Goal: Task Accomplishment & Management: Manage account settings

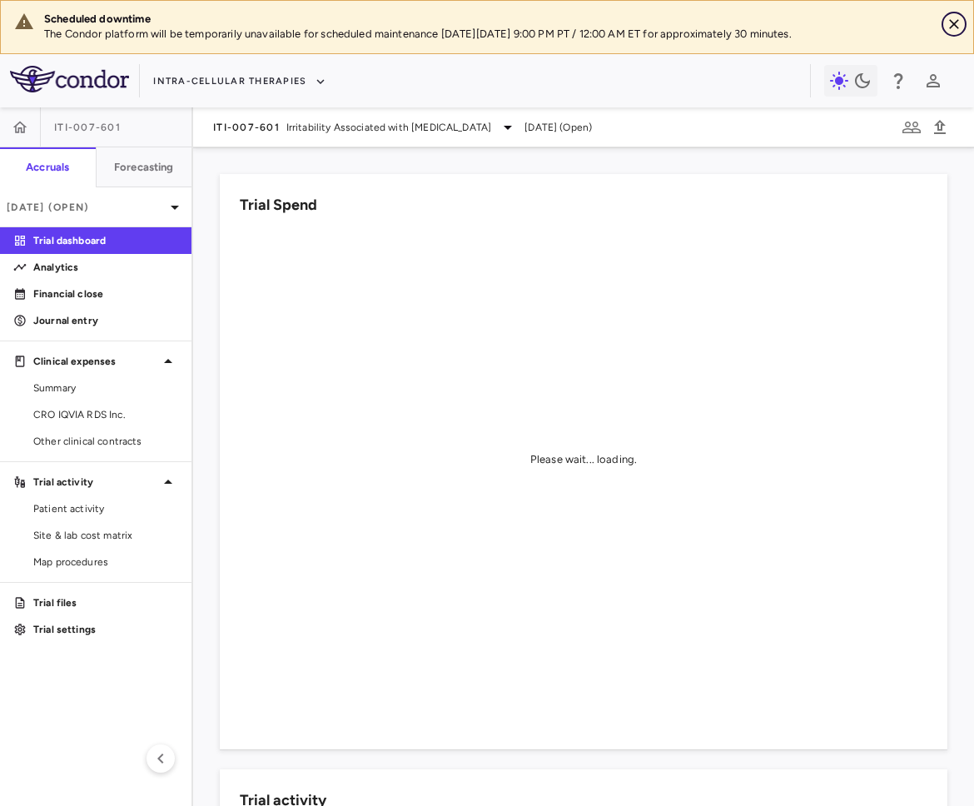
click at [951, 27] on icon "Close" at bounding box center [954, 24] width 17 height 17
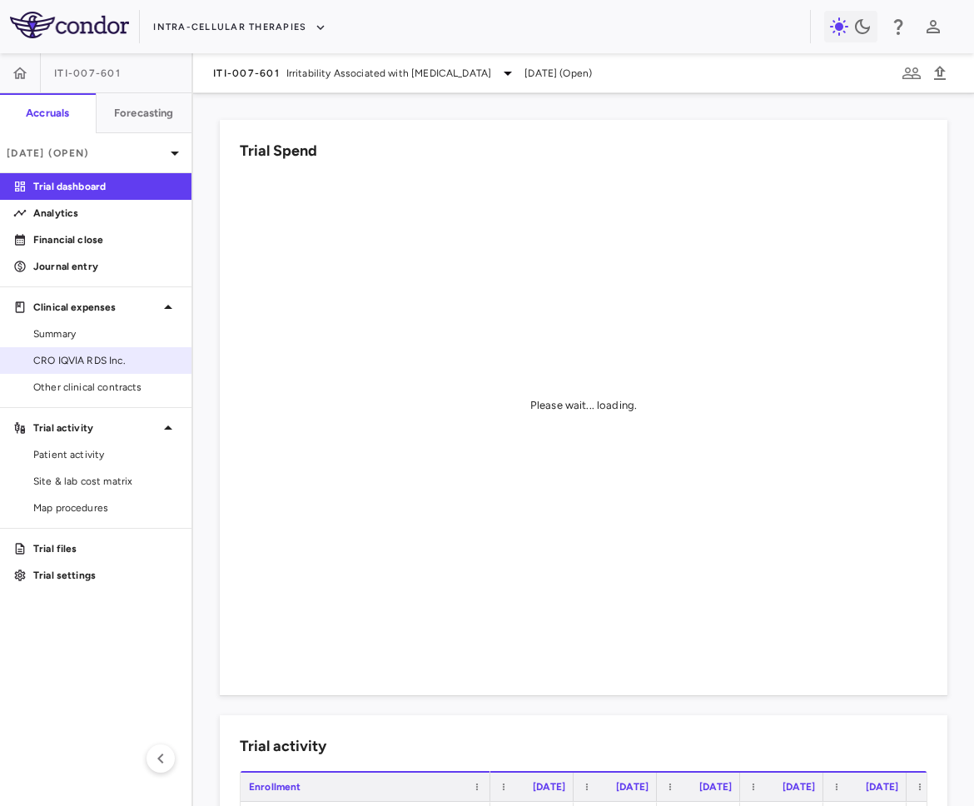
click at [155, 361] on span "CRO IQVIA RDS Inc." at bounding box center [105, 360] width 145 height 15
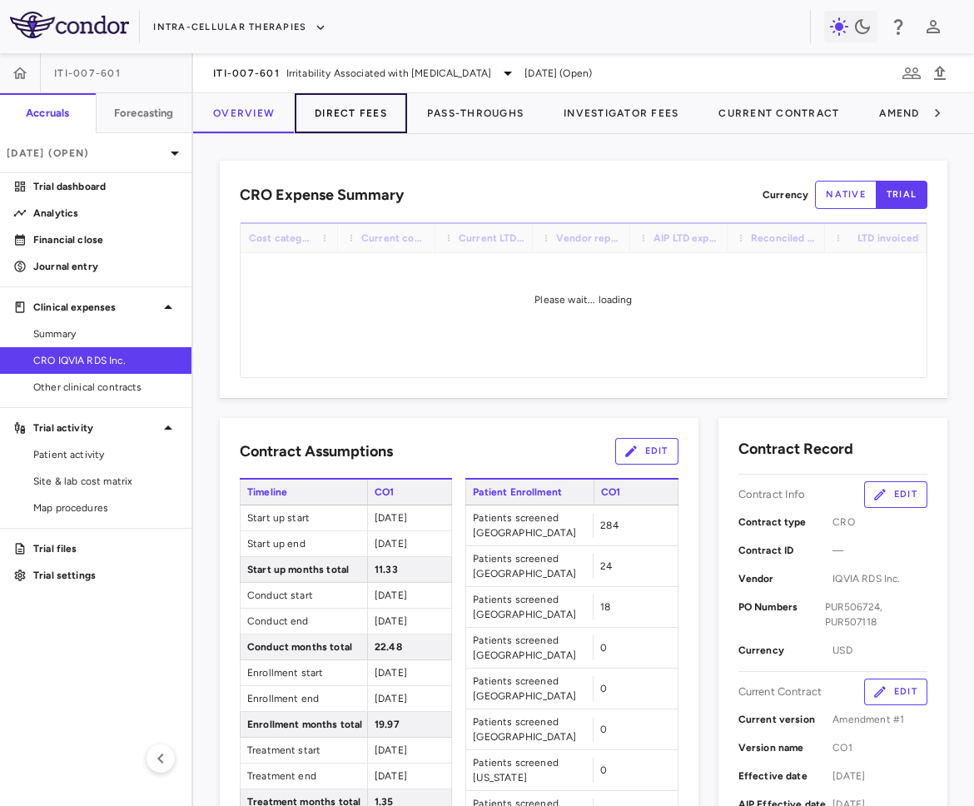
click at [379, 113] on button "Direct Fees" at bounding box center [351, 113] width 112 height 40
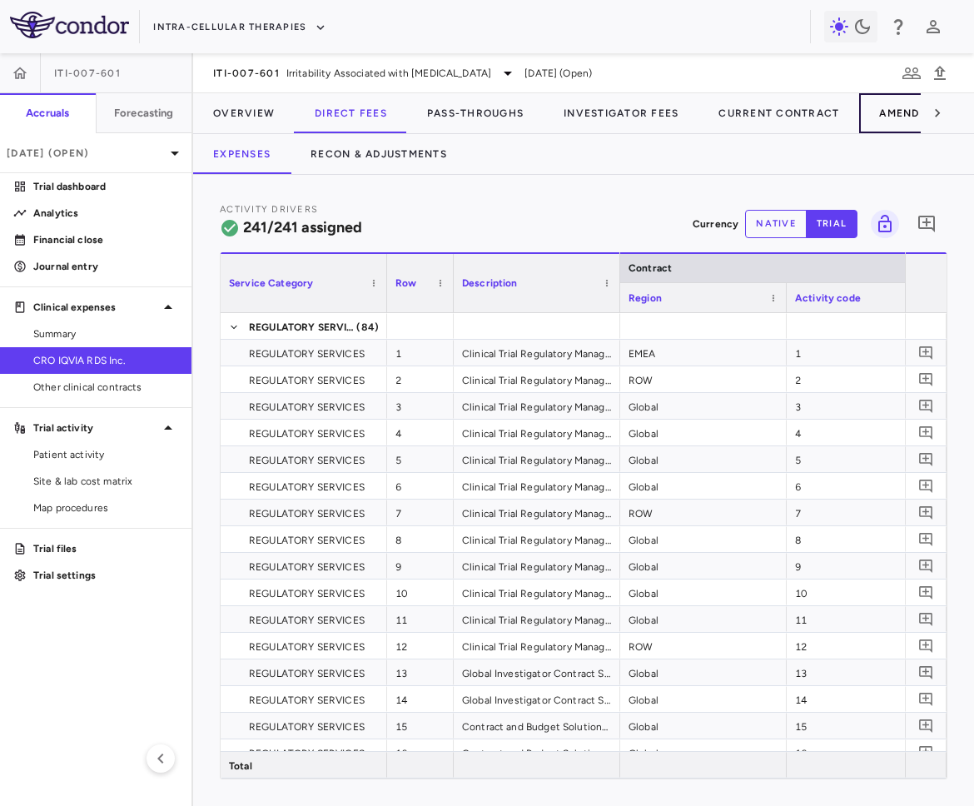
click at [873, 123] on button "Amendment-In-Progress" at bounding box center [956, 113] width 194 height 40
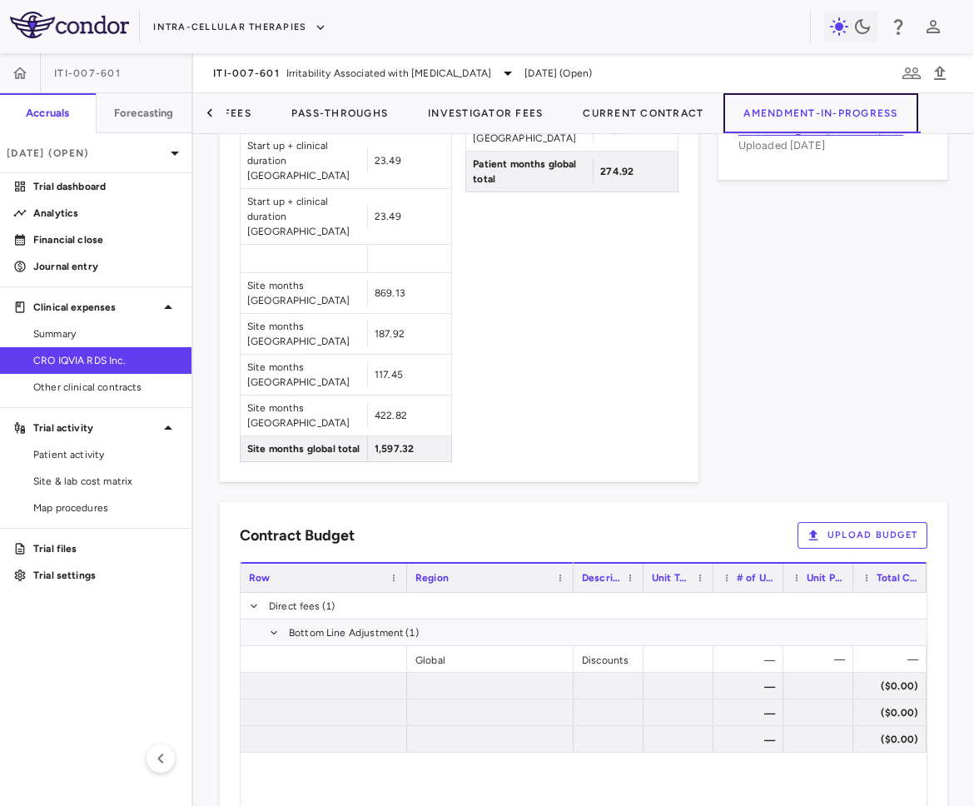
scroll to position [1206, 0]
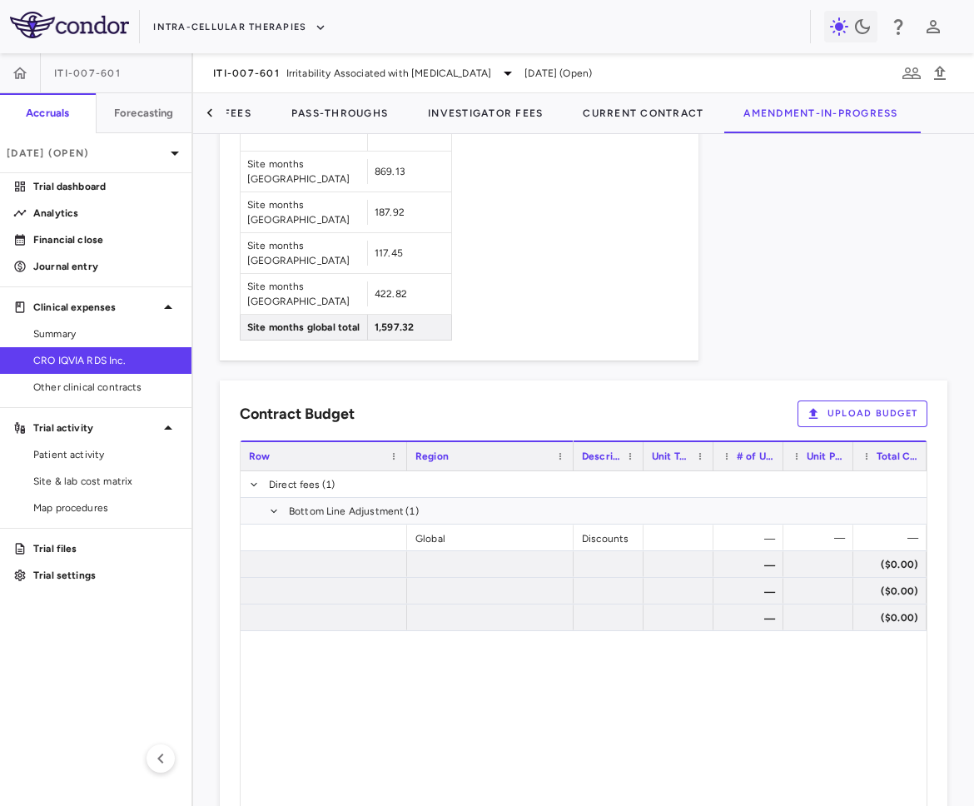
click at [831, 400] on button "Upload Budget" at bounding box center [862, 413] width 130 height 27
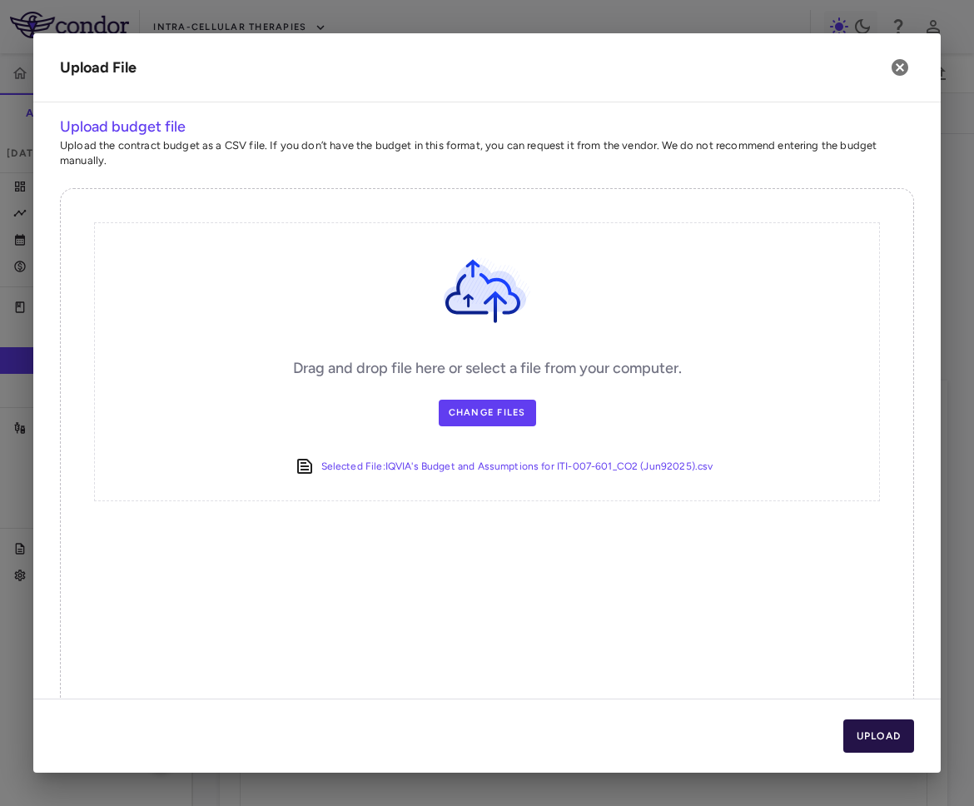
click at [856, 732] on button "Upload" at bounding box center [879, 735] width 72 height 33
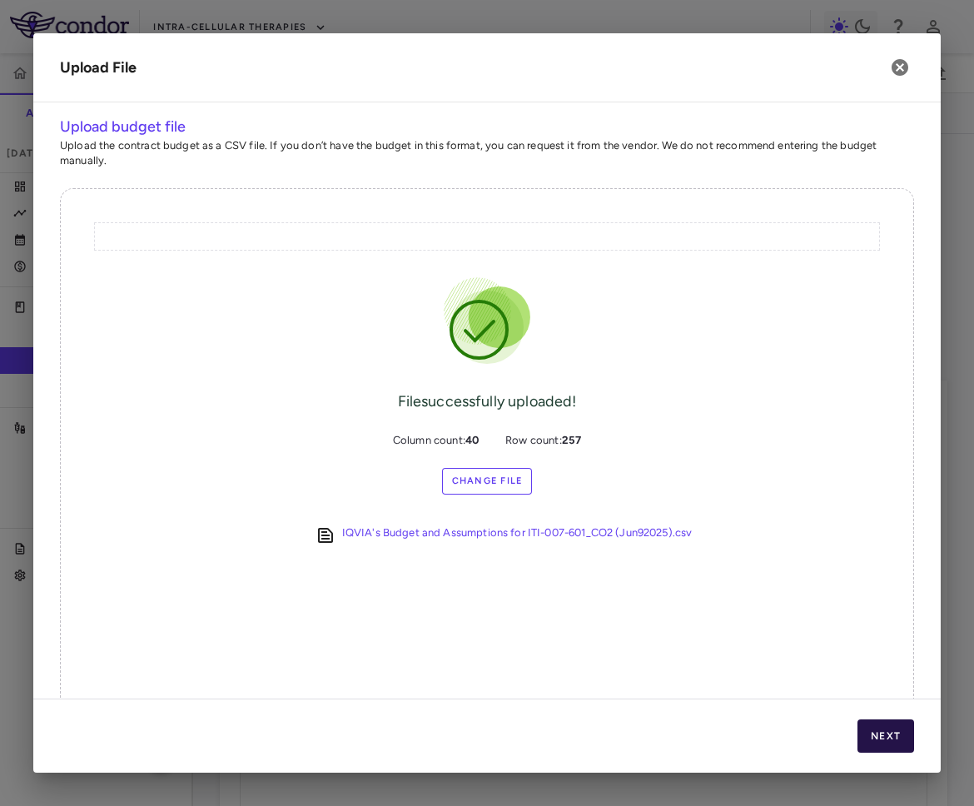
click at [875, 733] on button "Next" at bounding box center [885, 735] width 57 height 33
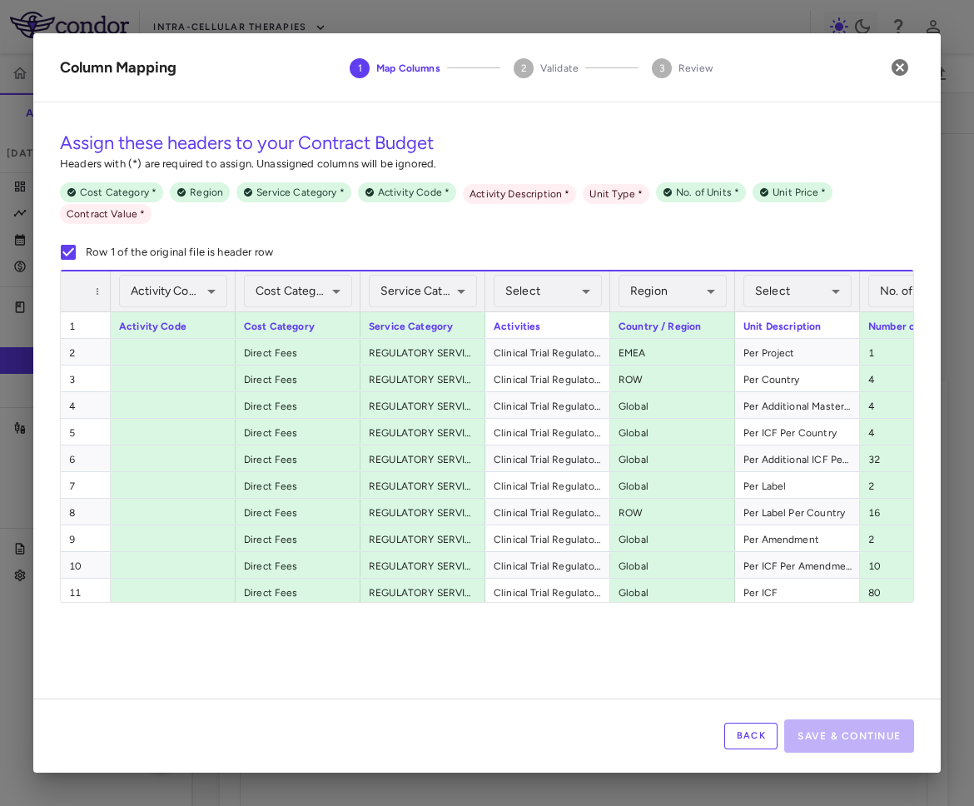
click at [743, 736] on button "Back" at bounding box center [750, 735] width 53 height 27
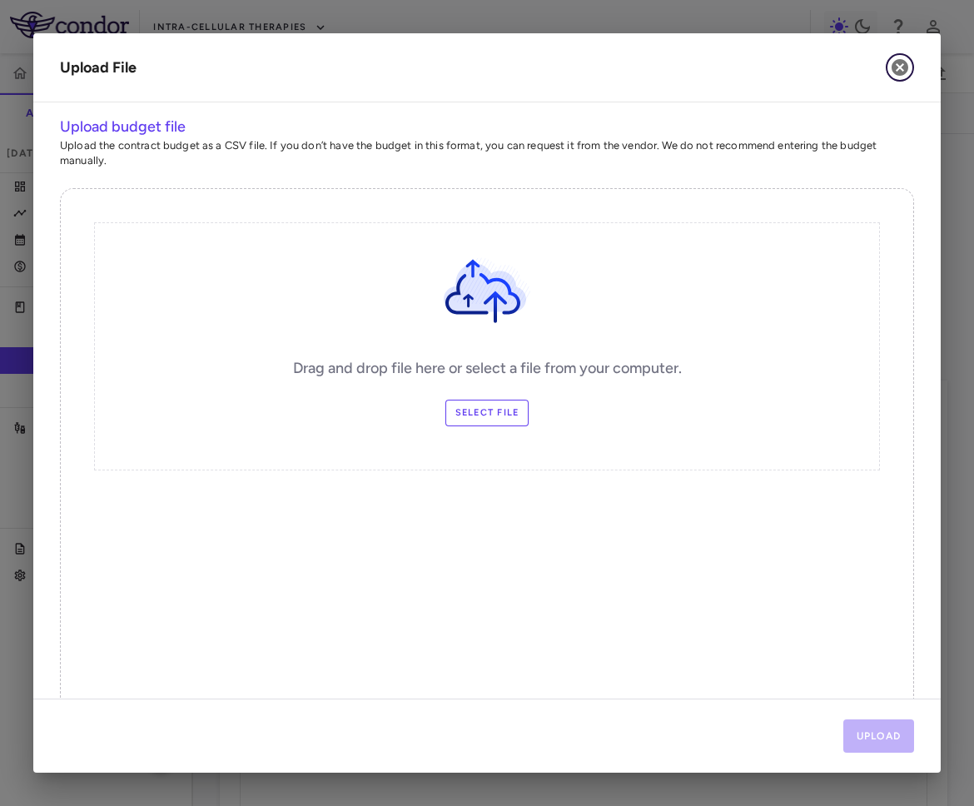
click at [906, 68] on icon "button" at bounding box center [899, 67] width 17 height 17
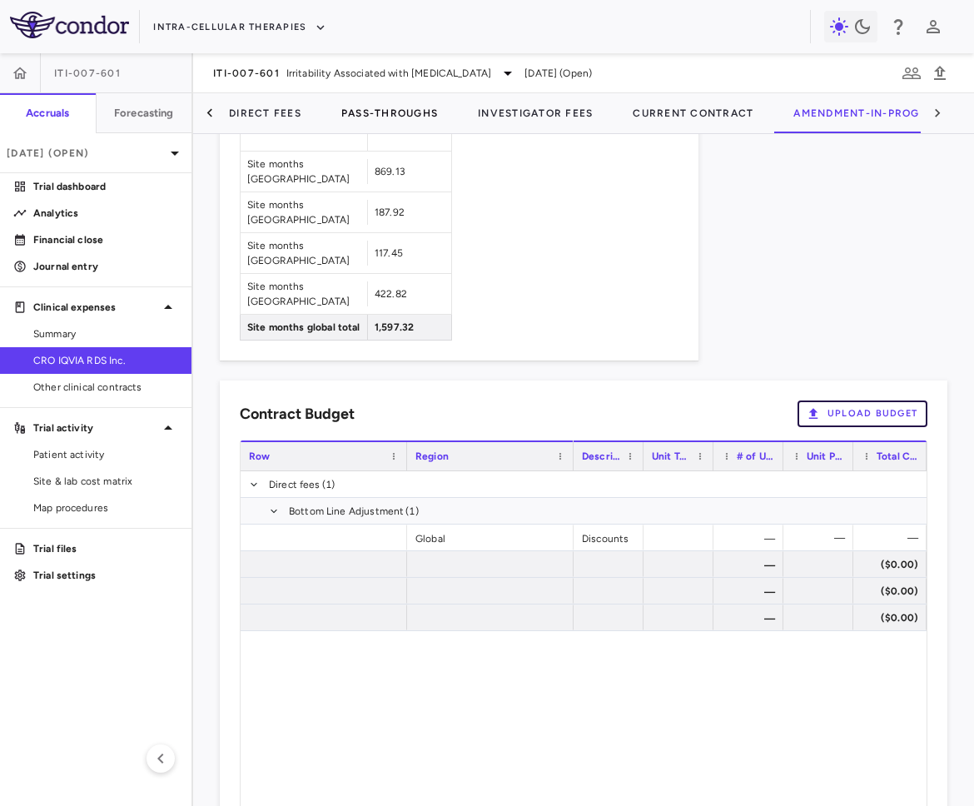
scroll to position [0, 82]
click at [280, 111] on button "Direct Fees" at bounding box center [268, 113] width 112 height 40
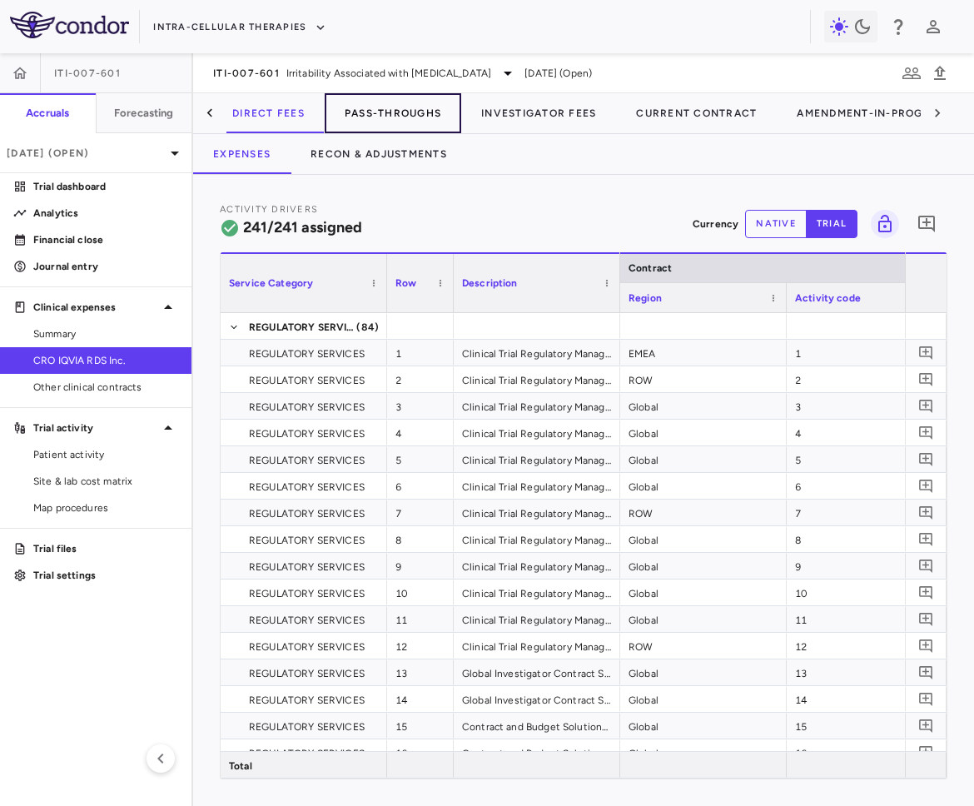
click at [390, 113] on button "Pass-Throughs" at bounding box center [393, 113] width 137 height 40
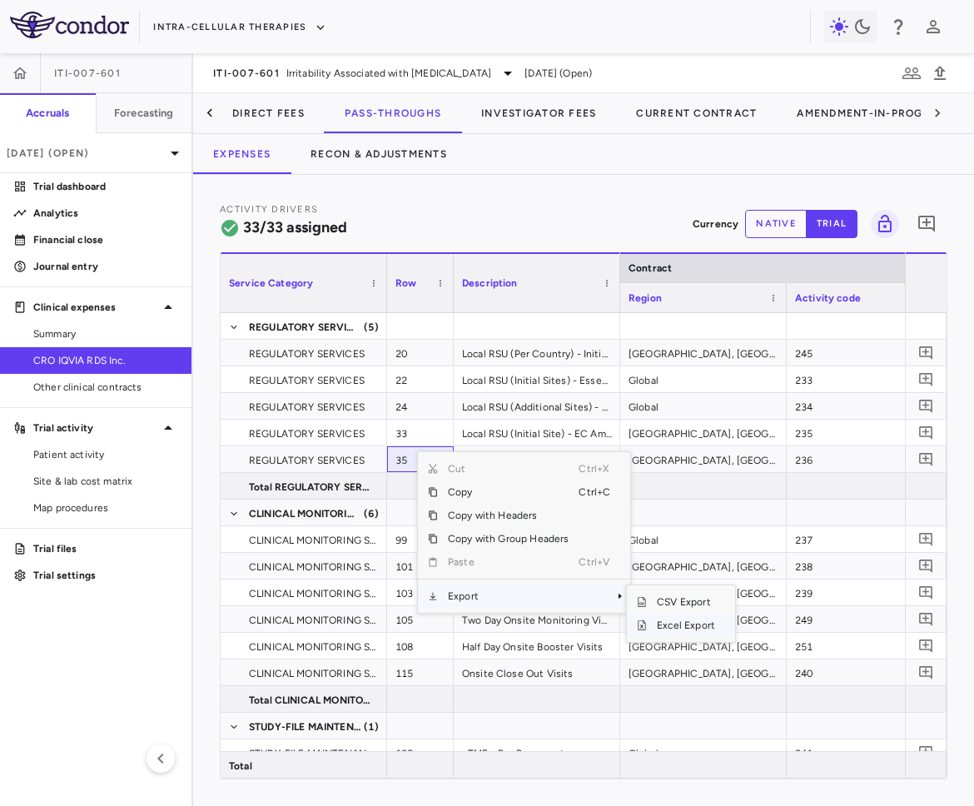
click at [665, 628] on span "Excel Export" at bounding box center [686, 624] width 78 height 23
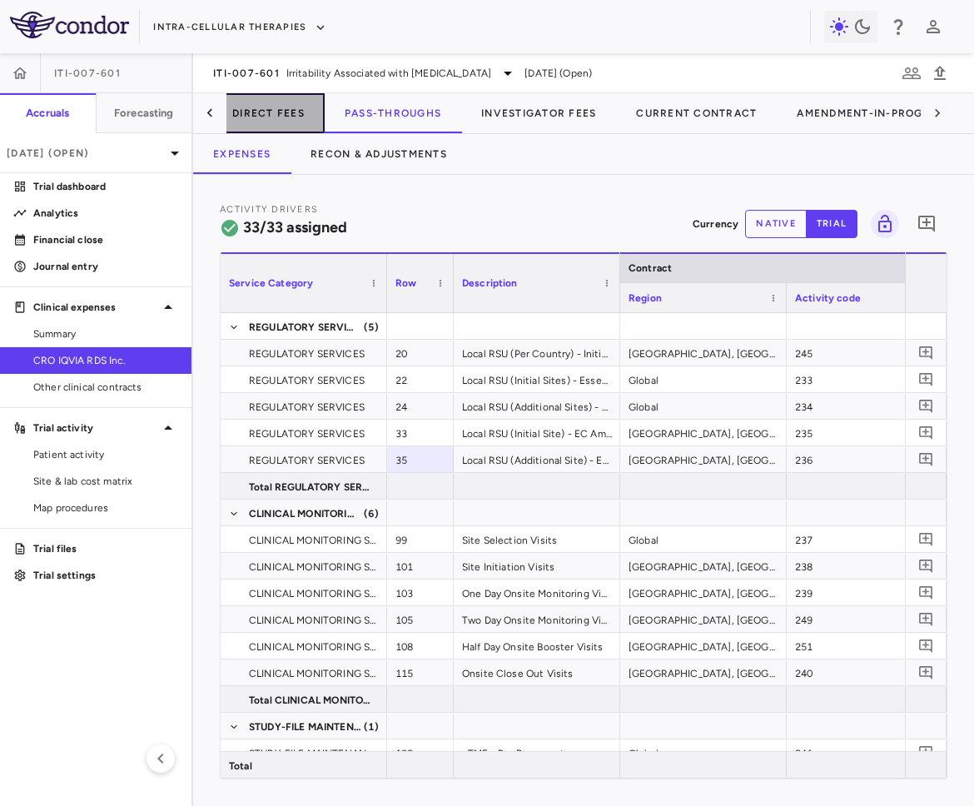
click at [290, 116] on button "Direct Fees" at bounding box center [268, 113] width 112 height 40
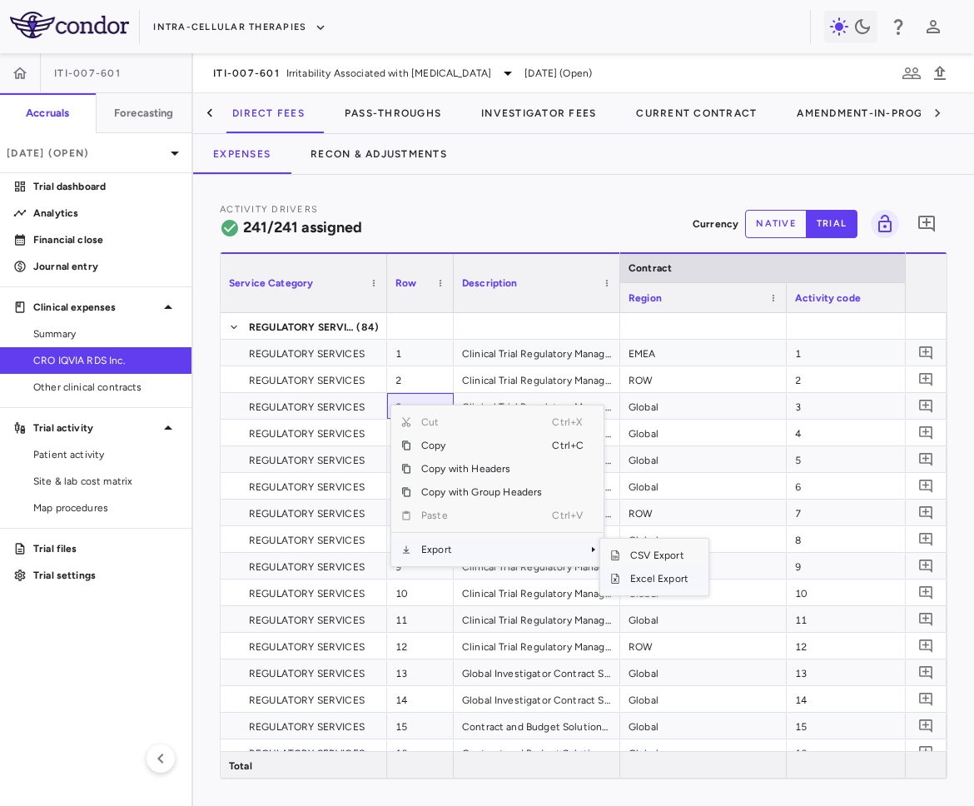
click at [647, 585] on span "Excel Export" at bounding box center [659, 578] width 78 height 23
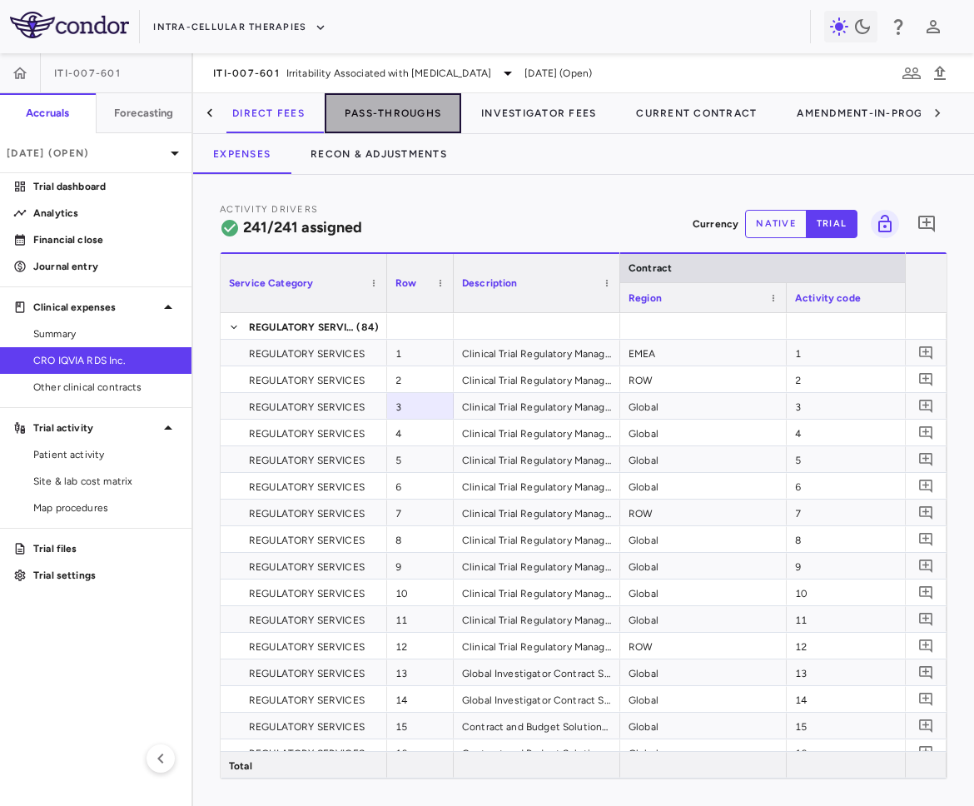
click at [411, 124] on button "Pass-Throughs" at bounding box center [393, 113] width 137 height 40
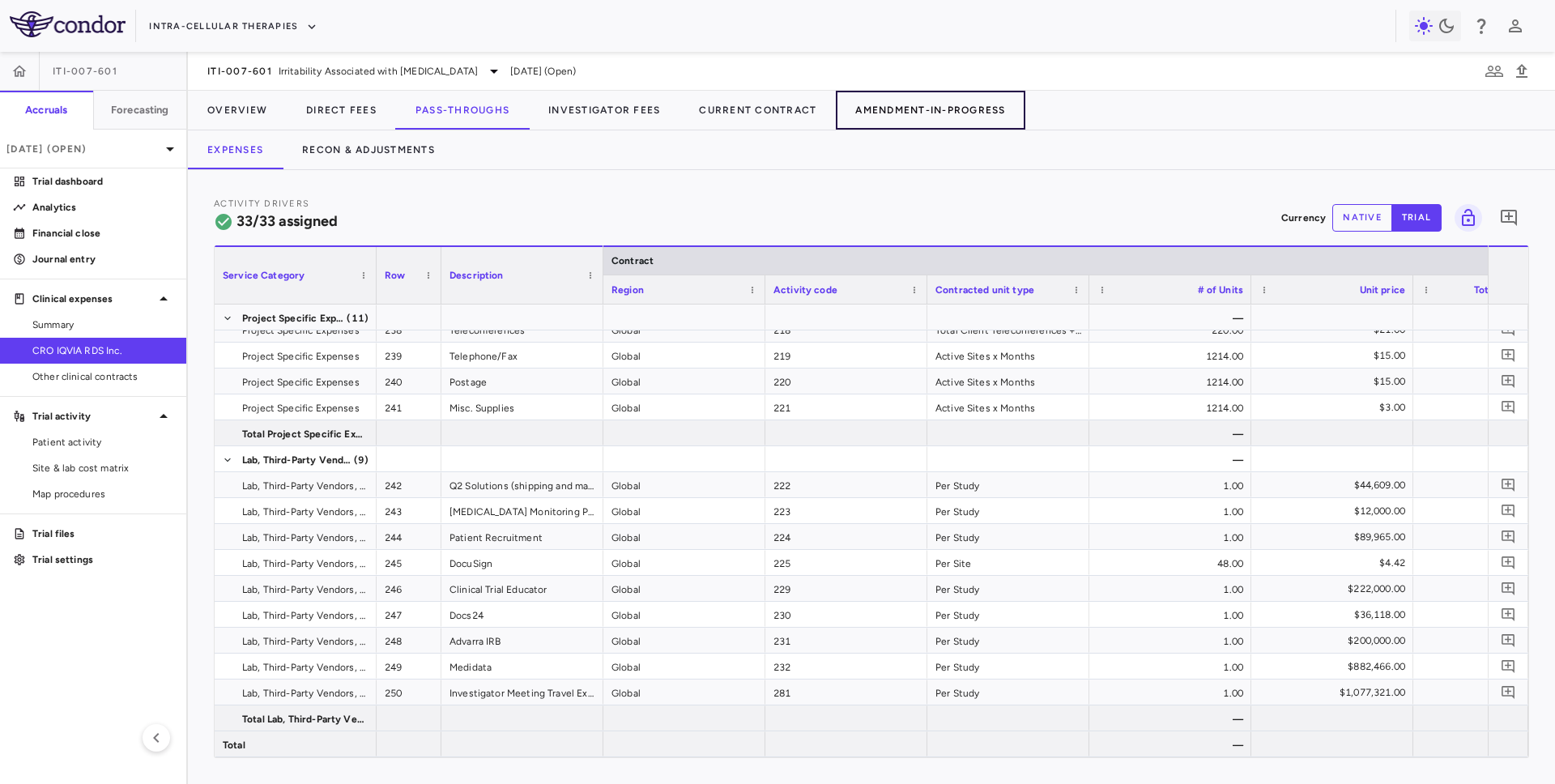
click at [947, 108] on button "Amendment-In-Progress" at bounding box center [930, 110] width 189 height 39
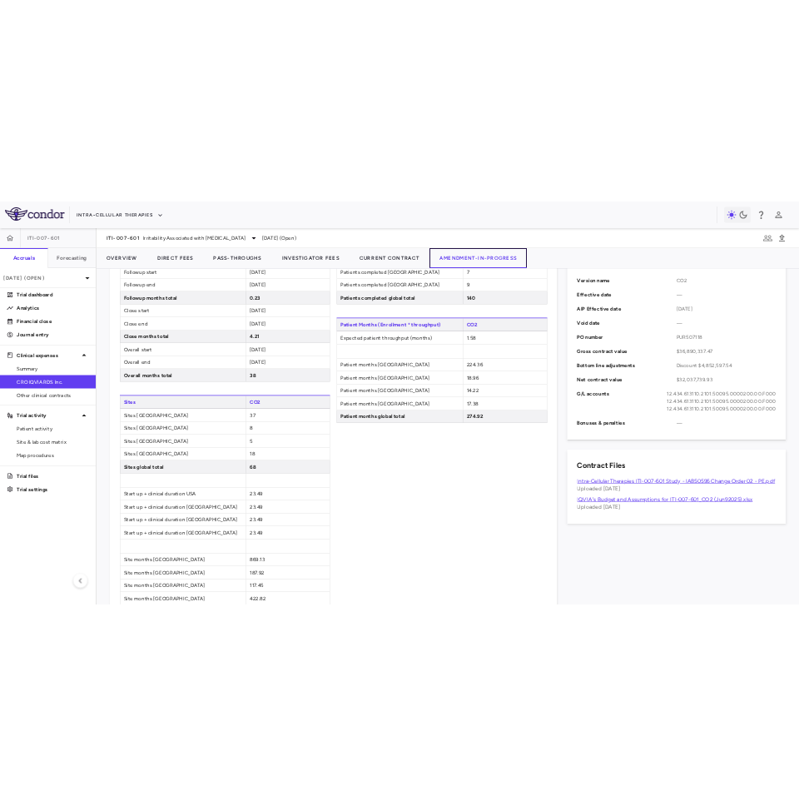
scroll to position [1146, 0]
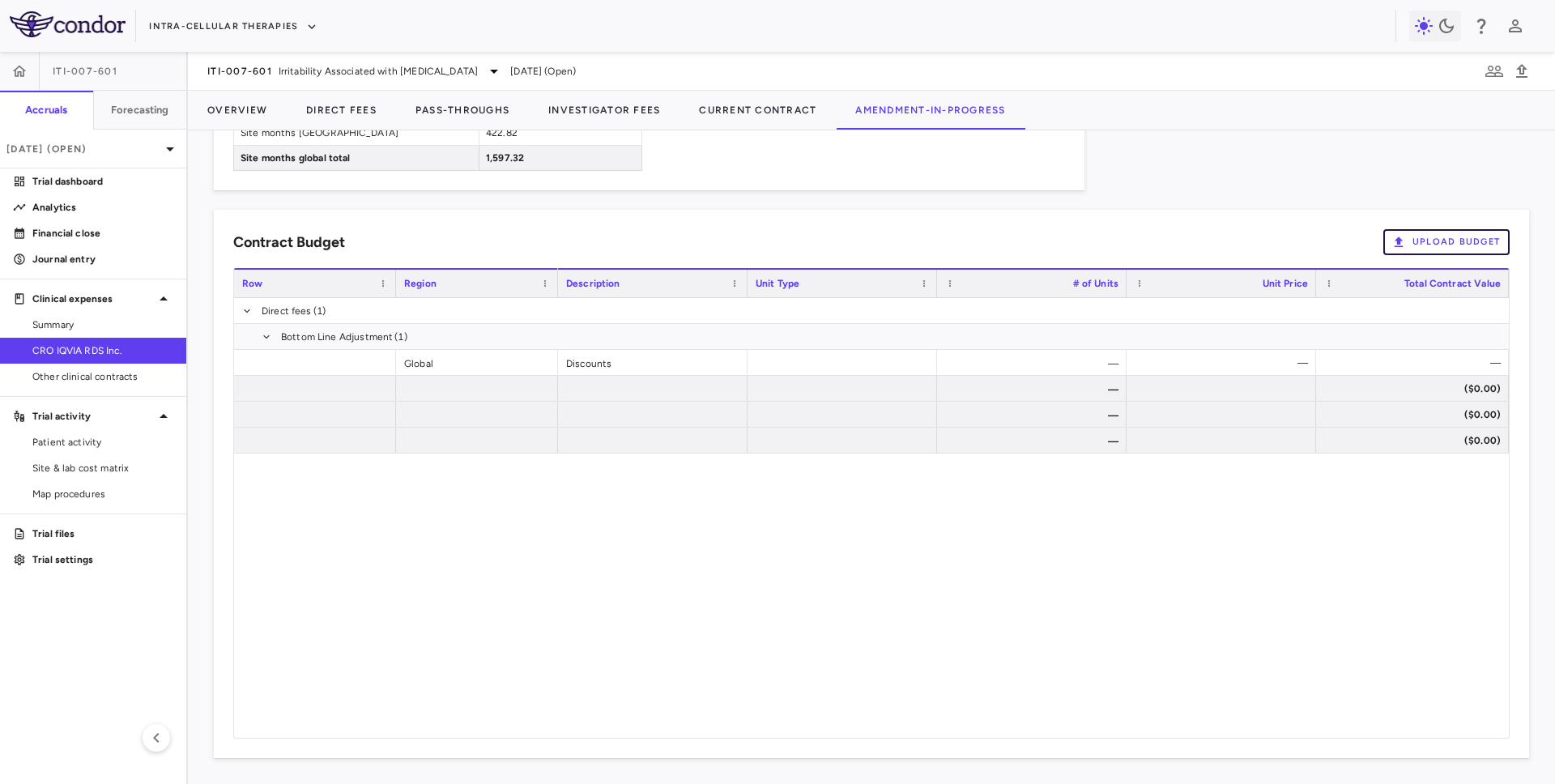
click at [947, 255] on div "Contract Budget Upload Budget Cost Category Service Category Drag here to set c…" at bounding box center [872, 483] width 1316 height 548
click at [947, 245] on button "Upload Budget" at bounding box center [1447, 242] width 127 height 26
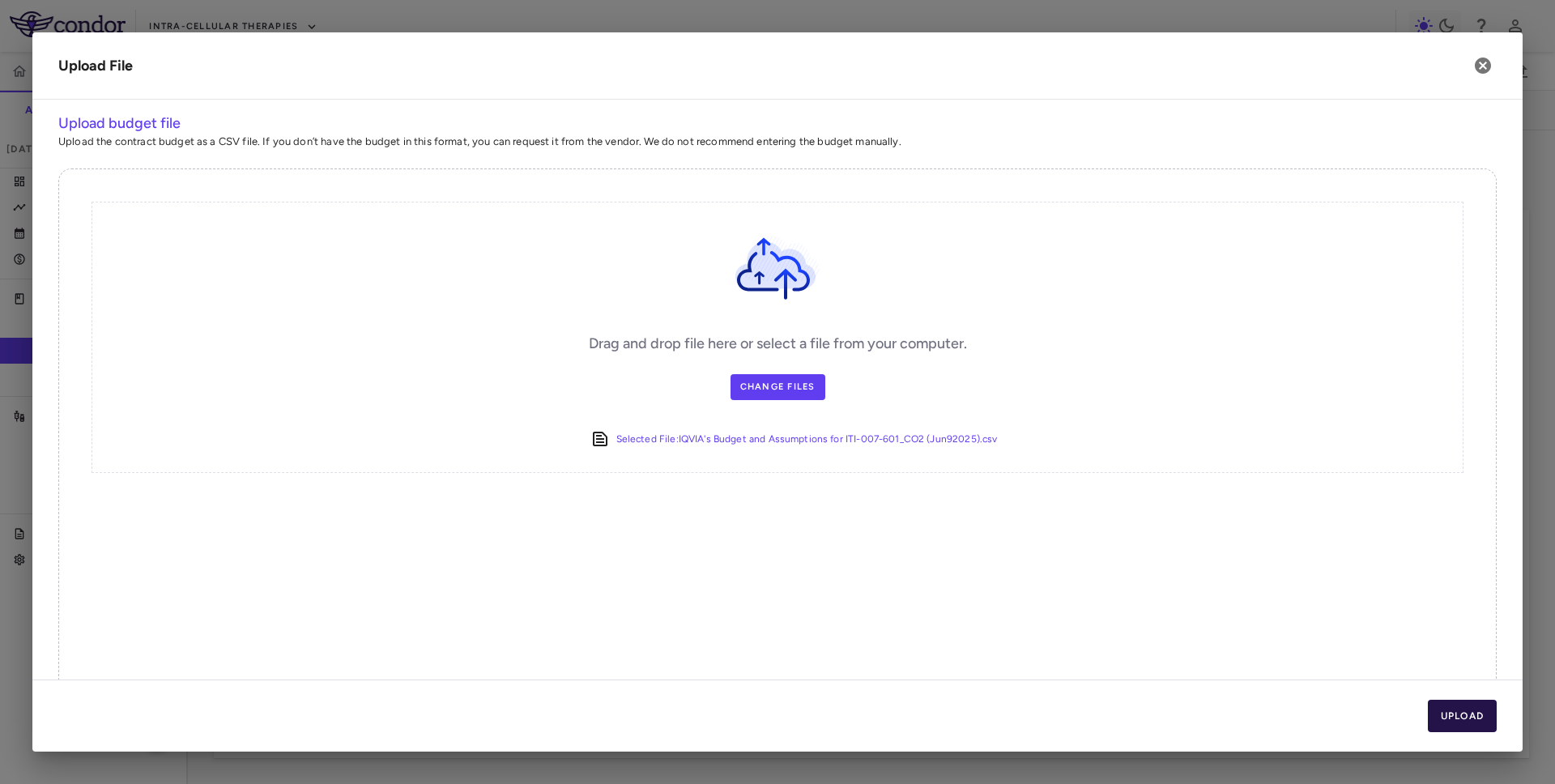
click at [947, 718] on button "Upload" at bounding box center [1463, 715] width 70 height 32
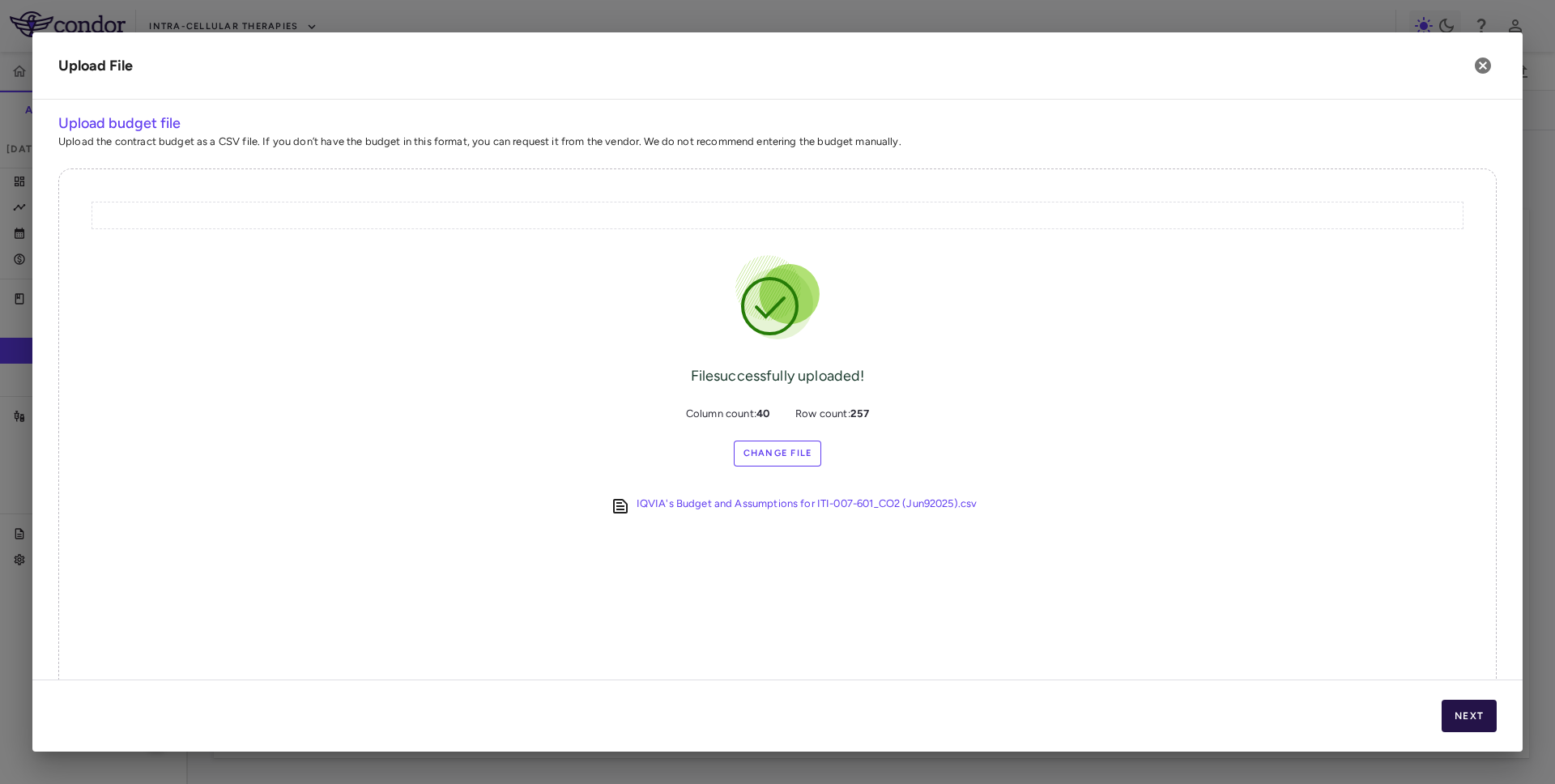
click at [947, 718] on button "Next" at bounding box center [1469, 715] width 55 height 32
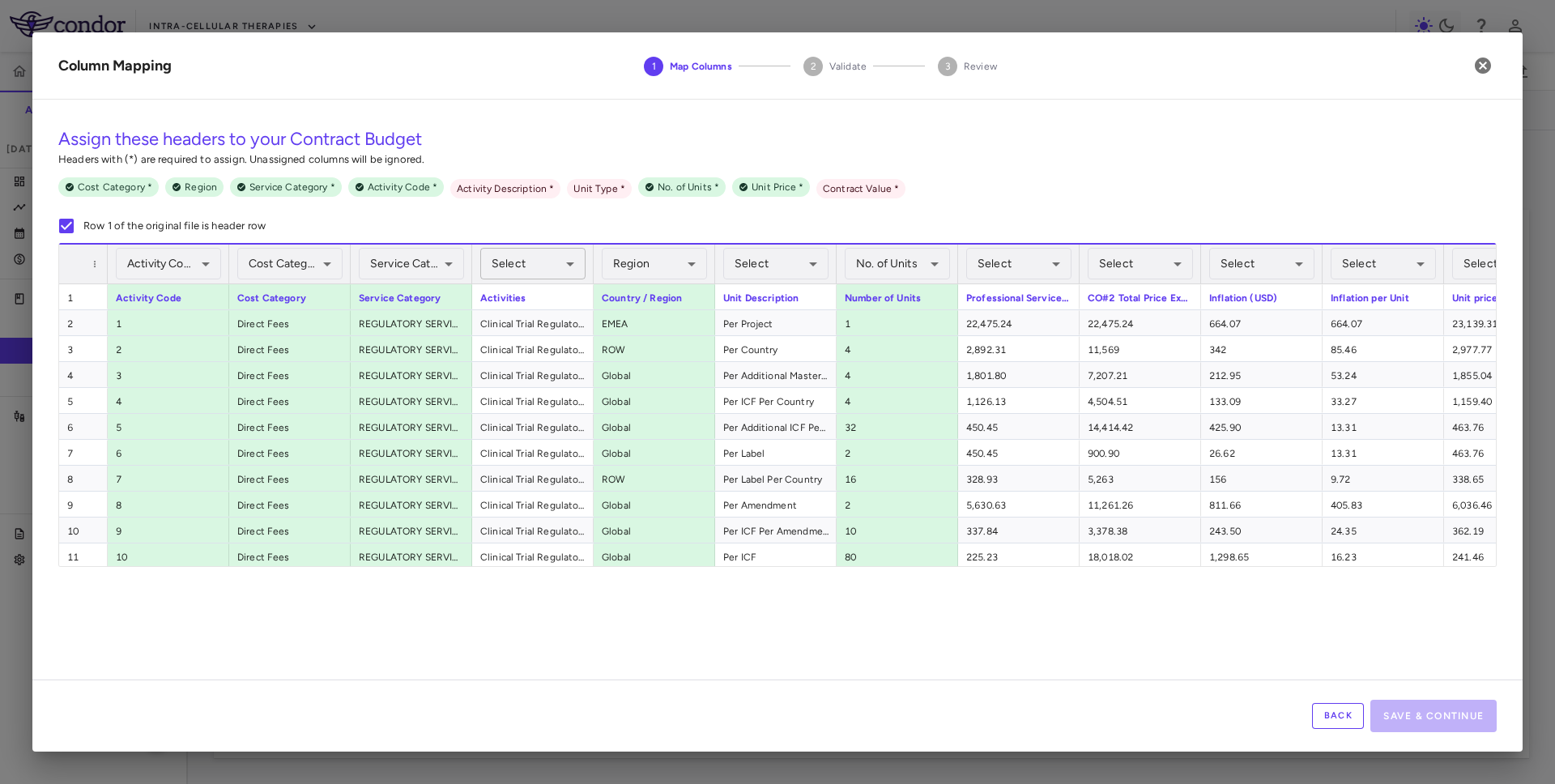
click at [512, 269] on body "Skip to sidebar Skip to main content Intra-Cellular Therapies ITI-007-601 Accru…" at bounding box center [778, 392] width 1555 height 784
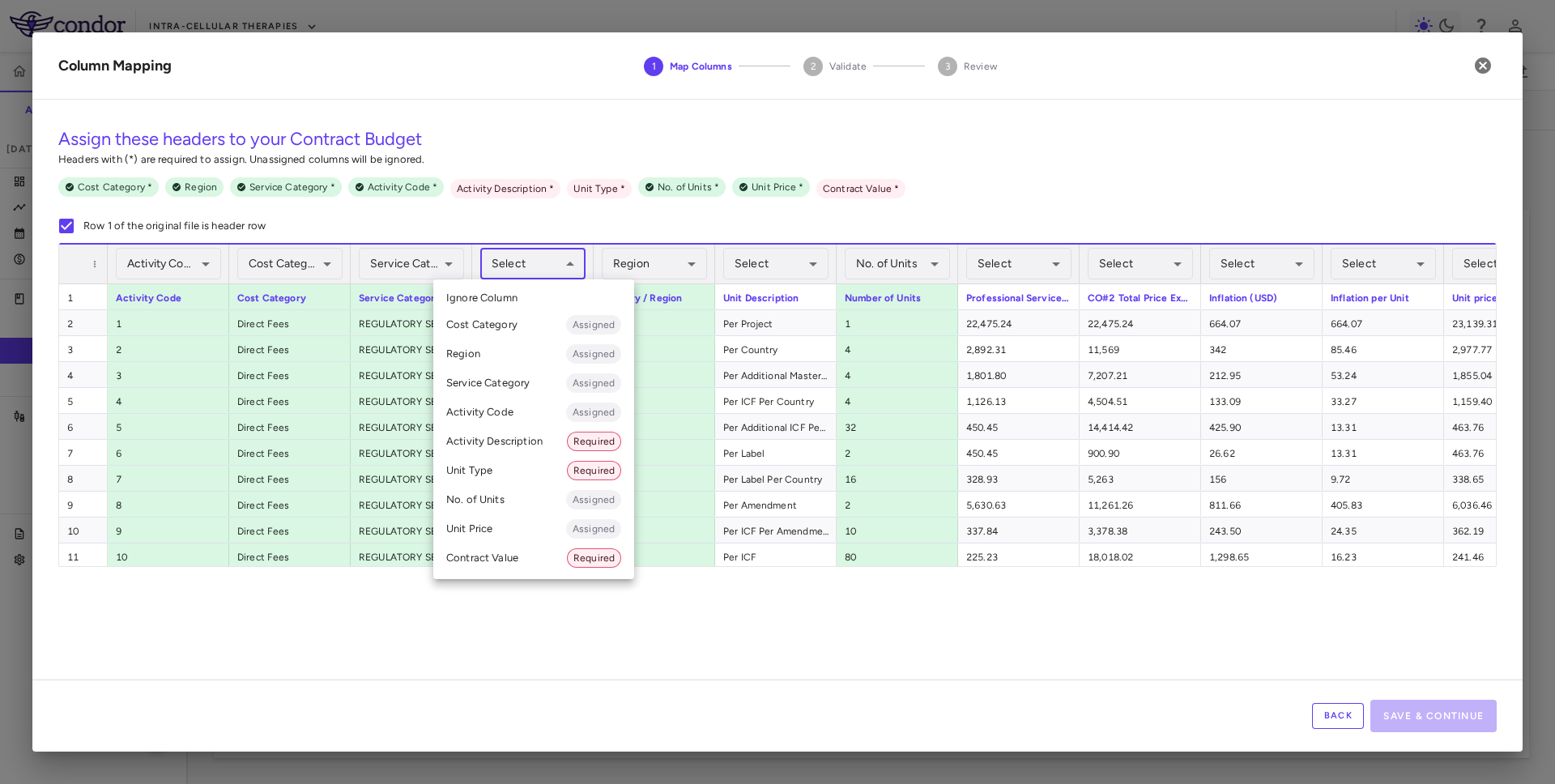
click at [505, 440] on li "Activity Description Required" at bounding box center [533, 442] width 200 height 29
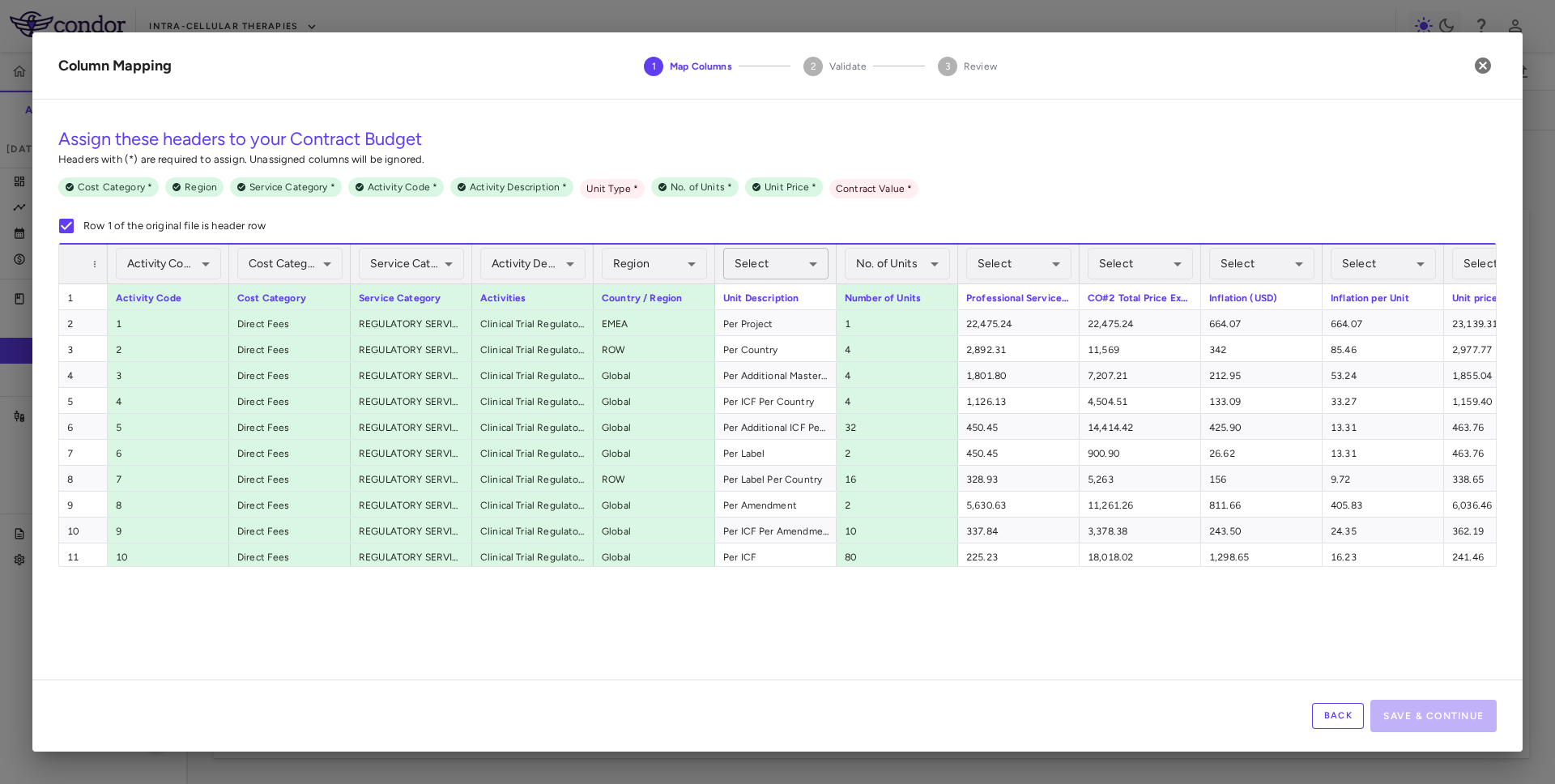
click at [802, 252] on body "Skip to sidebar Skip to main content Intra-Cellular Therapies ITI-007-601 Accru…" at bounding box center [778, 392] width 1555 height 784
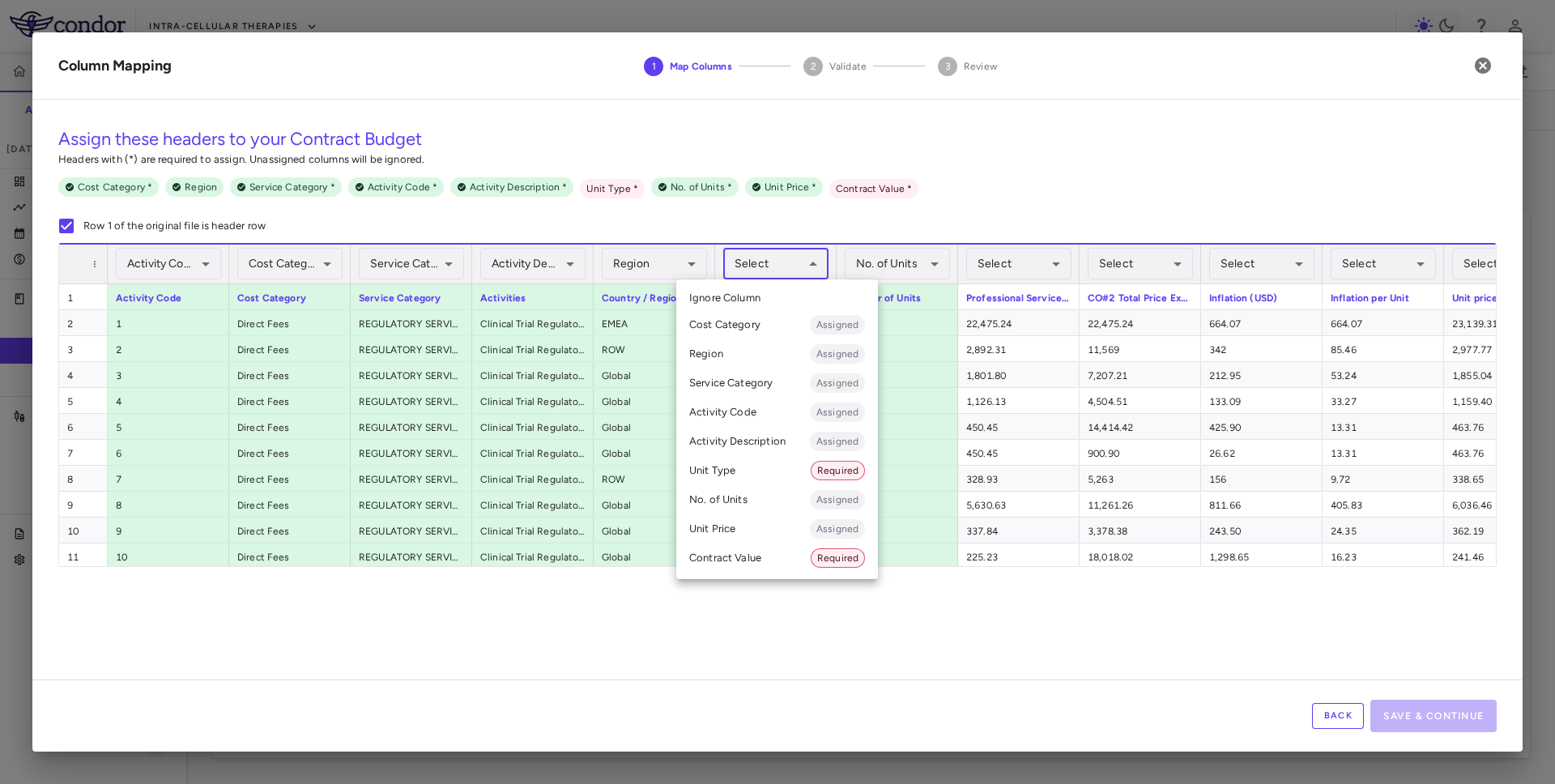
click at [947, 73] on div at bounding box center [778, 392] width 1555 height 784
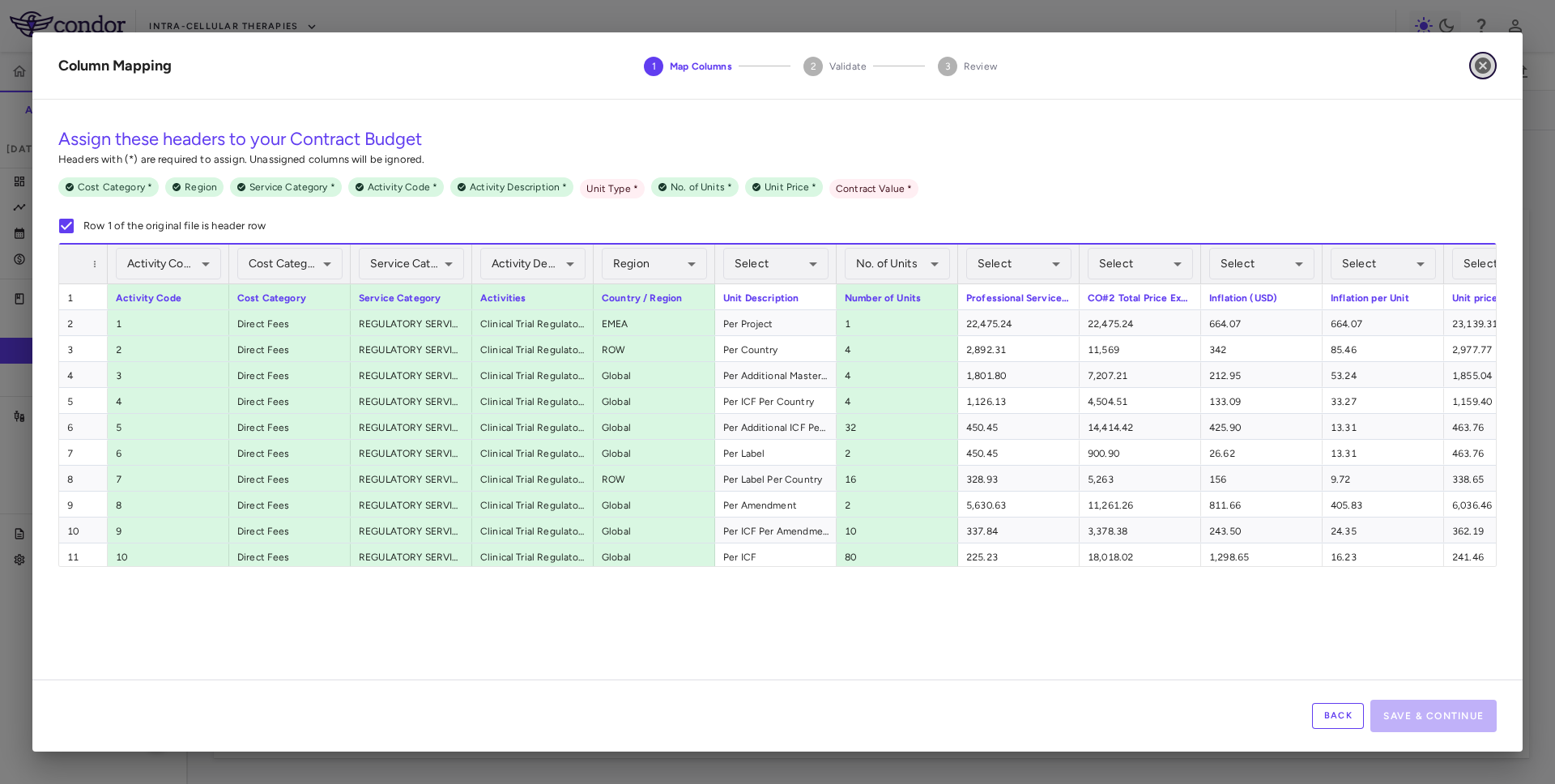
click at [947, 71] on icon "button" at bounding box center [1483, 65] width 17 height 17
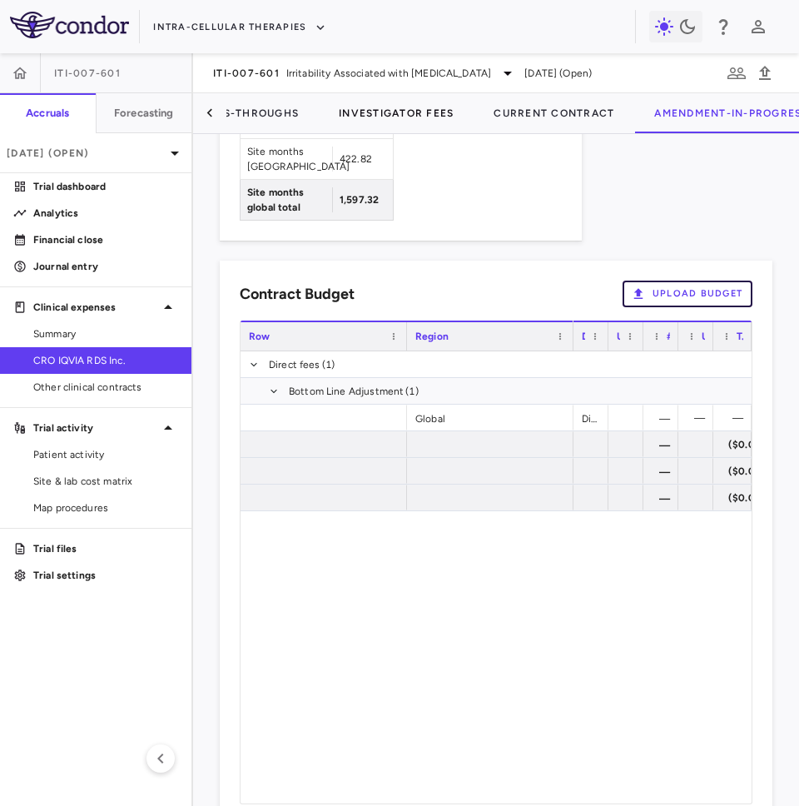
scroll to position [0, 231]
click at [697, 122] on button "Amendment-In-Progress" at bounding box center [725, 113] width 194 height 40
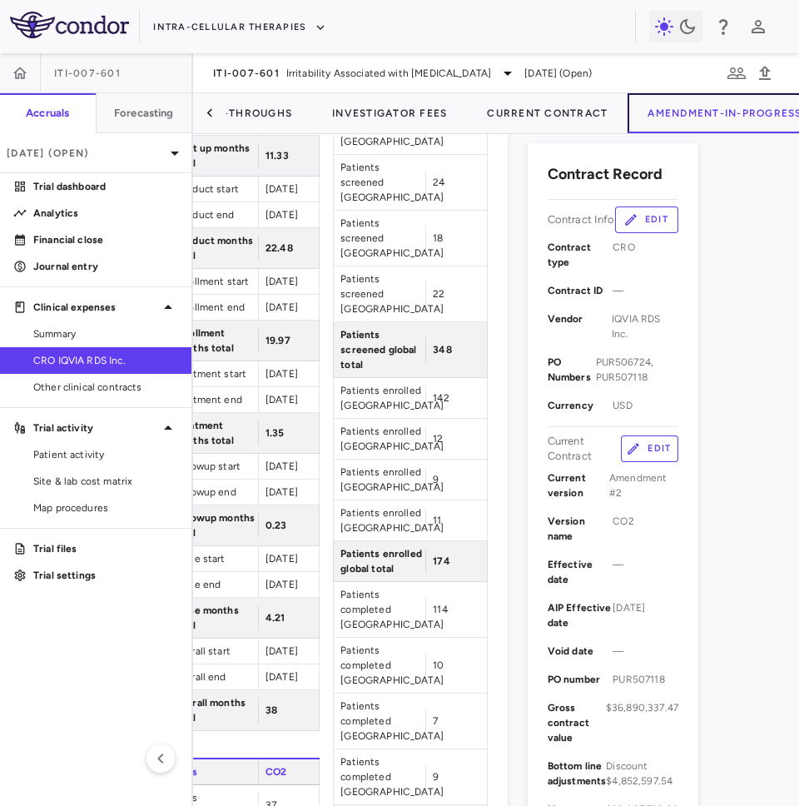
scroll to position [181, 74]
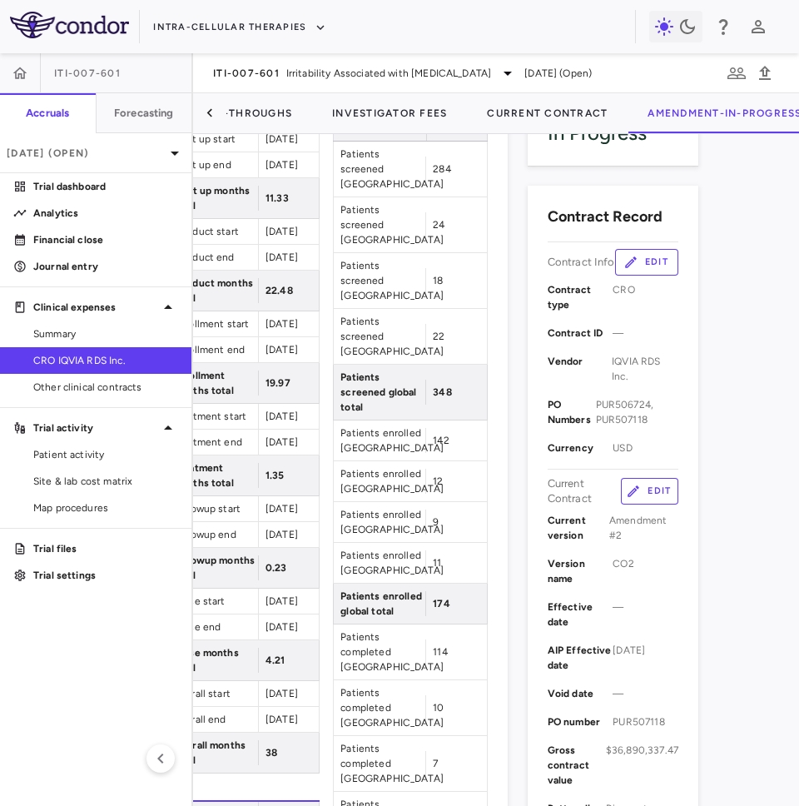
click at [651, 484] on button "Edit" at bounding box center [649, 491] width 57 height 27
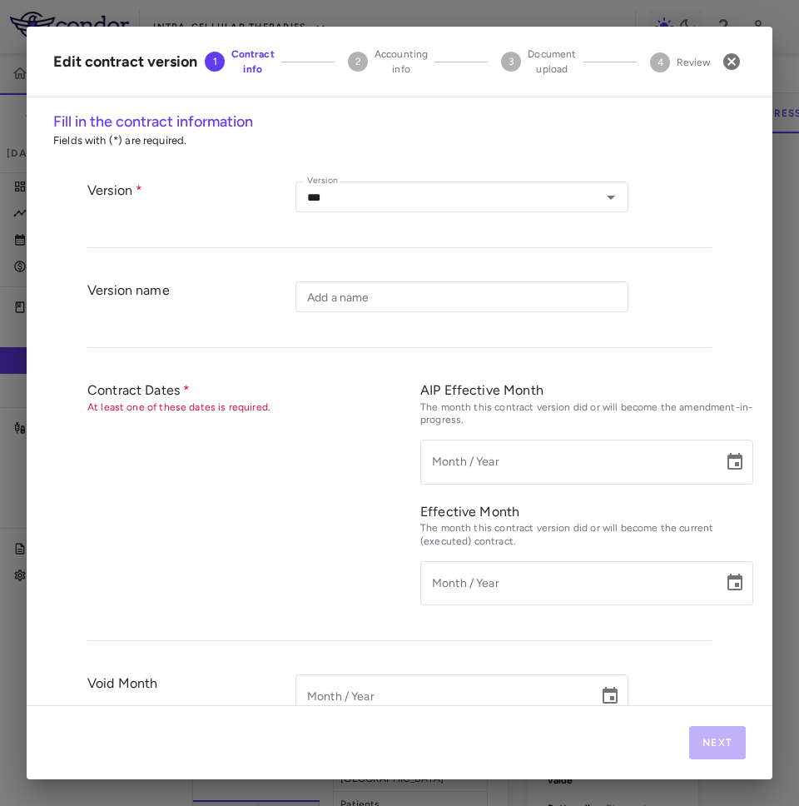
type input "***"
type input "*********"
type input "**********"
type input "*********"
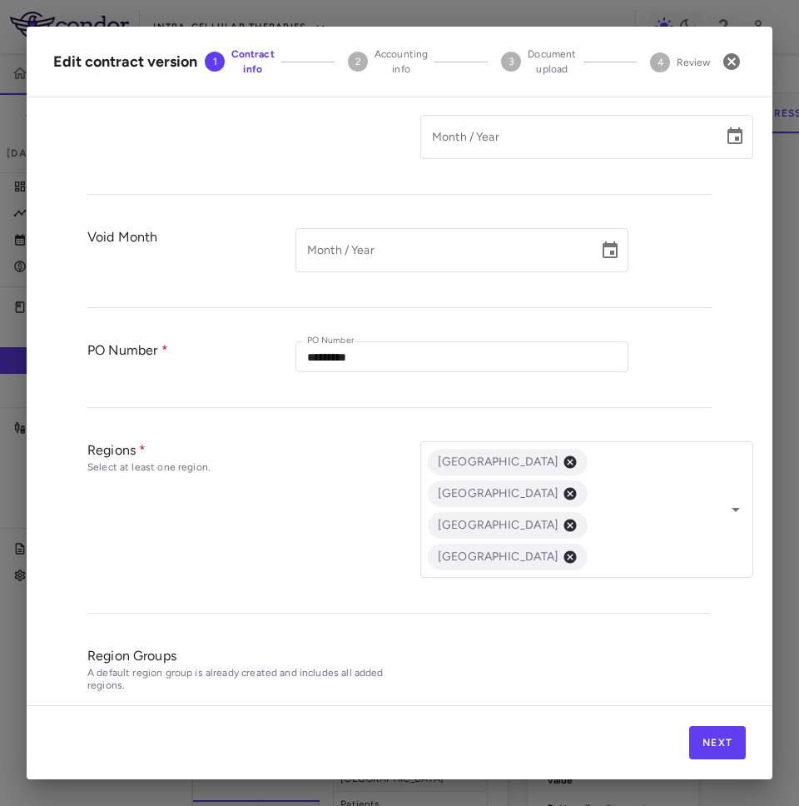
scroll to position [604, 0]
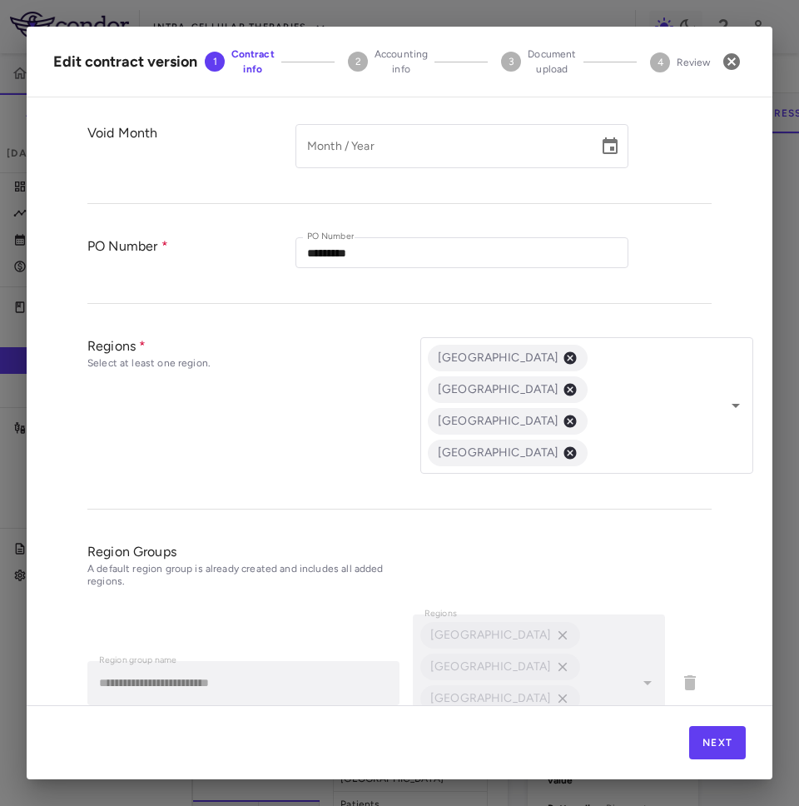
click at [206, 764] on button "Add Region Group" at bounding box center [151, 777] width 129 height 27
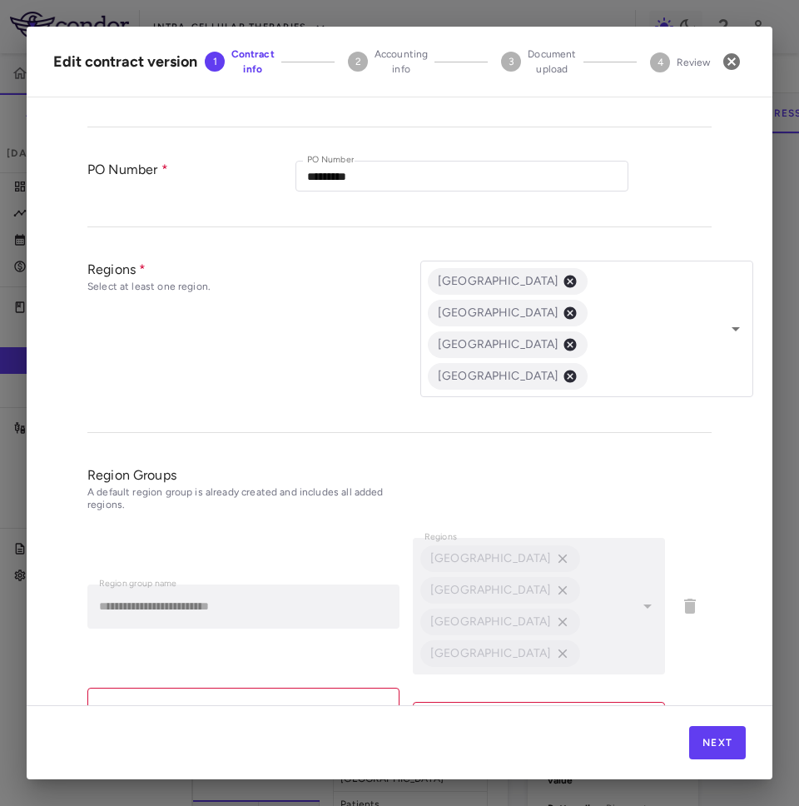
click at [191, 621] on ul "**********" at bounding box center [399, 651] width 624 height 254
click at [189, 779] on button "Add Region Group" at bounding box center [151, 792] width 129 height 27
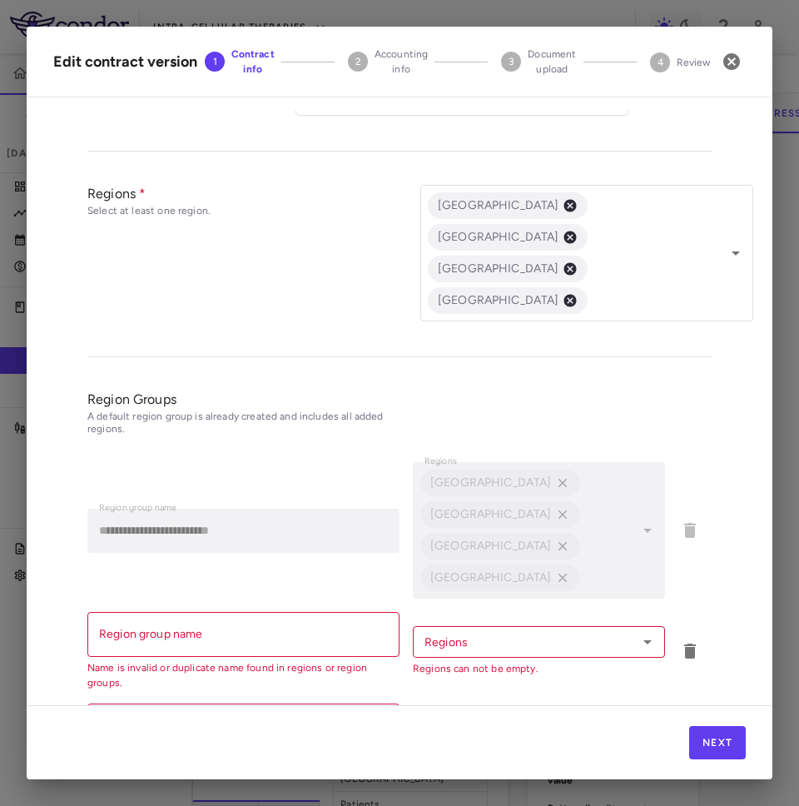
click at [177, 794] on button "Add Region Group" at bounding box center [151, 807] width 129 height 27
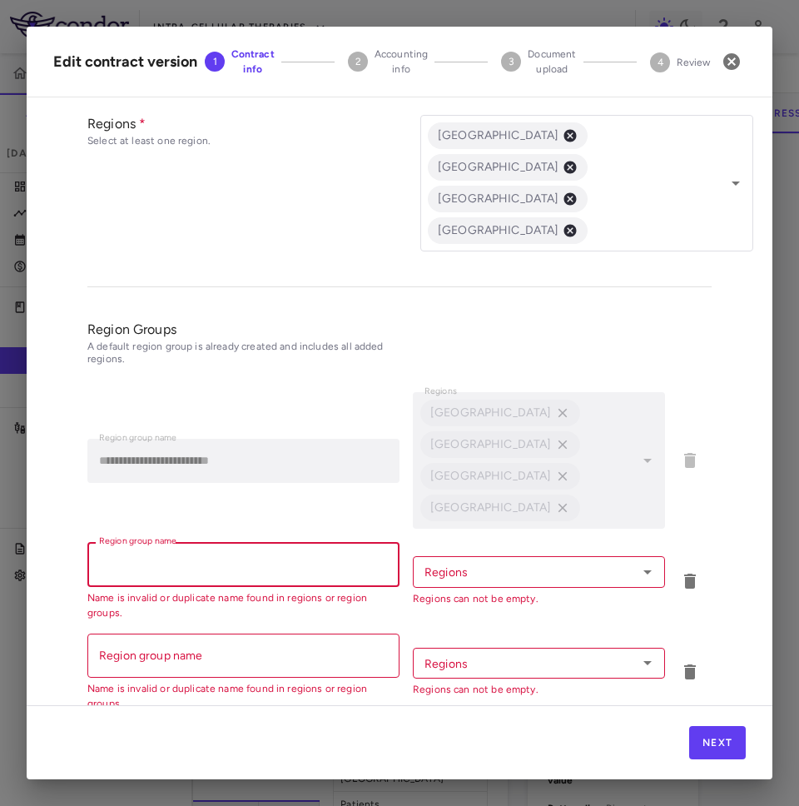
click at [201, 542] on input "Region group name" at bounding box center [243, 564] width 312 height 44
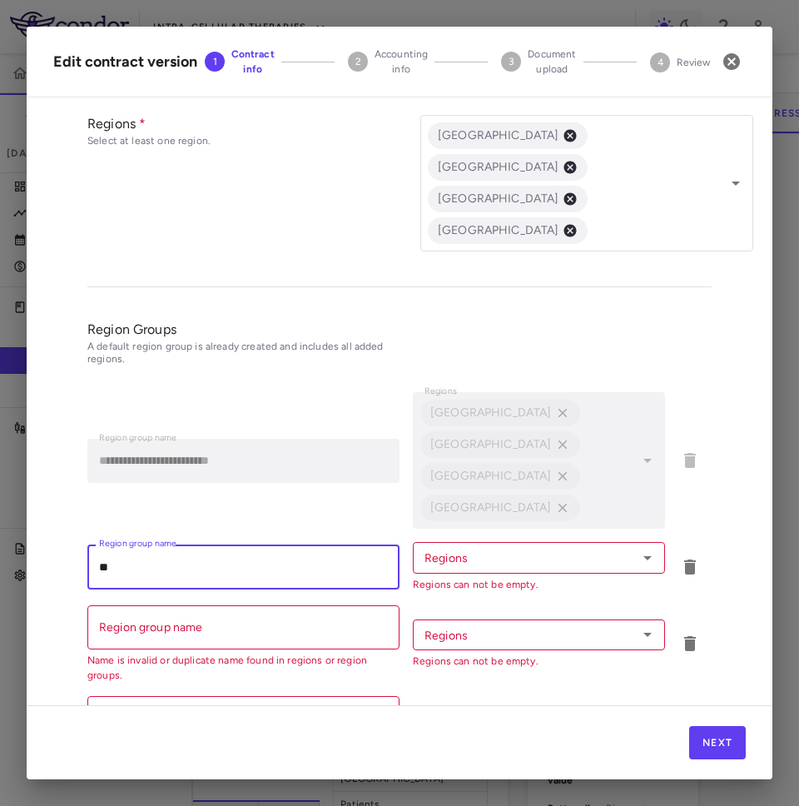
scroll to position [819, 0]
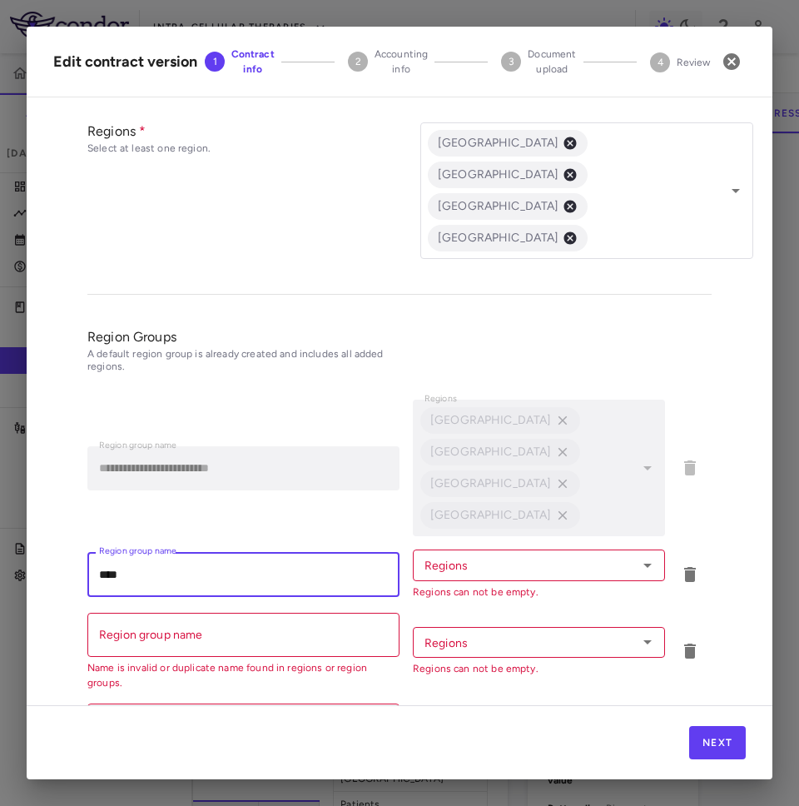
type input "****"
click at [190, 613] on input "Region group name" at bounding box center [243, 635] width 312 height 44
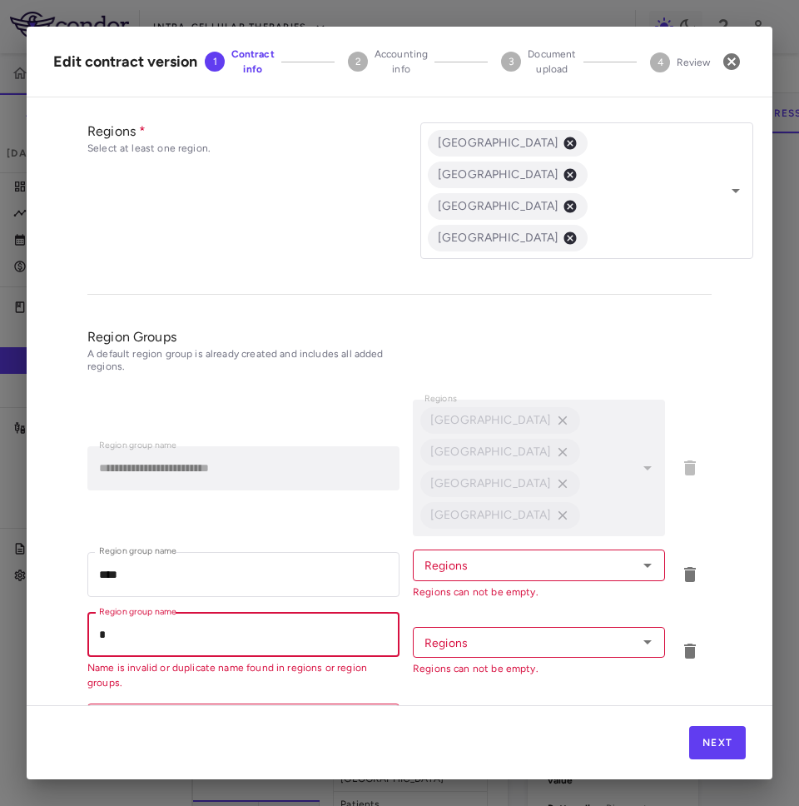
scroll to position [806, 0]
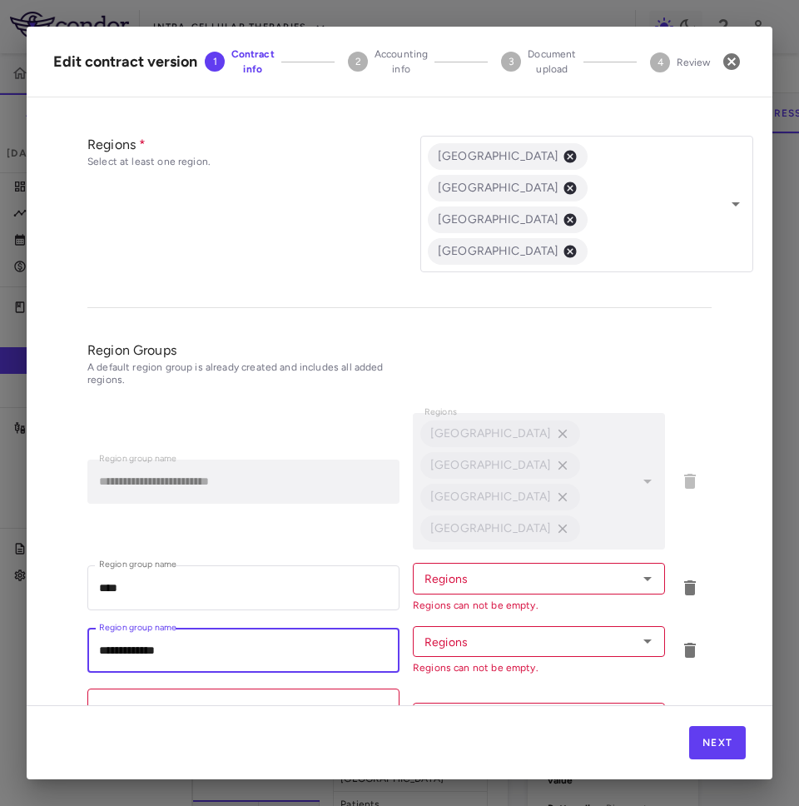
type input "**********"
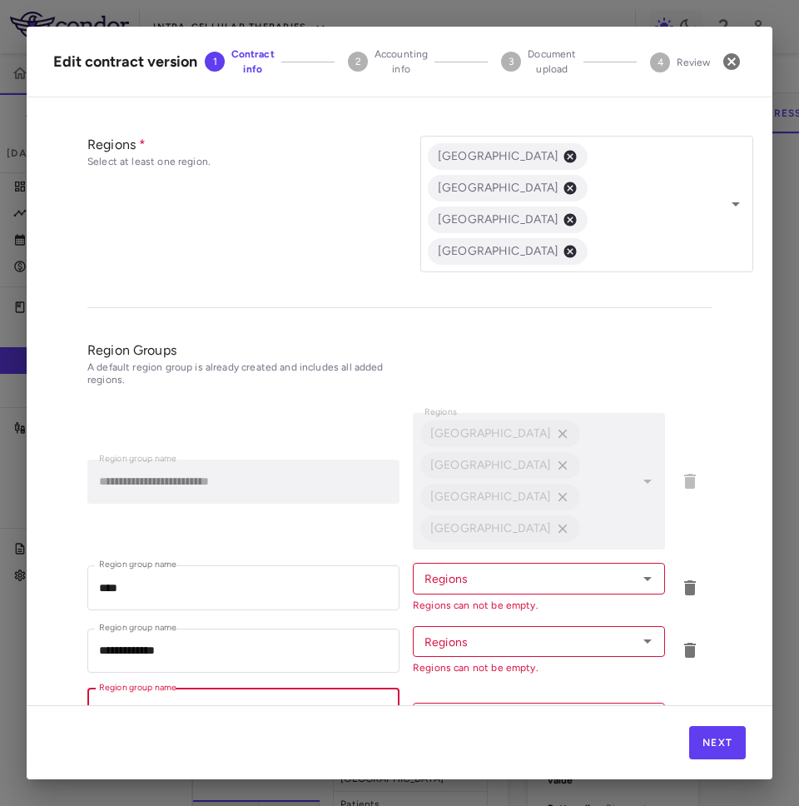
click at [185, 688] on input "Region group name" at bounding box center [243, 710] width 312 height 44
type input "*"
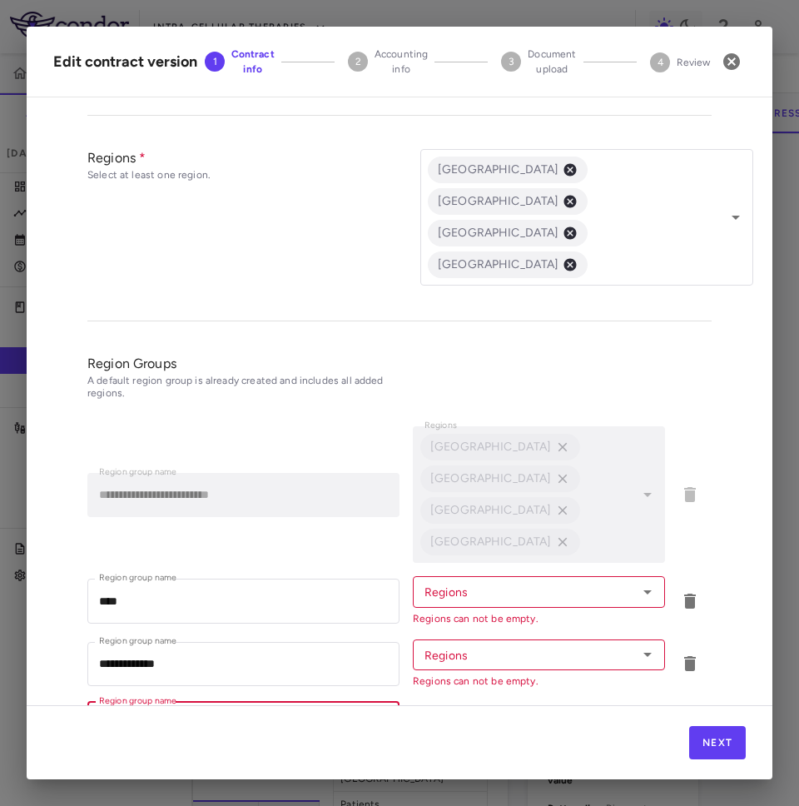
scroll to position [792, 0]
type input "***"
click at [137, 764] on button "Add Region Group" at bounding box center [151, 777] width 129 height 27
click at [146, 764] on div "Region group name Region group name Name is invalid or duplicate name found in …" at bounding box center [243, 802] width 312 height 77
type input "*"
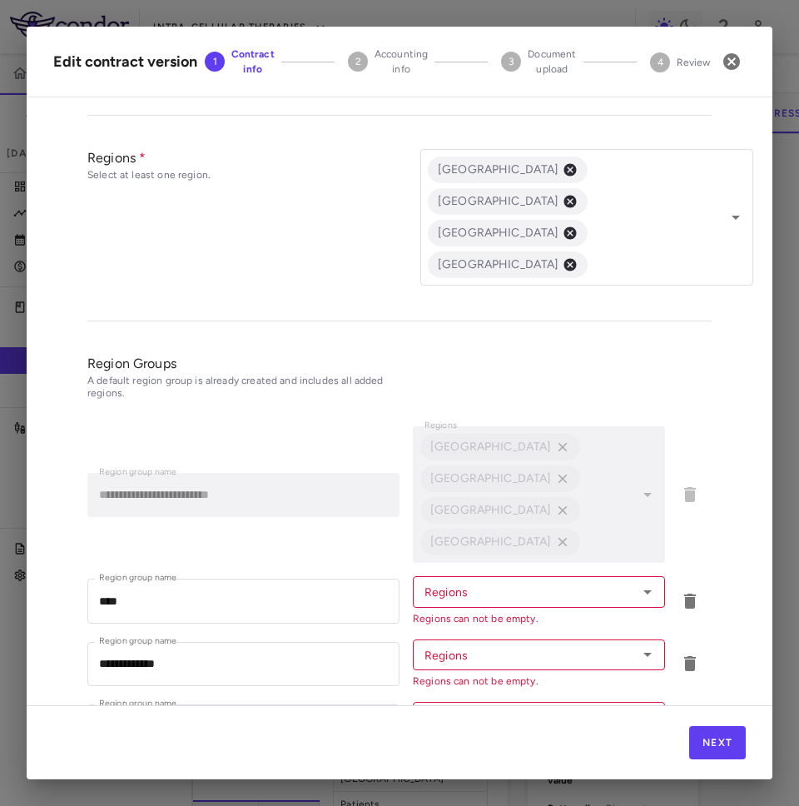
type input "**********"
click at [482, 581] on input "Regions" at bounding box center [525, 591] width 215 height 21
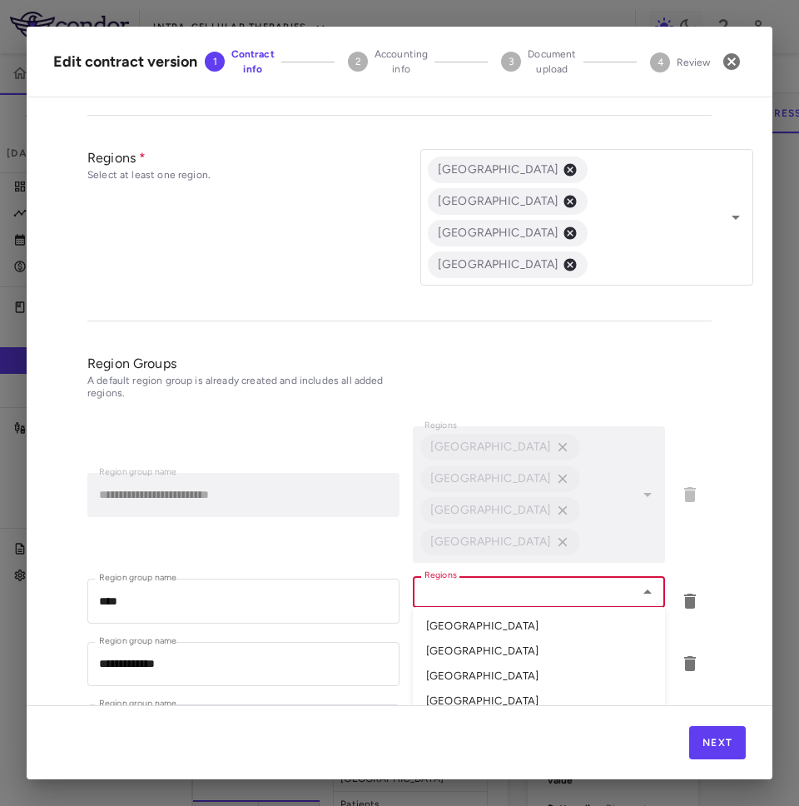
click at [464, 663] on li "[GEOGRAPHIC_DATA]" at bounding box center [539, 675] width 252 height 25
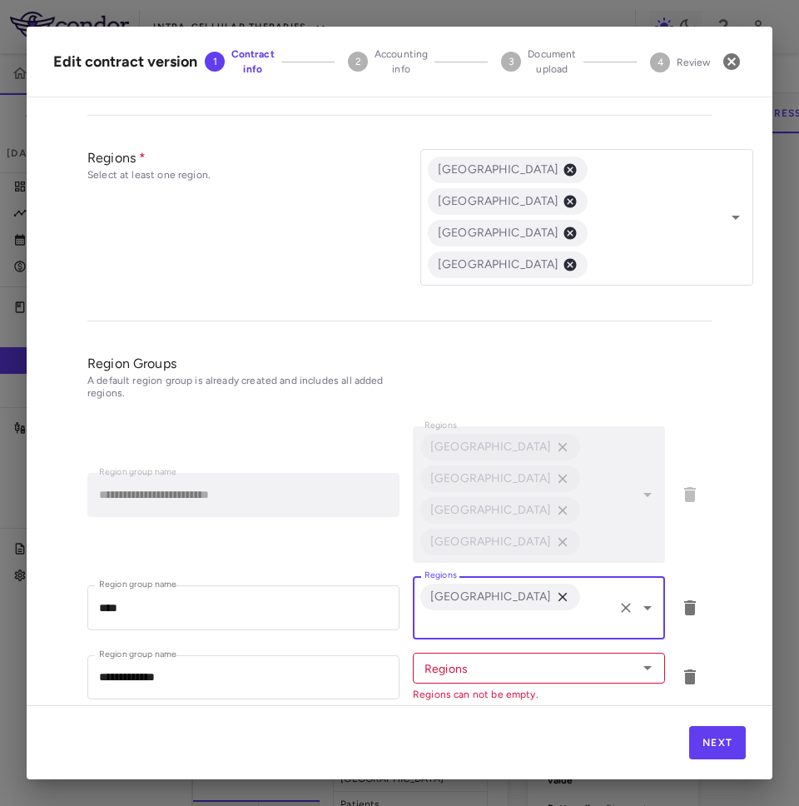
click at [479, 658] on input "Regions" at bounding box center [525, 668] width 215 height 21
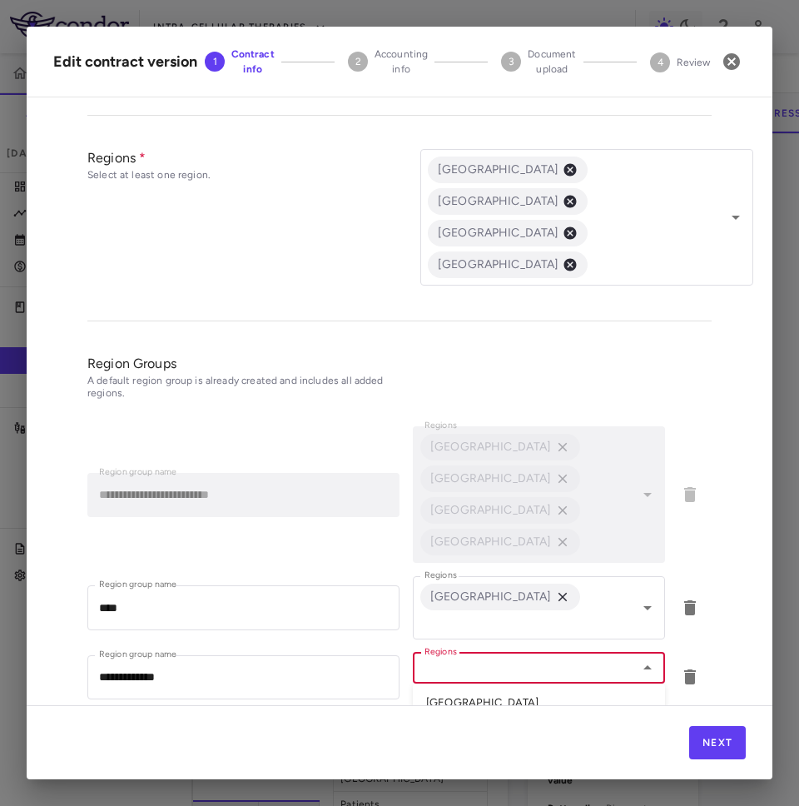
click at [463, 690] on li "[GEOGRAPHIC_DATA]" at bounding box center [539, 702] width 252 height 25
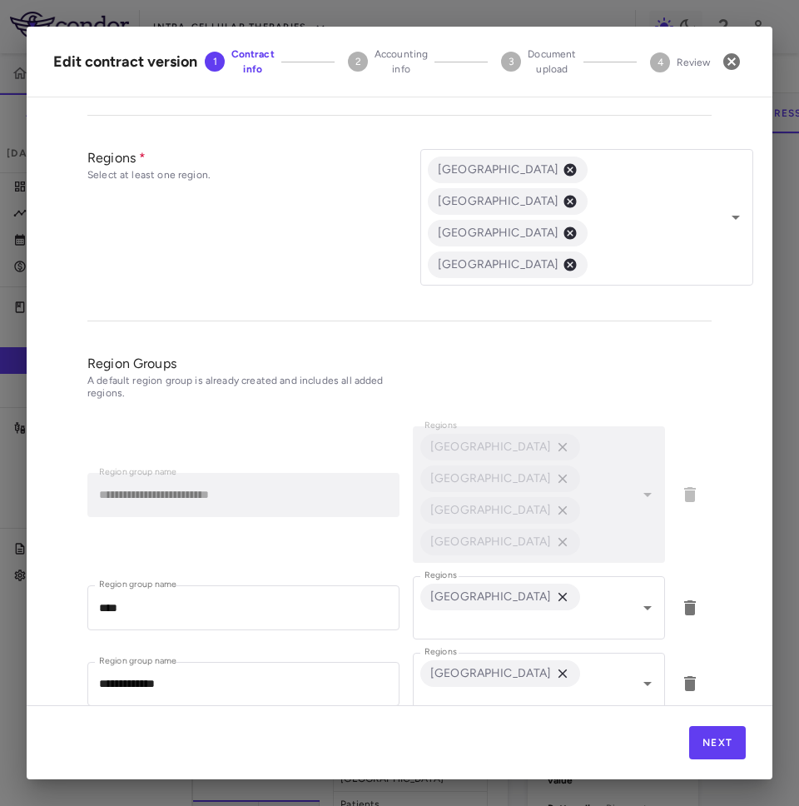
click at [463, 733] on input "Regions" at bounding box center [525, 743] width 215 height 21
click at [448, 791] on li "[GEOGRAPHIC_DATA]" at bounding box center [539, 803] width 252 height 25
click at [522, 765] on input "Regions" at bounding box center [514, 775] width 193 height 21
click at [471, 803] on li "[GEOGRAPHIC_DATA]" at bounding box center [539, 815] width 252 height 25
click at [545, 728] on div "[GEOGRAPHIC_DATA] [GEOGRAPHIC_DATA] Regions" at bounding box center [539, 775] width 252 height 94
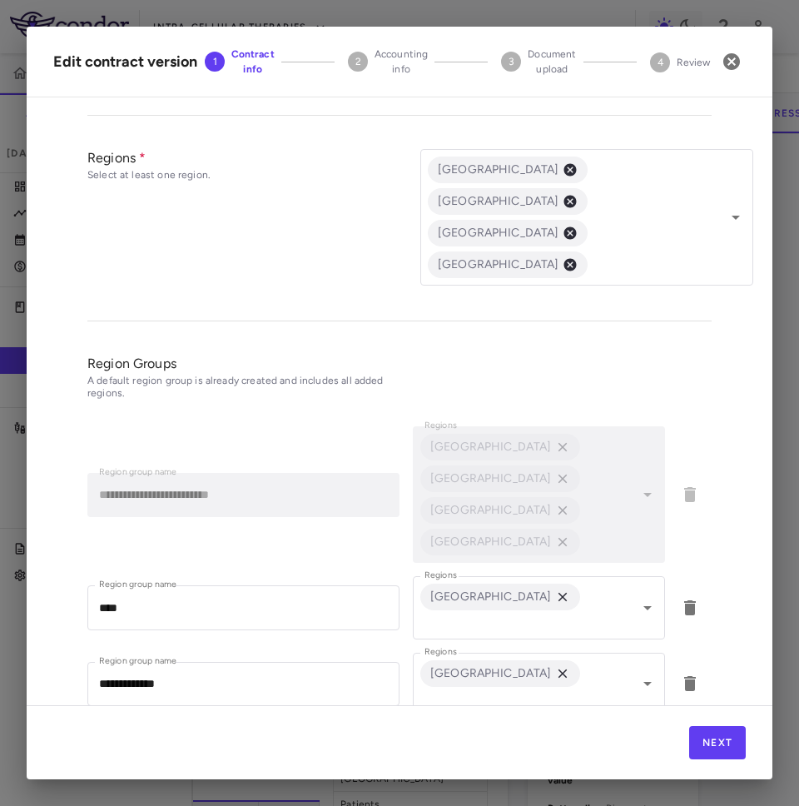
click at [481, 761] on li "[GEOGRAPHIC_DATA]" at bounding box center [539, 773] width 252 height 25
click at [504, 805] on li "[GEOGRAPHIC_DATA]" at bounding box center [539, 818] width 252 height 25
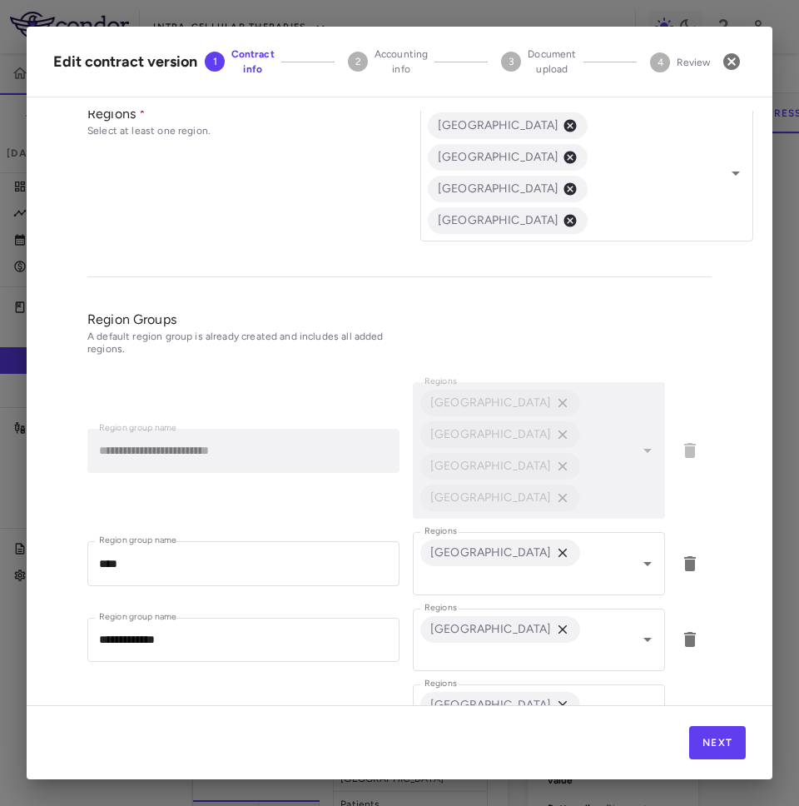
scroll to position [838, 0]
click at [706, 739] on button "Next" at bounding box center [717, 742] width 57 height 33
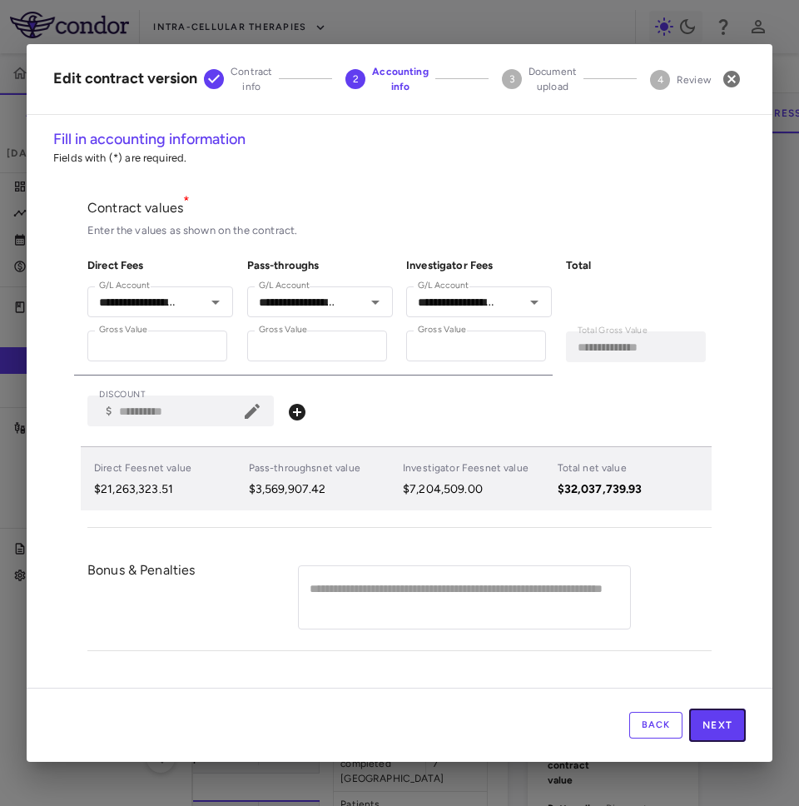
click at [706, 739] on button "Next" at bounding box center [717, 724] width 57 height 33
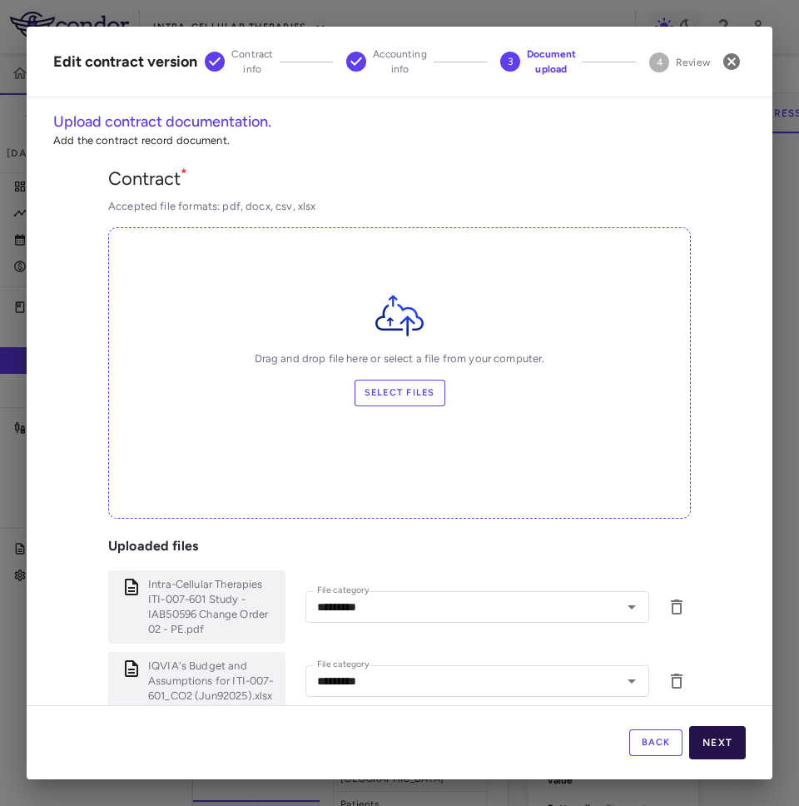
click at [738, 744] on button "Next" at bounding box center [717, 742] width 57 height 33
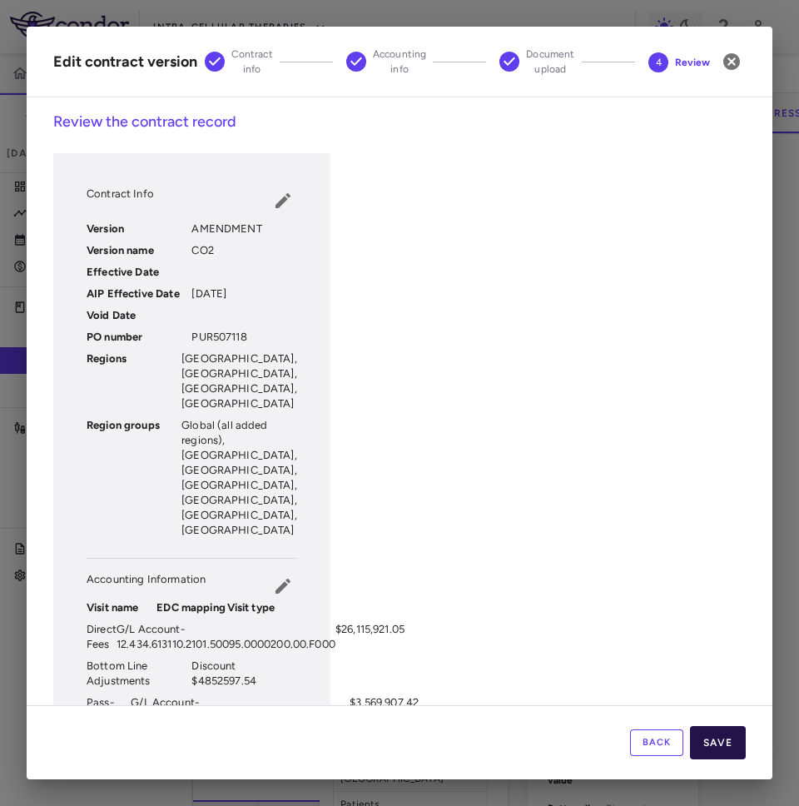
click at [738, 745] on button "Save" at bounding box center [718, 742] width 56 height 33
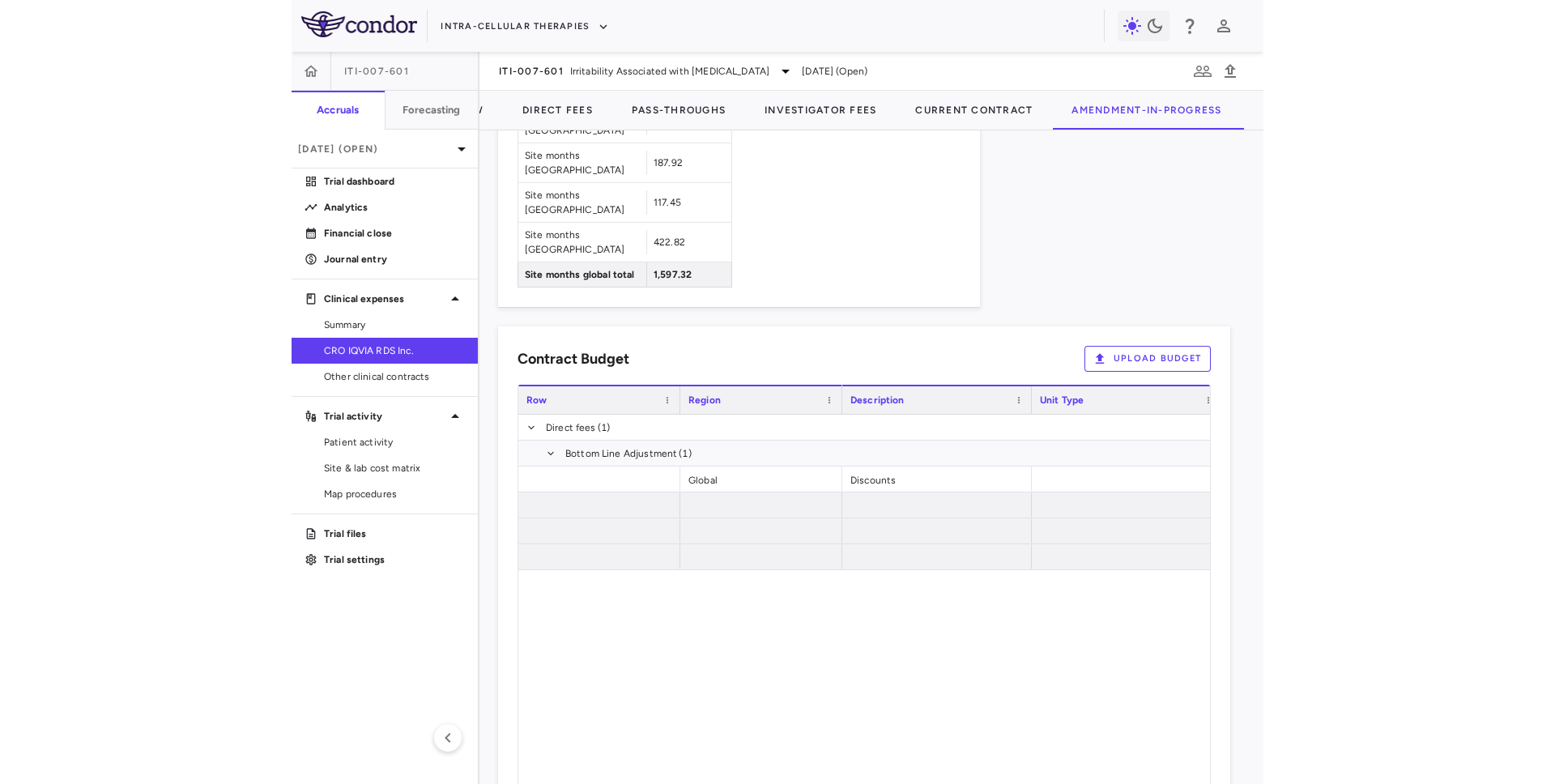
scroll to position [1115, 0]
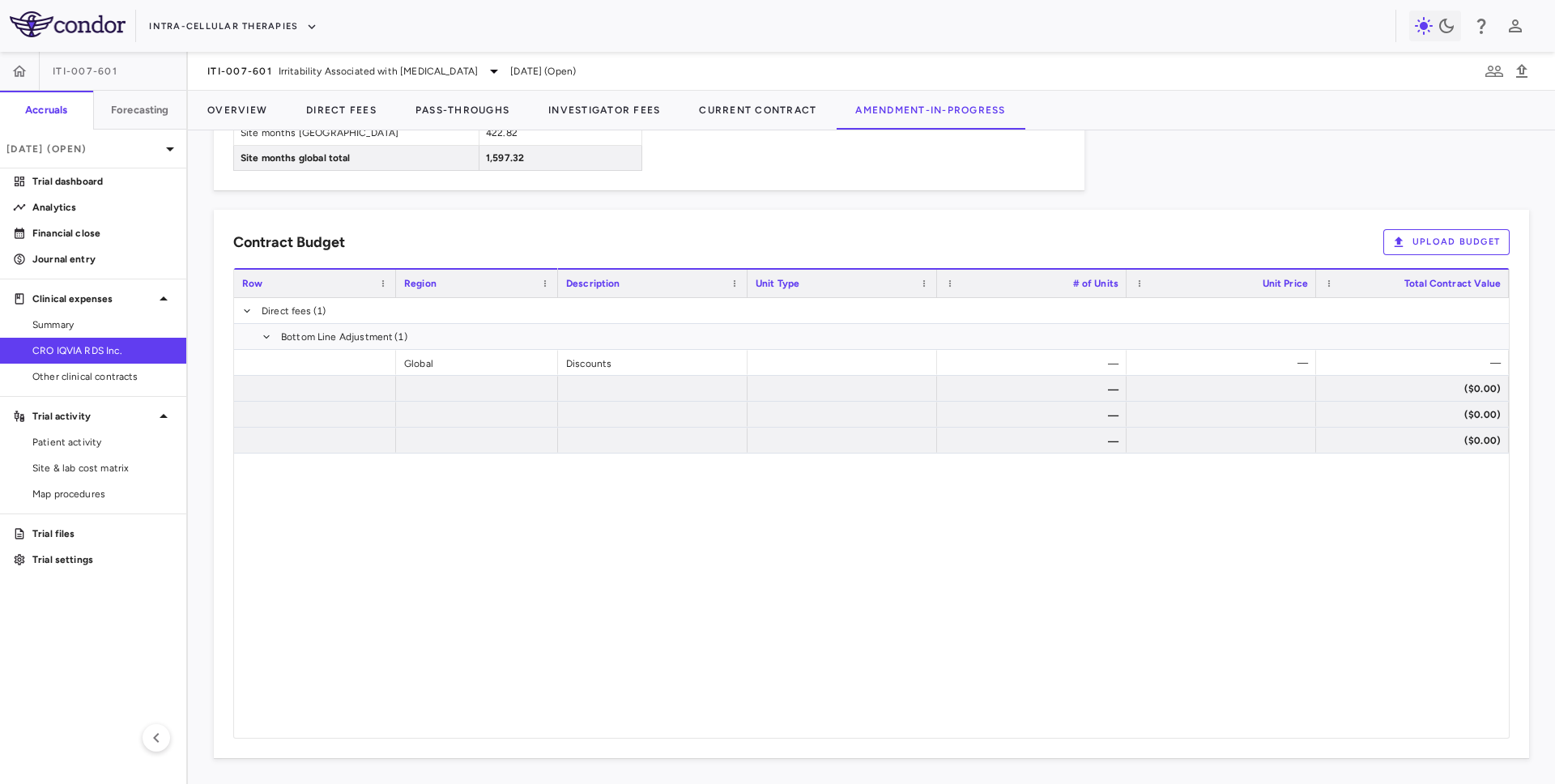
click at [947, 244] on button "Upload Budget" at bounding box center [1447, 242] width 127 height 26
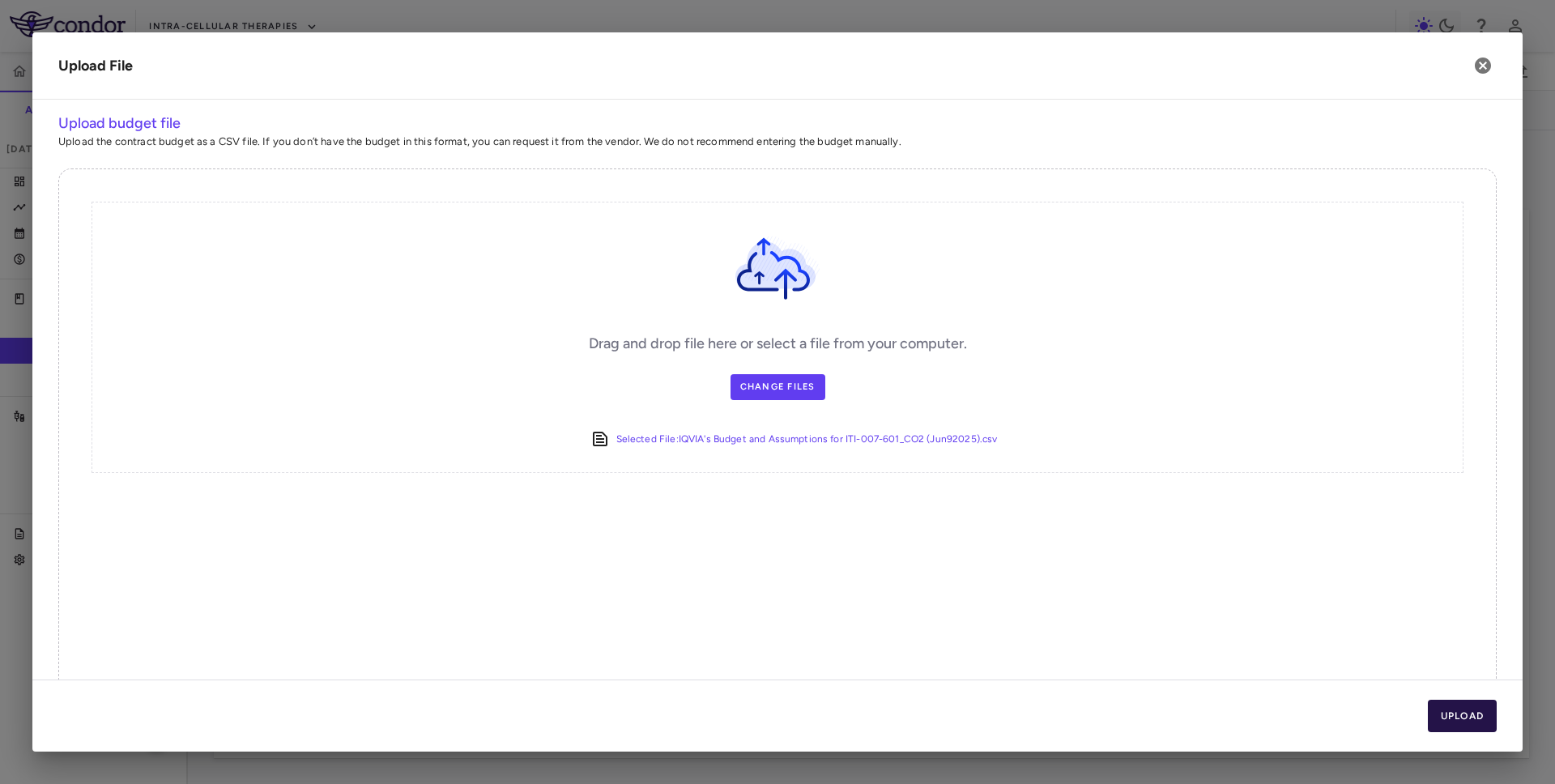
click at [947, 707] on button "Upload" at bounding box center [1463, 715] width 70 height 32
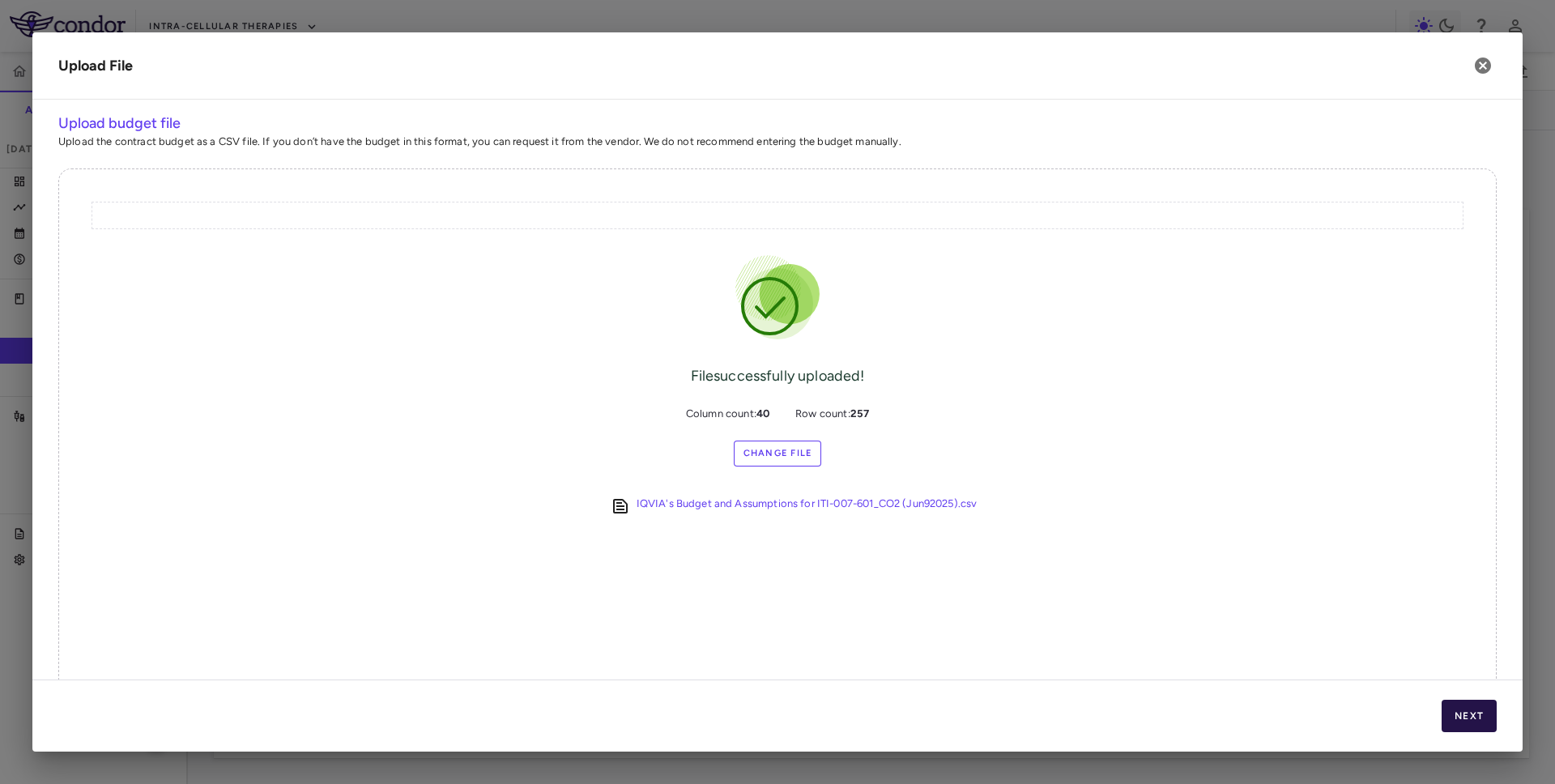
click at [947, 707] on button "Next" at bounding box center [1469, 715] width 55 height 32
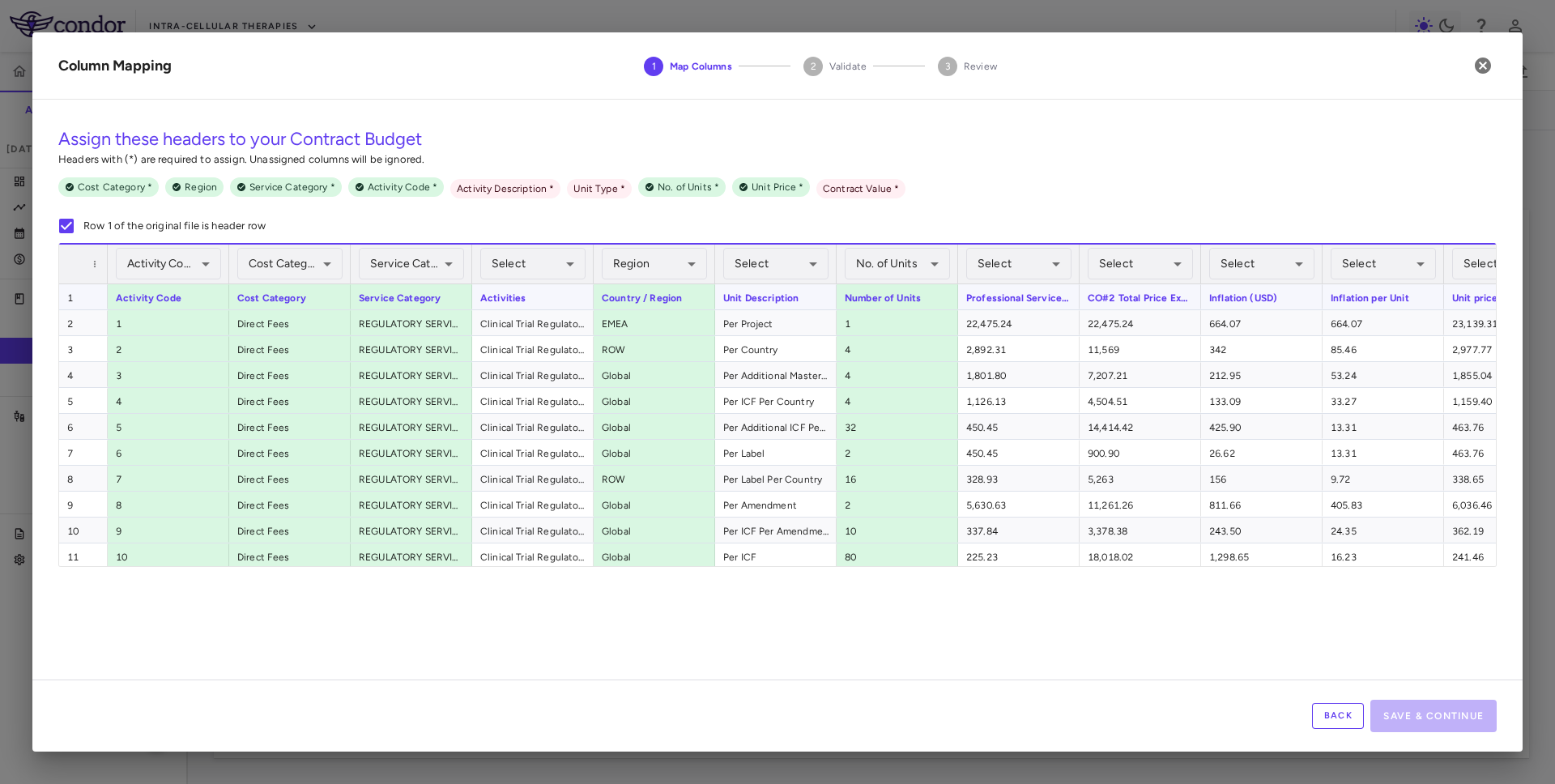
click at [524, 282] on div "Select ​" at bounding box center [533, 264] width 105 height 39
click at [527, 268] on body "Skip to sidebar Skip to main content Intra-Cellular Therapies ITI-007-601 Accru…" at bounding box center [778, 392] width 1555 height 784
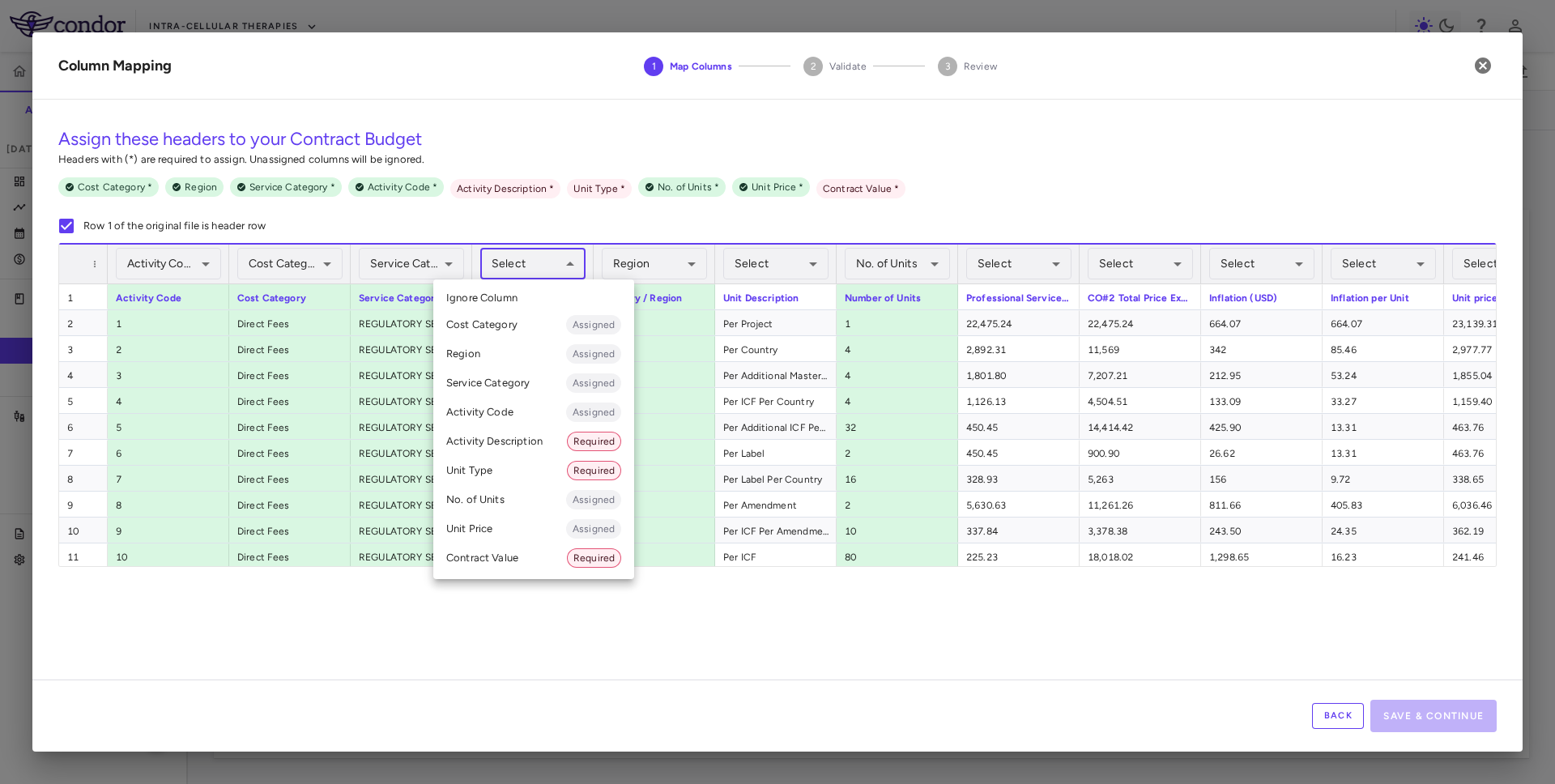
click at [507, 440] on li "Activity Description Required" at bounding box center [533, 442] width 200 height 29
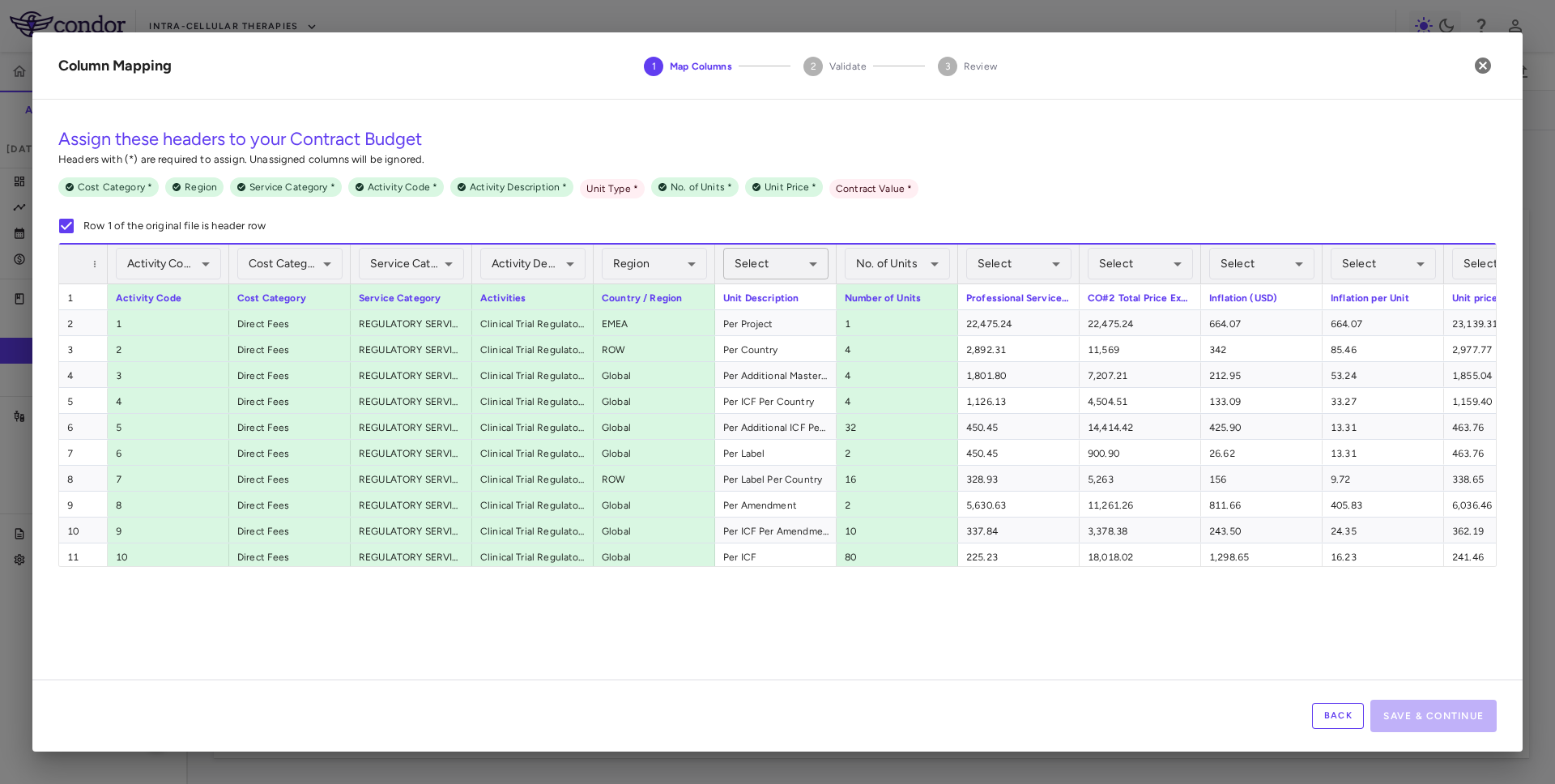
click at [753, 271] on body "Skip to sidebar Skip to main content Intra-Cellular Therapies ITI-007-601 Accru…" at bounding box center [778, 392] width 1555 height 784
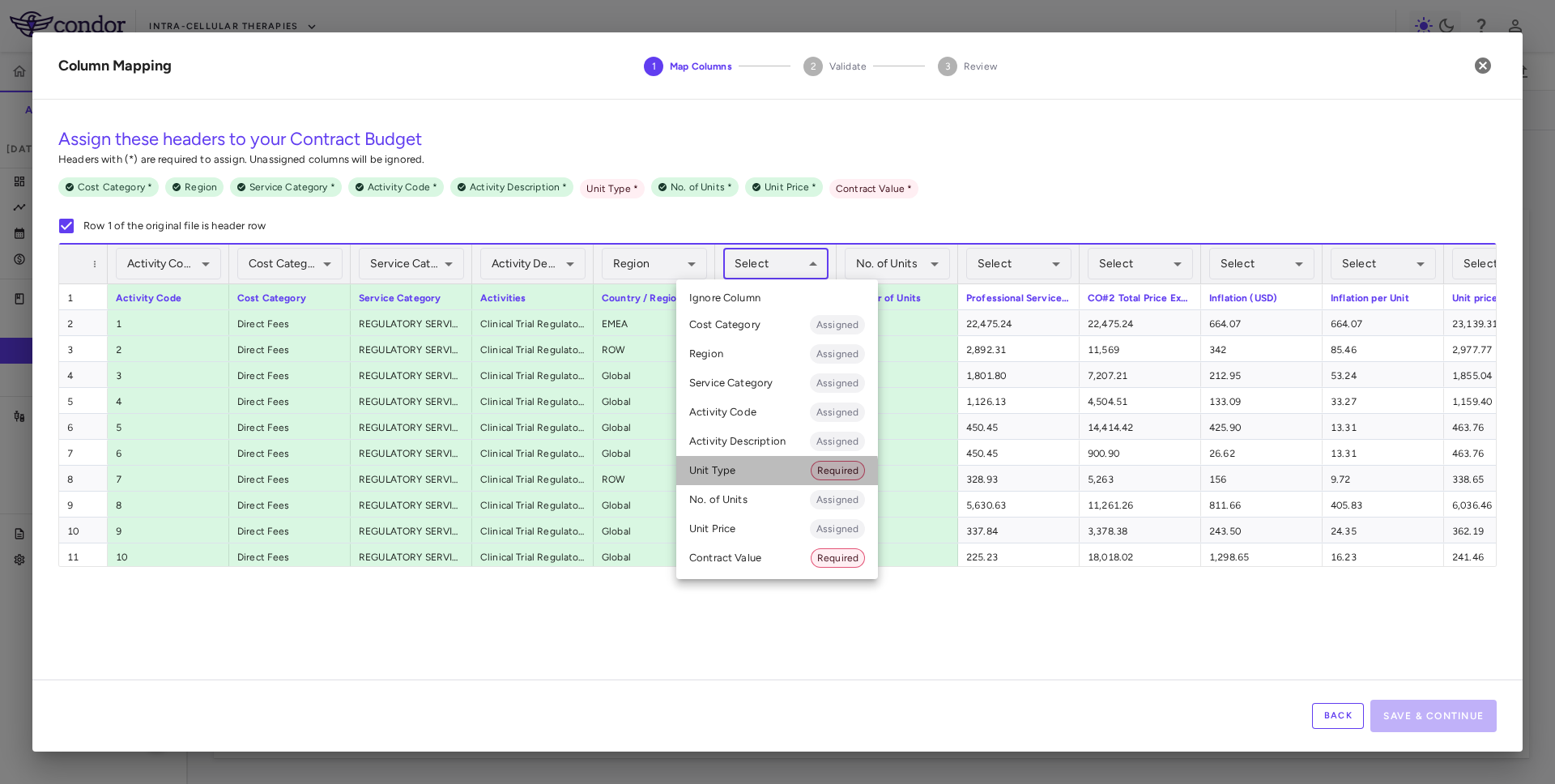
click at [742, 481] on li "Unit Type Required" at bounding box center [777, 471] width 201 height 29
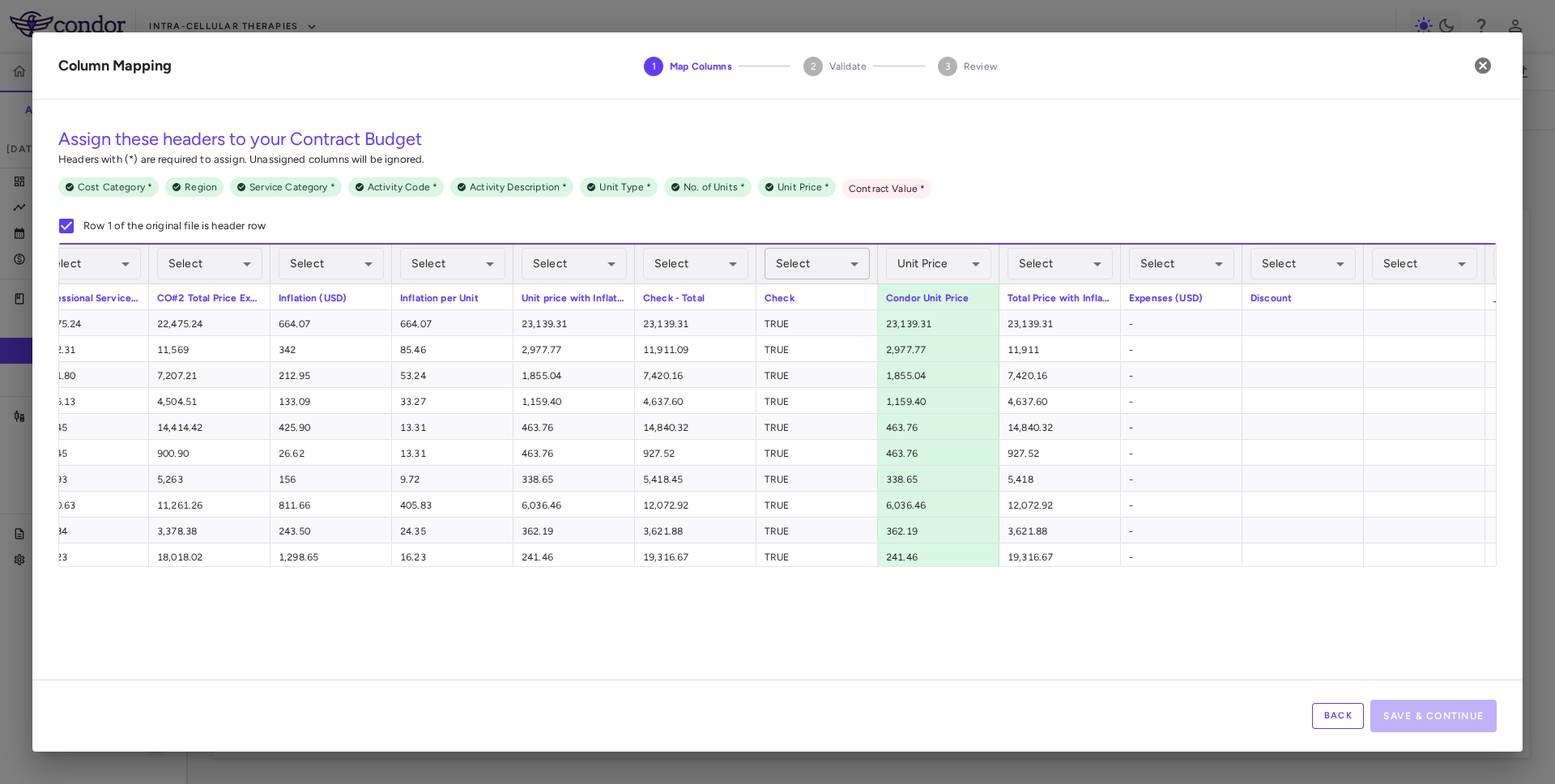
scroll to position [0, 1139]
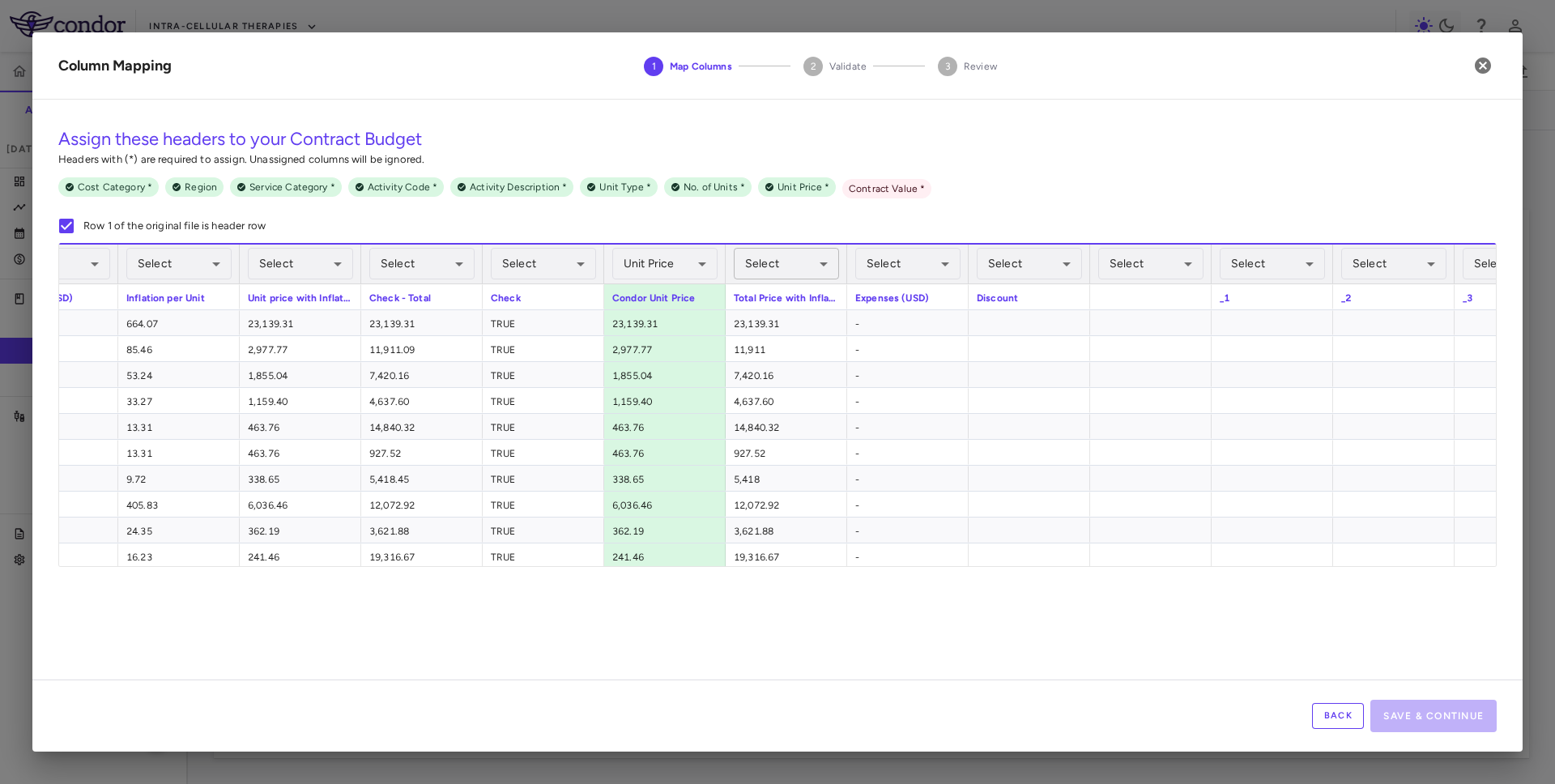
click at [787, 254] on body "Skip to sidebar Skip to main content Intra-Cellular Therapies ITI-007-601 Accru…" at bounding box center [778, 392] width 1555 height 784
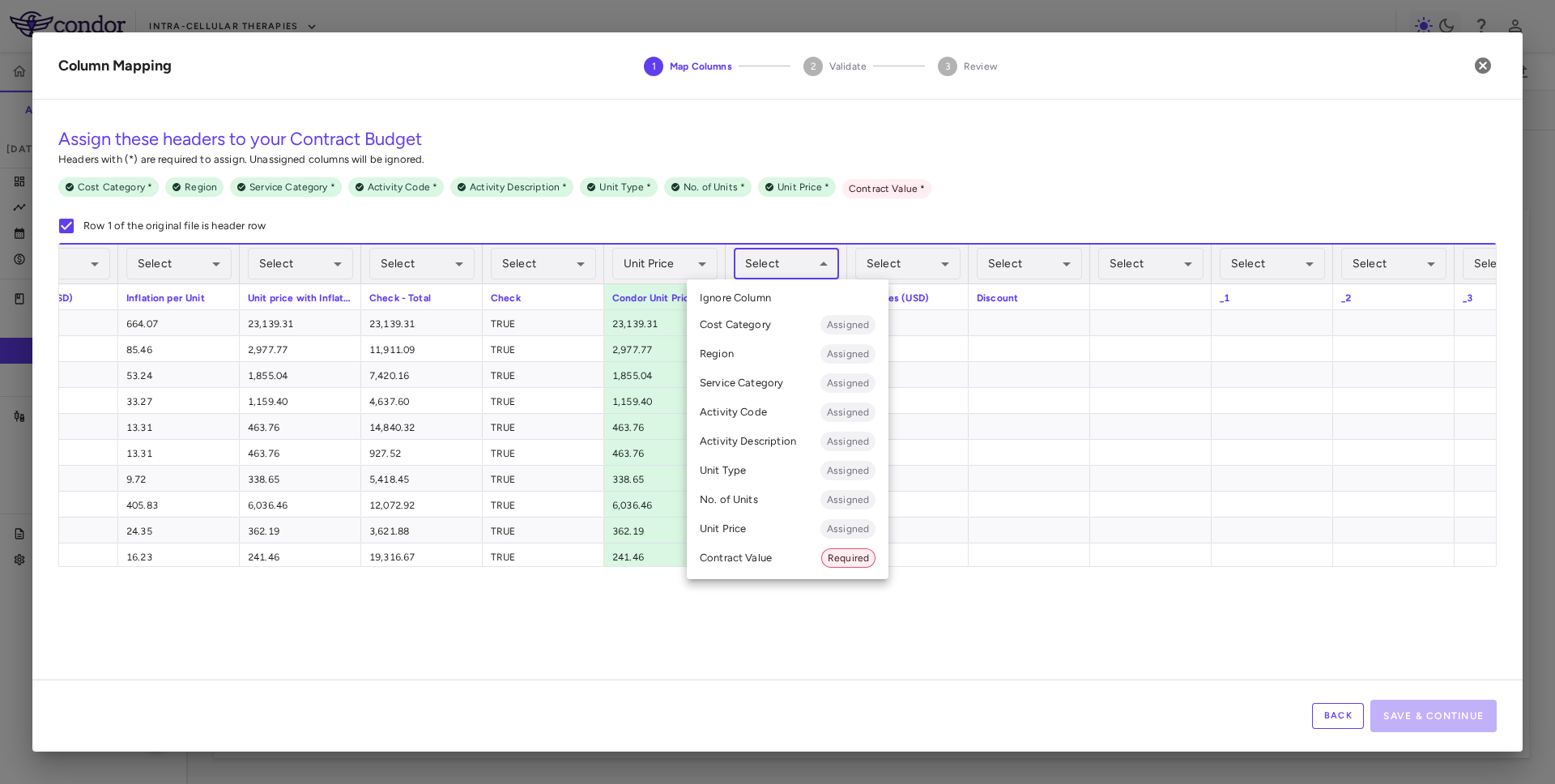
click at [787, 254] on div at bounding box center [778, 392] width 1555 height 784
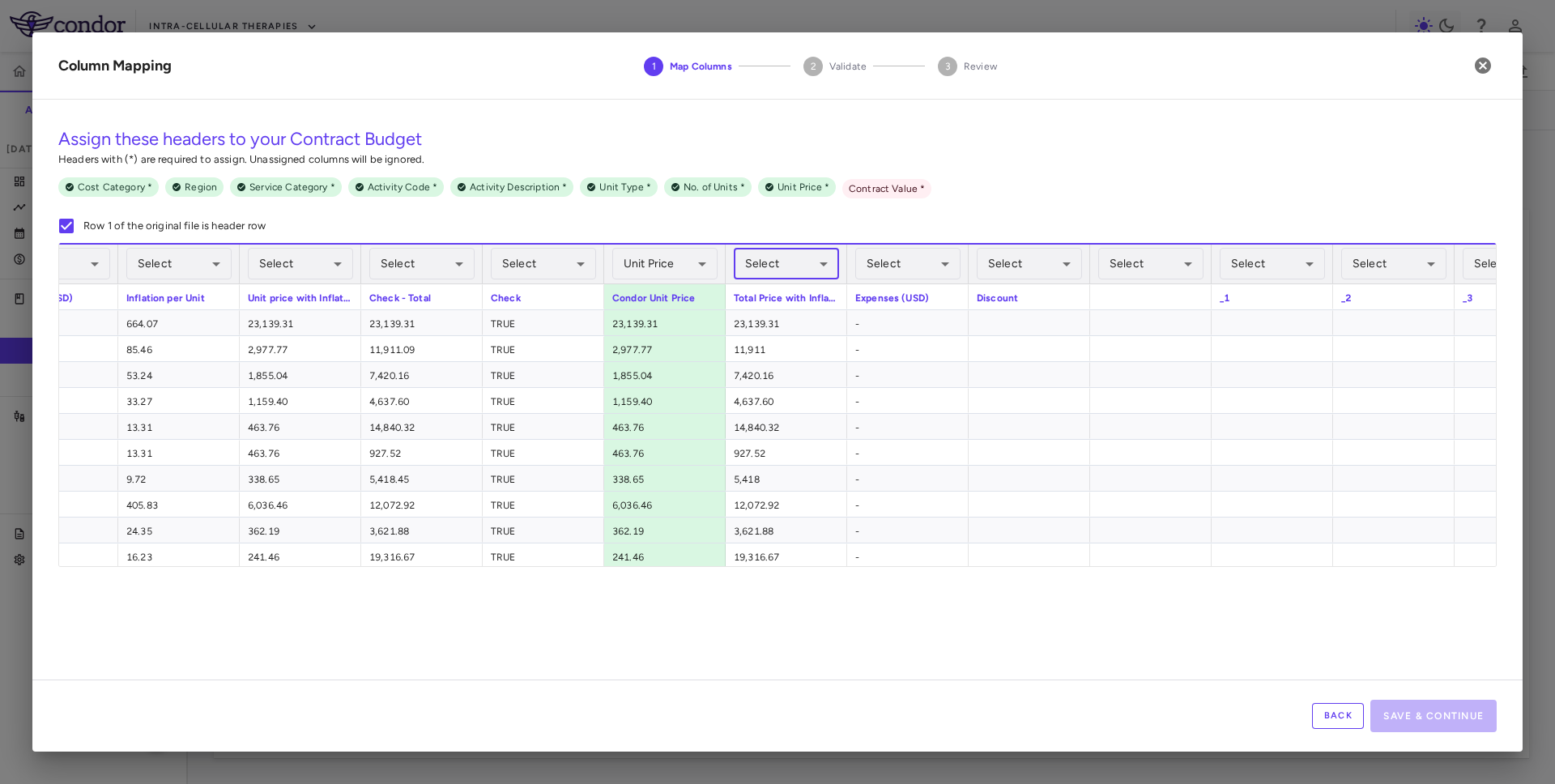
click at [785, 259] on body "Skip to sidebar Skip to main content Intra-Cellular Therapies ITI-007-601 Accru…" at bounding box center [778, 392] width 1555 height 784
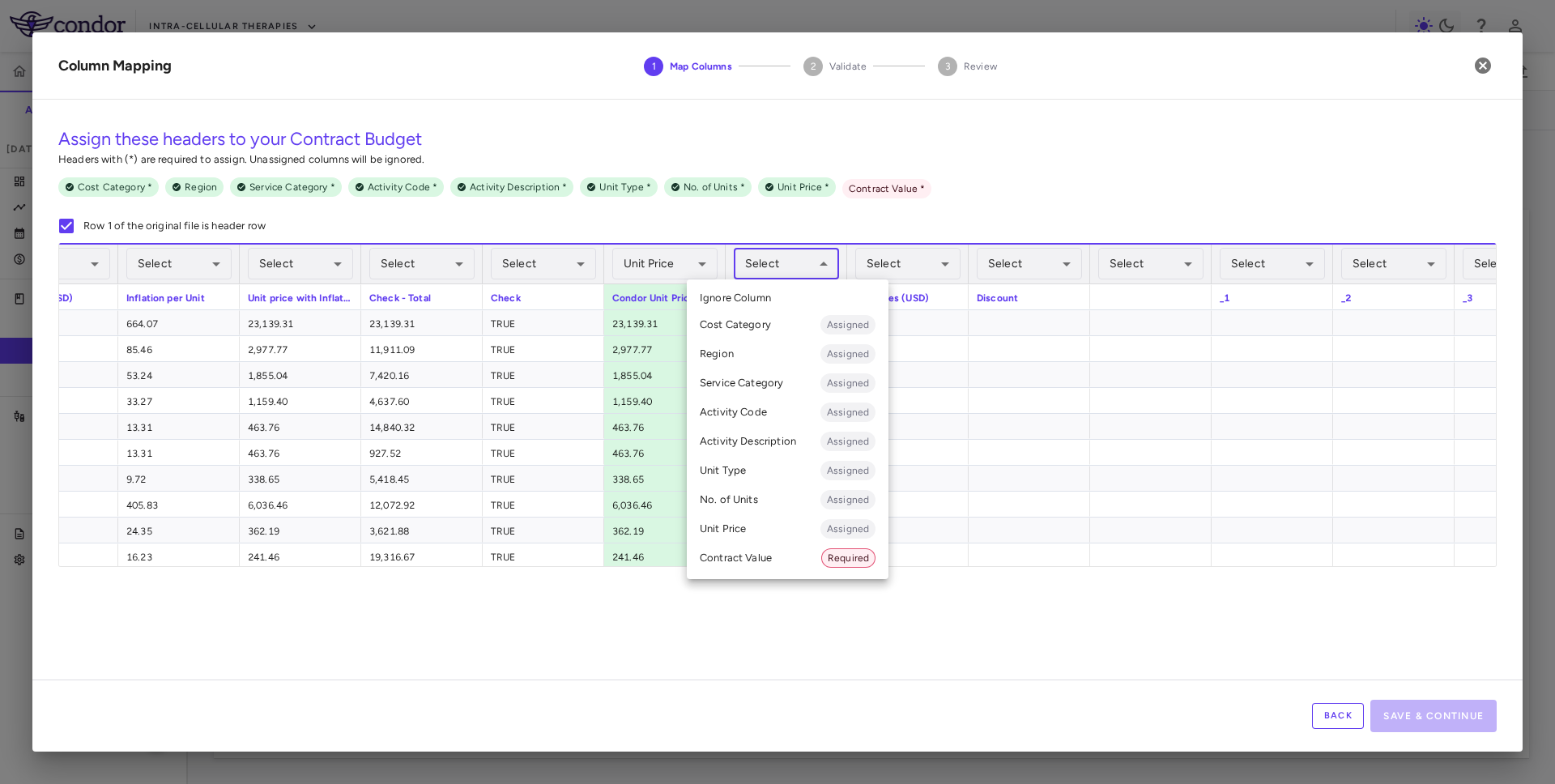
click at [756, 557] on li "Contract Value Required" at bounding box center [787, 557] width 201 height 29
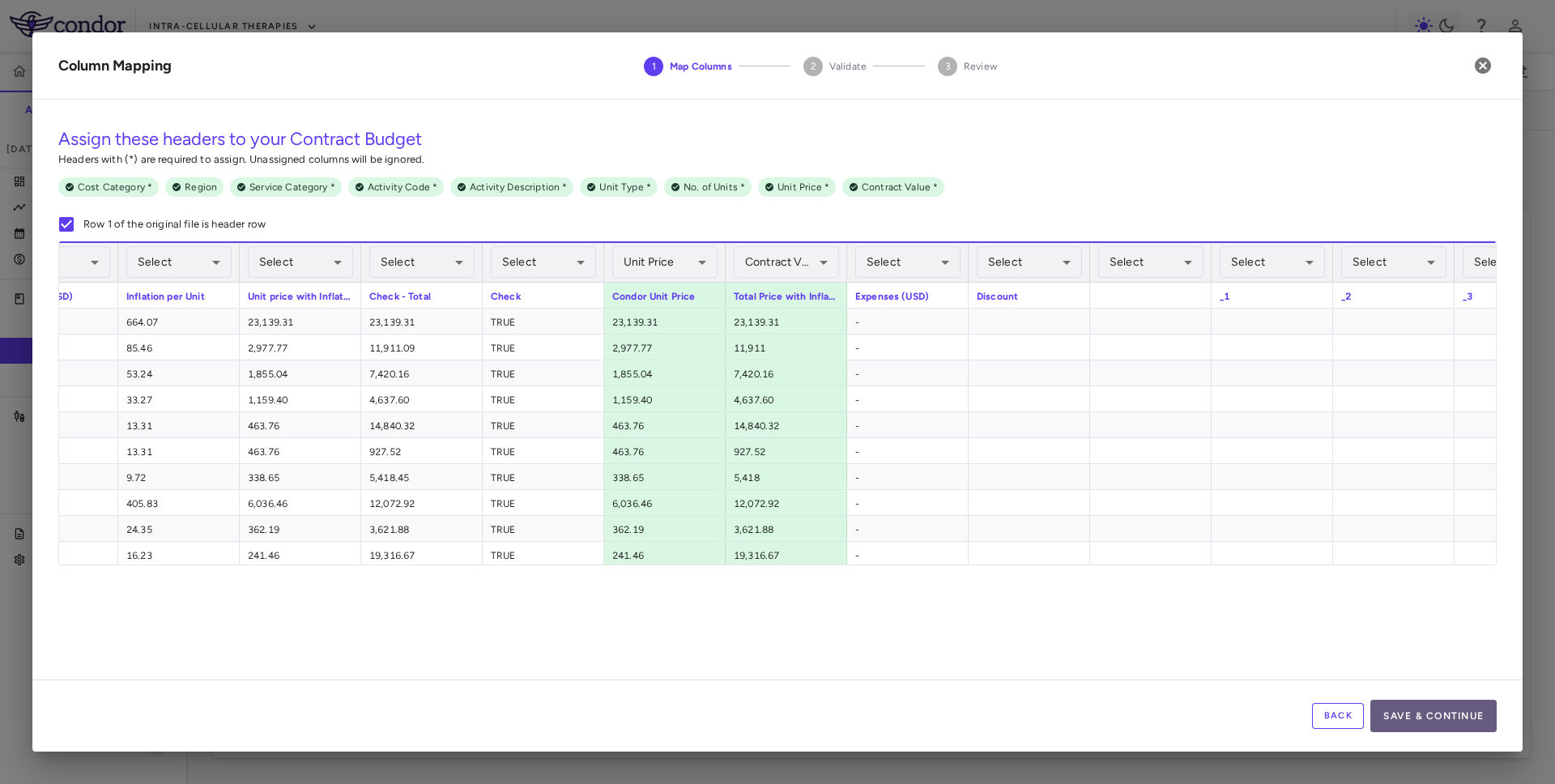
click at [947, 717] on button "Save & Continue" at bounding box center [1433, 715] width 127 height 32
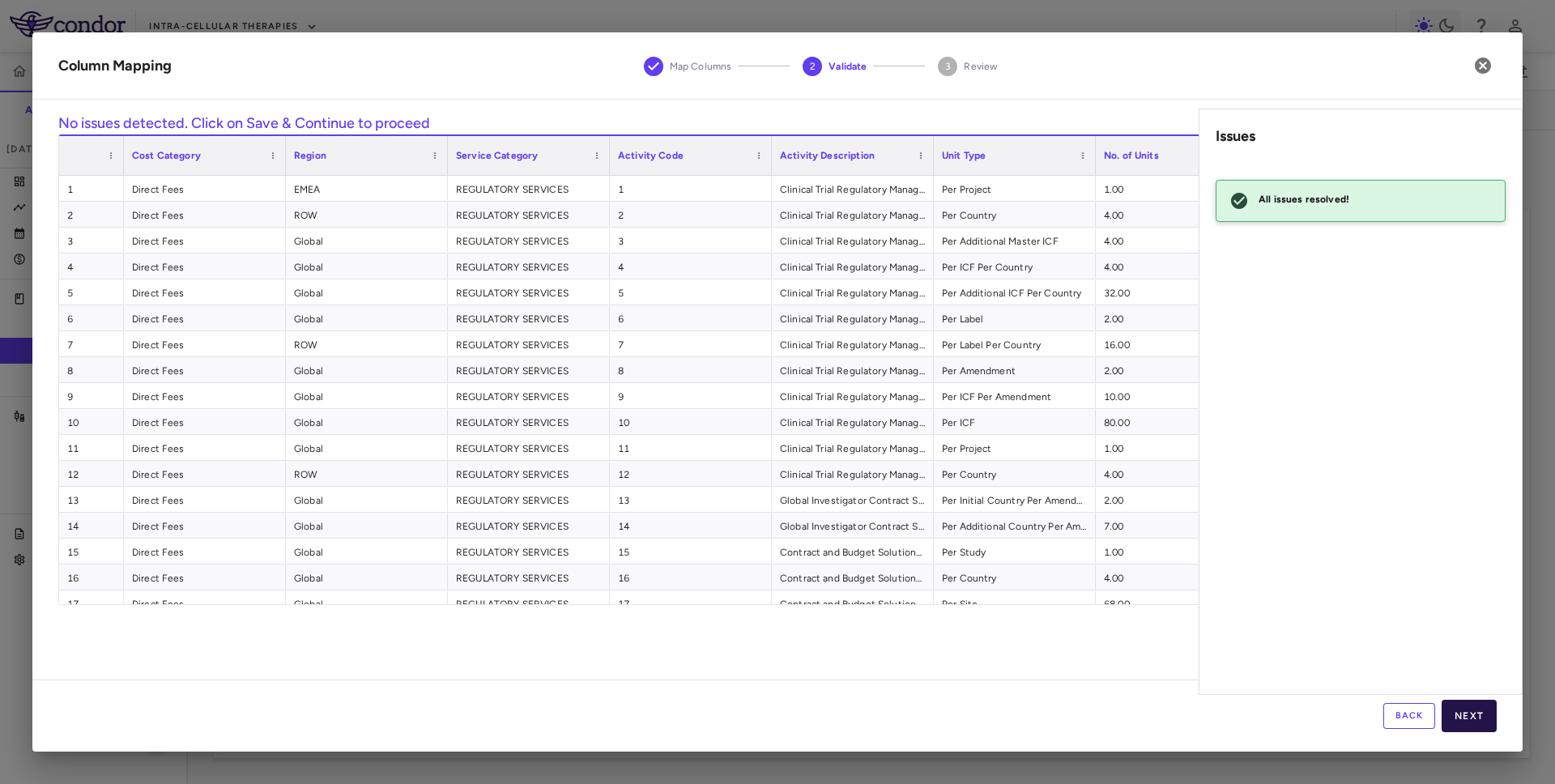
click at [947, 714] on button "Next" at bounding box center [1469, 715] width 55 height 32
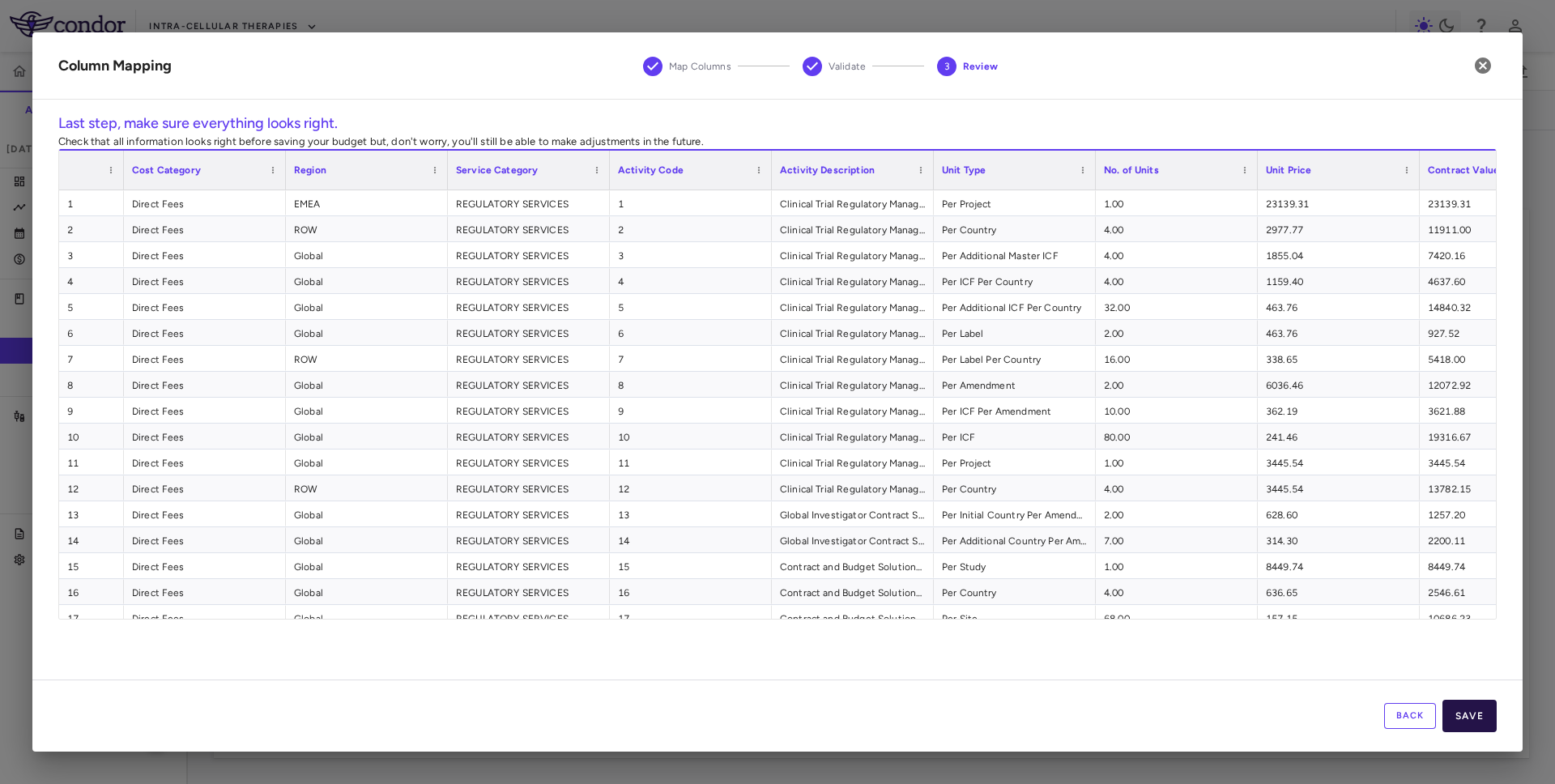
click at [947, 714] on button "Save" at bounding box center [1469, 715] width 54 height 32
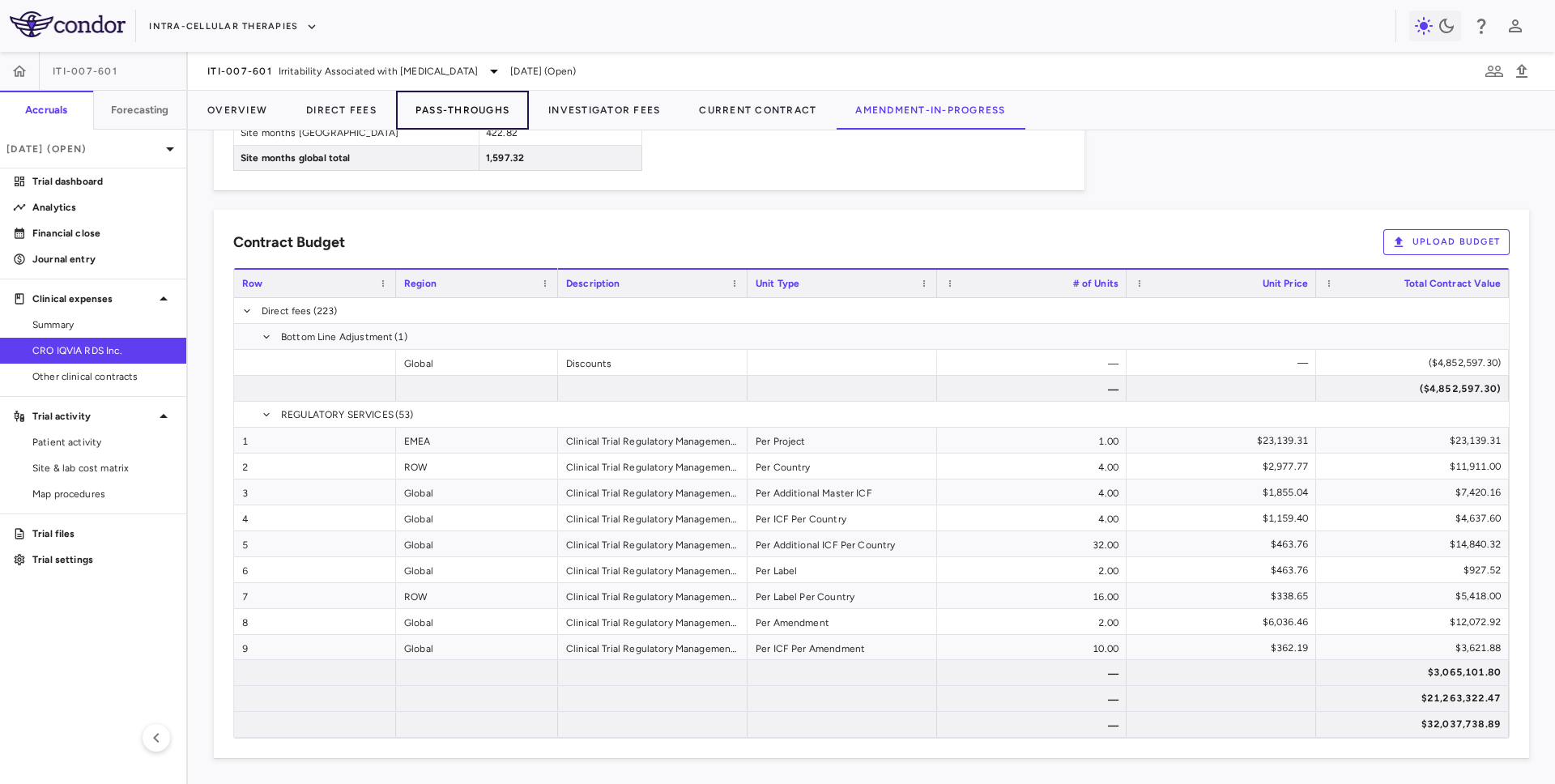
click at [451, 116] on button "Pass-Throughs" at bounding box center [462, 110] width 133 height 39
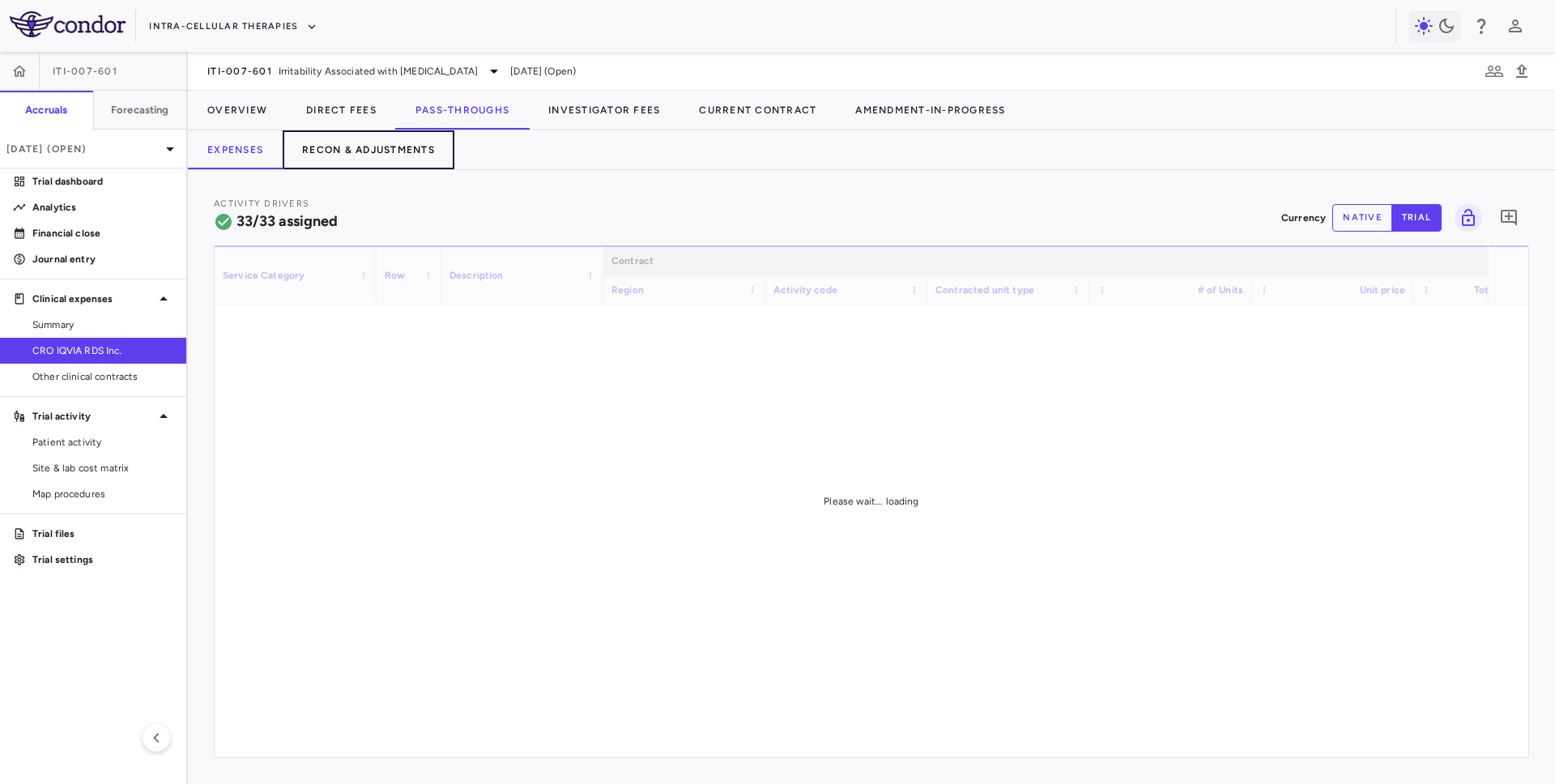
click at [405, 144] on button "Recon & Adjustments" at bounding box center [368, 150] width 171 height 39
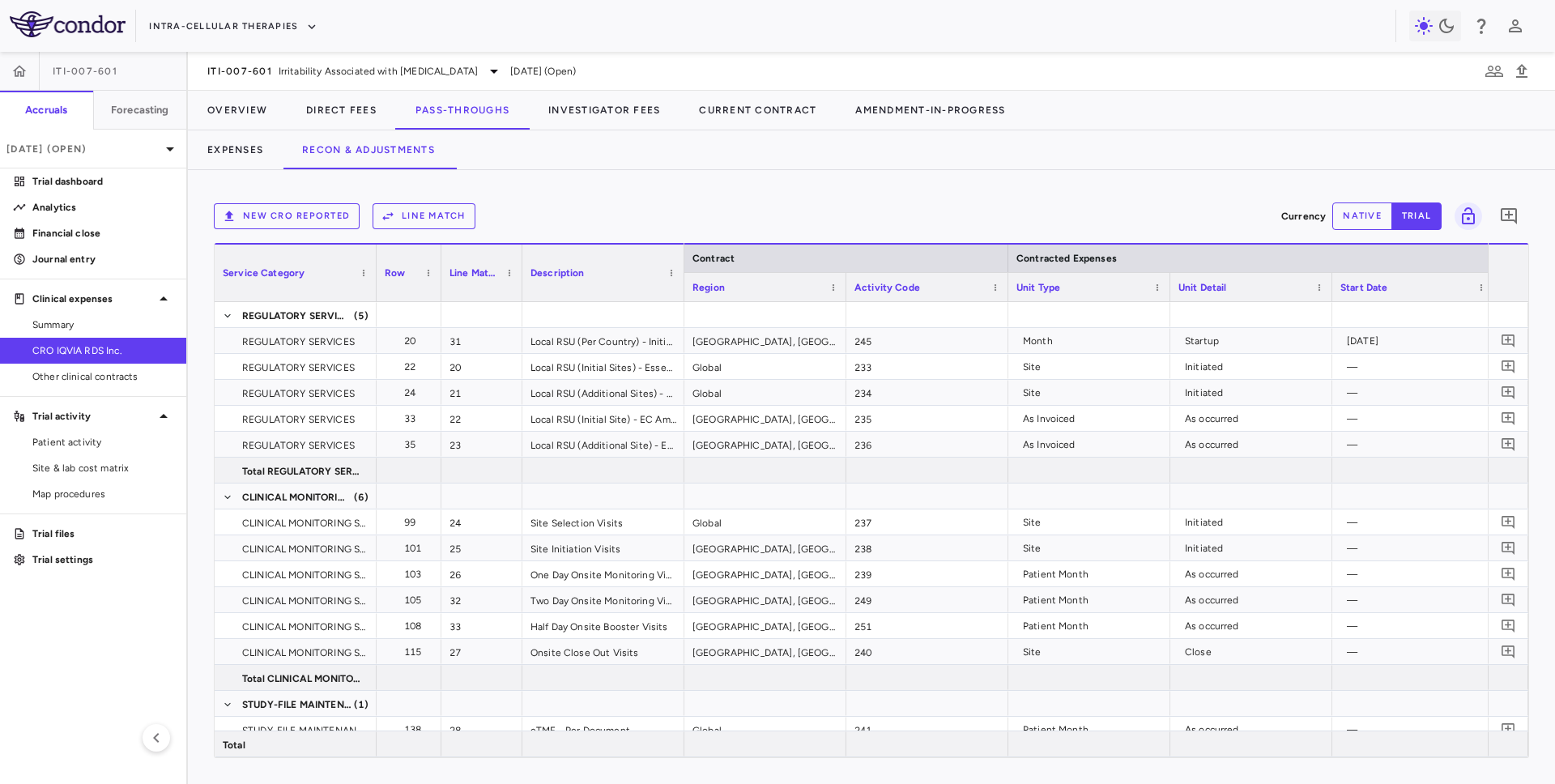
click at [427, 220] on button "Line Match" at bounding box center [424, 216] width 103 height 26
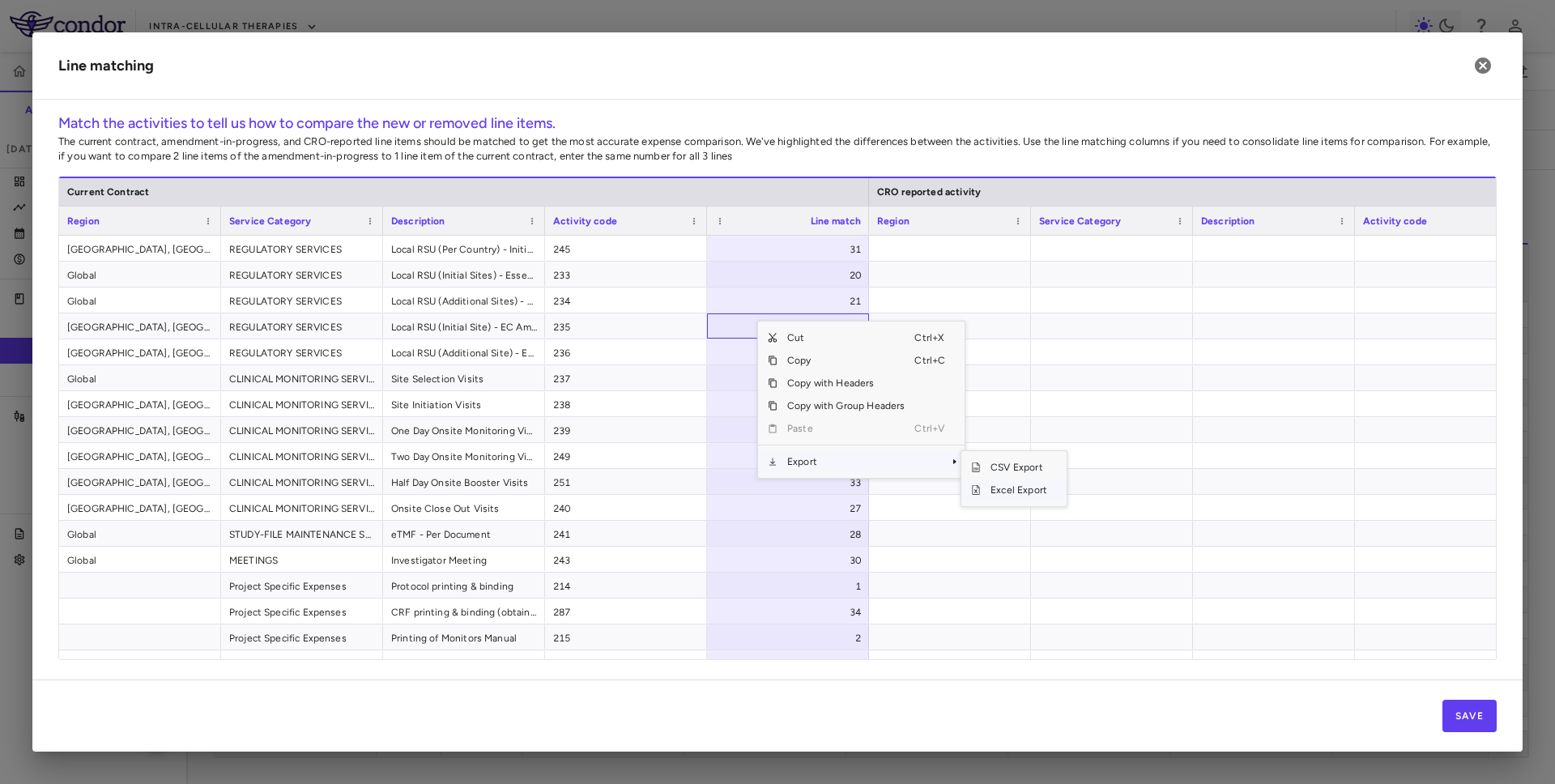
click at [947, 488] on span "Excel Export" at bounding box center [1019, 489] width 76 height 22
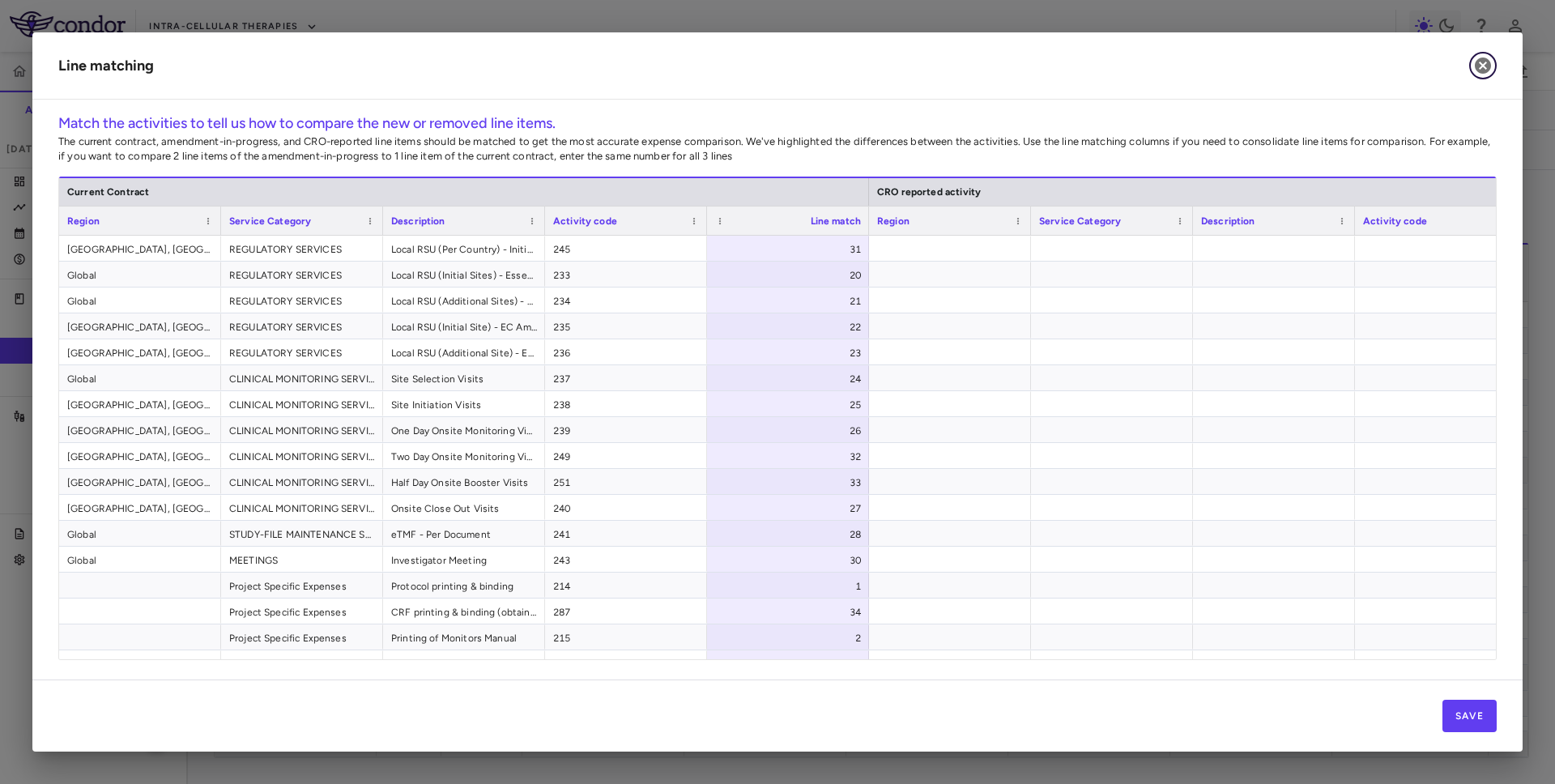
click at [947, 70] on icon "button" at bounding box center [1483, 65] width 17 height 17
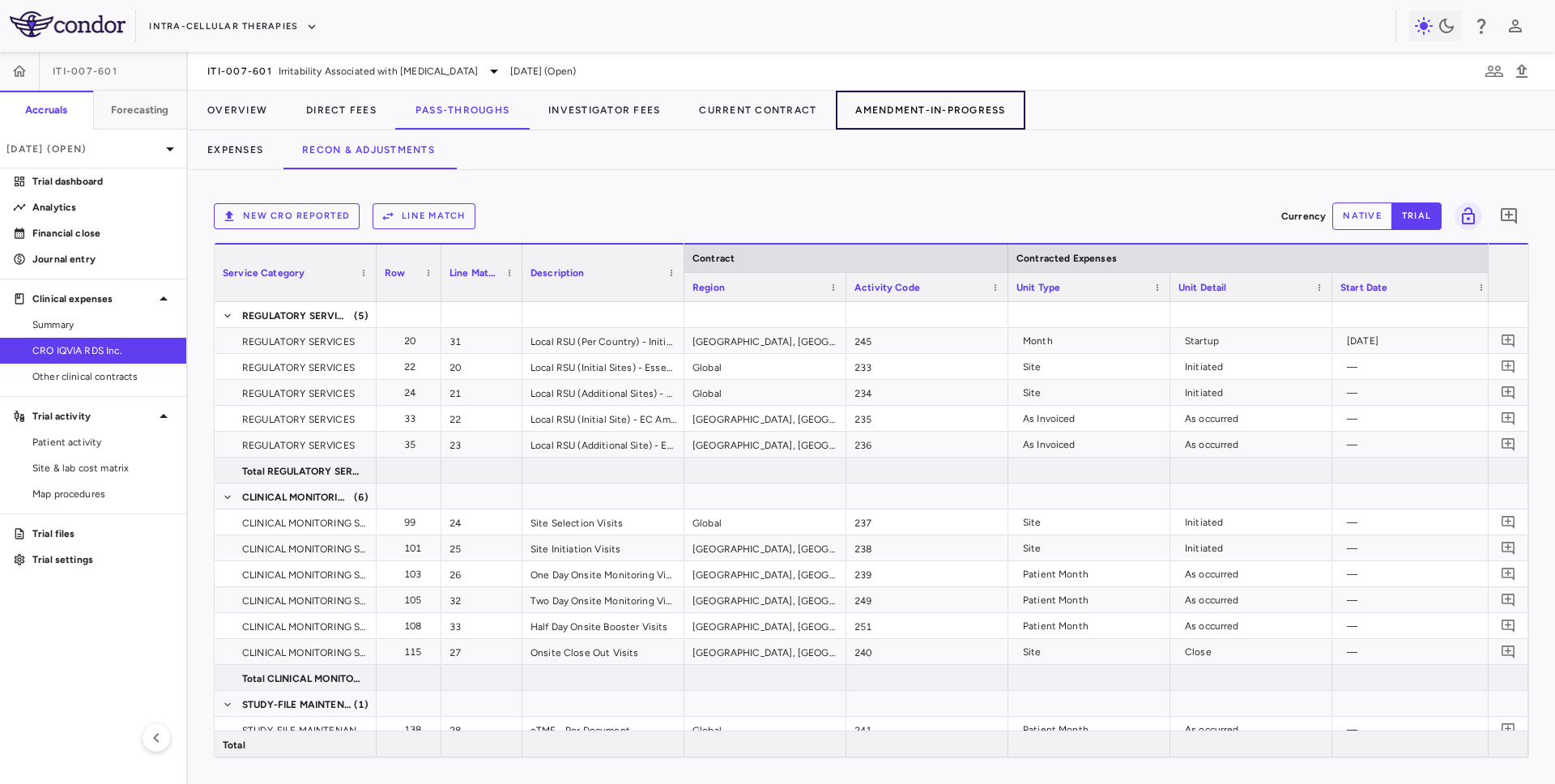
click at [911, 110] on button "Amendment-In-Progress" at bounding box center [930, 110] width 189 height 39
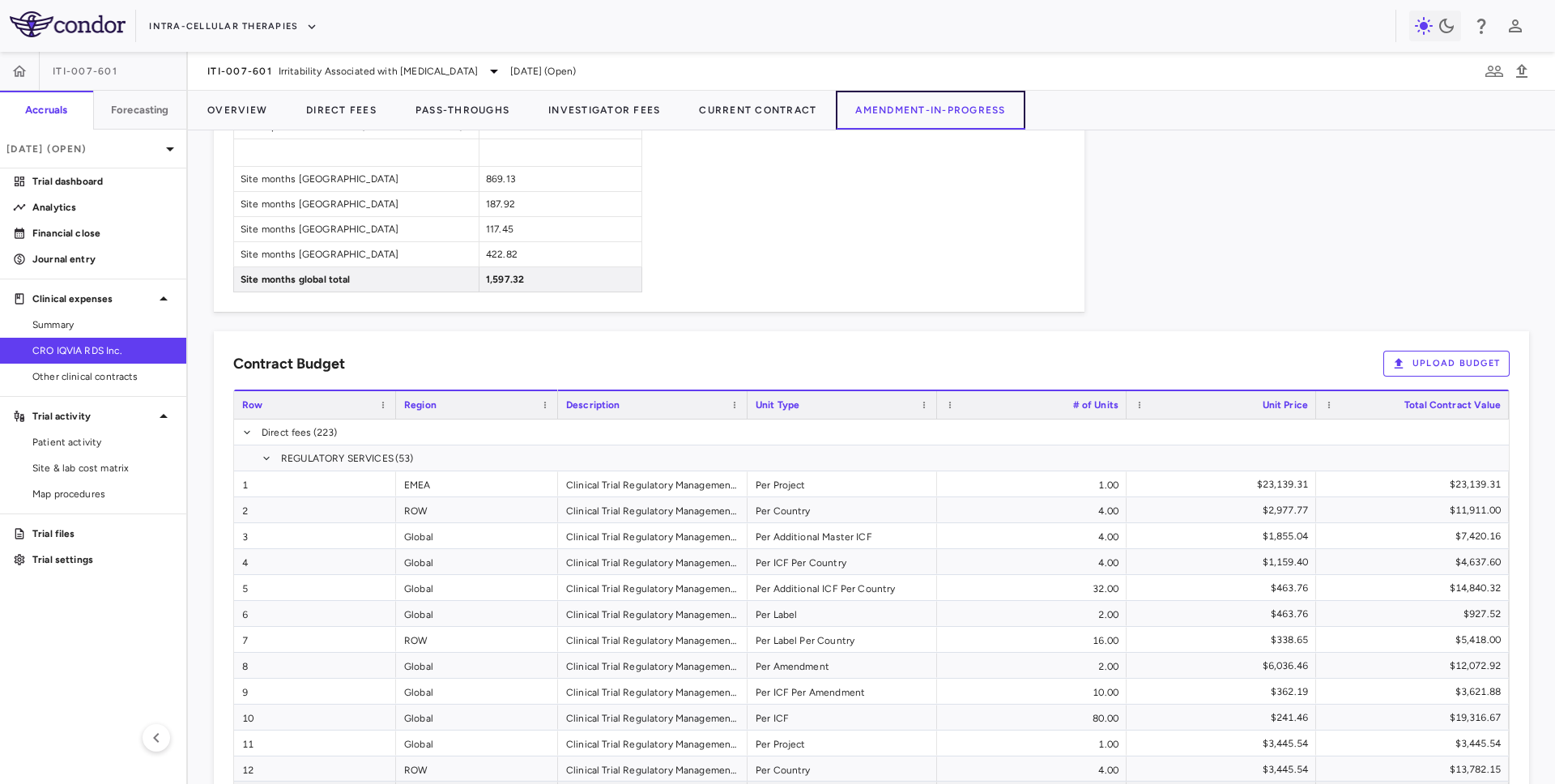
scroll to position [1115, 0]
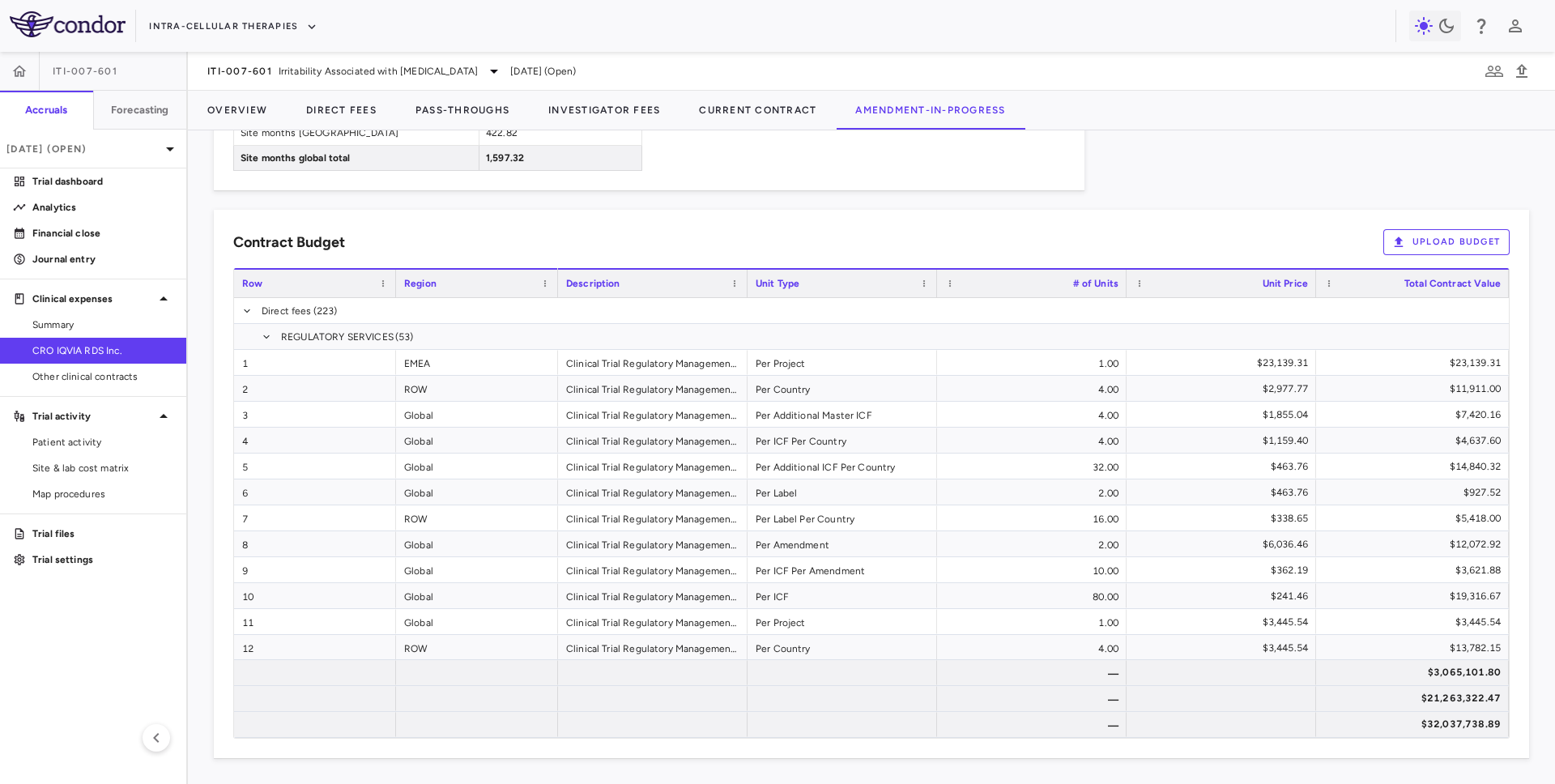
click at [947, 239] on button "Upload Budget" at bounding box center [1447, 242] width 127 height 26
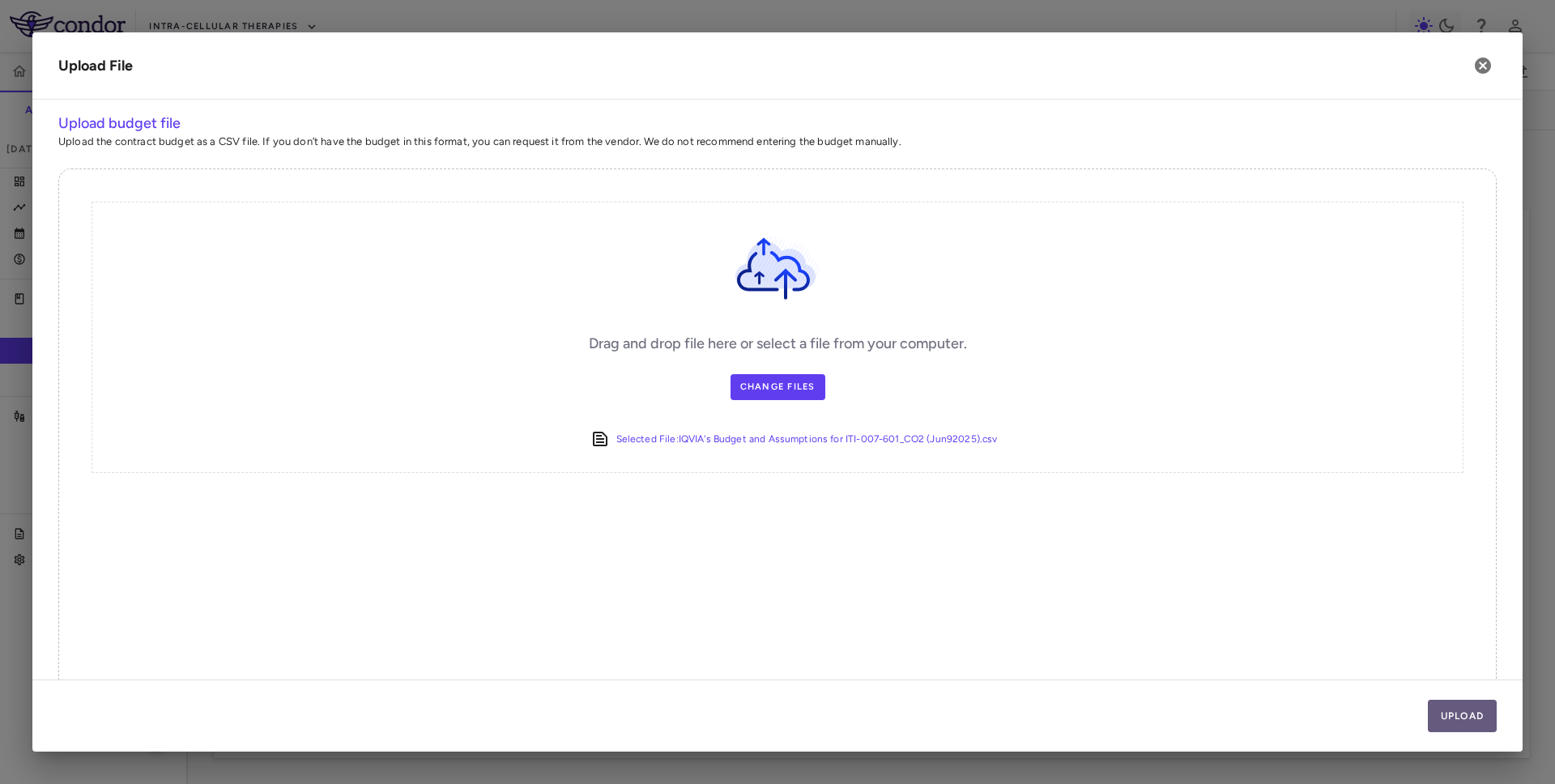
click at [947, 713] on button "Upload" at bounding box center [1463, 715] width 70 height 32
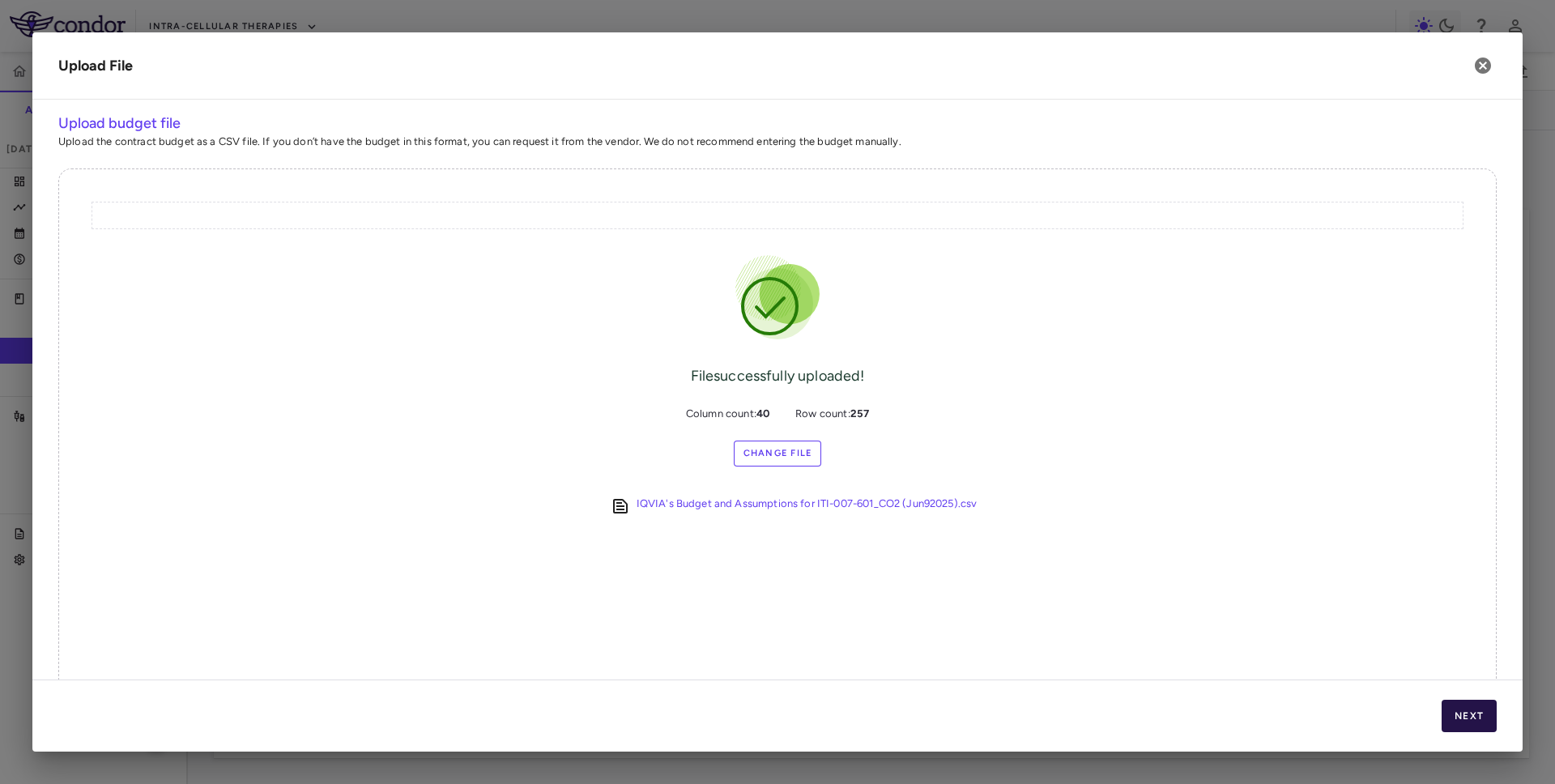
click at [947, 713] on button "Next" at bounding box center [1469, 715] width 55 height 32
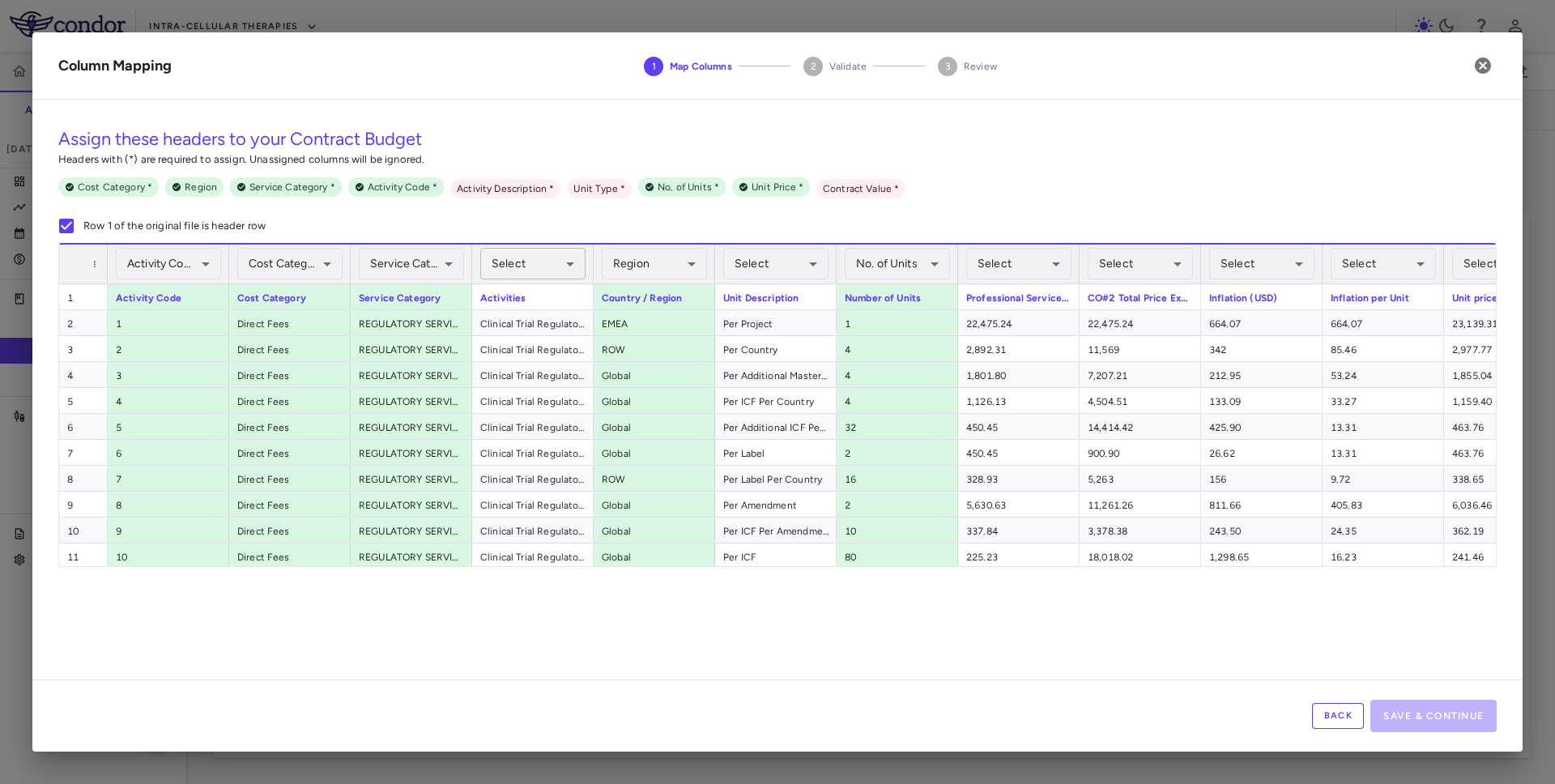
click at [531, 269] on body "Skip to sidebar Skip to main content Intra-Cellular Therapies ITI-007-601 Accru…" at bounding box center [778, 392] width 1555 height 784
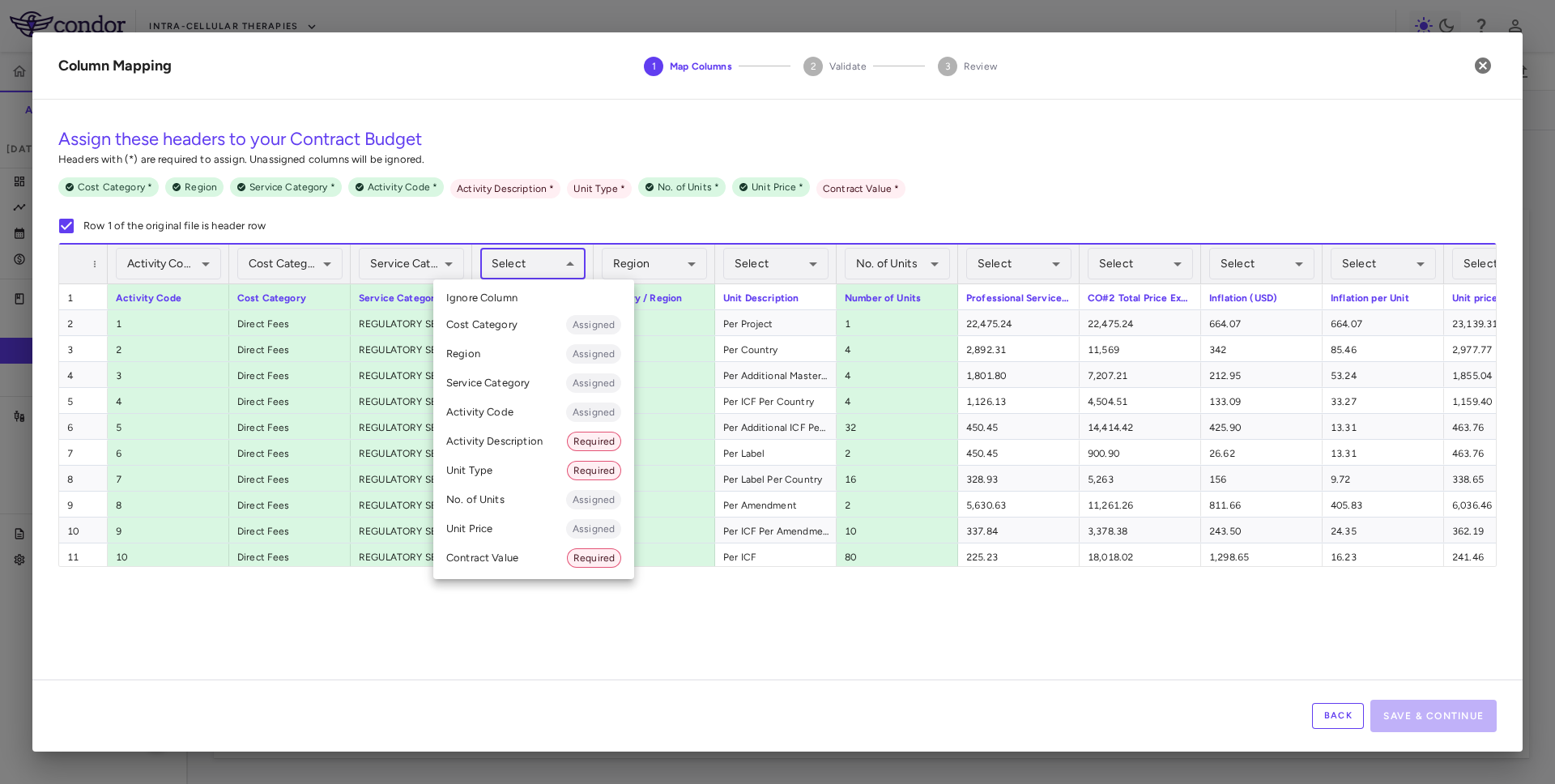
click at [505, 438] on li "Activity Description Required" at bounding box center [533, 442] width 200 height 29
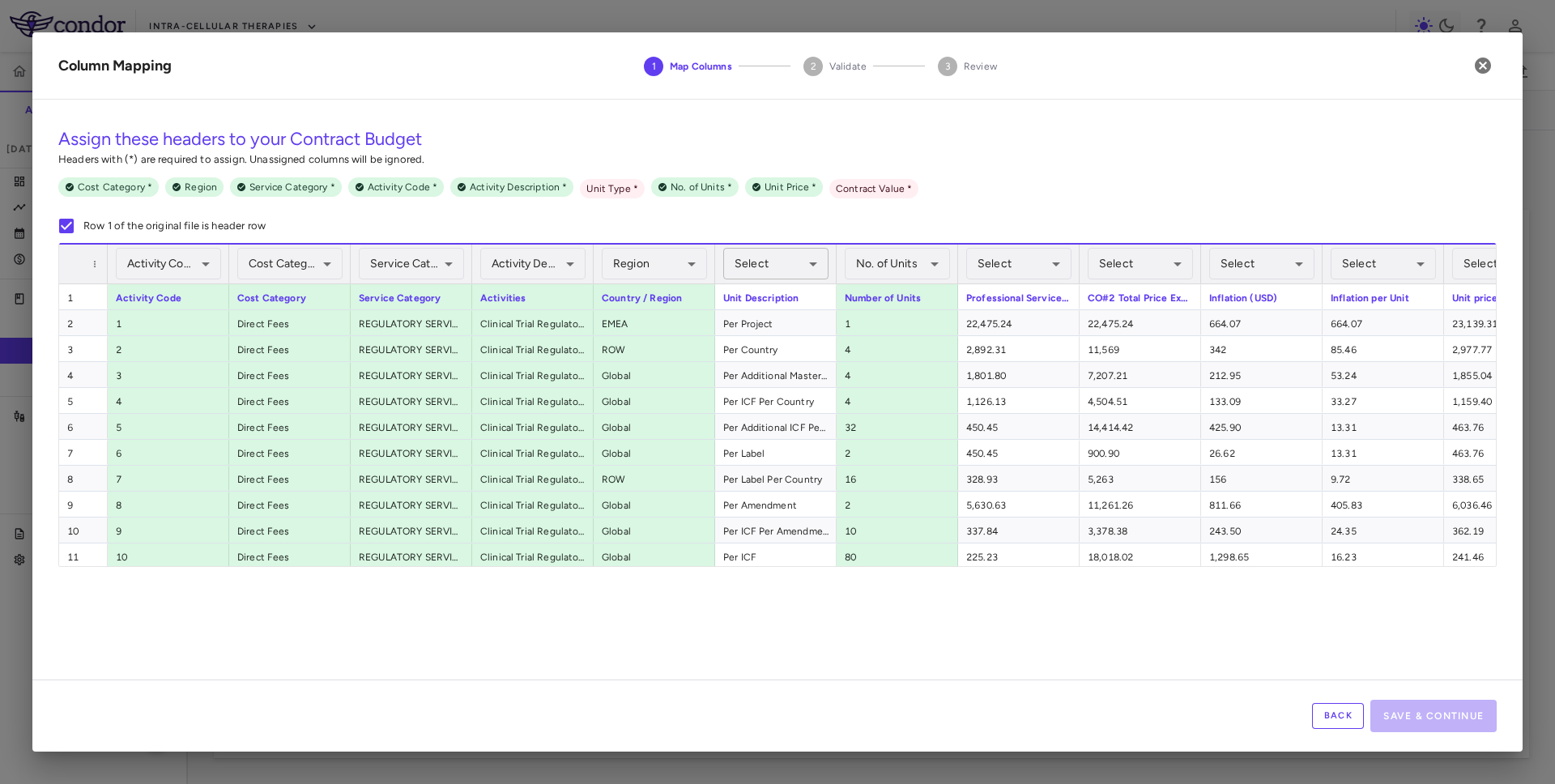
click at [778, 265] on body "Skip to sidebar Skip to main content Intra-Cellular Therapies ITI-007-601 Accru…" at bounding box center [778, 392] width 1555 height 784
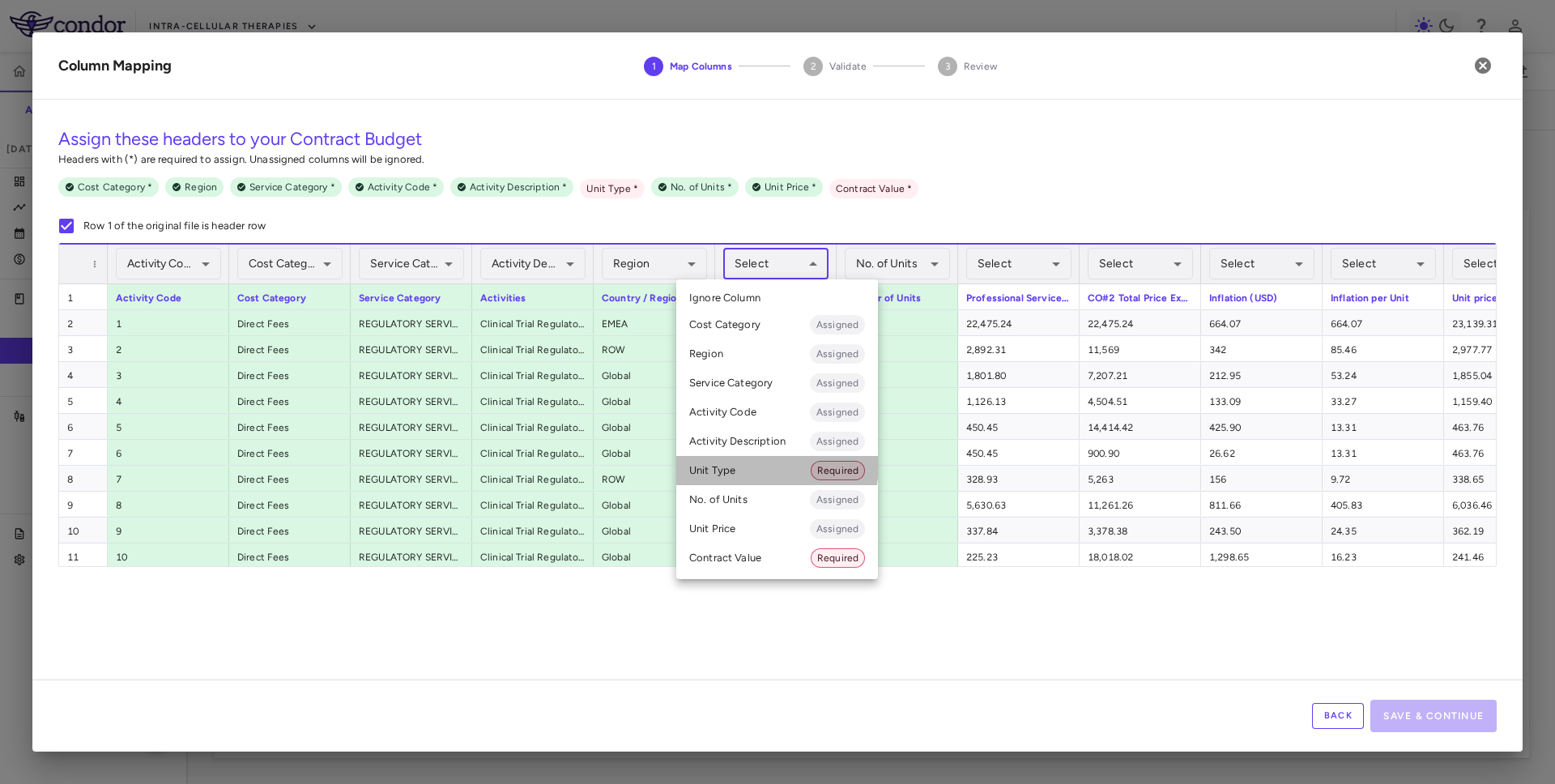
click at [756, 464] on li "Unit Type Required" at bounding box center [777, 471] width 201 height 29
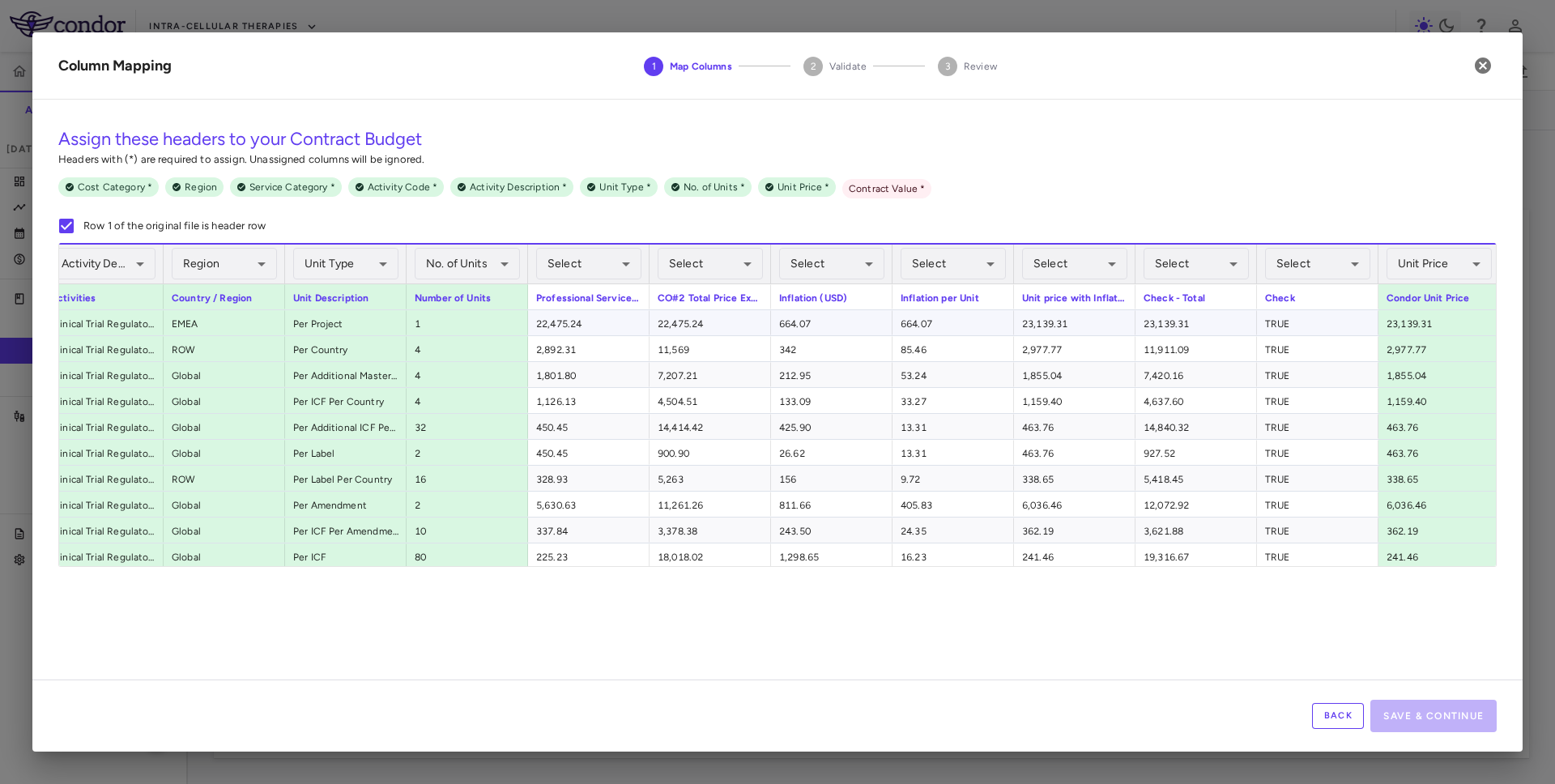
scroll to position [0, 595]
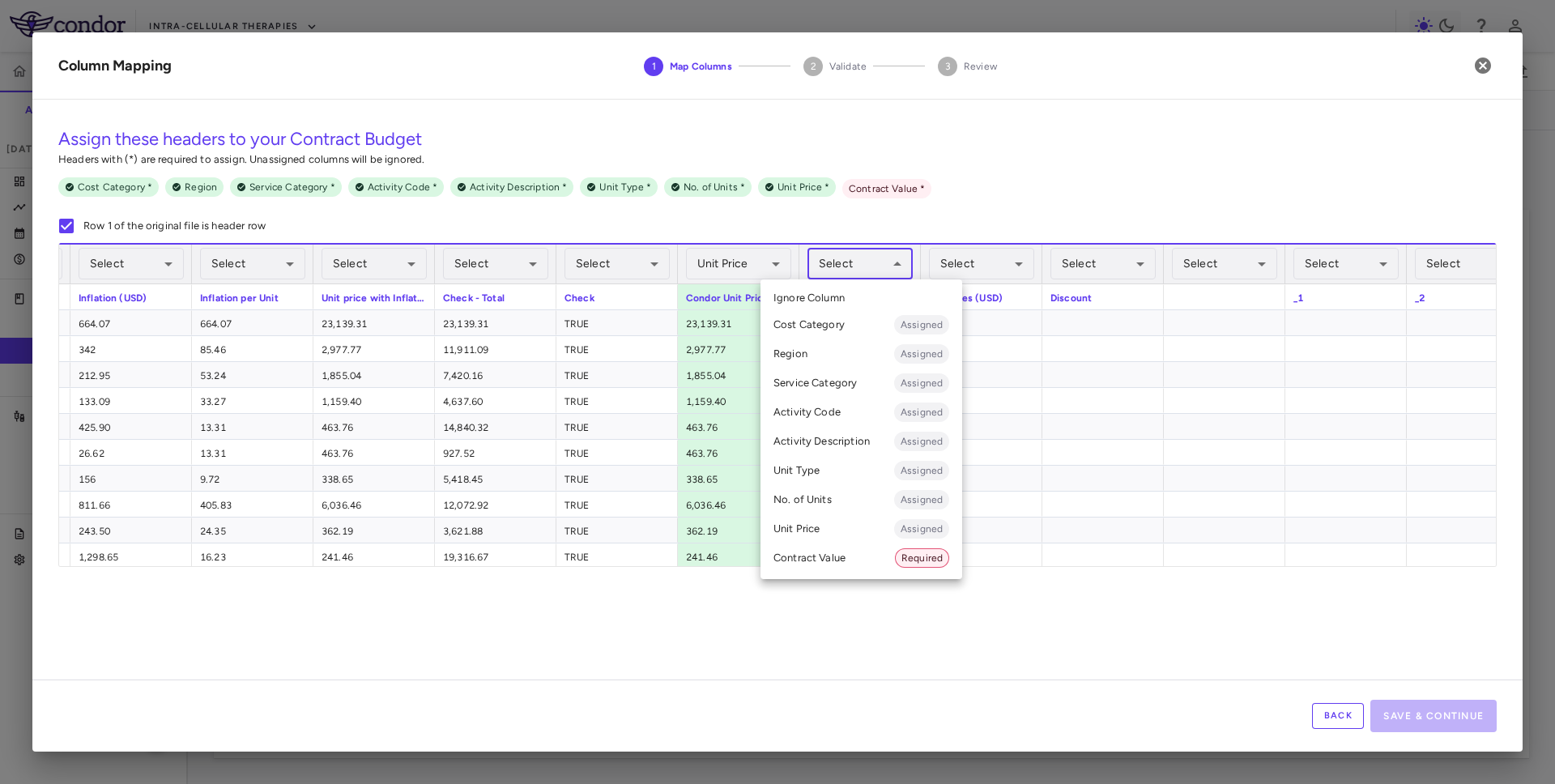
click at [886, 275] on body "Skip to sidebar Skip to main content Intra-Cellular Therapies ITI-007-601 Accru…" at bounding box center [778, 392] width 1555 height 784
click at [866, 559] on li "Contract Value Required" at bounding box center [861, 557] width 201 height 29
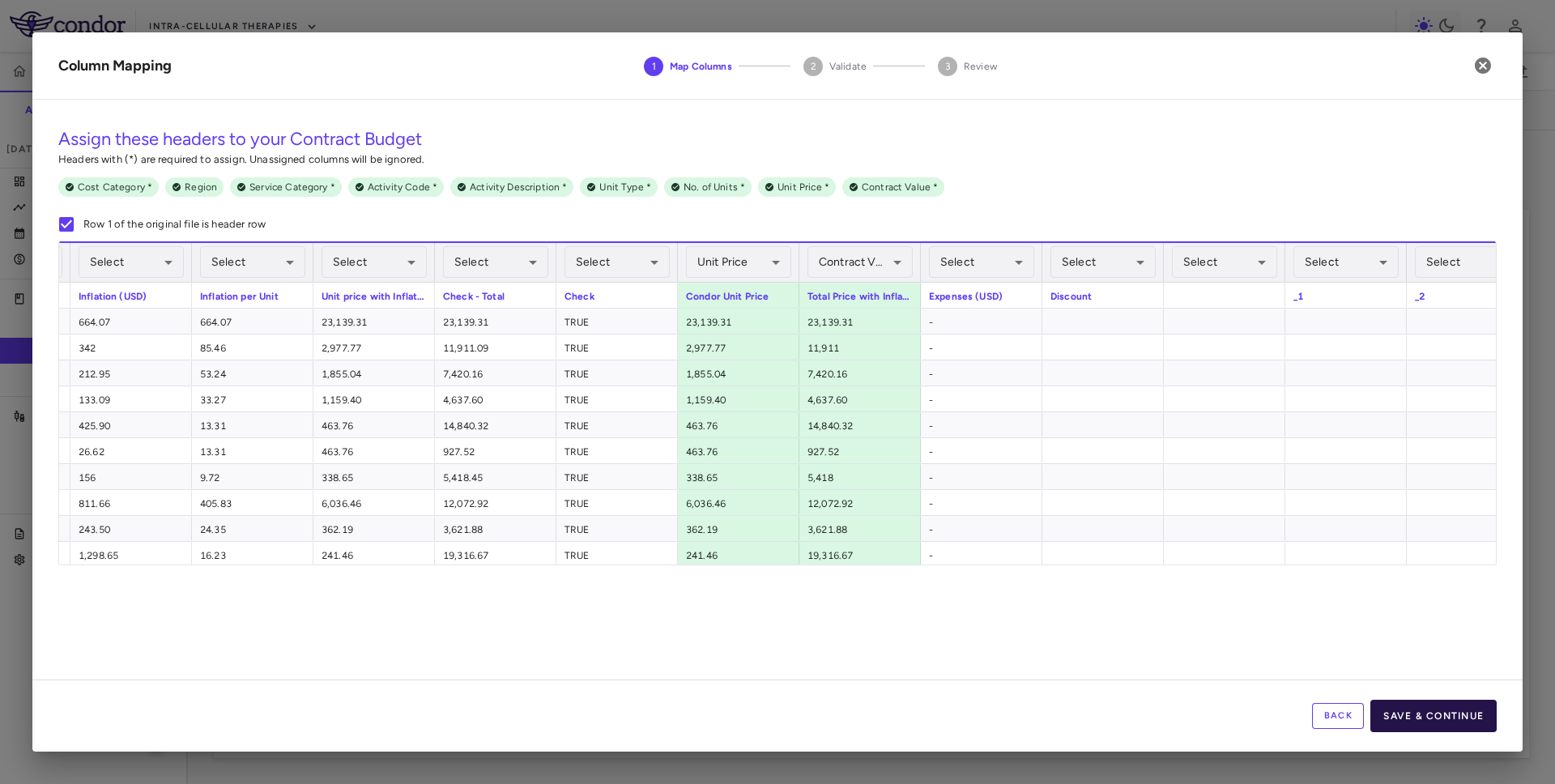
click at [947, 716] on button "Save & Continue" at bounding box center [1433, 715] width 127 height 32
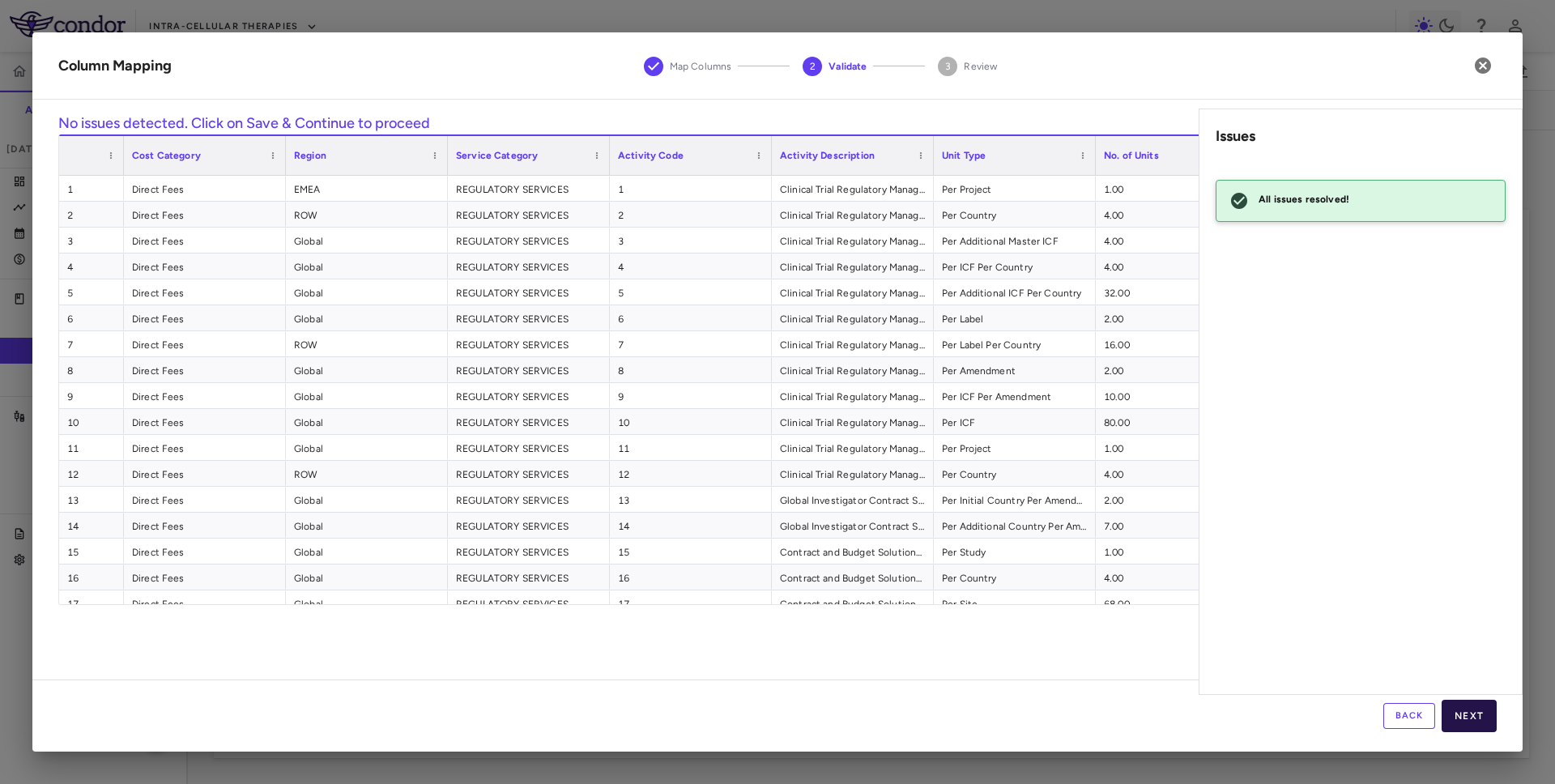
click at [947, 717] on button "Next" at bounding box center [1469, 715] width 55 height 32
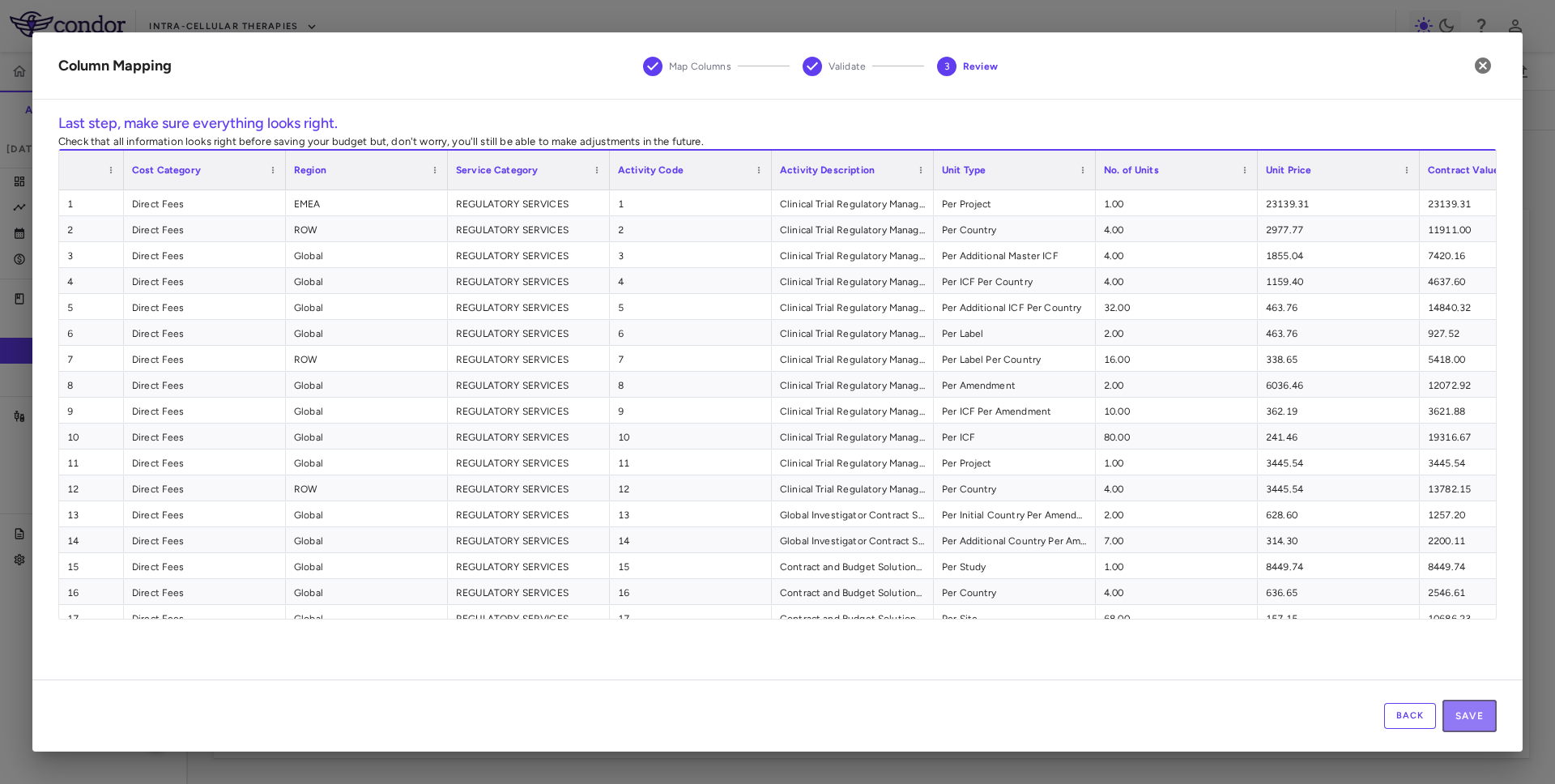
click at [947, 717] on button "Save" at bounding box center [1469, 715] width 54 height 32
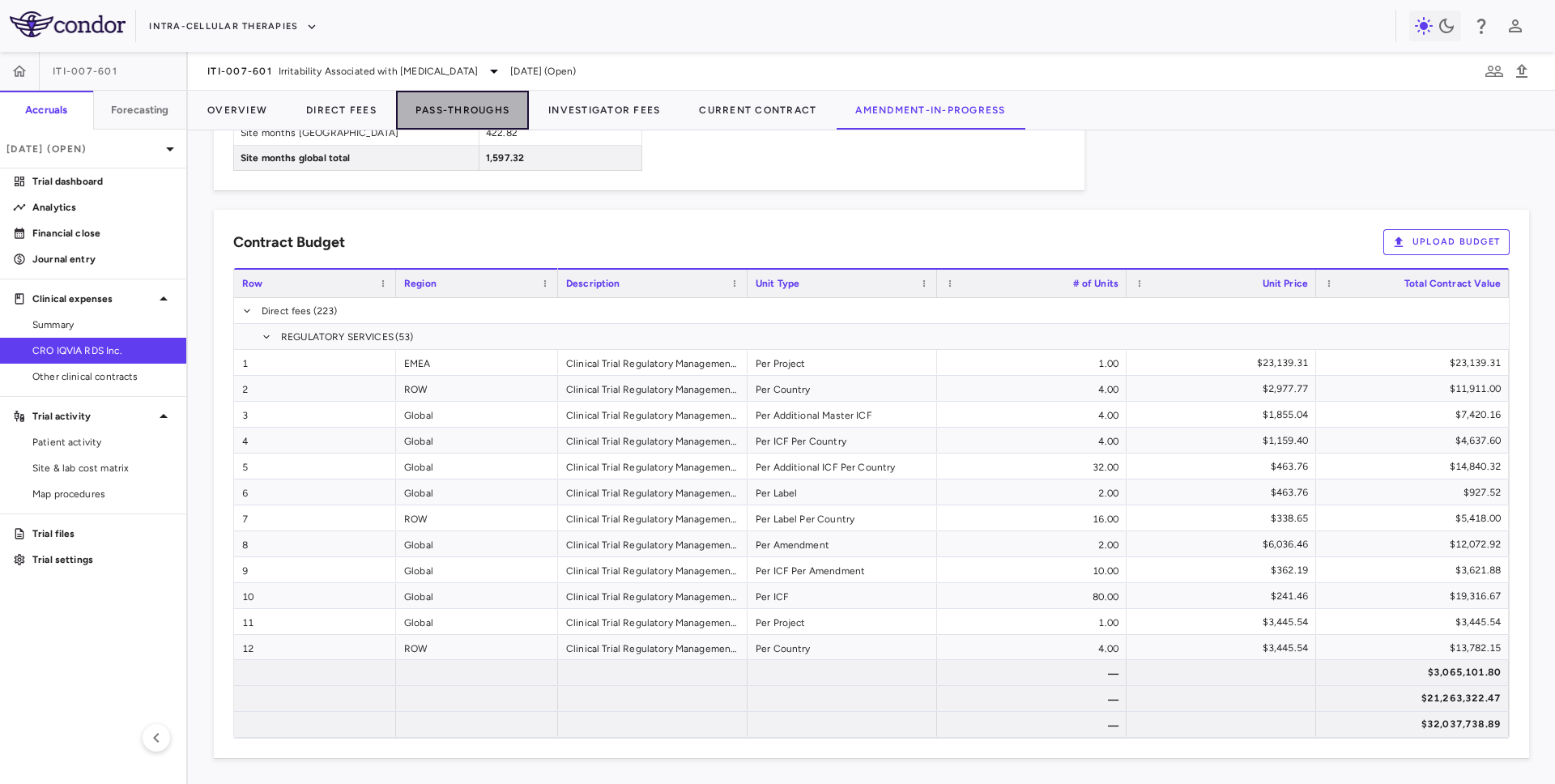
click at [478, 112] on button "Pass-Throughs" at bounding box center [462, 110] width 133 height 39
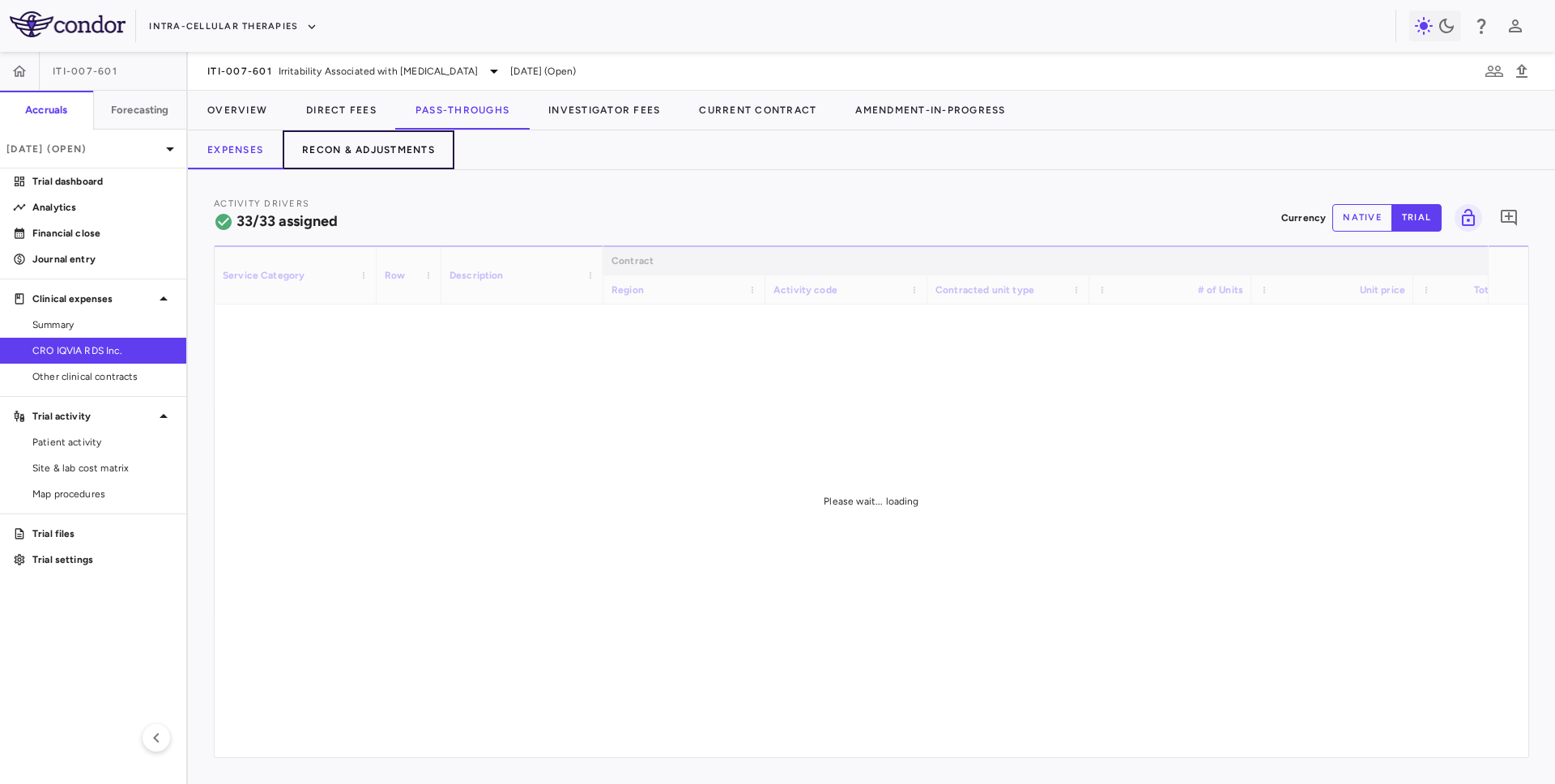
click at [400, 153] on button "Recon & Adjustments" at bounding box center [368, 150] width 171 height 39
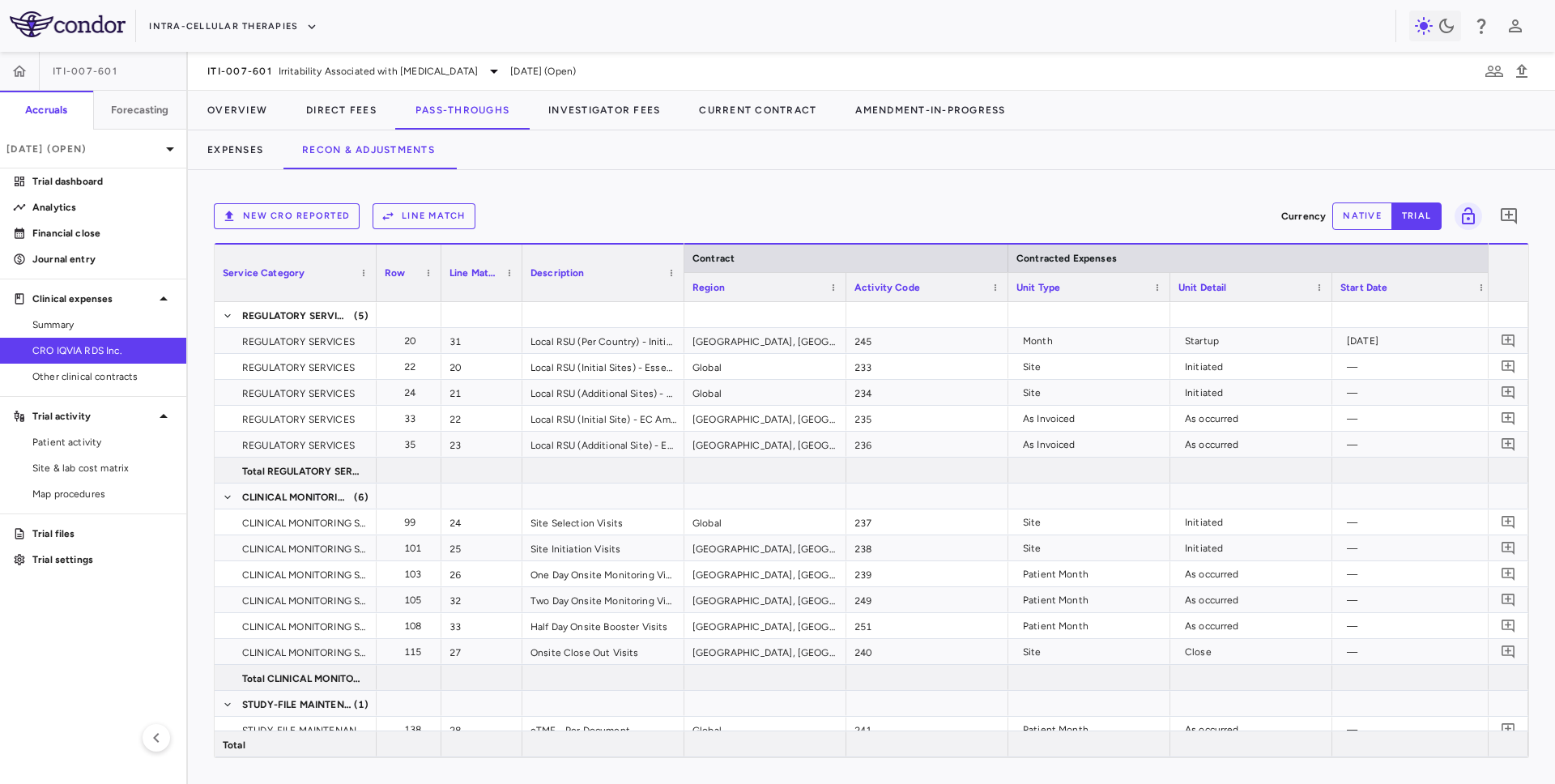
click at [428, 224] on button "Line Match" at bounding box center [424, 216] width 103 height 26
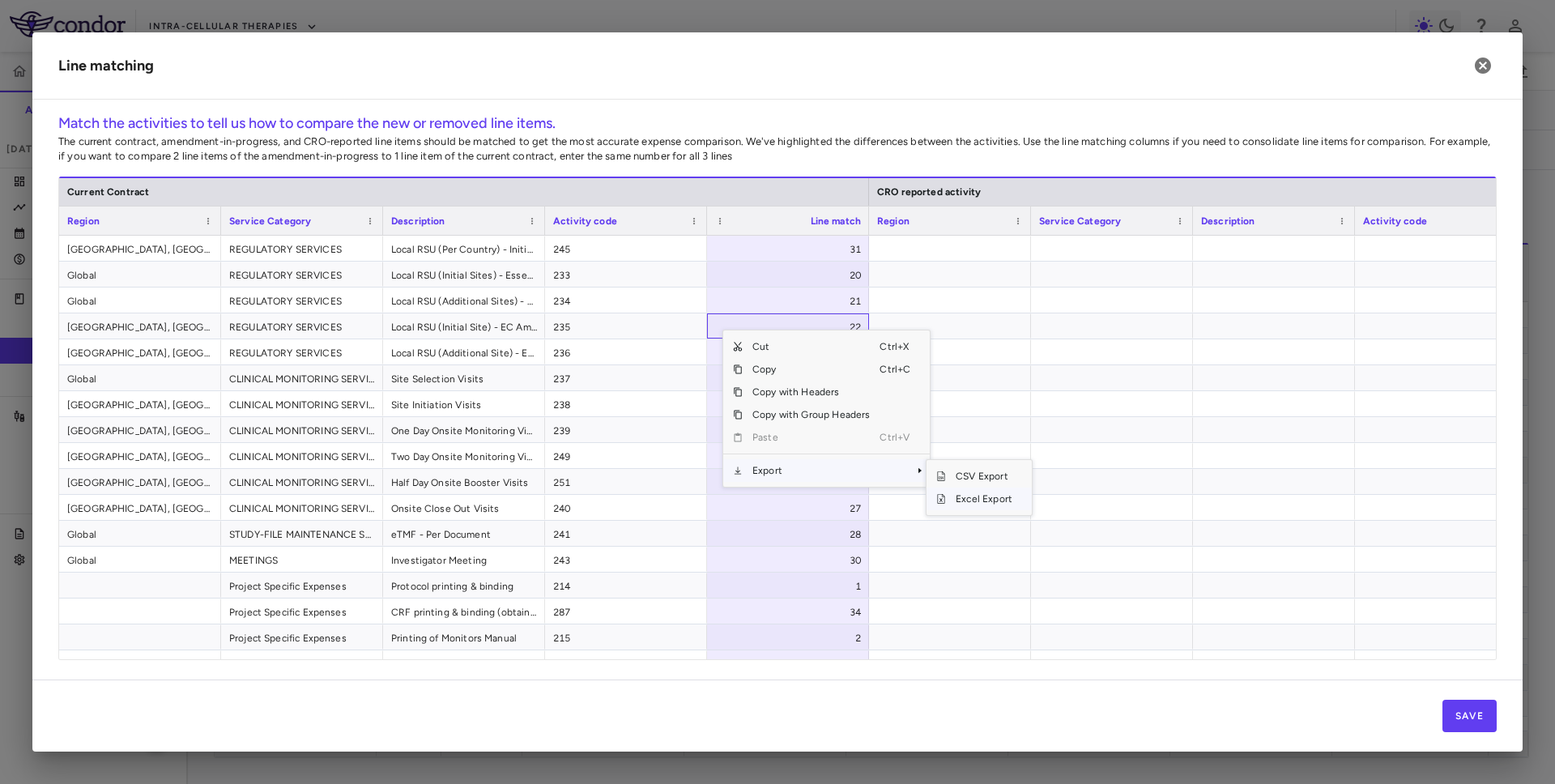
click at [947, 494] on span "Excel Export" at bounding box center [984, 498] width 76 height 22
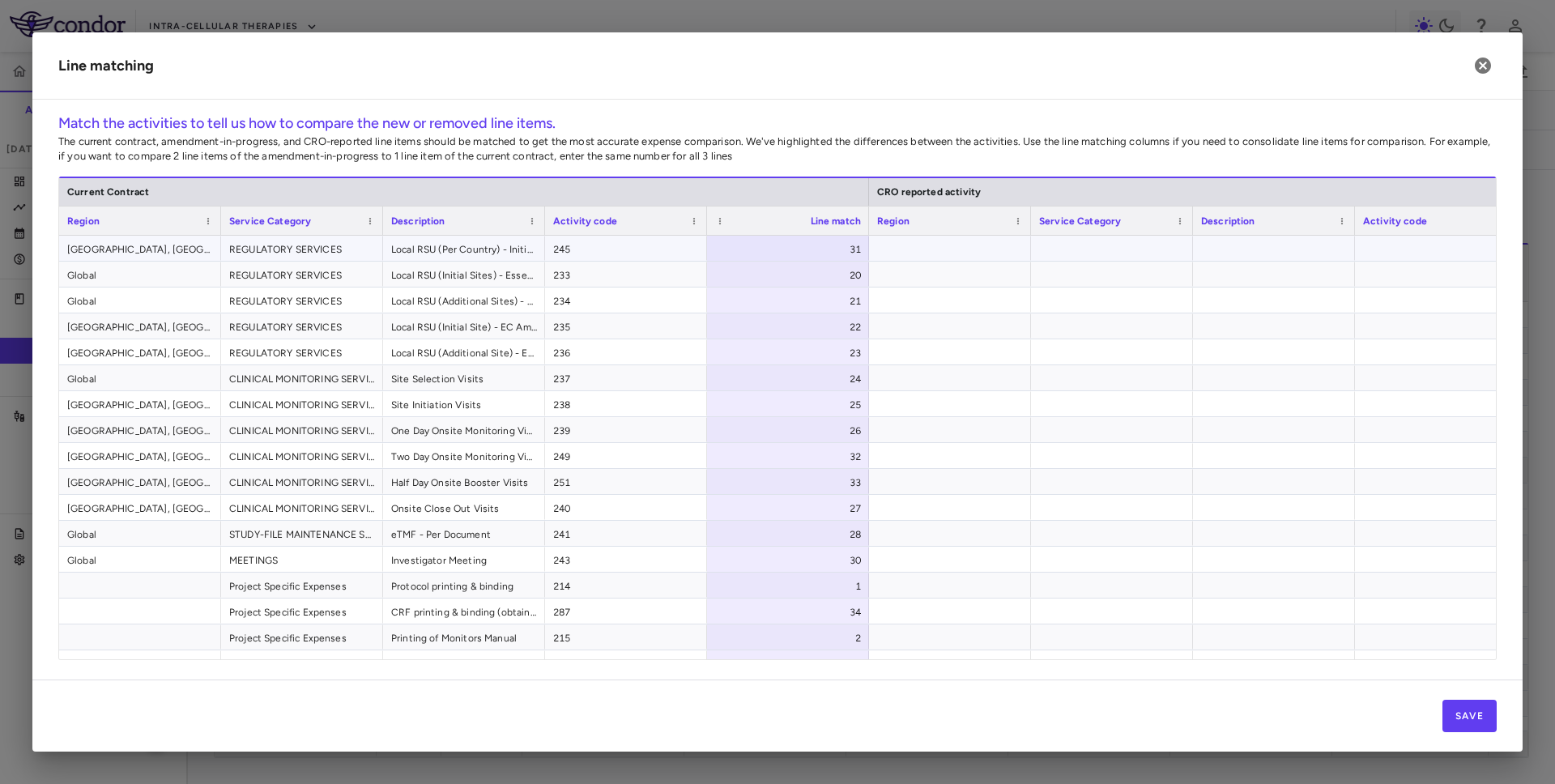
click at [815, 243] on div "31" at bounding box center [791, 249] width 139 height 26
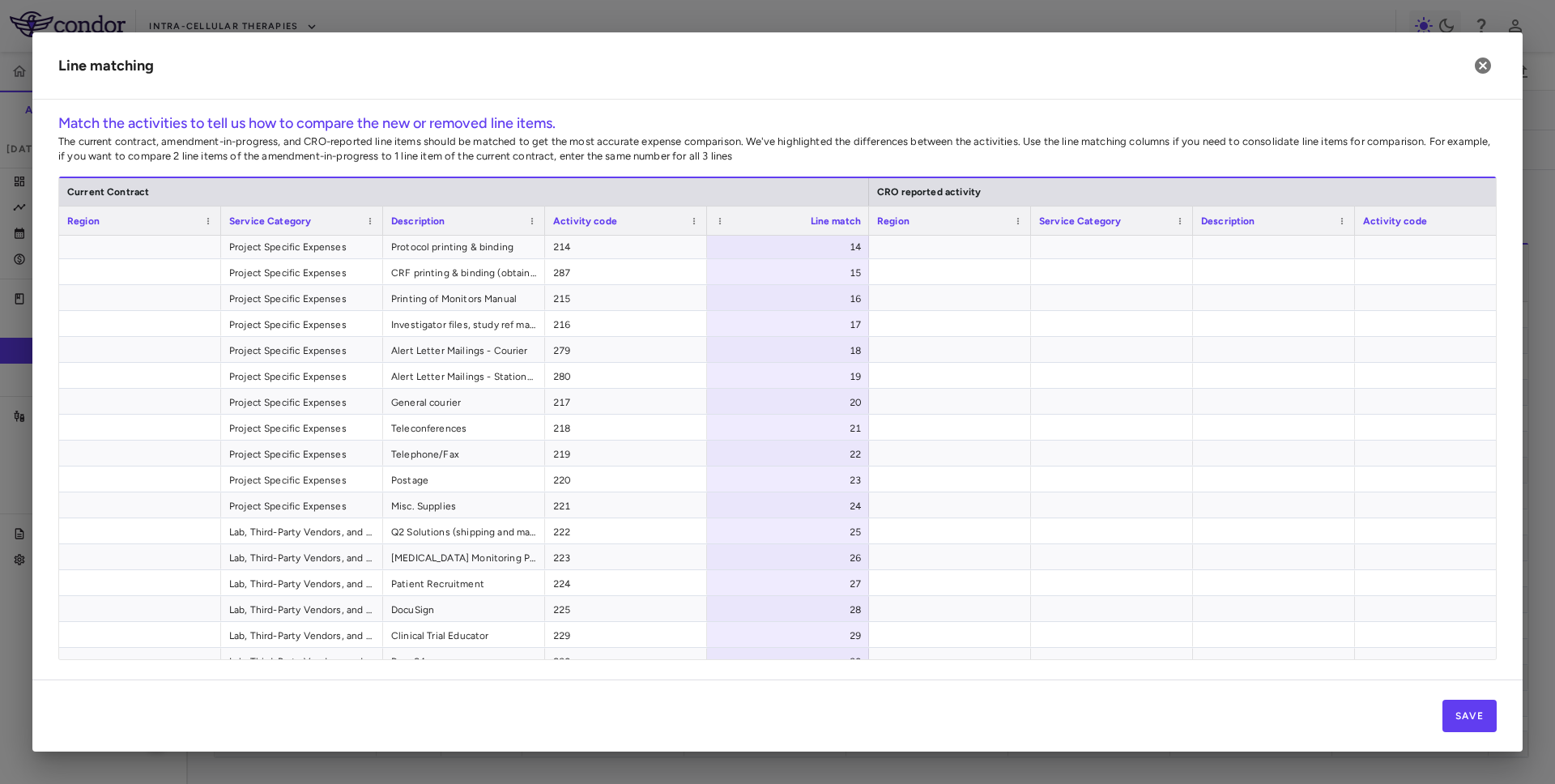
scroll to position [432, 0]
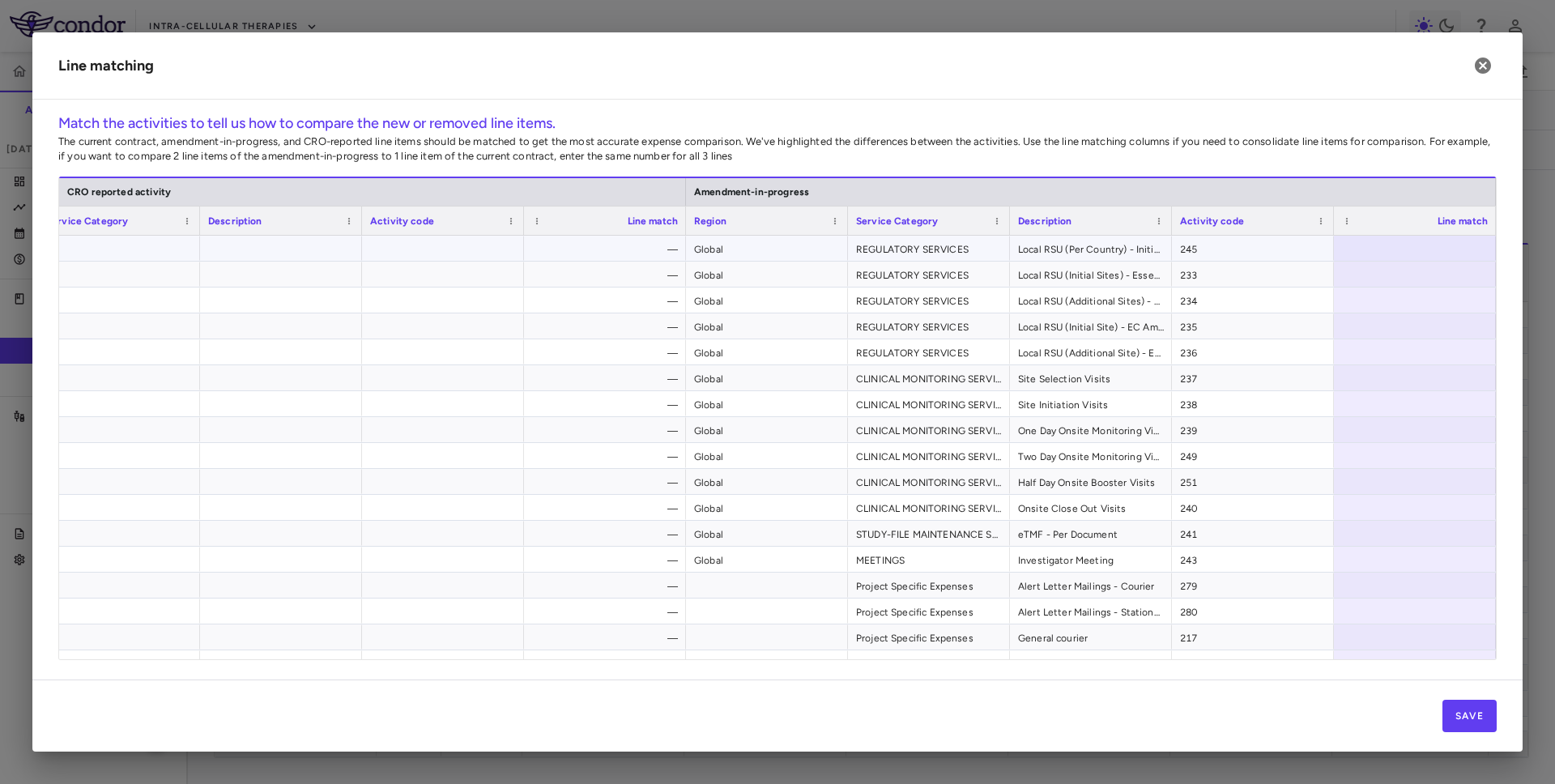
click at [947, 249] on div at bounding box center [1415, 248] width 162 height 25
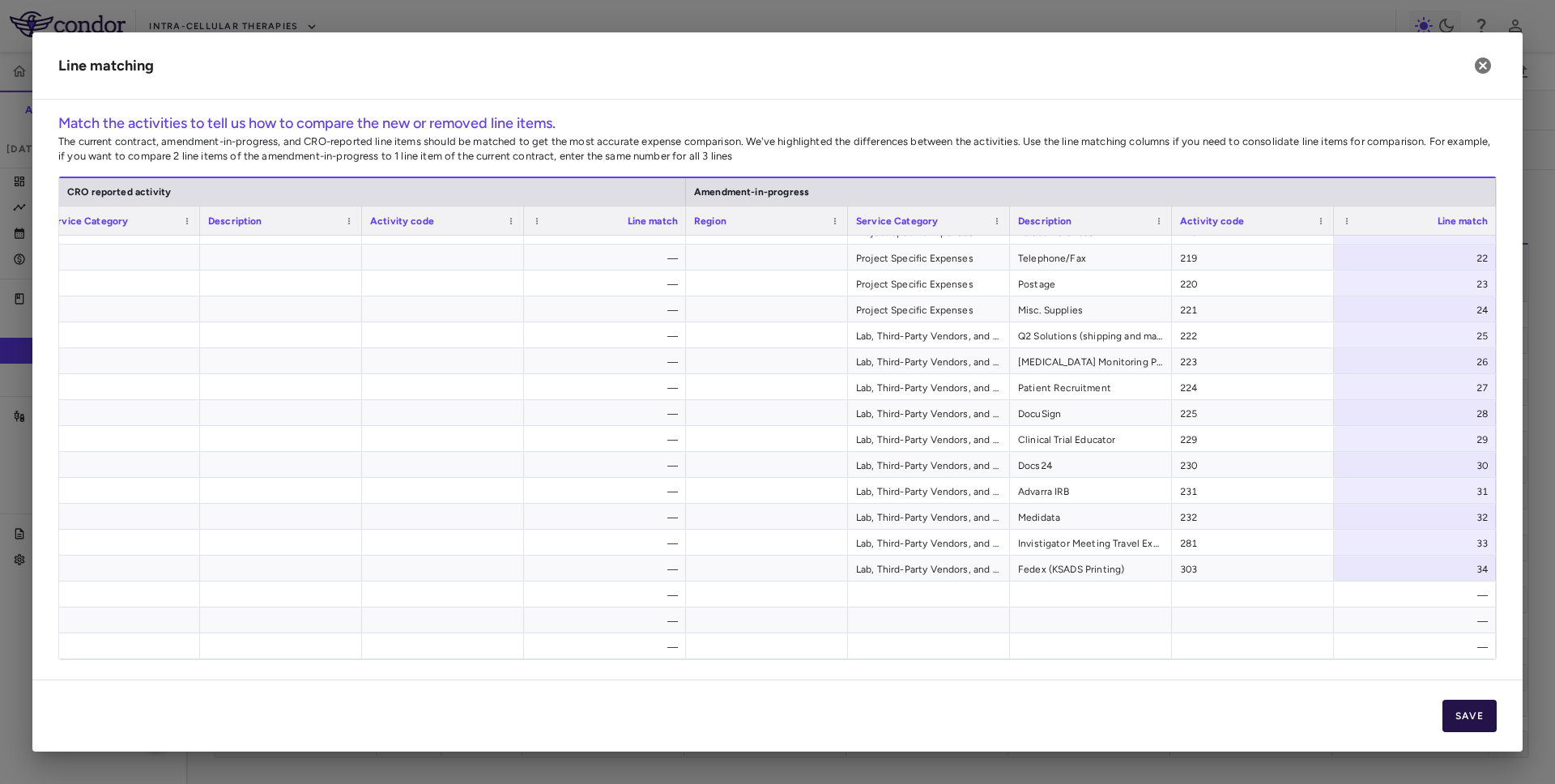
click at [947, 707] on button "Save" at bounding box center [1469, 715] width 54 height 32
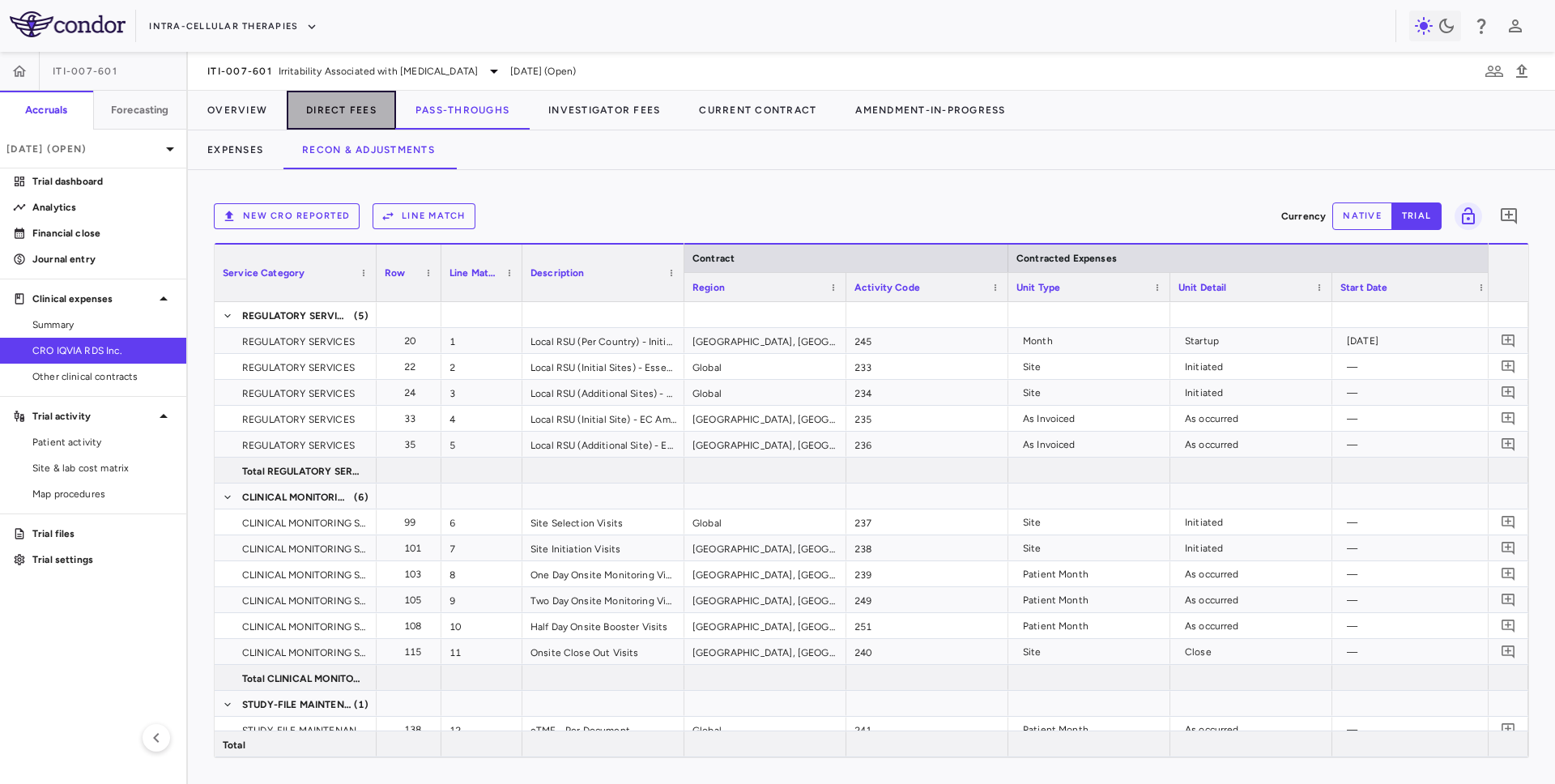
click at [355, 100] on button "Direct Fees" at bounding box center [342, 110] width 109 height 39
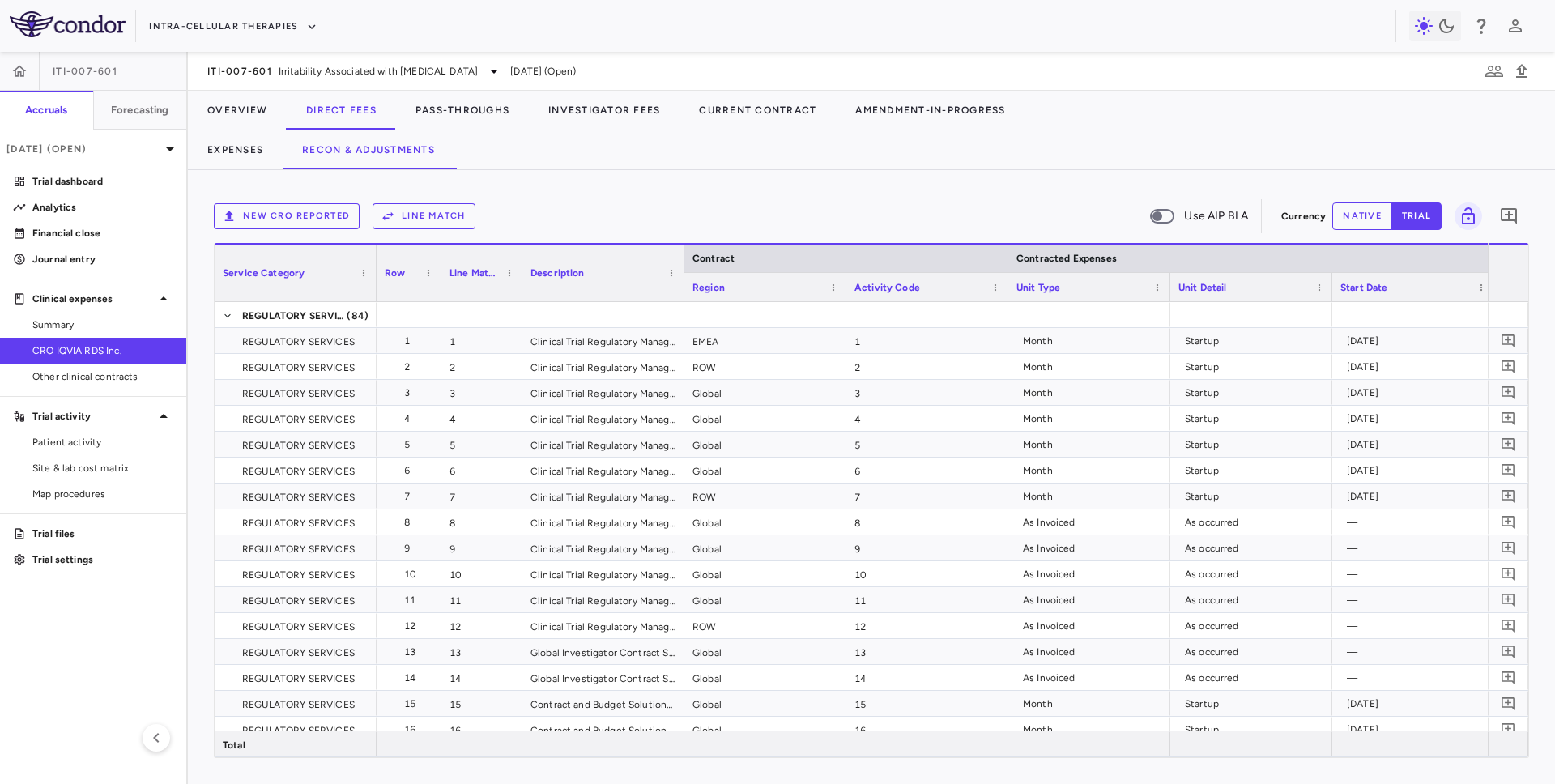
click at [442, 217] on button "Line Match" at bounding box center [424, 216] width 103 height 26
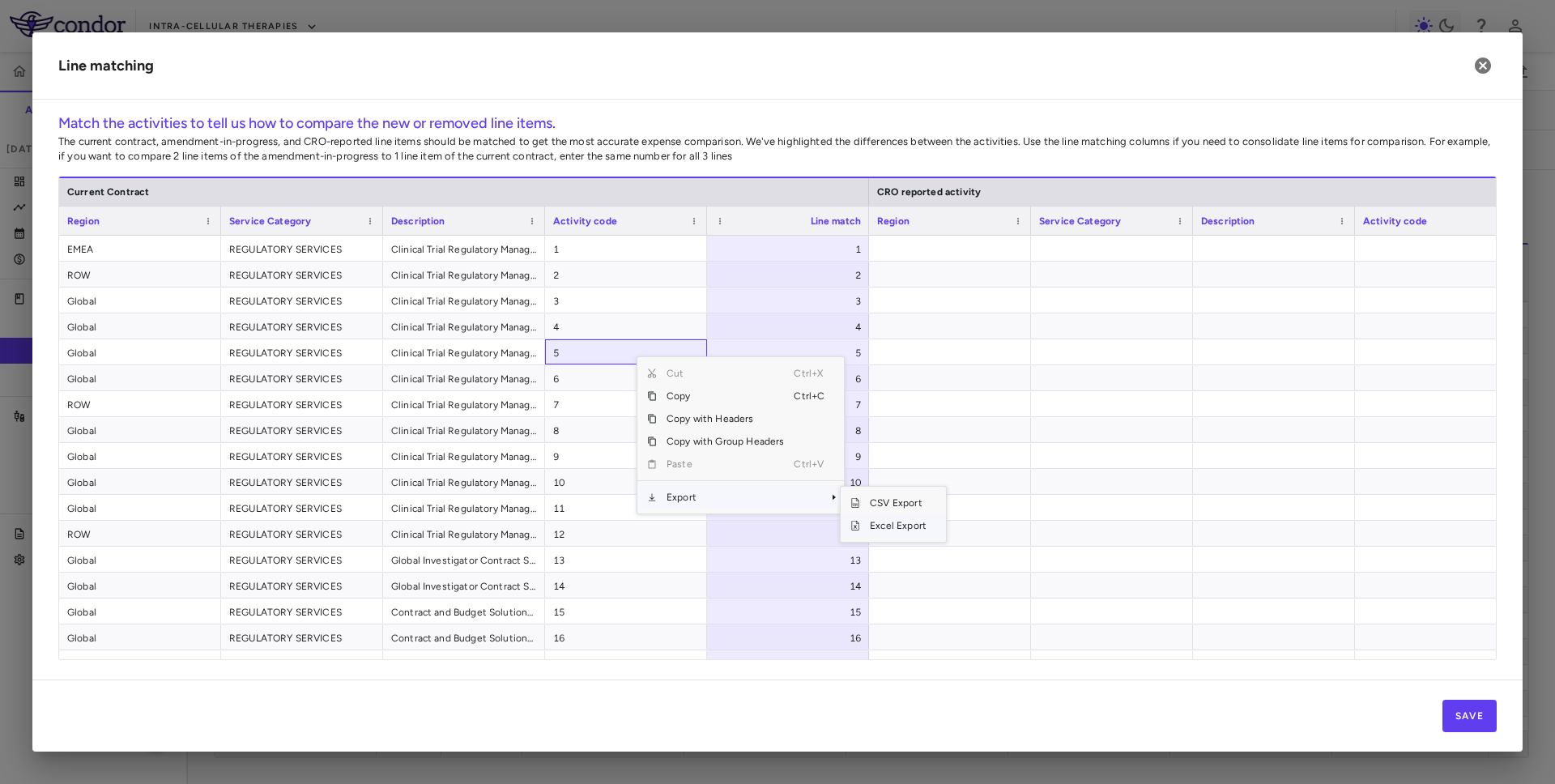
click at [893, 521] on span "Excel Export" at bounding box center [898, 525] width 76 height 22
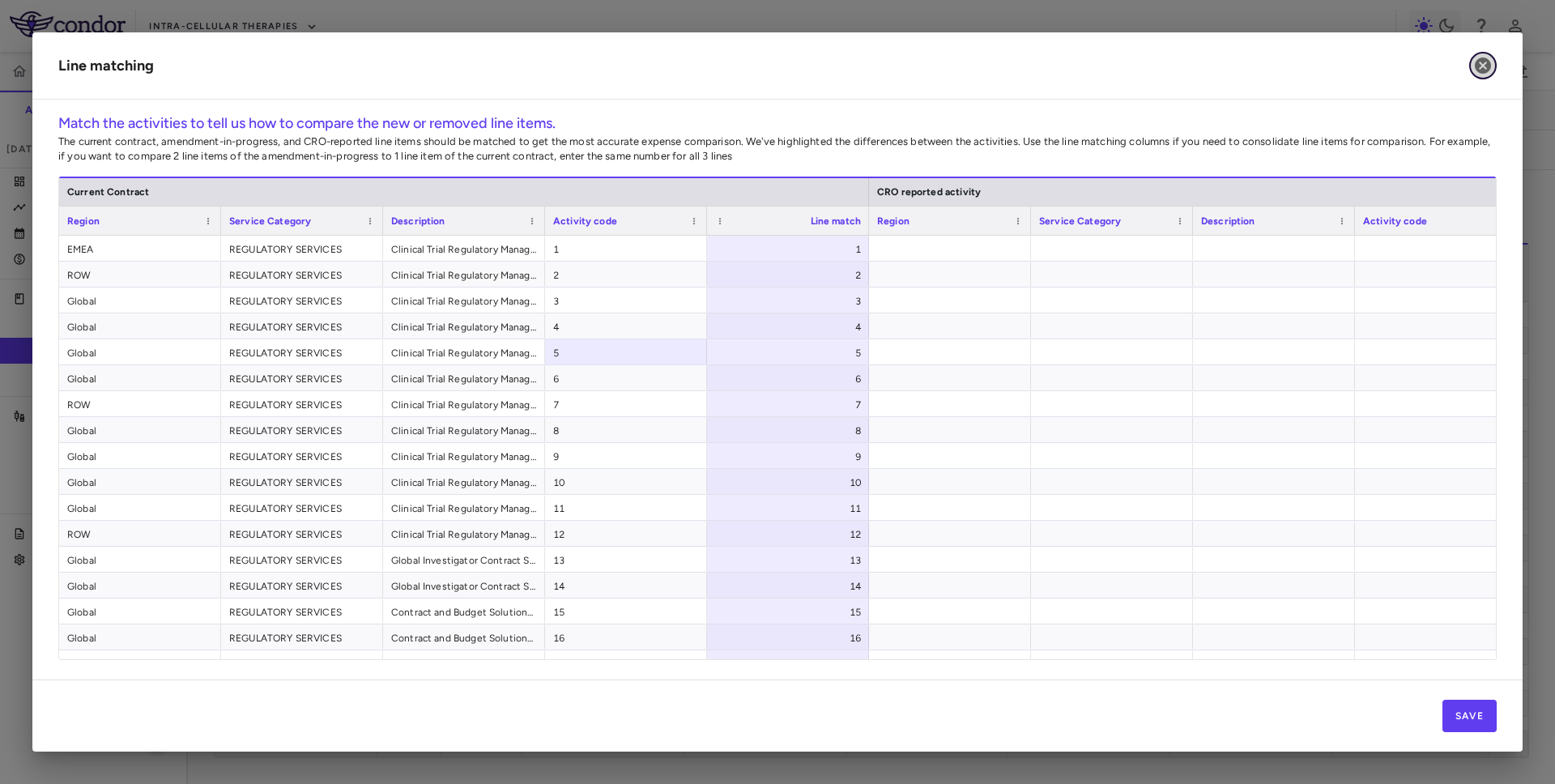
click at [947, 68] on icon "button" at bounding box center [1483, 65] width 19 height 19
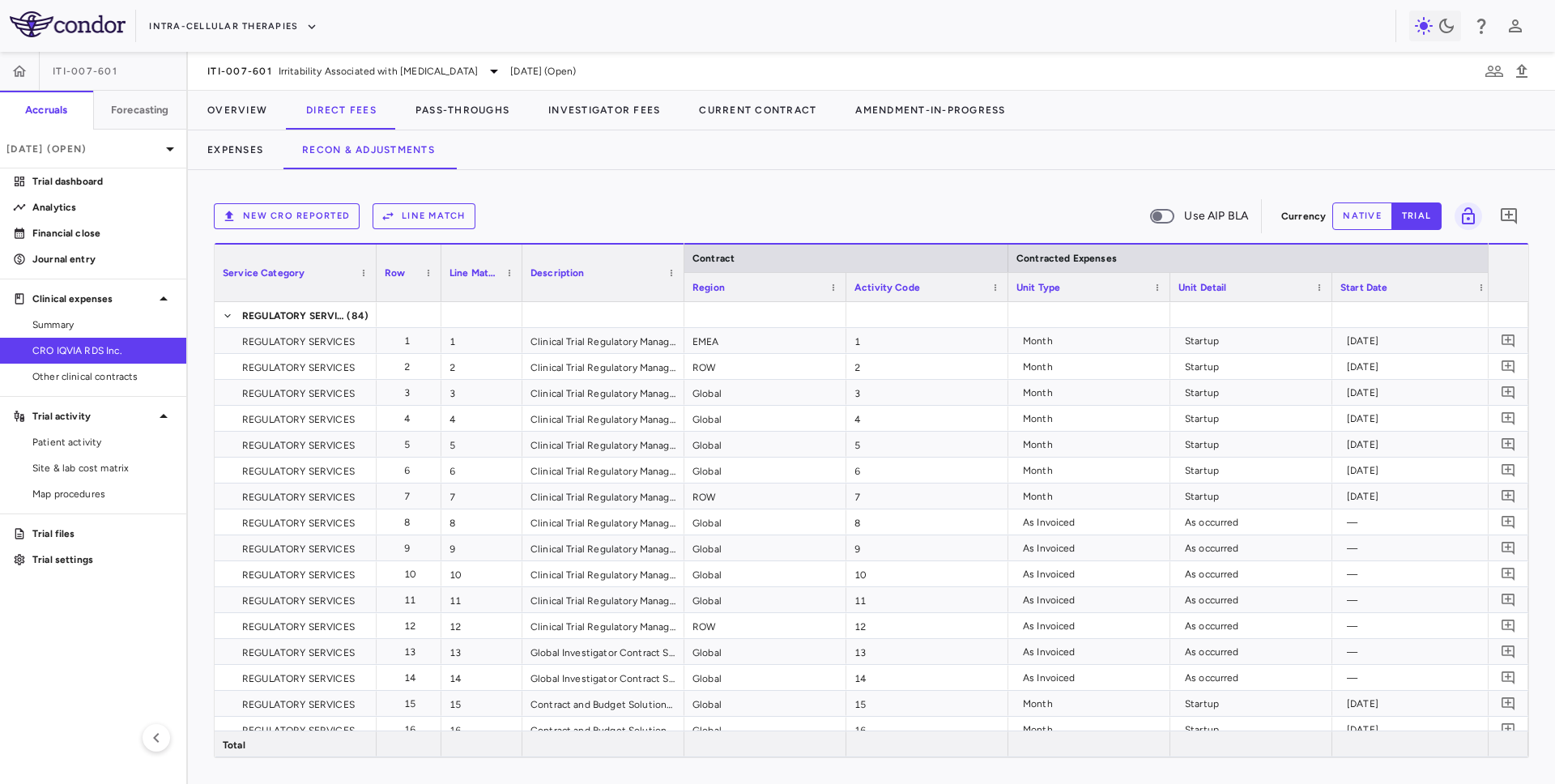
click at [244, 171] on div "New CRO reported Line Match Use AIP BLA Currency native trial 0 Service Categor…" at bounding box center [871, 477] width 1367 height 614
click at [245, 158] on button "Expenses" at bounding box center [235, 150] width 94 height 39
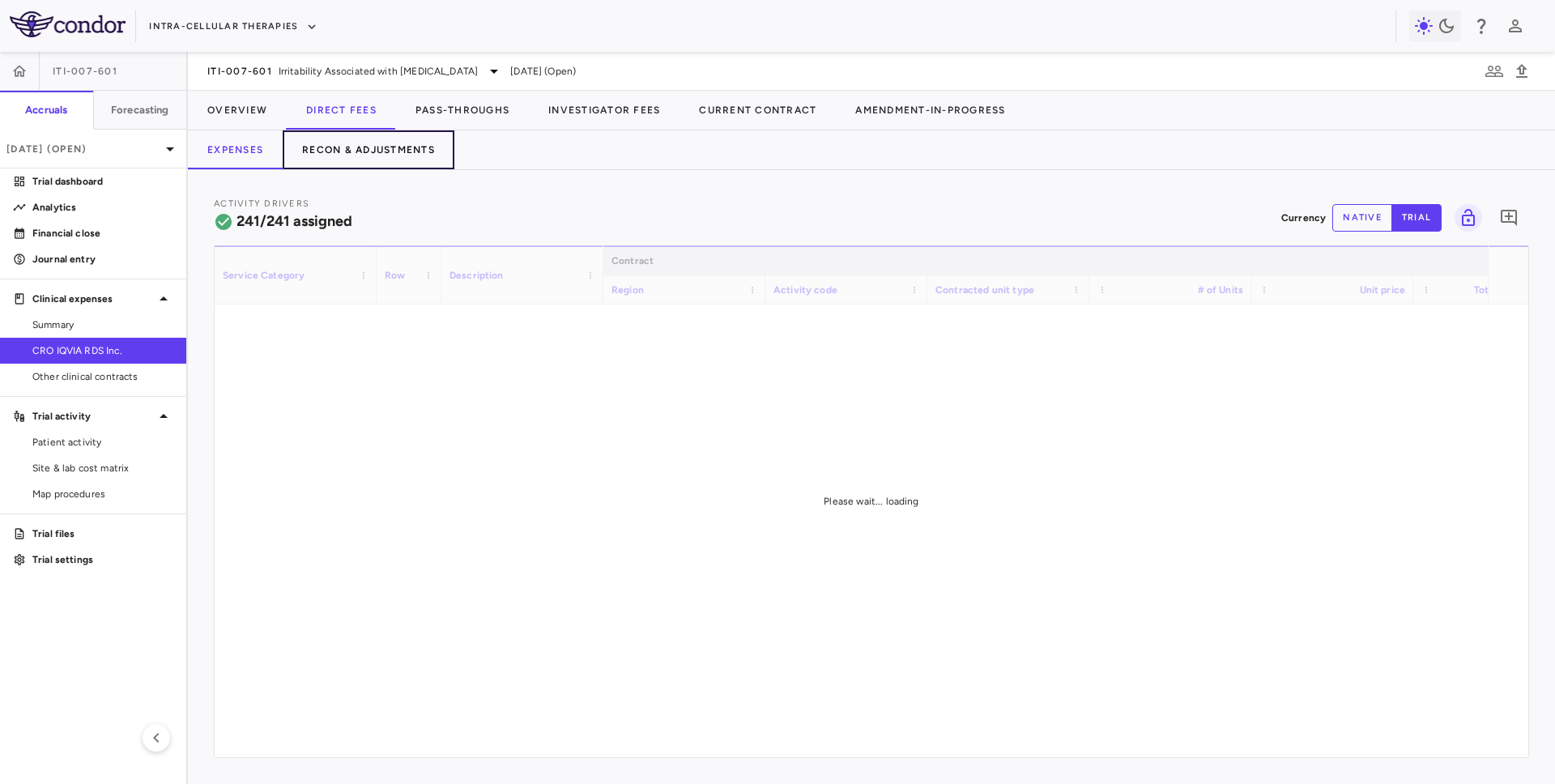
click at [408, 155] on button "Recon & Adjustments" at bounding box center [368, 150] width 171 height 39
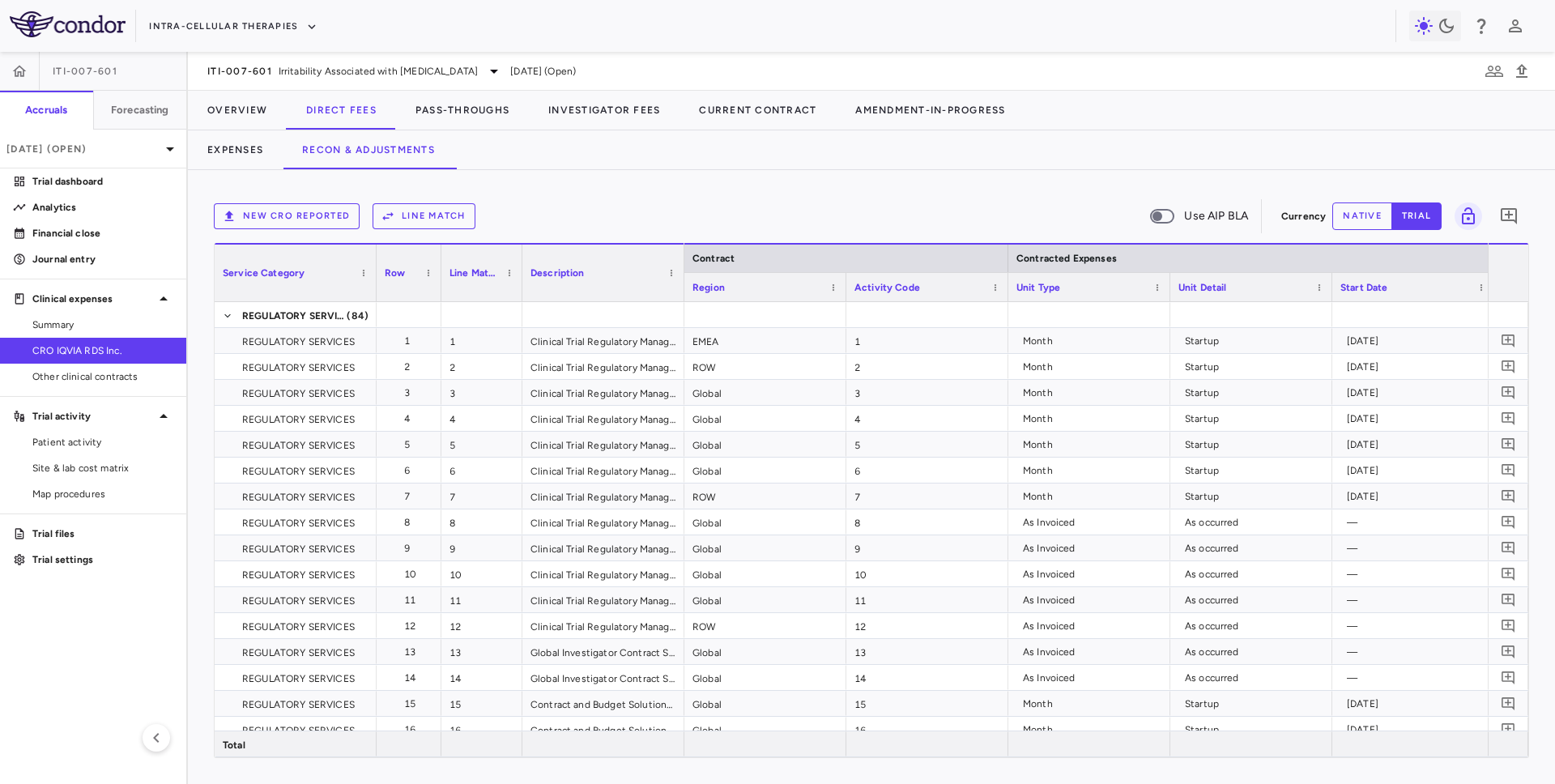
click at [434, 218] on button "Line Match" at bounding box center [424, 216] width 103 height 26
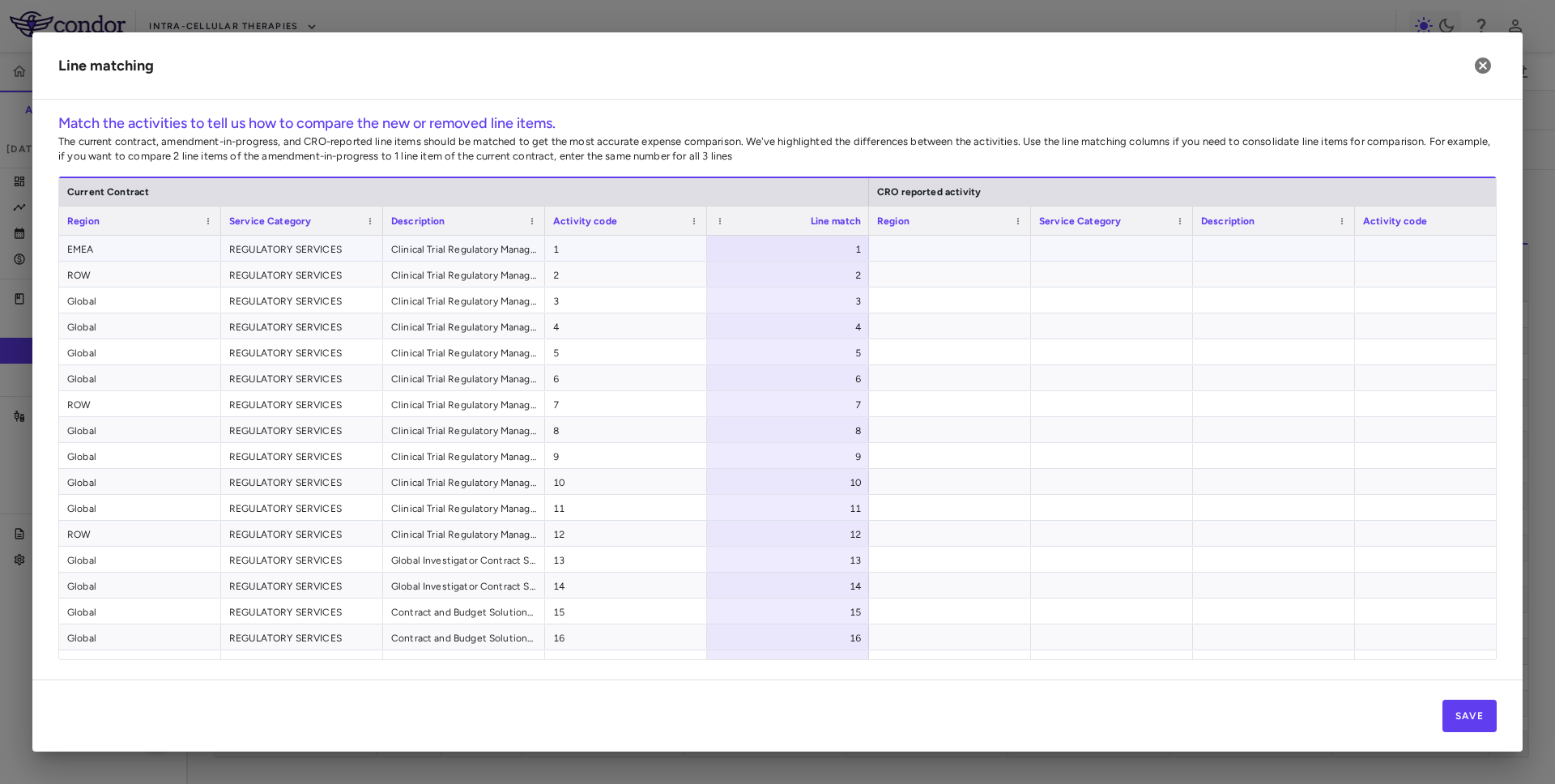
click at [818, 251] on div "1" at bounding box center [791, 249] width 139 height 26
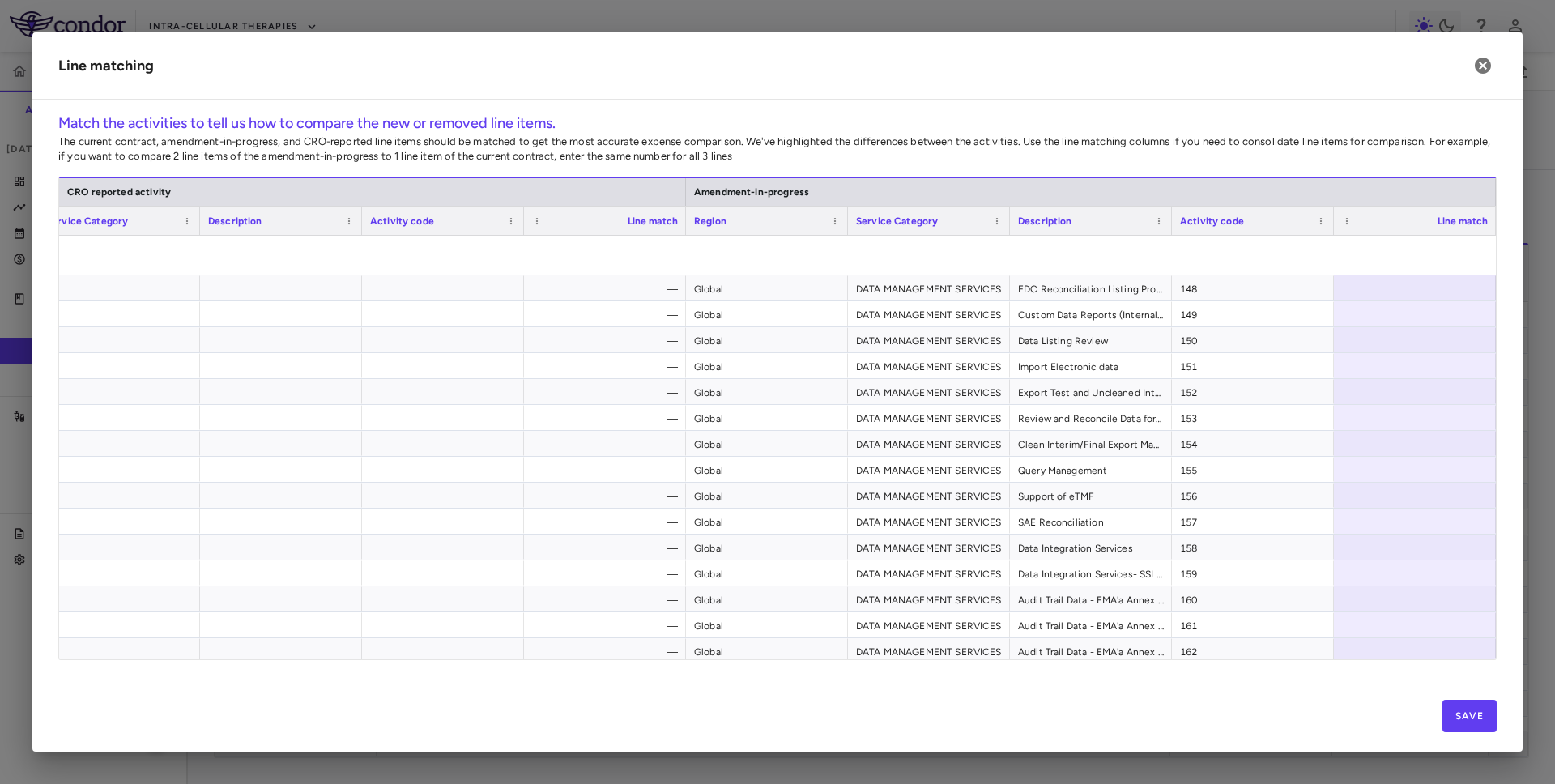
scroll to position [2875, 0]
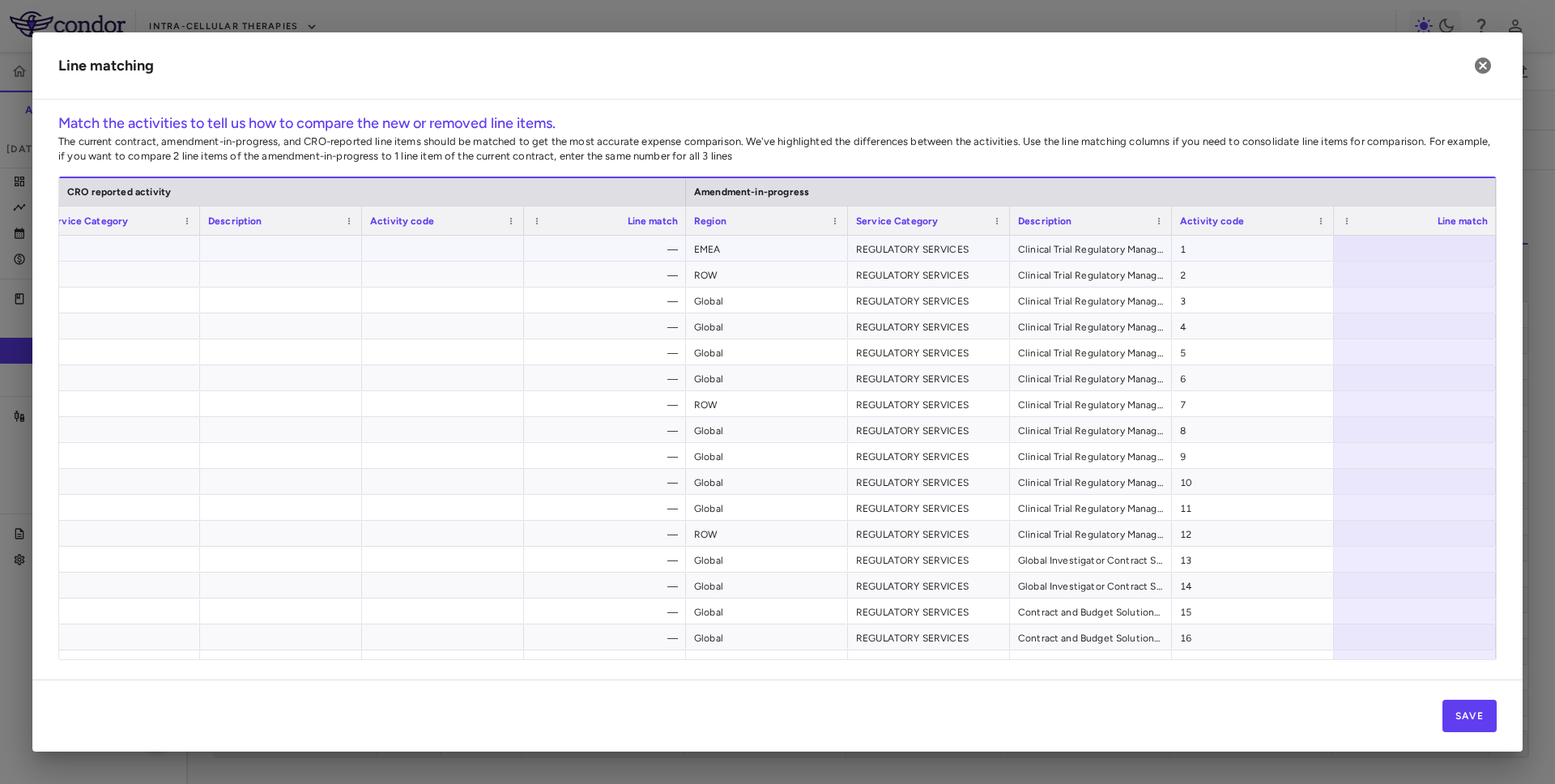
click at [947, 256] on div at bounding box center [1415, 248] width 162 height 25
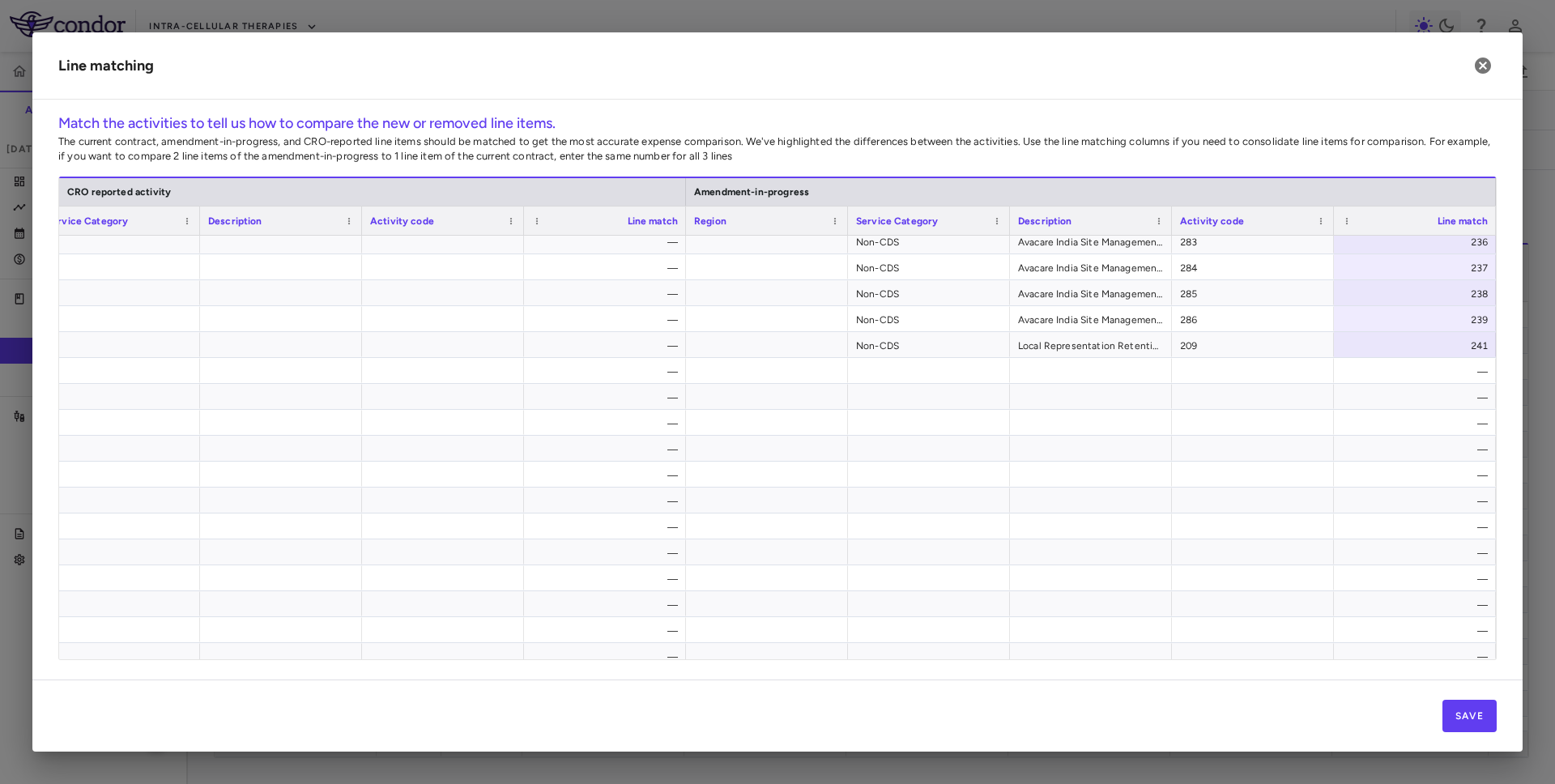
click at [947, 743] on div "Save" at bounding box center [777, 715] width 1490 height 72
click at [947, 731] on button "Save" at bounding box center [1469, 715] width 54 height 32
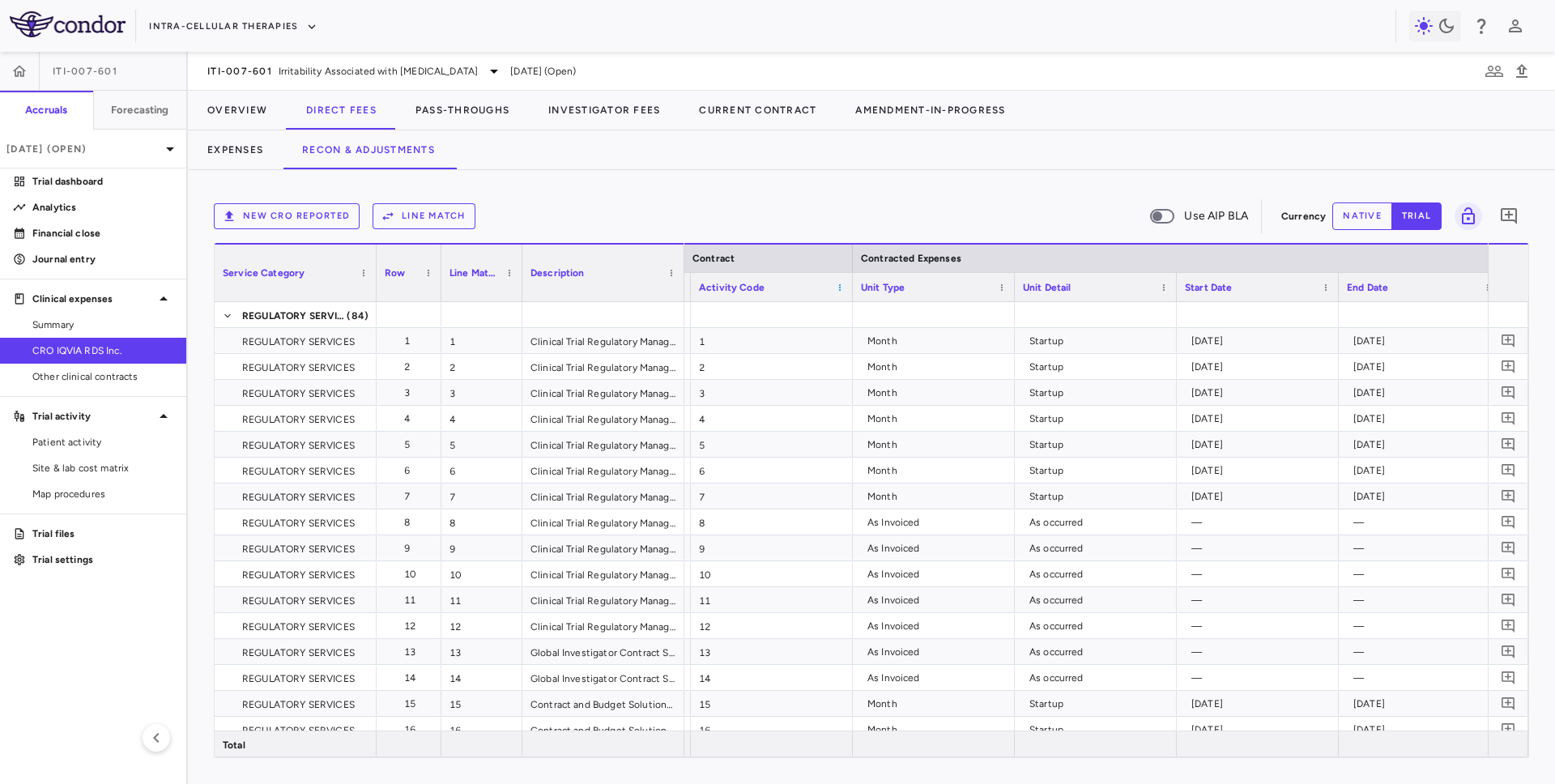
click at [841, 284] on span at bounding box center [840, 287] width 10 height 10
click at [930, 419] on span "Autosize All Columns" at bounding box center [918, 423] width 131 height 22
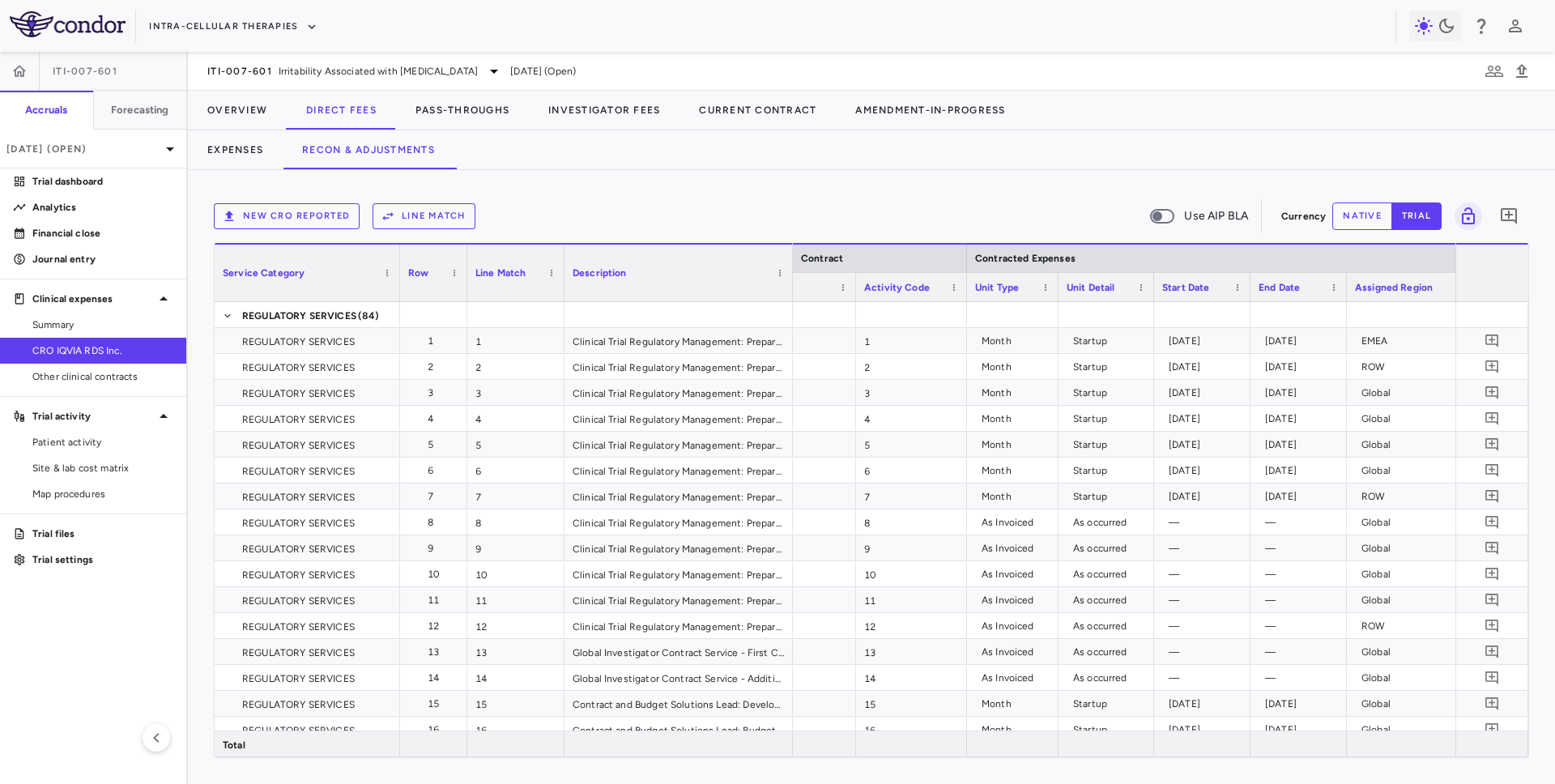
drag, startPoint x: 1075, startPoint y: 285, endPoint x: 785, endPoint y: 331, distance: 293.6
click at [785, 331] on div "Service Category Row Line Match" at bounding box center [872, 500] width 1314 height 515
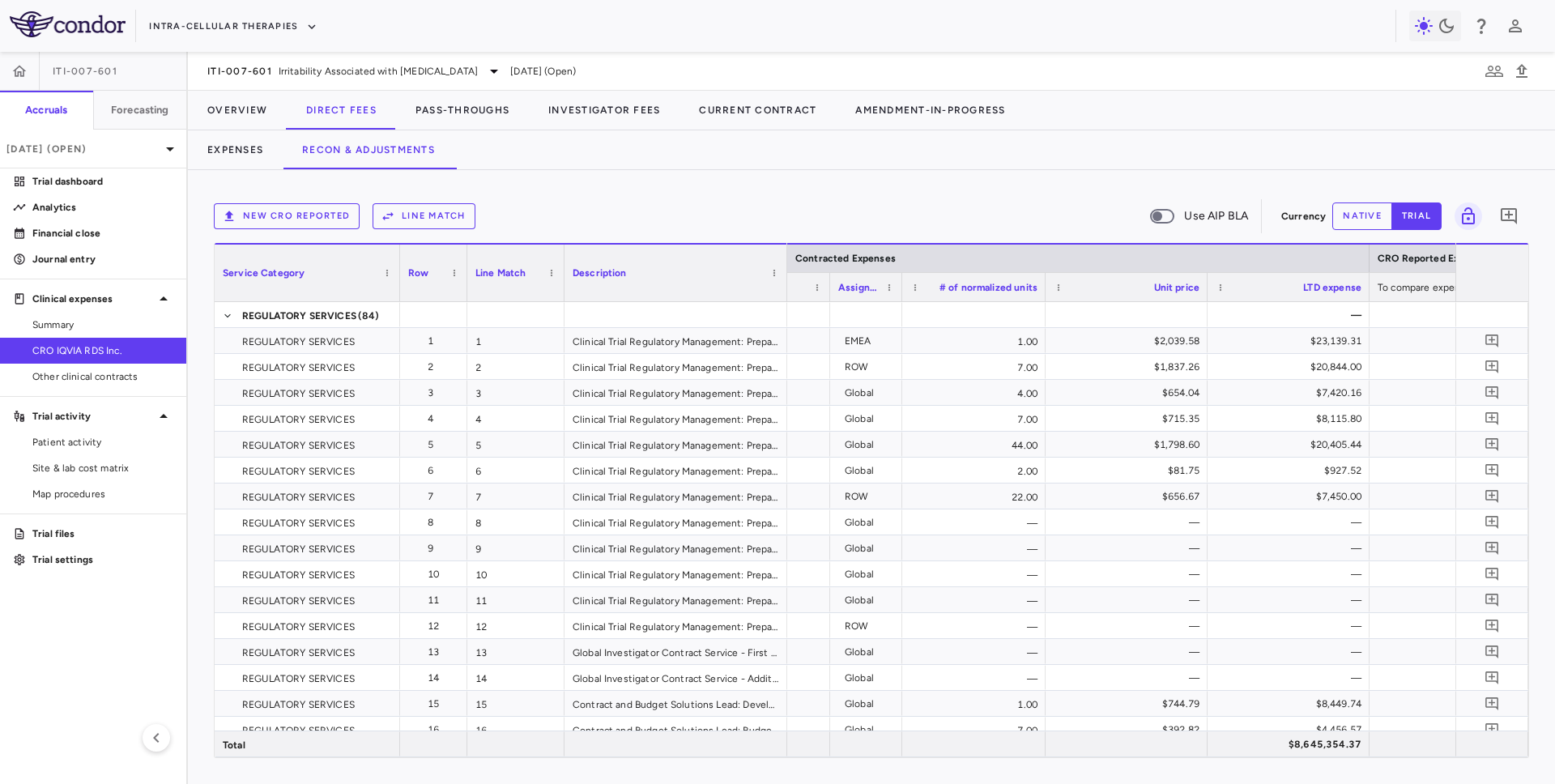
drag, startPoint x: 1052, startPoint y: 298, endPoint x: 899, endPoint y: 324, distance: 155.2
click at [899, 324] on div "Service Category Row Line Match" at bounding box center [872, 500] width 1314 height 515
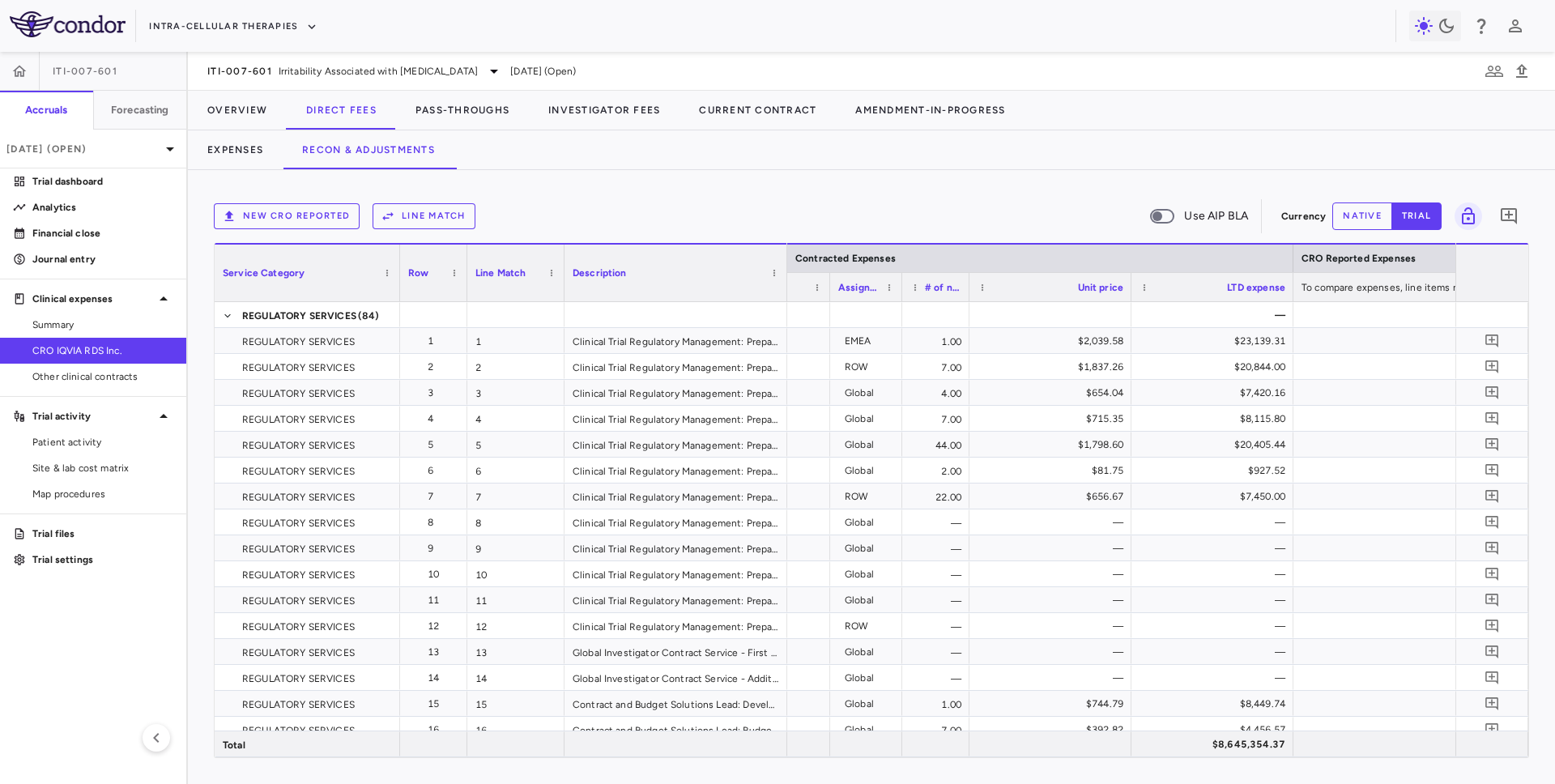
drag, startPoint x: 1042, startPoint y: 294, endPoint x: 966, endPoint y: 300, distance: 76.2
click at [947, 300] on div at bounding box center [968, 286] width 7 height 28
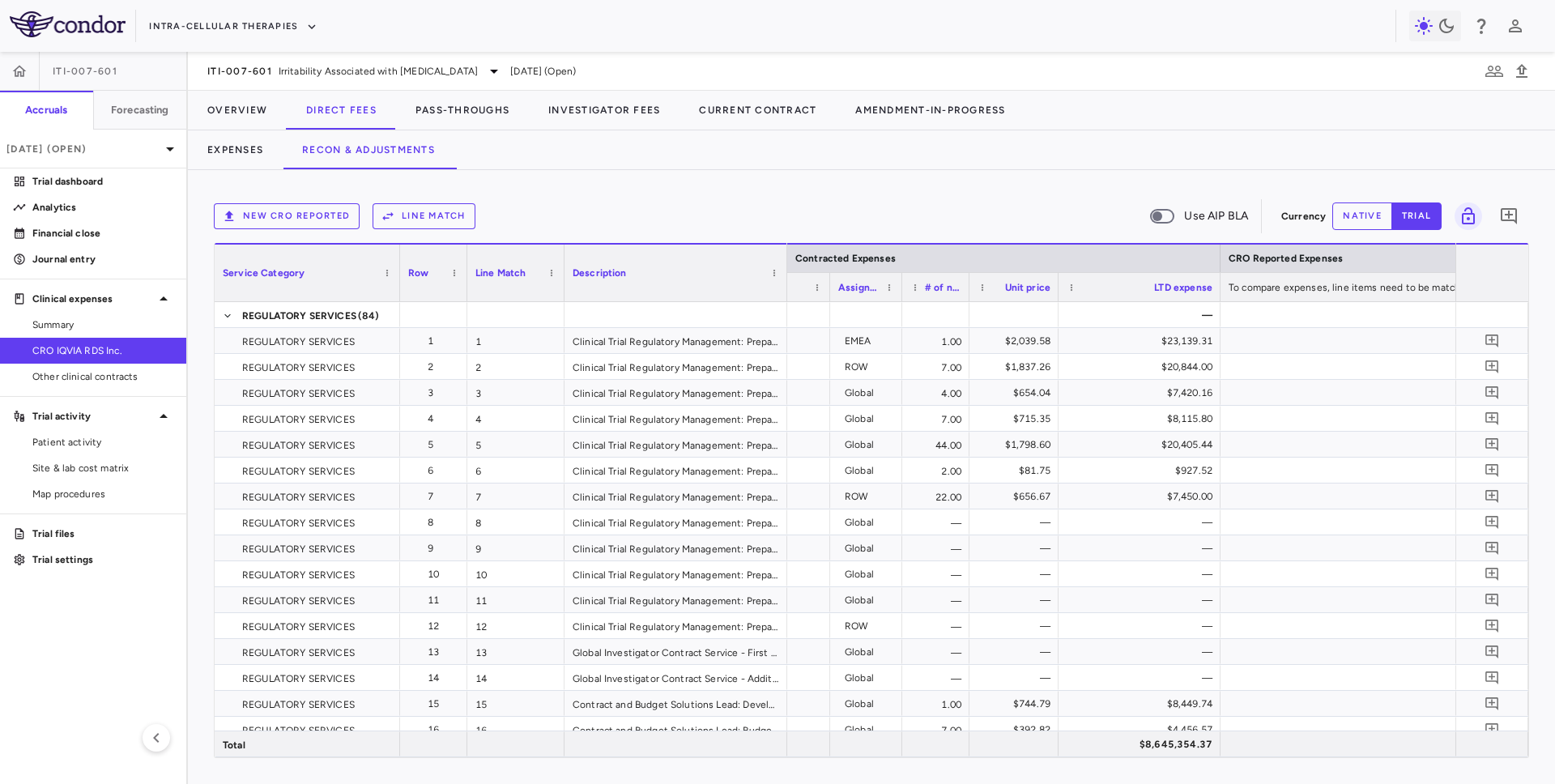
drag, startPoint x: 1129, startPoint y: 288, endPoint x: 1054, endPoint y: 292, distance: 75.1
click at [947, 292] on div at bounding box center [1058, 286] width 7 height 28
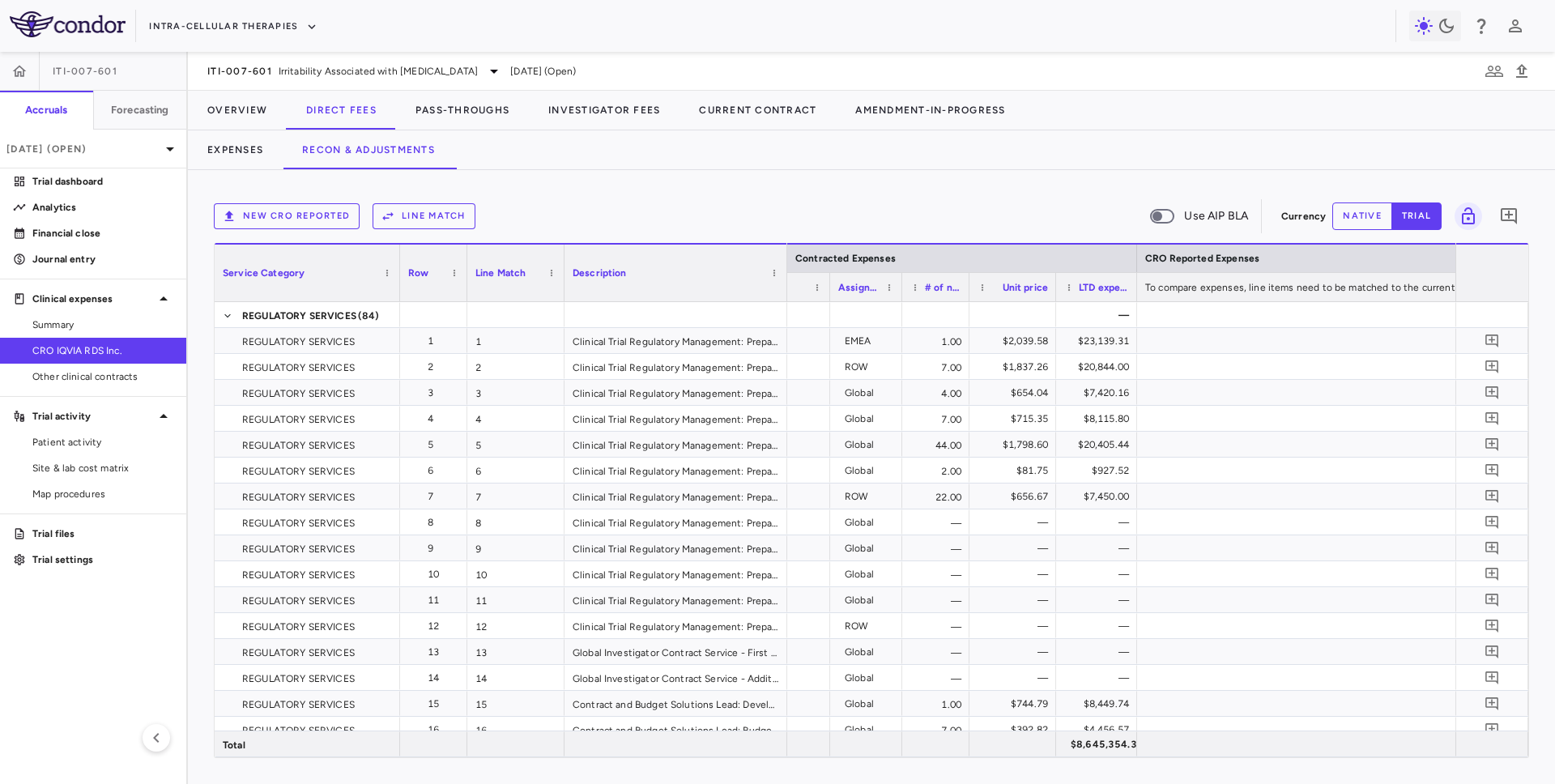
drag, startPoint x: 1214, startPoint y: 287, endPoint x: 1134, endPoint y: 302, distance: 81.4
click at [947, 302] on div "Service Category Row Line Match" at bounding box center [872, 500] width 1314 height 515
drag, startPoint x: 1218, startPoint y: 265, endPoint x: 1218, endPoint y: 209, distance: 56.0
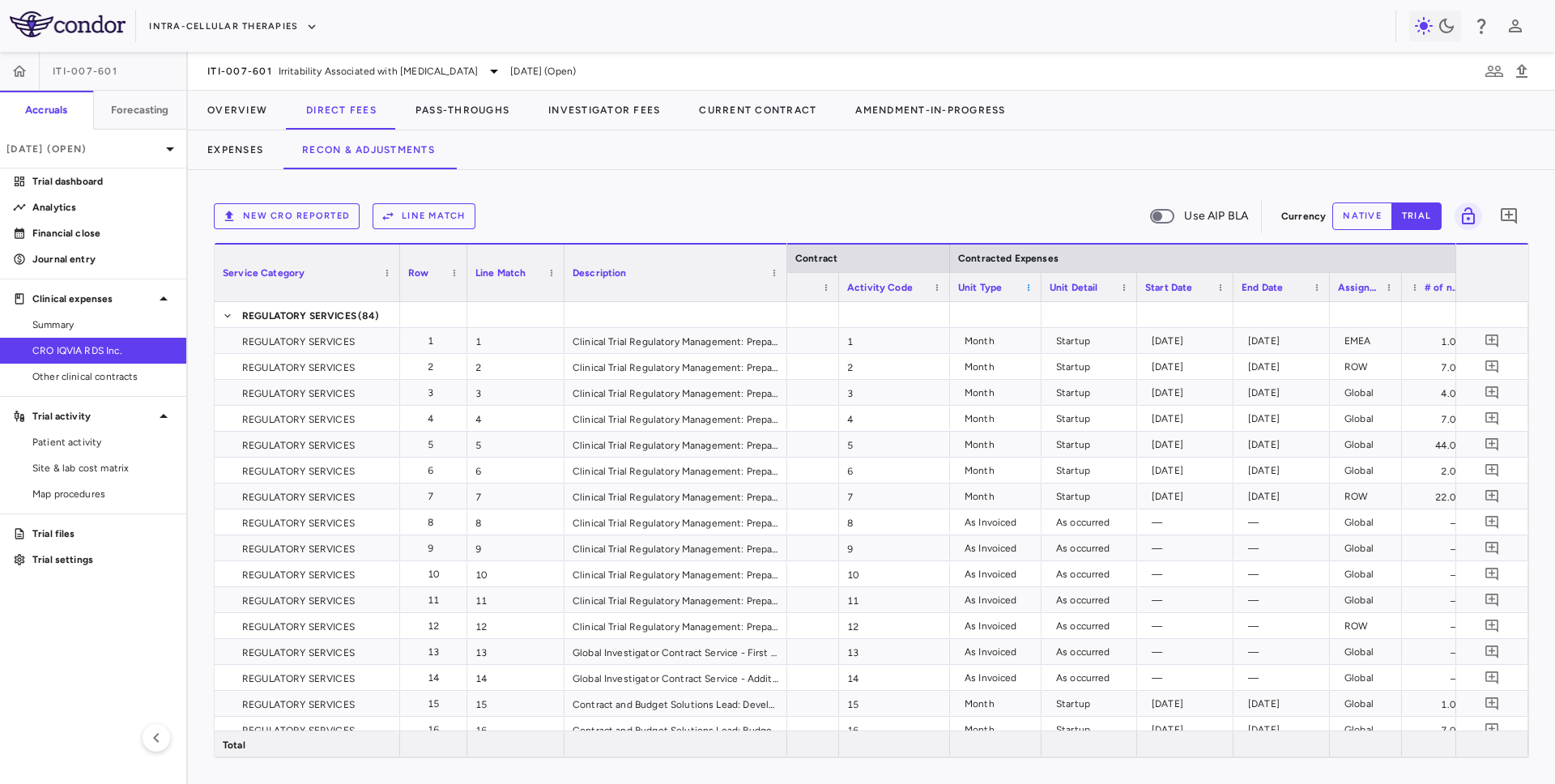
click at [947, 288] on span at bounding box center [1029, 287] width 10 height 10
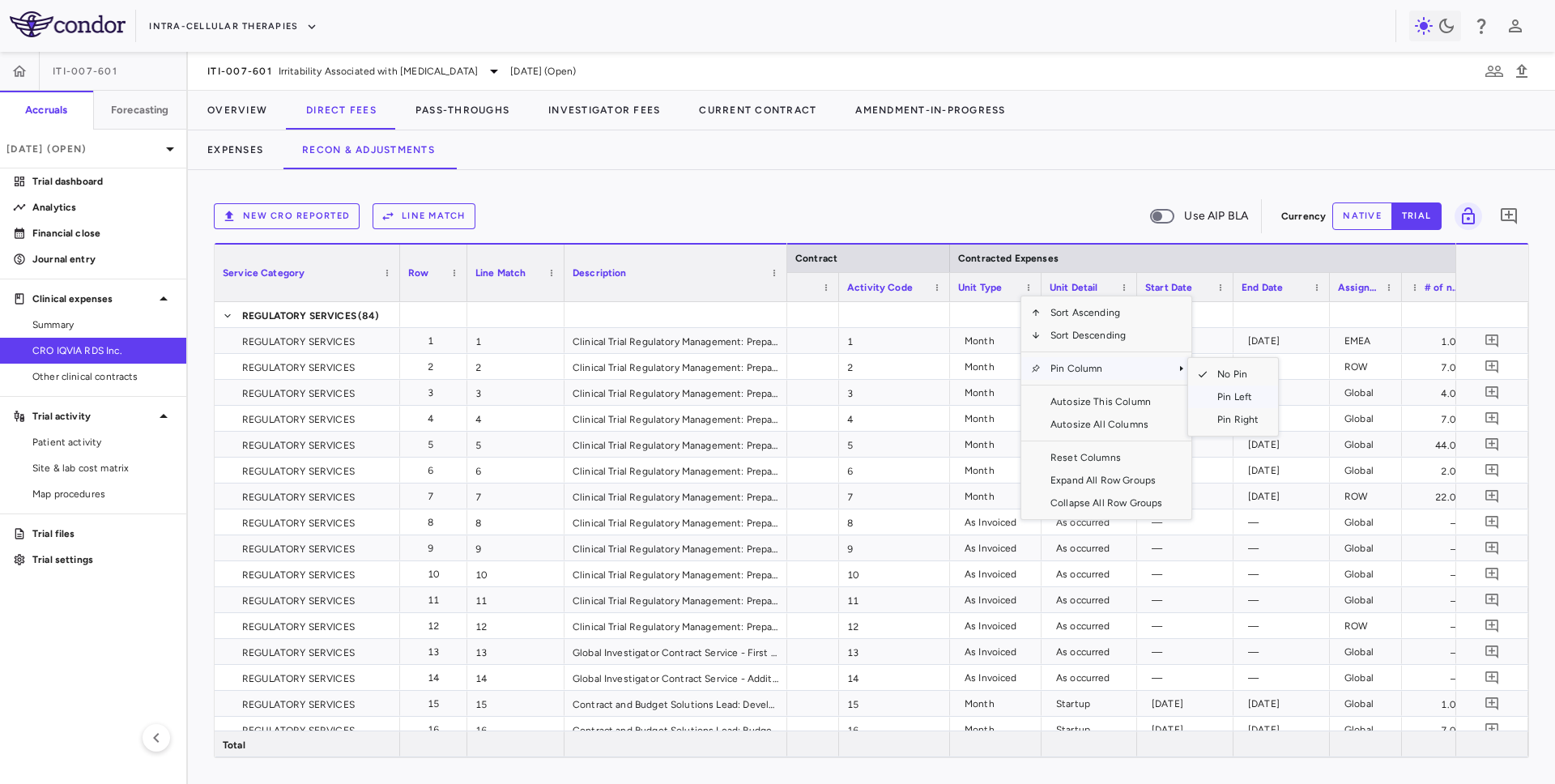
click at [947, 398] on span "Pin Left" at bounding box center [1238, 396] width 60 height 22
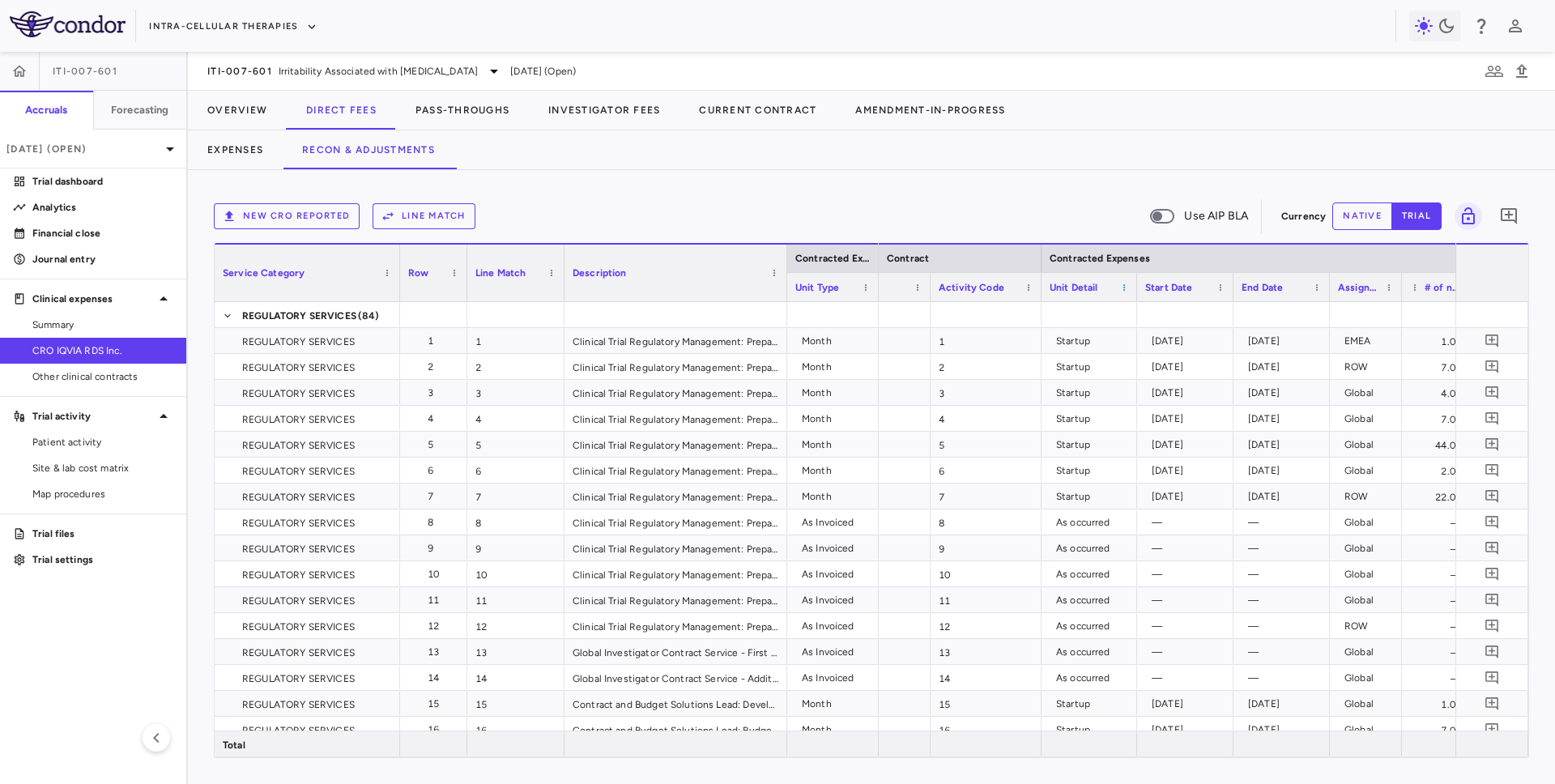
click at [947, 286] on span at bounding box center [1124, 287] width 10 height 10
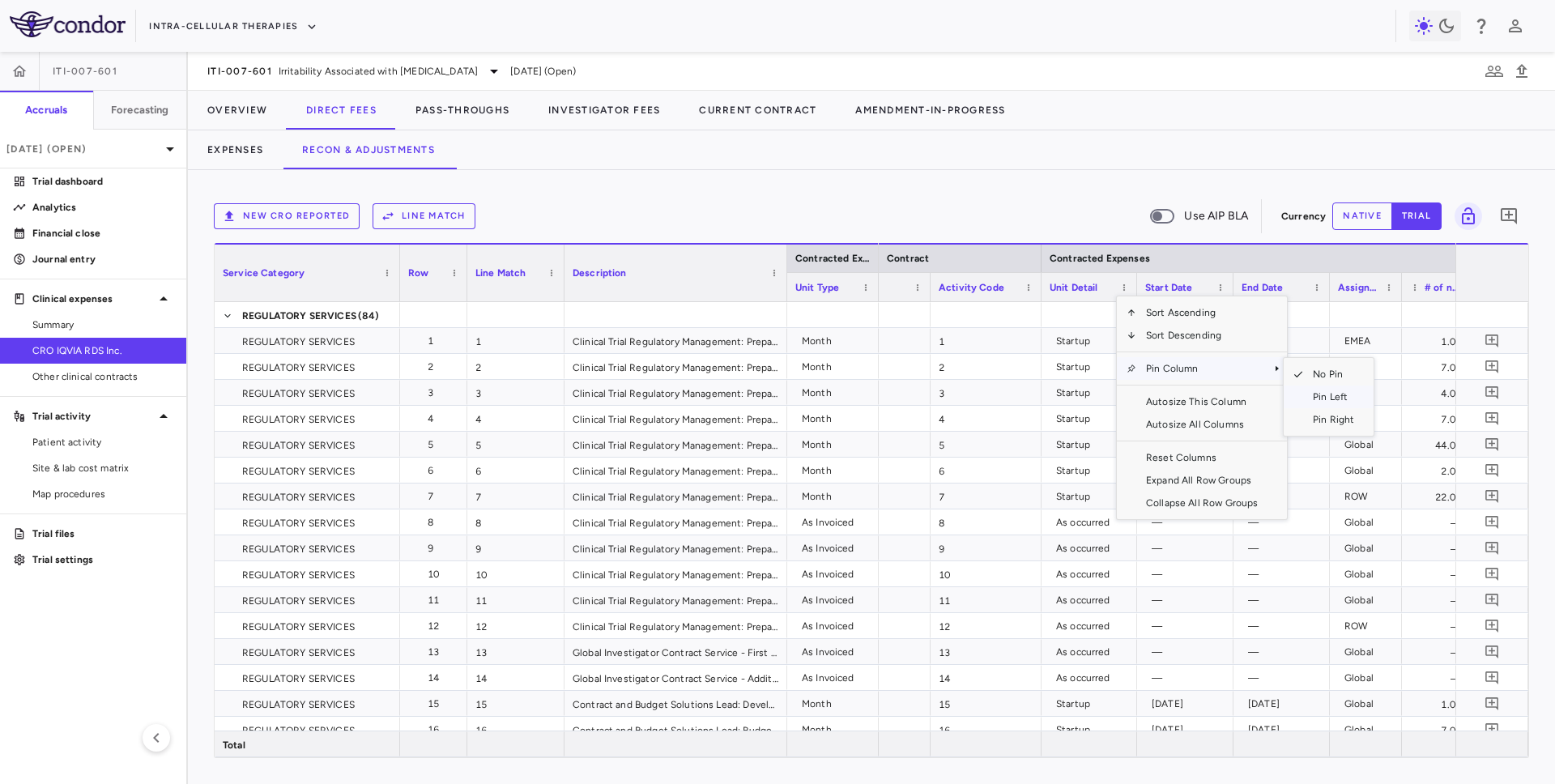
click at [947, 399] on span "Pin Left" at bounding box center [1333, 396] width 60 height 22
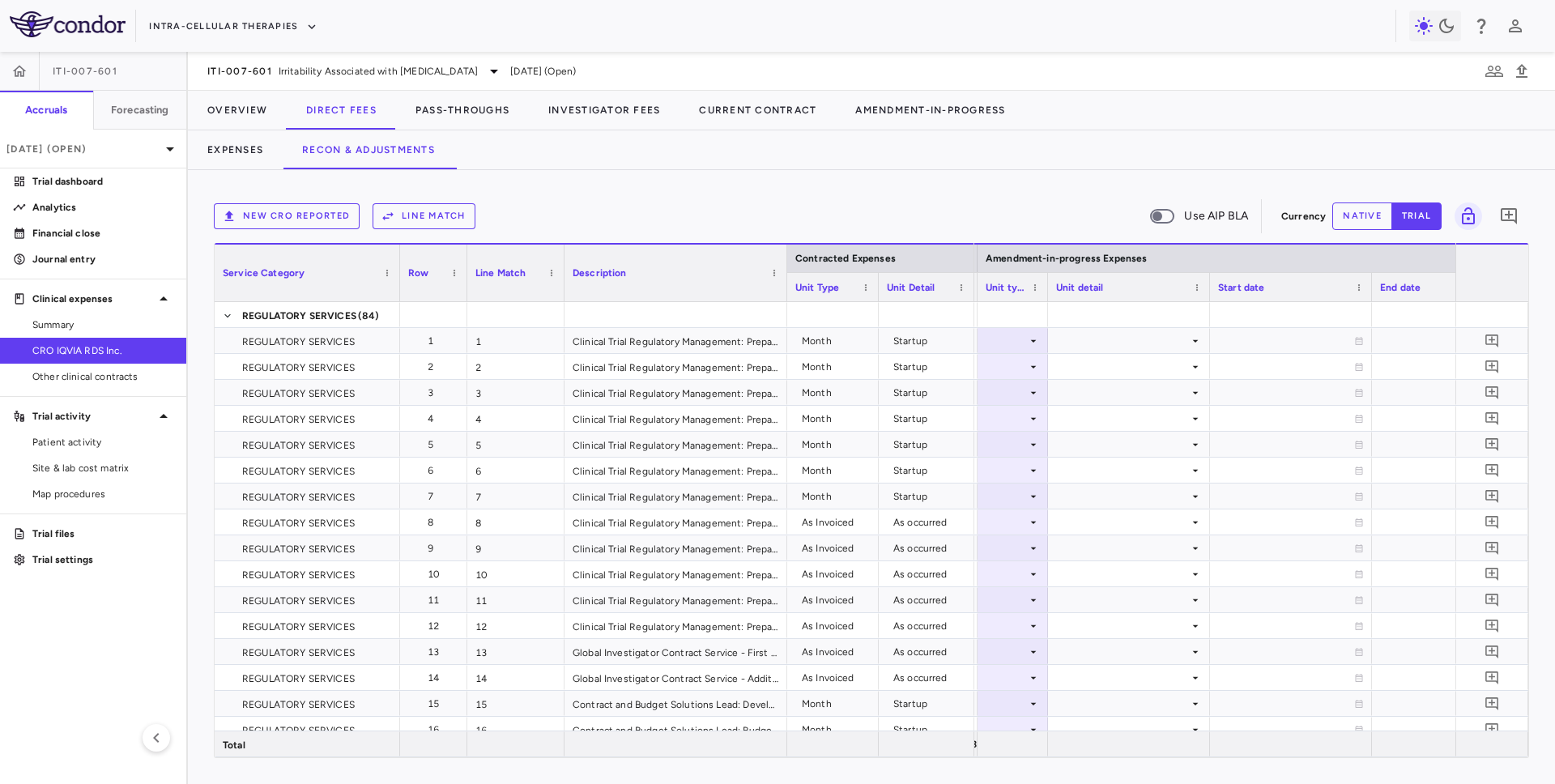
drag, startPoint x: 1138, startPoint y: 295, endPoint x: 1046, endPoint y: 305, distance: 92.5
click at [947, 305] on div "Contracted Expenses Service Category Row Line Match" at bounding box center [872, 500] width 1314 height 515
drag, startPoint x: 1209, startPoint y: 287, endPoint x: 1107, endPoint y: 298, distance: 102.6
click at [947, 298] on div at bounding box center [1109, 286] width 7 height 28
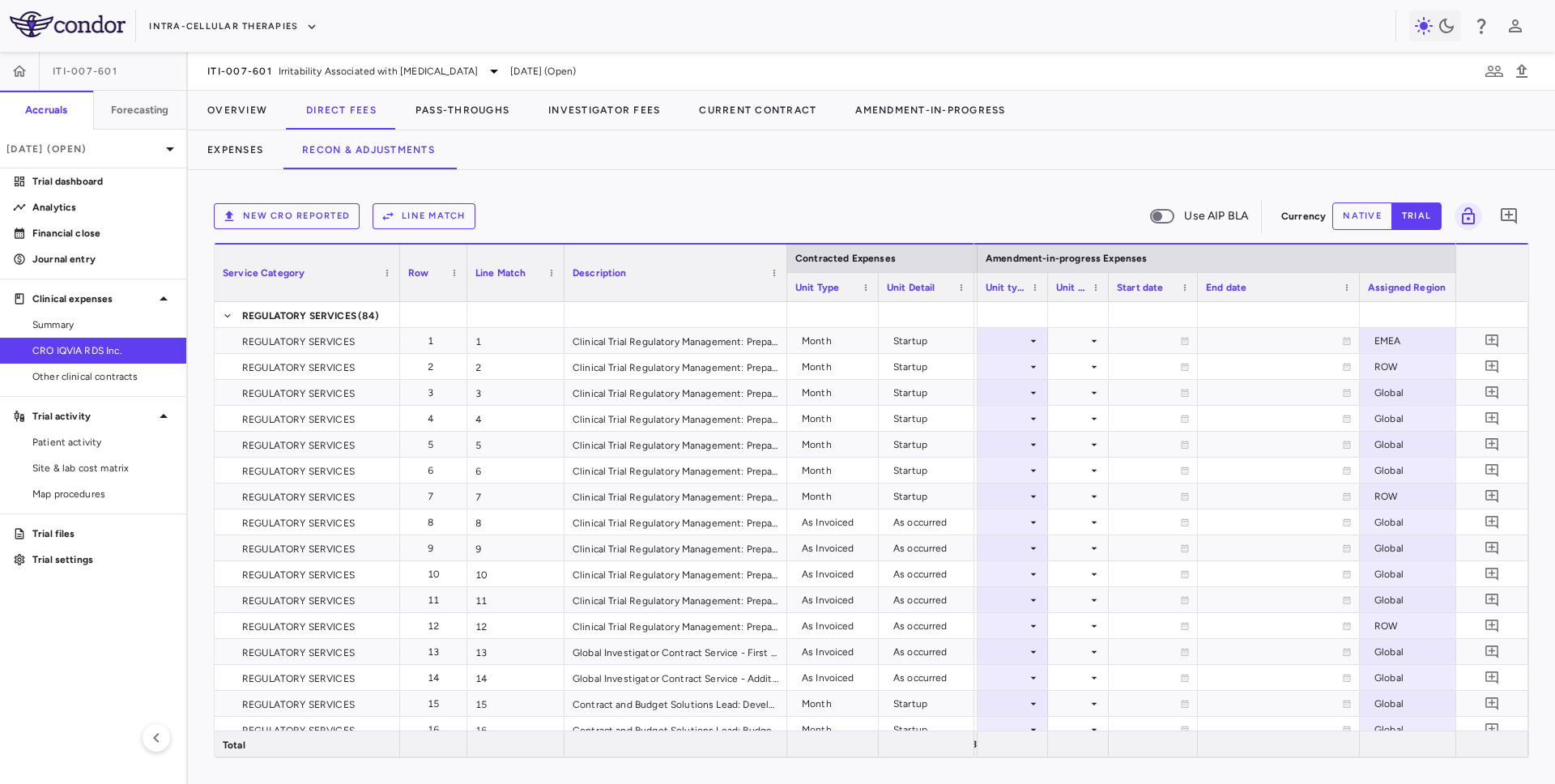
drag, startPoint x: 1267, startPoint y: 290, endPoint x: 1189, endPoint y: 303, distance: 79.1
click at [947, 303] on div "Contracted Expenses Service Category Row Line Match" at bounding box center [872, 500] width 1314 height 515
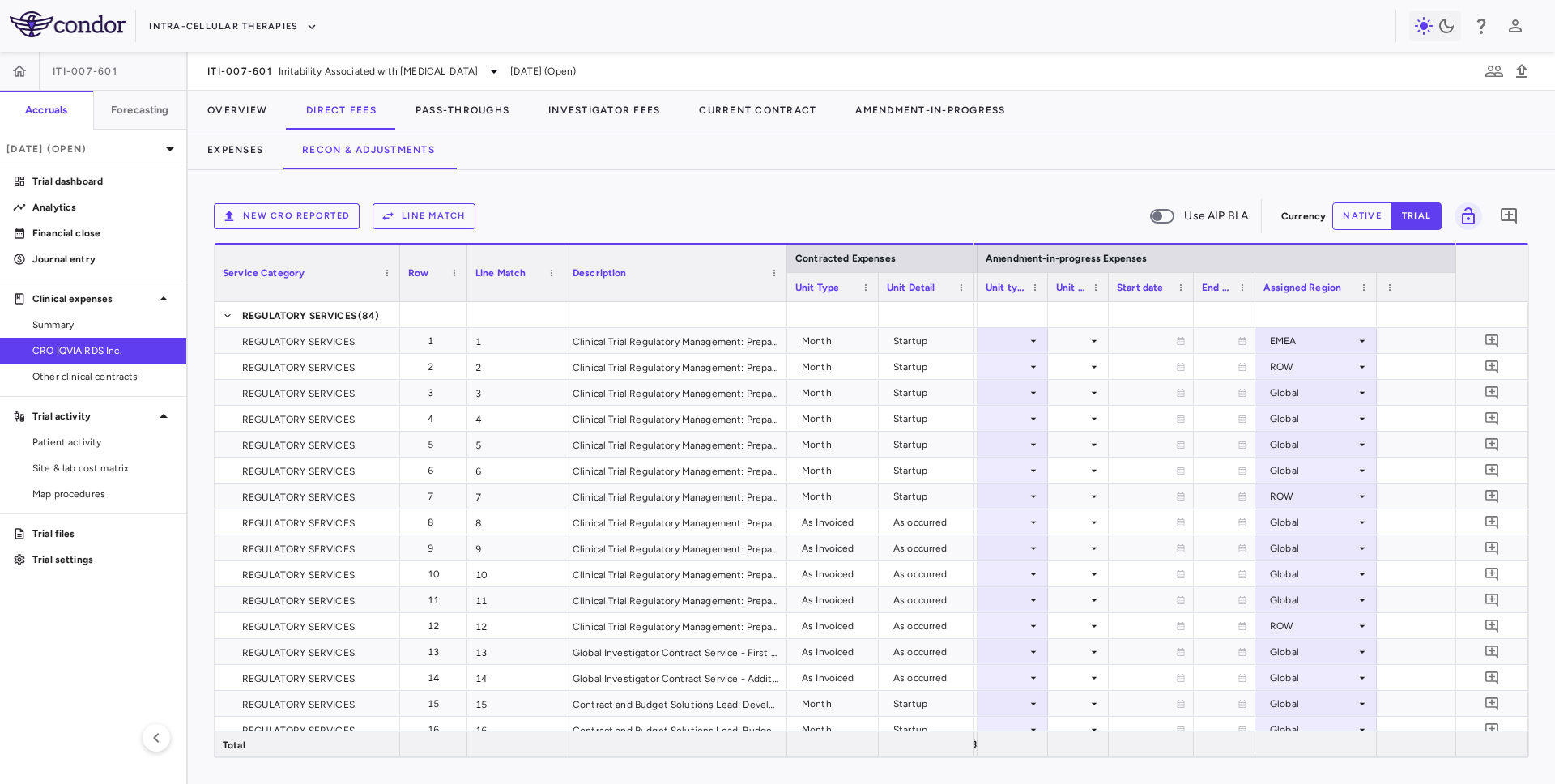
drag, startPoint x: 1354, startPoint y: 296, endPoint x: 1253, endPoint y: 306, distance: 101.5
click at [947, 306] on div "Contracted Expenses Service Category Row Line Match" at bounding box center [872, 500] width 1314 height 515
click at [947, 294] on div "End date" at bounding box center [1224, 287] width 61 height 29
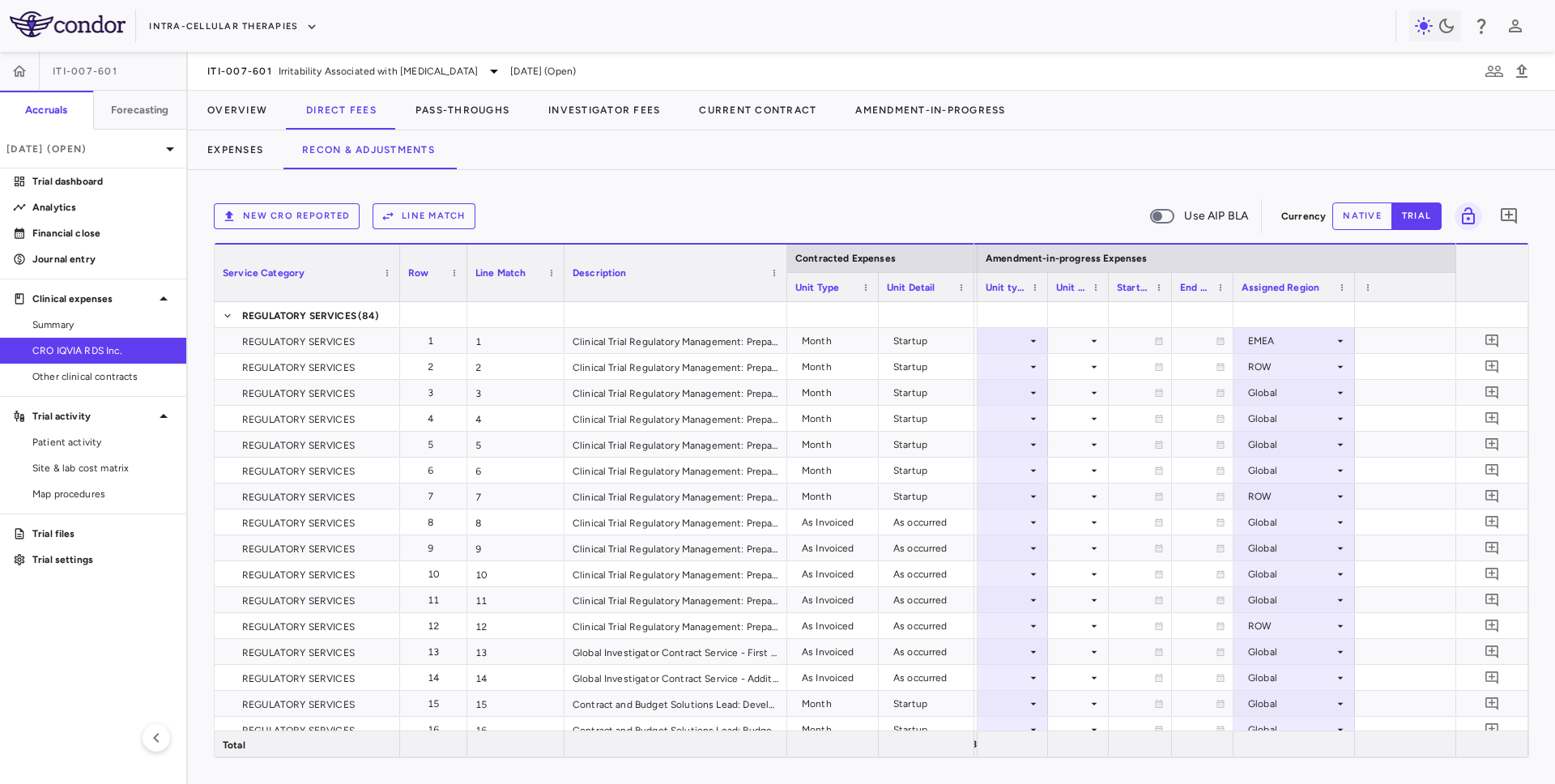
drag, startPoint x: 1192, startPoint y: 294, endPoint x: 1169, endPoint y: 294, distance: 23.0
click at [947, 294] on div at bounding box center [1171, 286] width 7 height 28
drag, startPoint x: 1351, startPoint y: 295, endPoint x: 1313, endPoint y: 295, distance: 38.0
click at [947, 295] on div at bounding box center [1320, 286] width 7 height 28
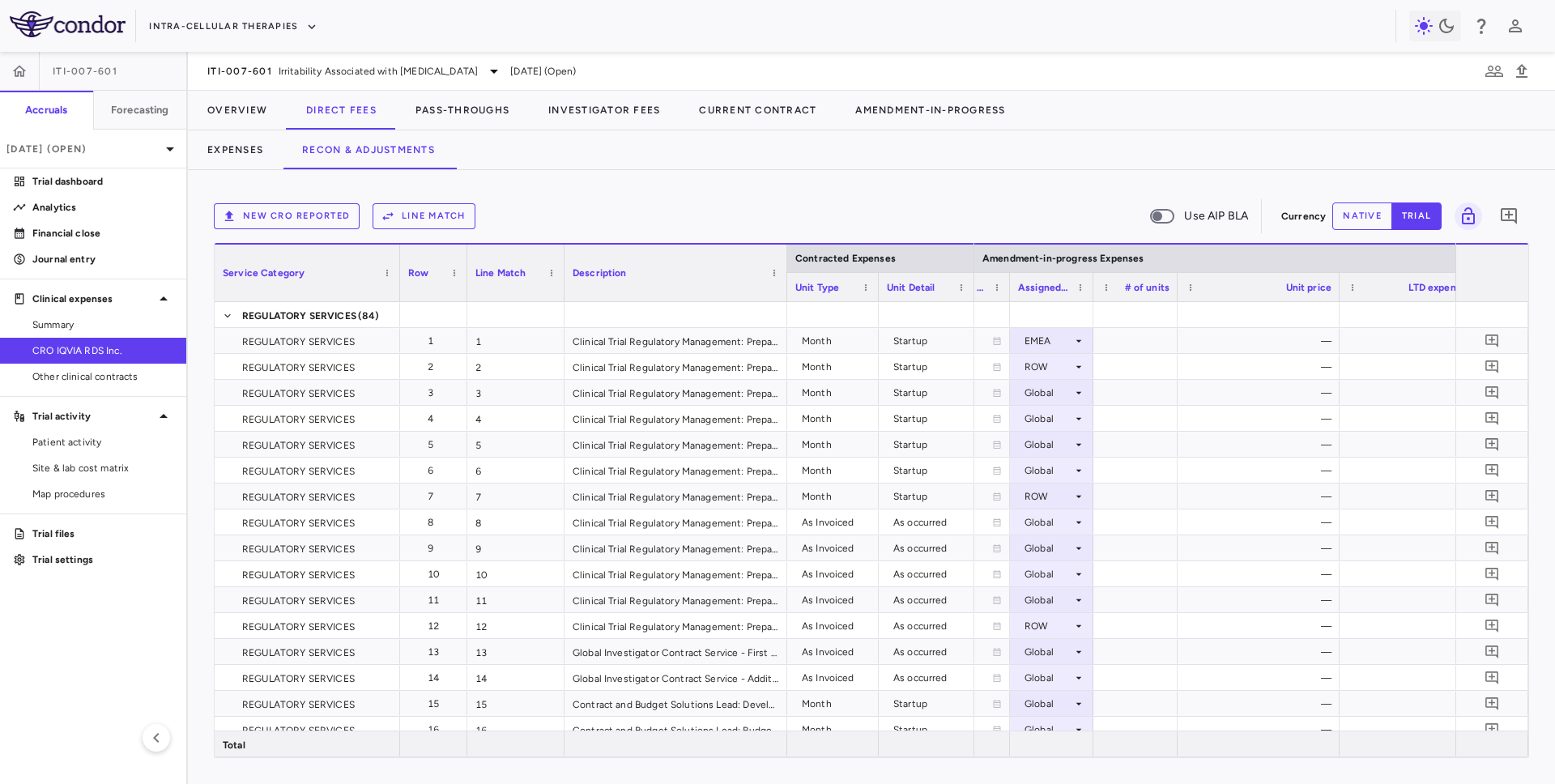
drag, startPoint x: 1253, startPoint y: 288, endPoint x: 1175, endPoint y: 302, distance: 79.2
click at [947, 302] on div "Contracted Expenses Service Category Row Line Match" at bounding box center [872, 500] width 1314 height 515
drag, startPoint x: 1336, startPoint y: 290, endPoint x: 1263, endPoint y: 298, distance: 73.4
click at [947, 298] on div at bounding box center [1266, 286] width 7 height 28
drag, startPoint x: 1423, startPoint y: 285, endPoint x: 1371, endPoint y: 291, distance: 52.3
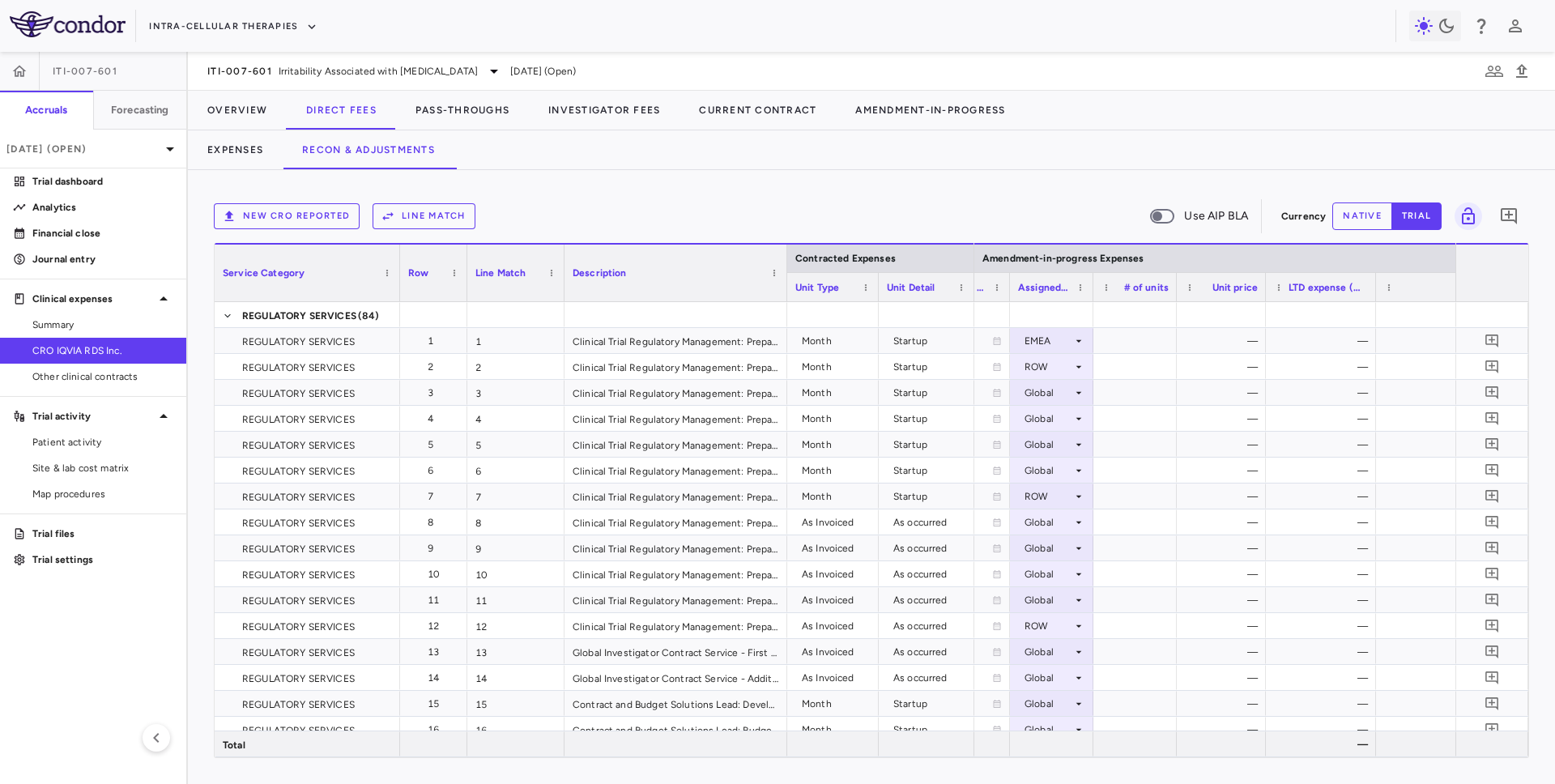
click at [947, 291] on div at bounding box center [1375, 286] width 7 height 28
drag, startPoint x: 1371, startPoint y: 291, endPoint x: 1384, endPoint y: 291, distance: 13.0
click at [947, 291] on div at bounding box center [1375, 286] width 7 height 28
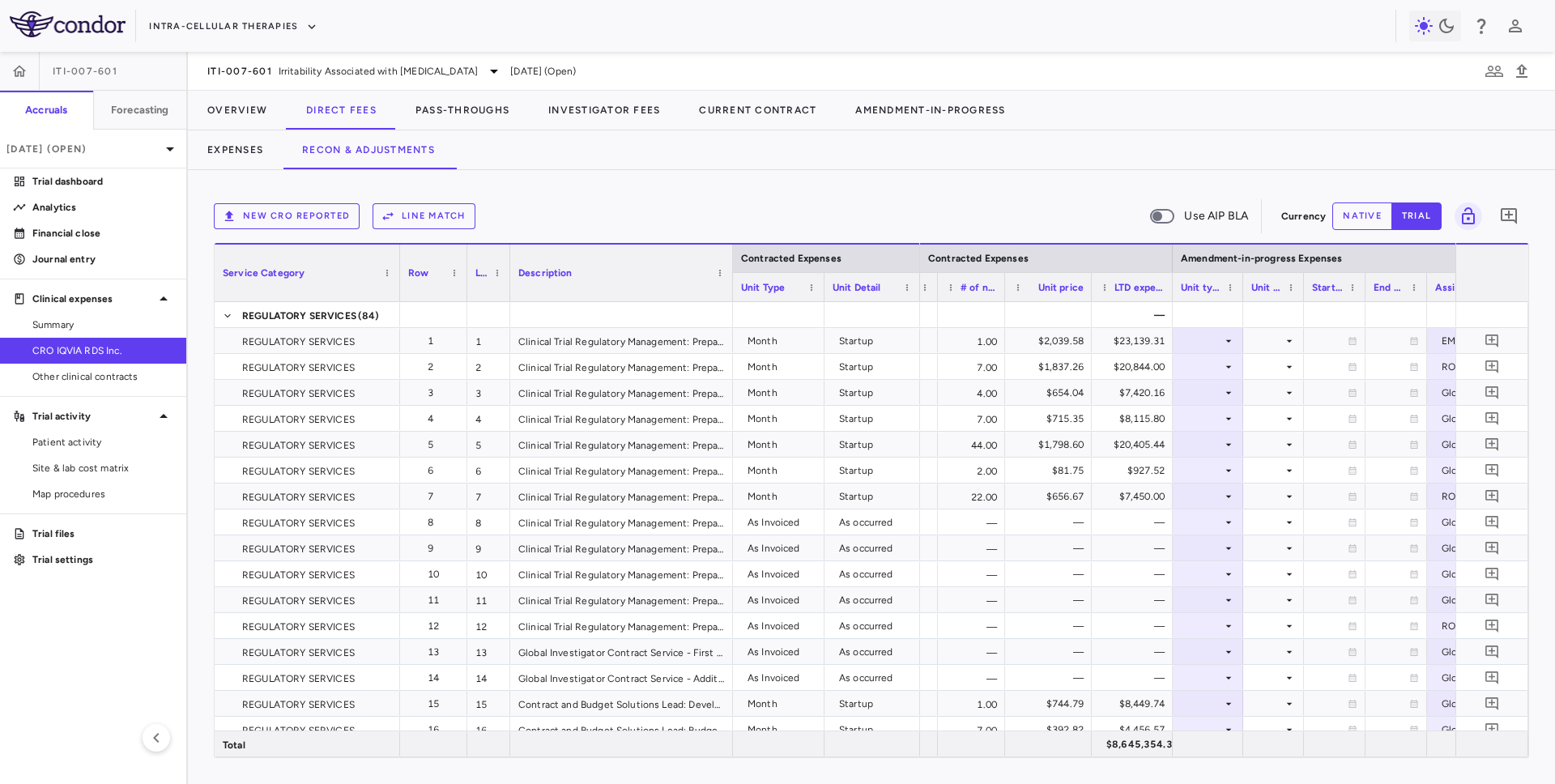
drag, startPoint x: 562, startPoint y: 290, endPoint x: 508, endPoint y: 301, distance: 55.1
click at [508, 301] on div at bounding box center [509, 272] width 7 height 56
drag, startPoint x: 398, startPoint y: 287, endPoint x: 345, endPoint y: 292, distance: 53.2
click at [390, 292] on div at bounding box center [393, 272] width 7 height 56
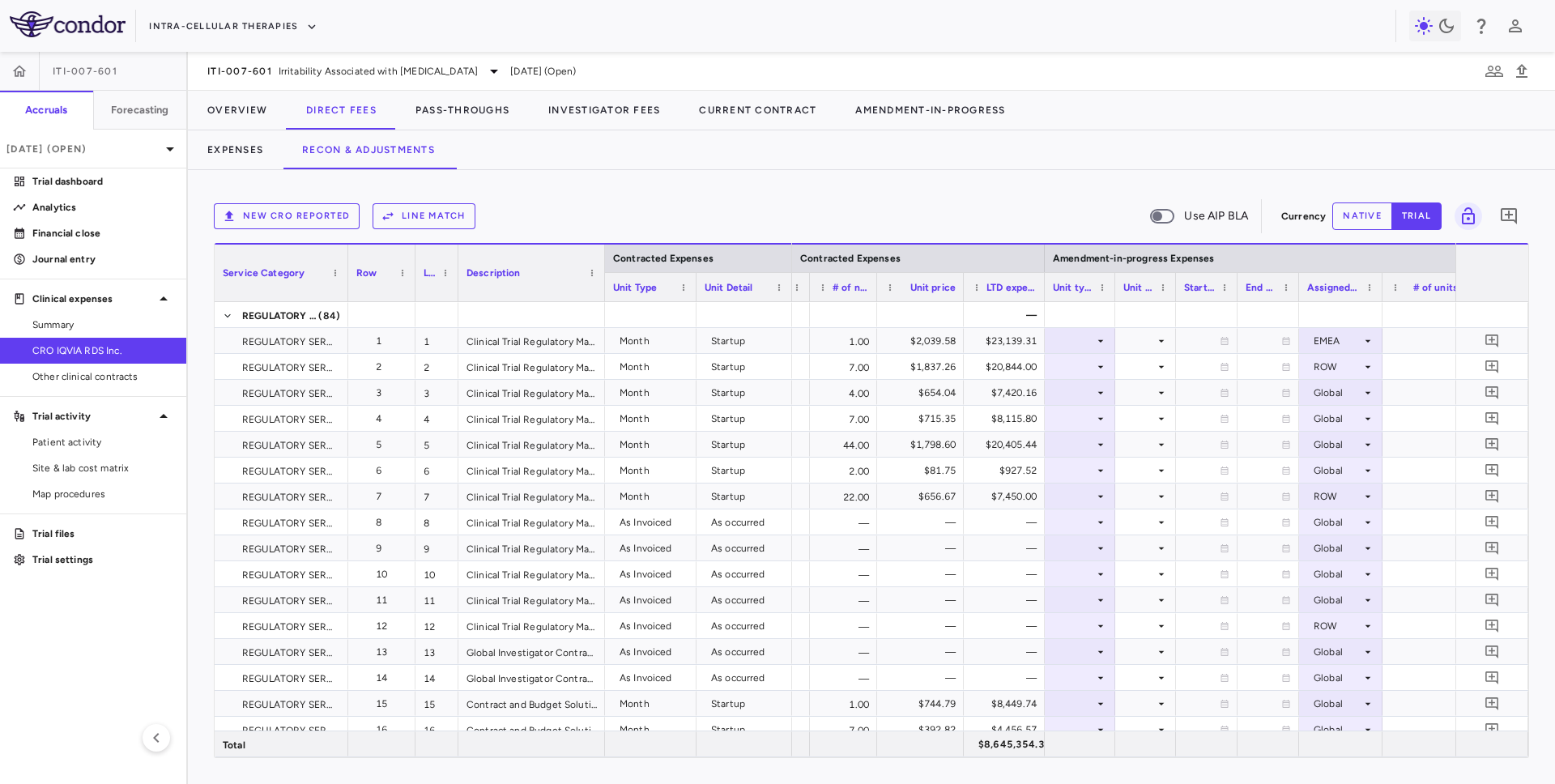
drag, startPoint x: 680, startPoint y: 293, endPoint x: 600, endPoint y: 291, distance: 80.0
click at [601, 291] on div at bounding box center [604, 272] width 7 height 56
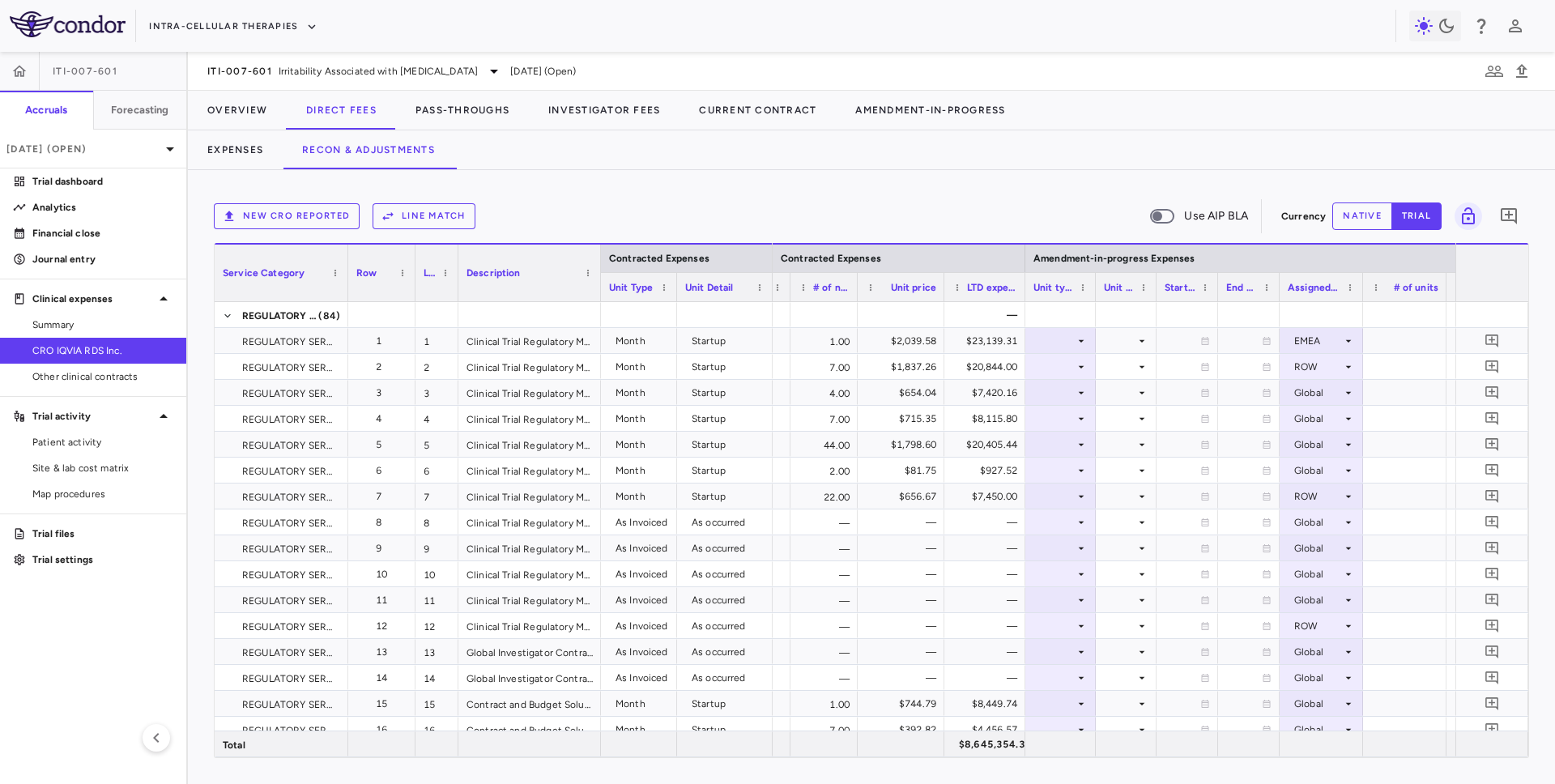
drag, startPoint x: 692, startPoint y: 292, endPoint x: 671, endPoint y: 292, distance: 21.0
click at [673, 292] on div at bounding box center [676, 286] width 7 height 28
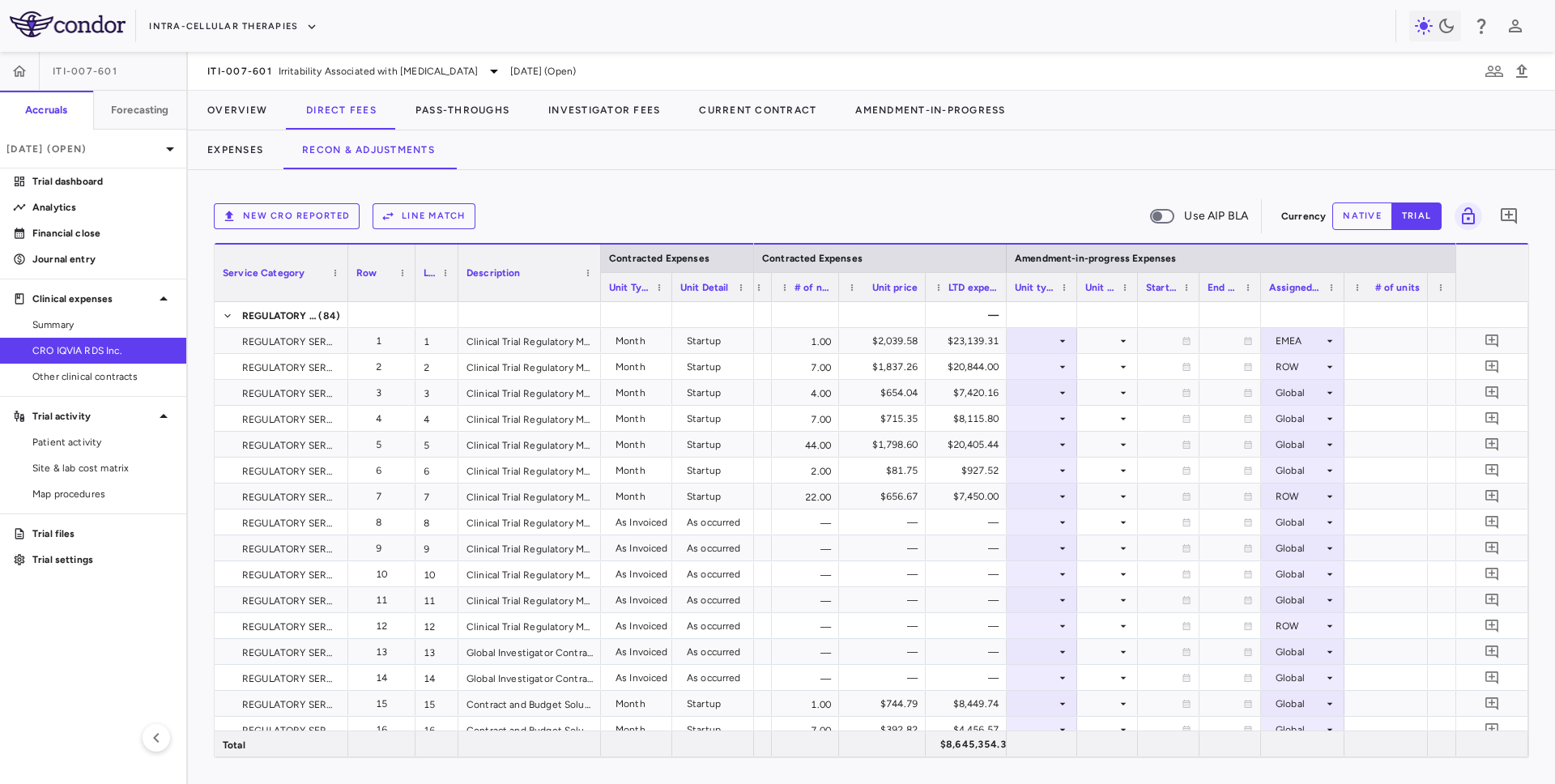
drag, startPoint x: 764, startPoint y: 292, endPoint x: 746, endPoint y: 292, distance: 18.0
click at [750, 292] on div at bounding box center [753, 286] width 7 height 28
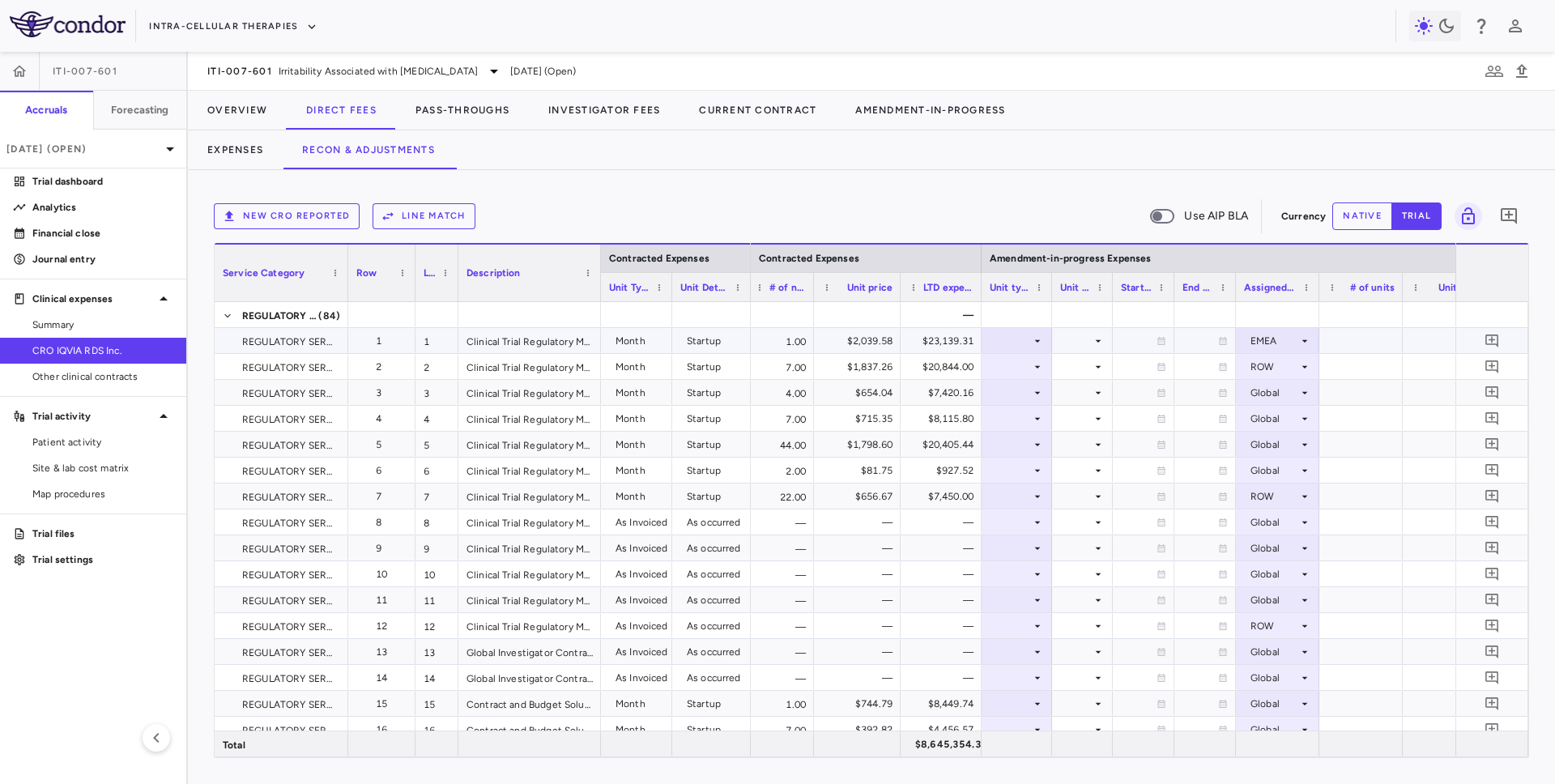
click at [947, 345] on div at bounding box center [1017, 340] width 54 height 23
click at [947, 461] on div "Month" at bounding box center [1015, 468] width 38 height 15
click at [947, 345] on icon at bounding box center [1098, 340] width 13 height 13
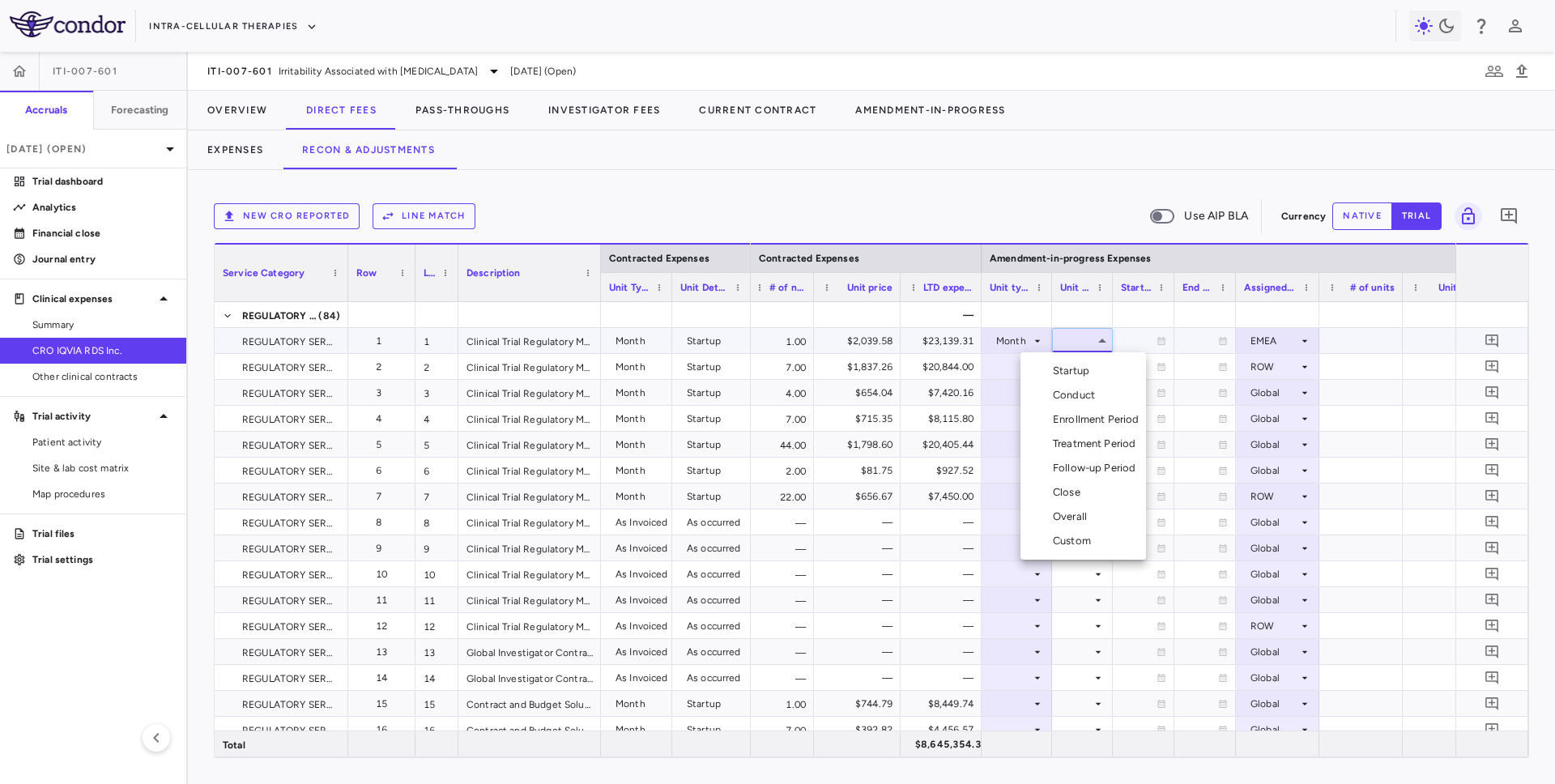
click at [947, 365] on div "Startup" at bounding box center [1074, 371] width 43 height 15
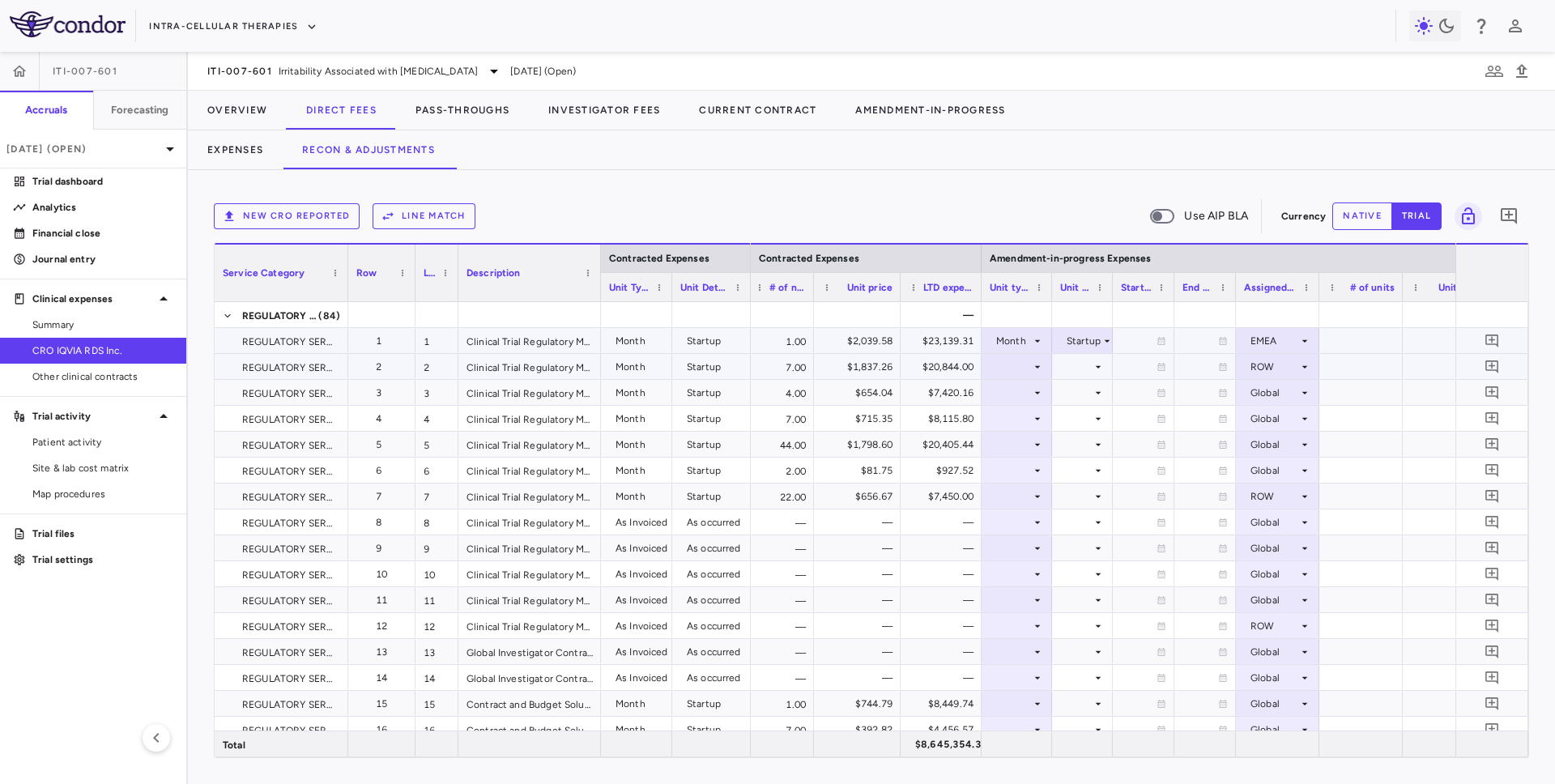
click at [947, 363] on div at bounding box center [1017, 367] width 54 height 23
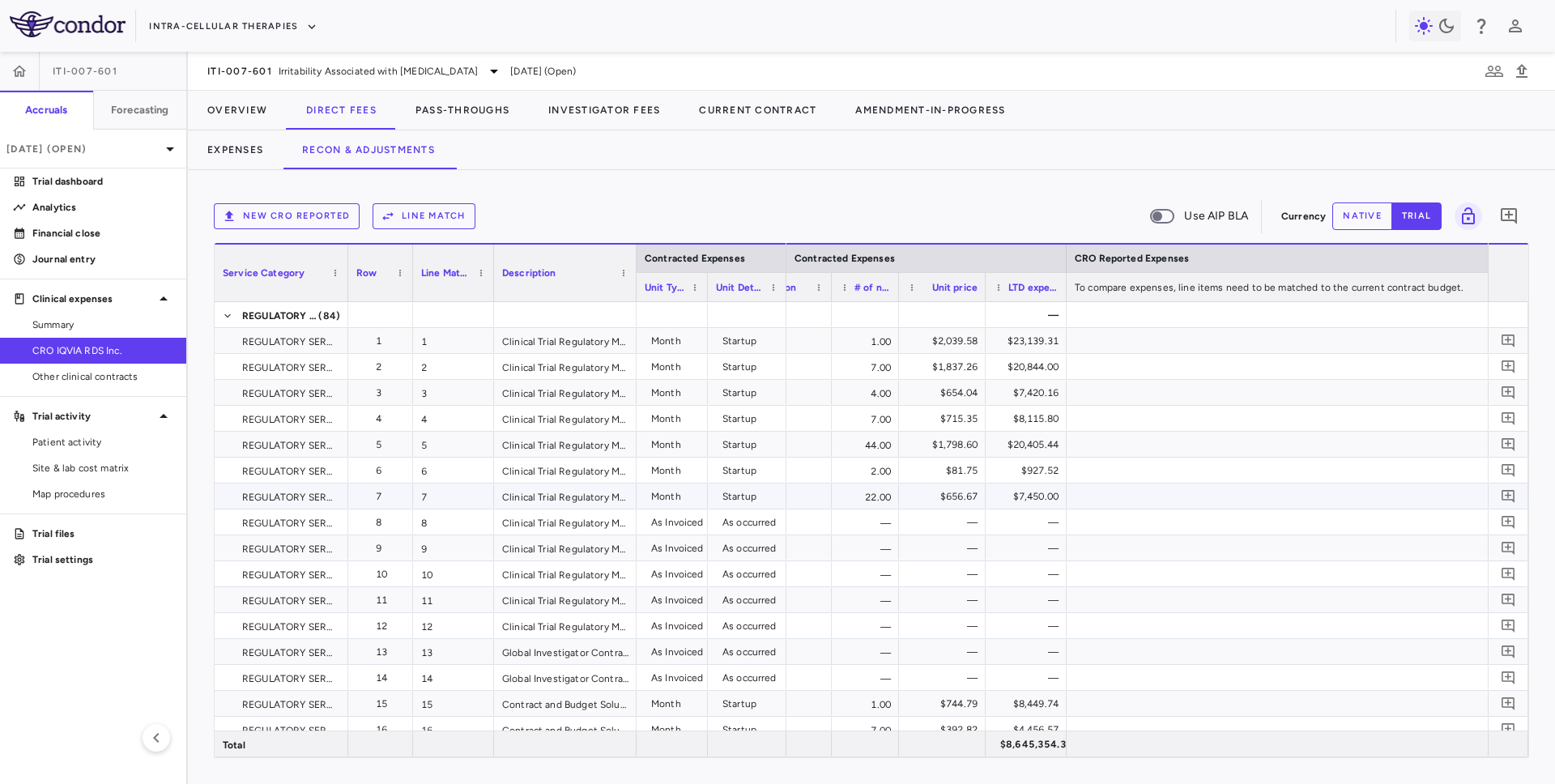
click at [947, 488] on div "$7,450.00" at bounding box center [1030, 496] width 58 height 26
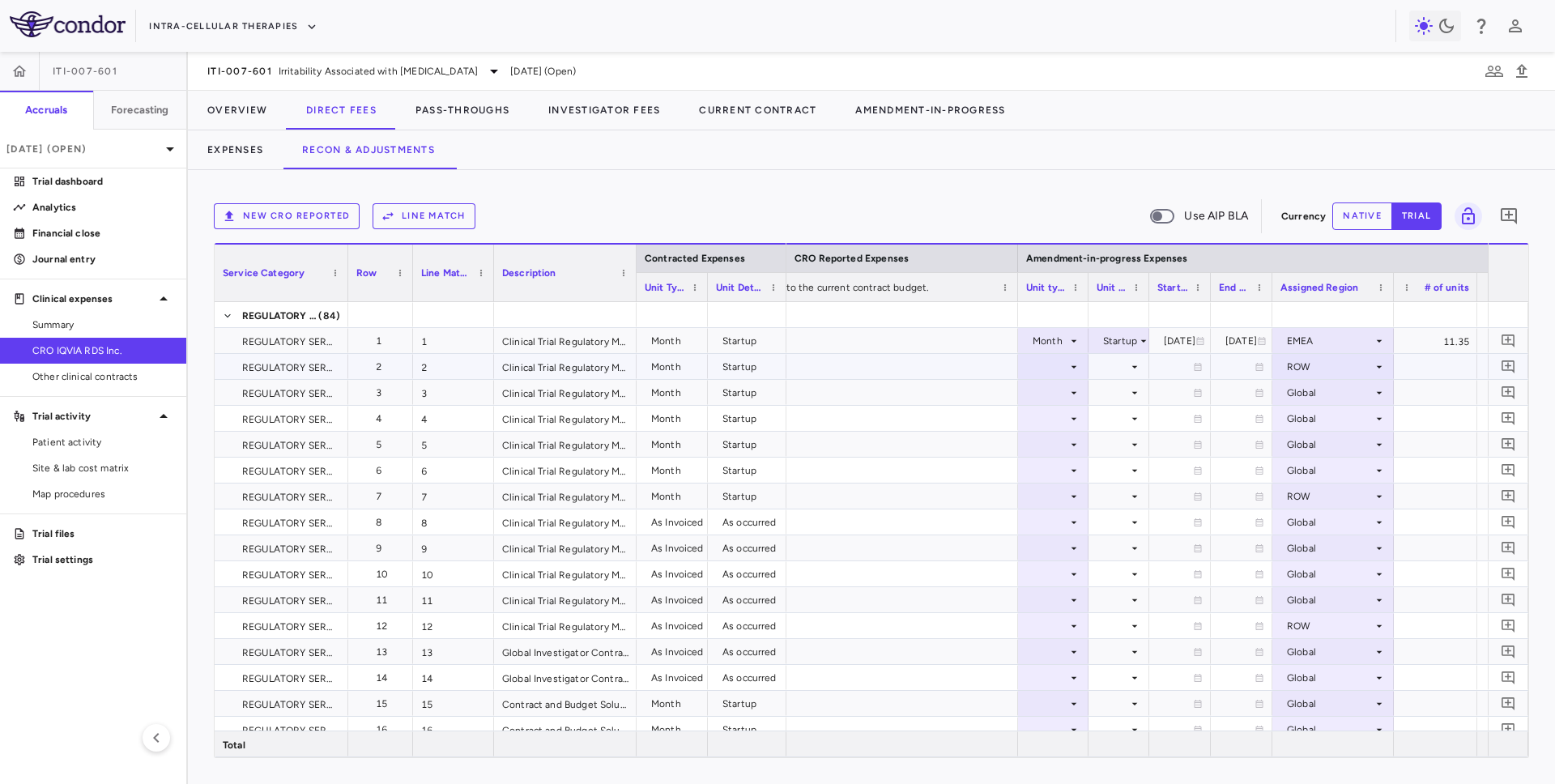
click at [947, 370] on div at bounding box center [1054, 367] width 54 height 23
click at [947, 495] on div "Month" at bounding box center [1051, 493] width 38 height 15
click at [947, 365] on div at bounding box center [1119, 367] width 45 height 23
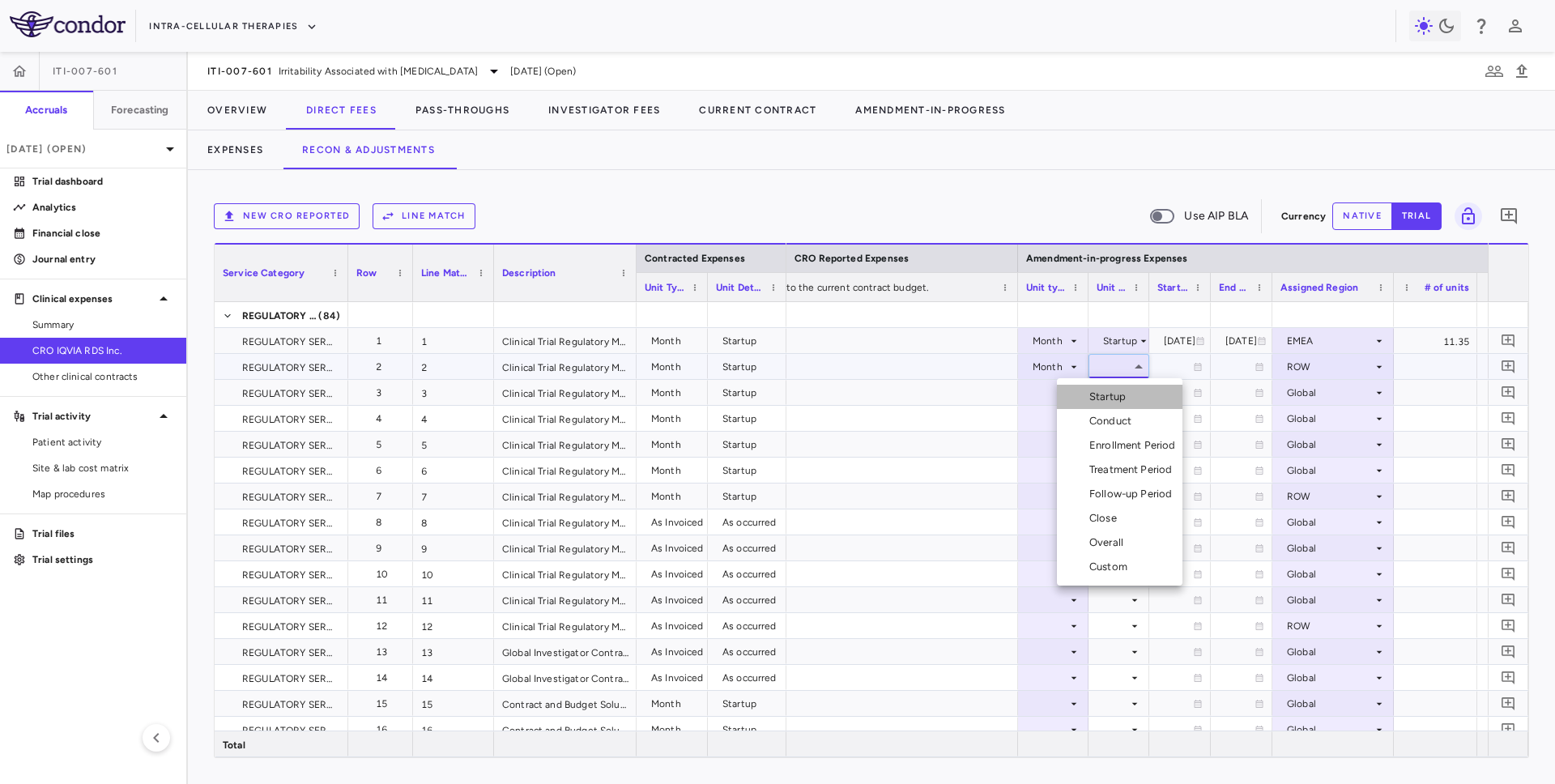
click at [947, 396] on div "Startup" at bounding box center [1110, 396] width 43 height 15
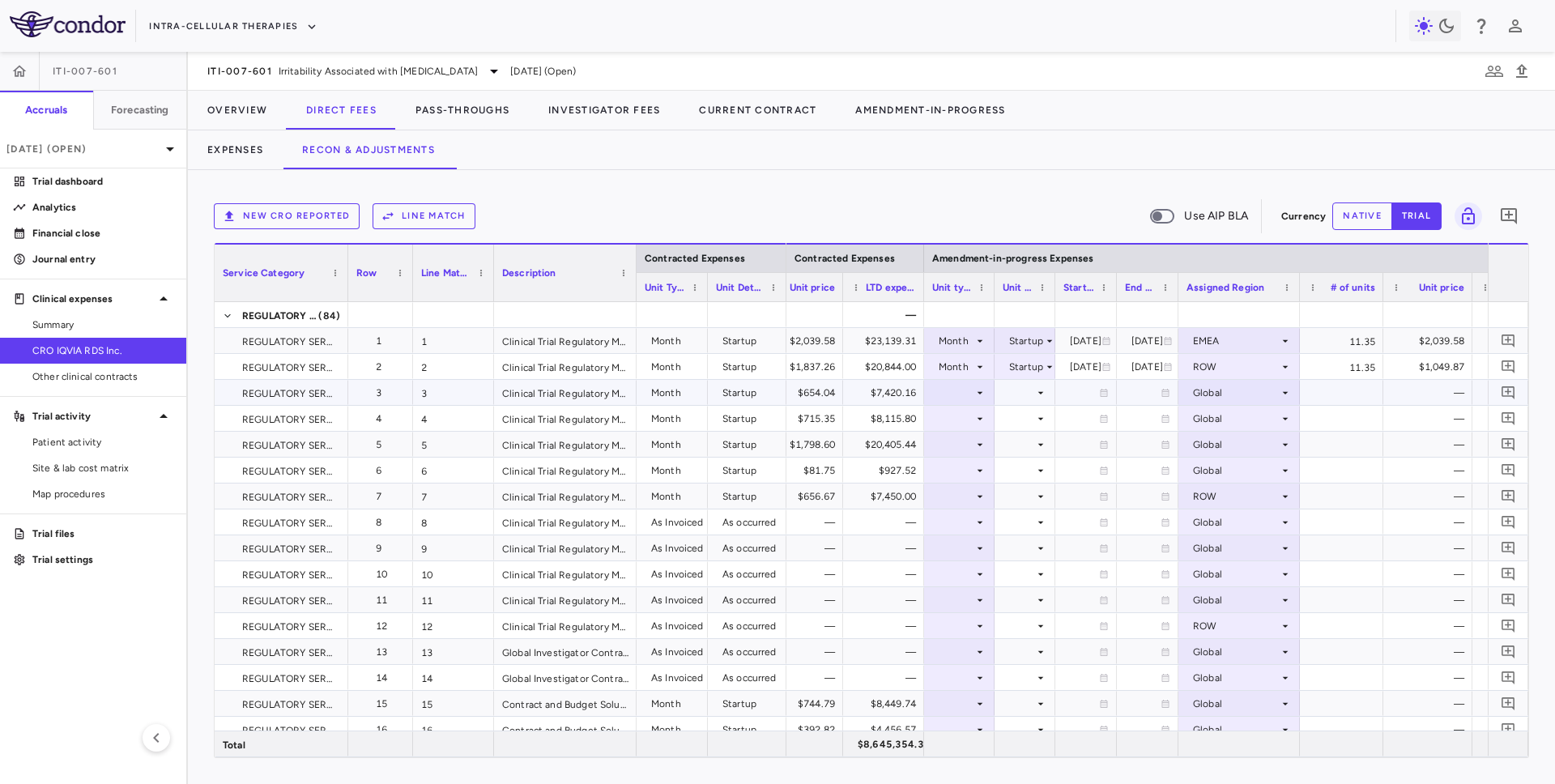
click at [947, 394] on div at bounding box center [959, 392] width 54 height 23
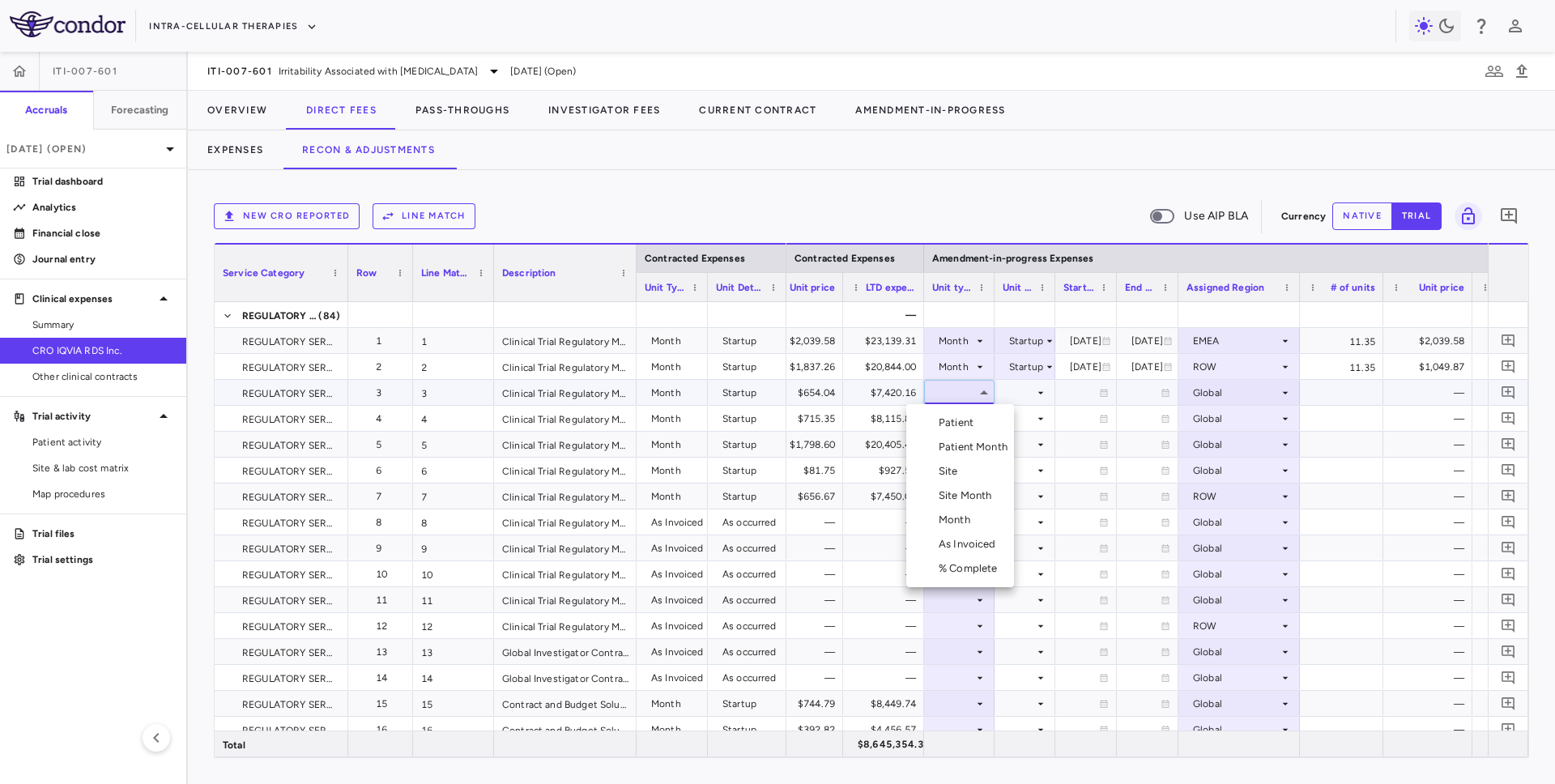
click at [947, 520] on div "Month" at bounding box center [958, 519] width 38 height 15
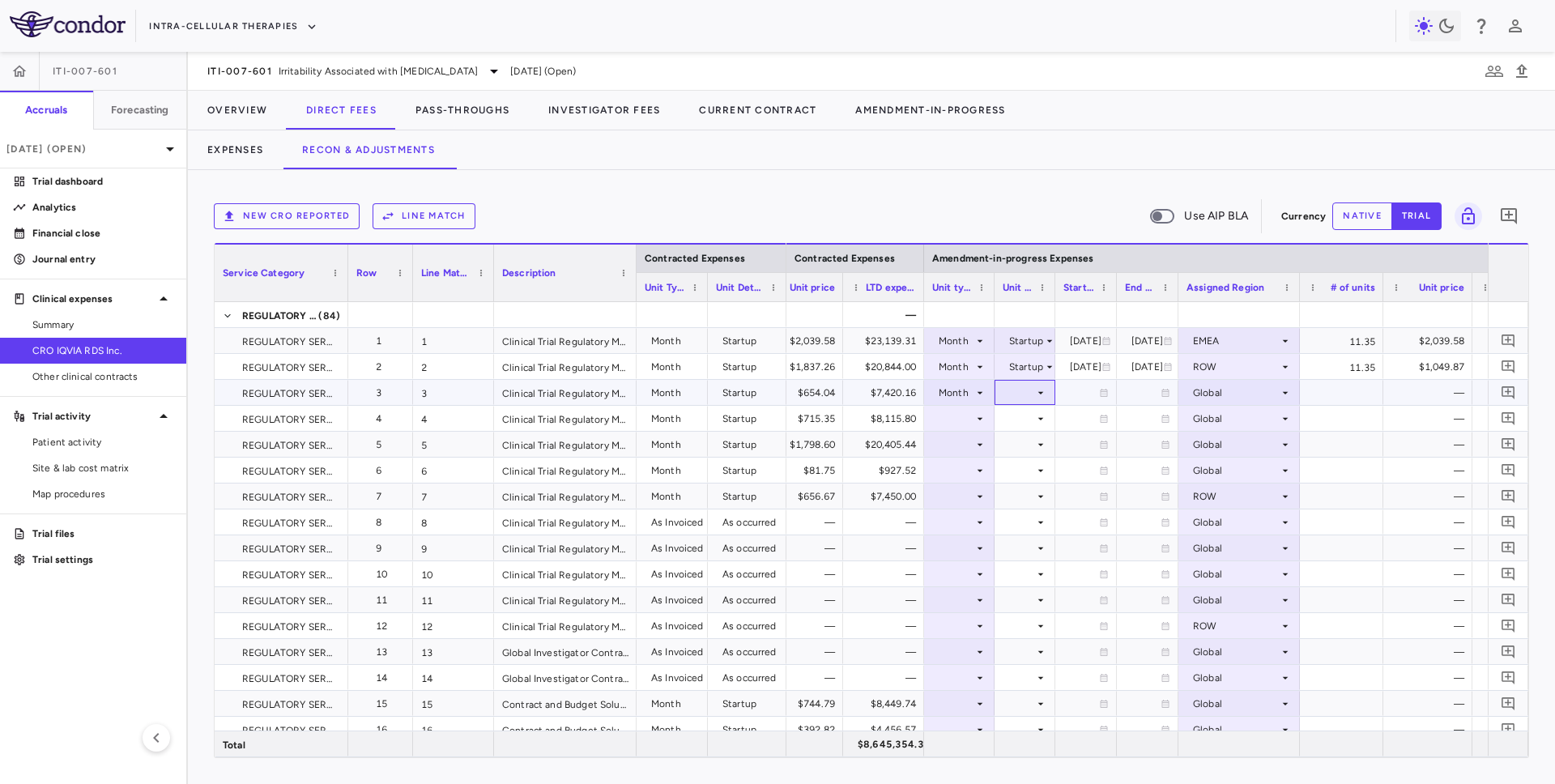
click at [947, 388] on div at bounding box center [1025, 392] width 45 height 23
click at [947, 417] on div "Startup" at bounding box center [1017, 422] width 43 height 15
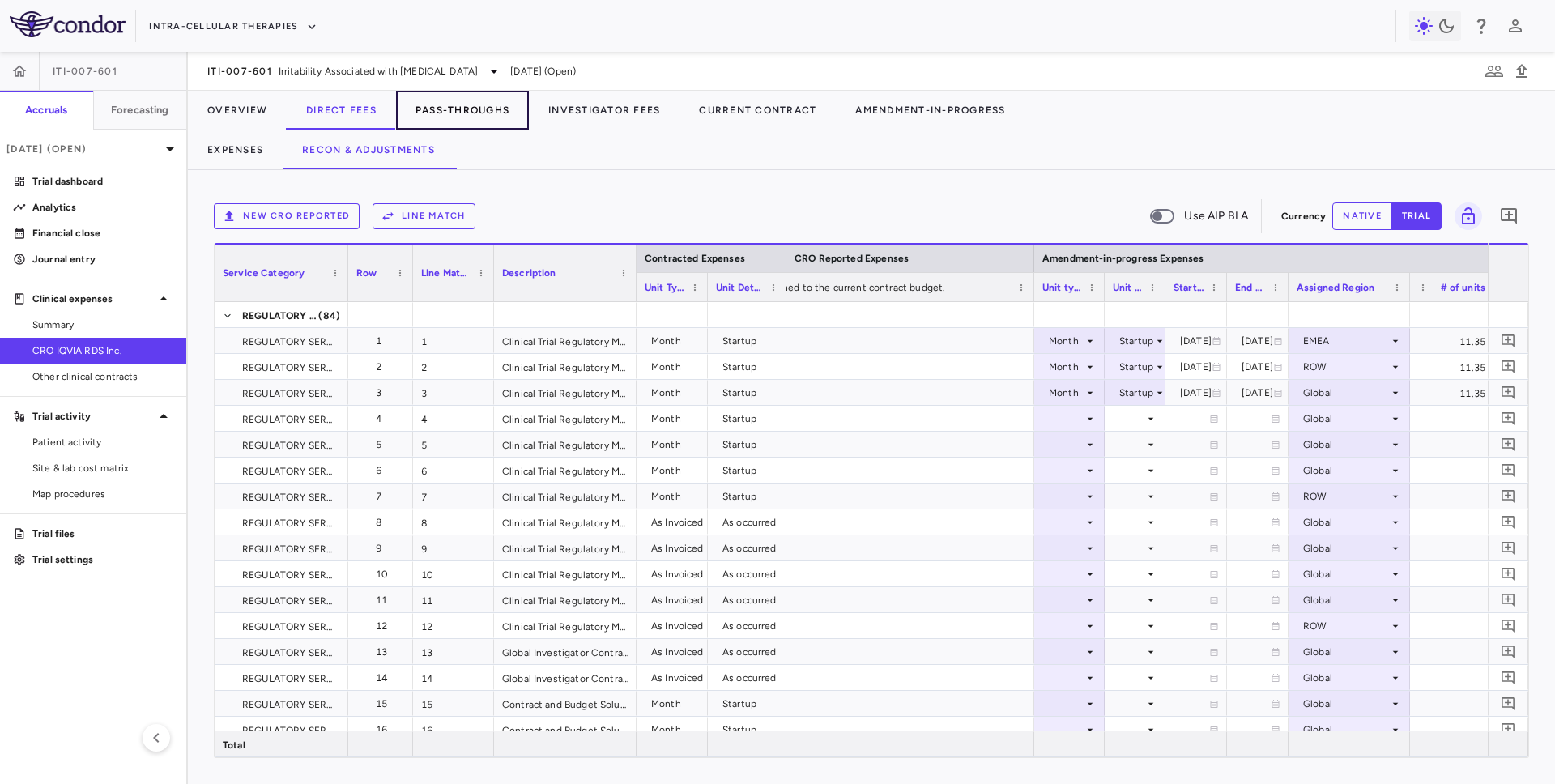
click at [452, 119] on button "Pass-Throughs" at bounding box center [462, 110] width 133 height 39
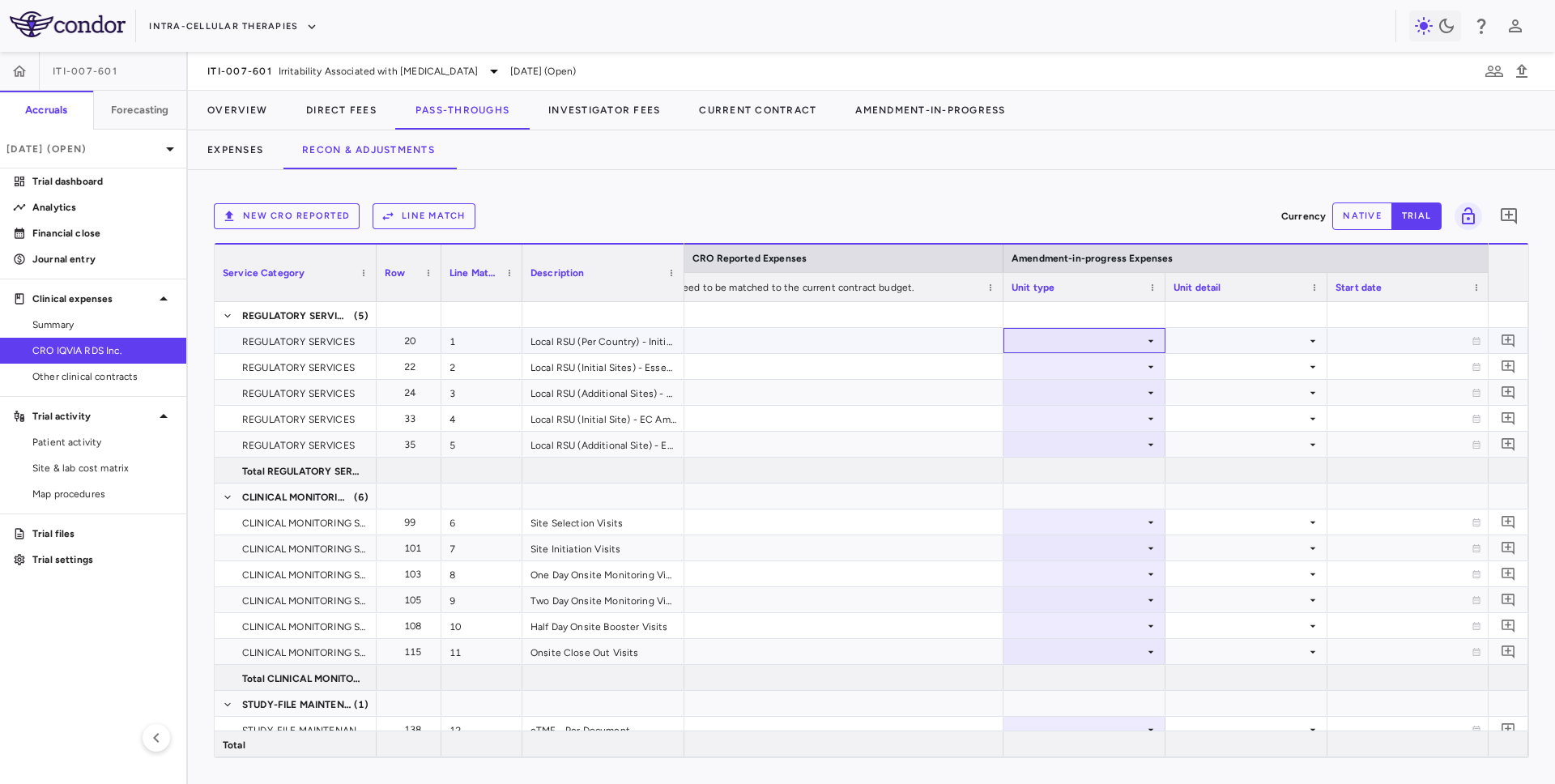
click at [947, 333] on div at bounding box center [1085, 340] width 146 height 23
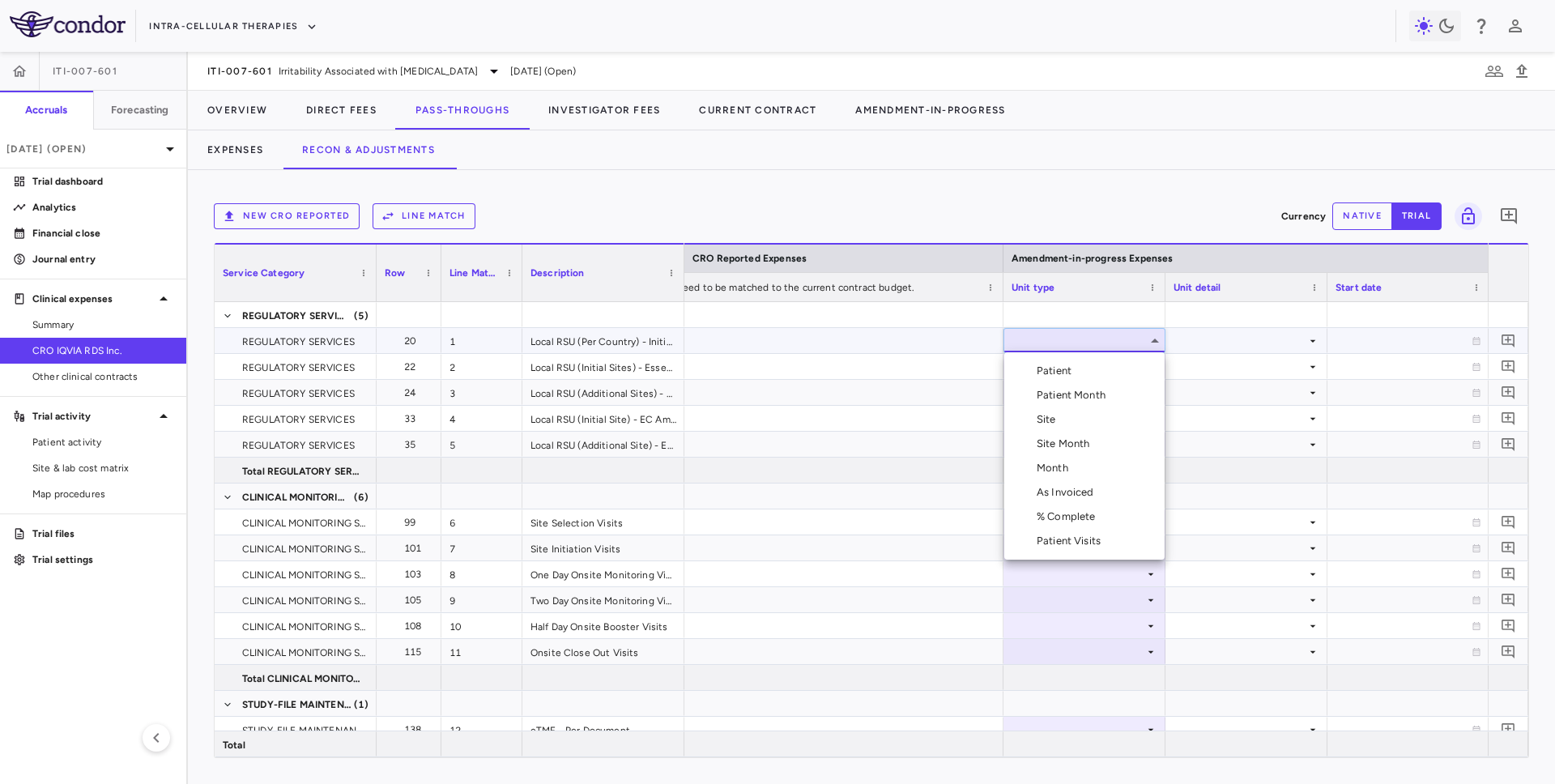
click at [947, 469] on div "Month" at bounding box center [1055, 468] width 38 height 15
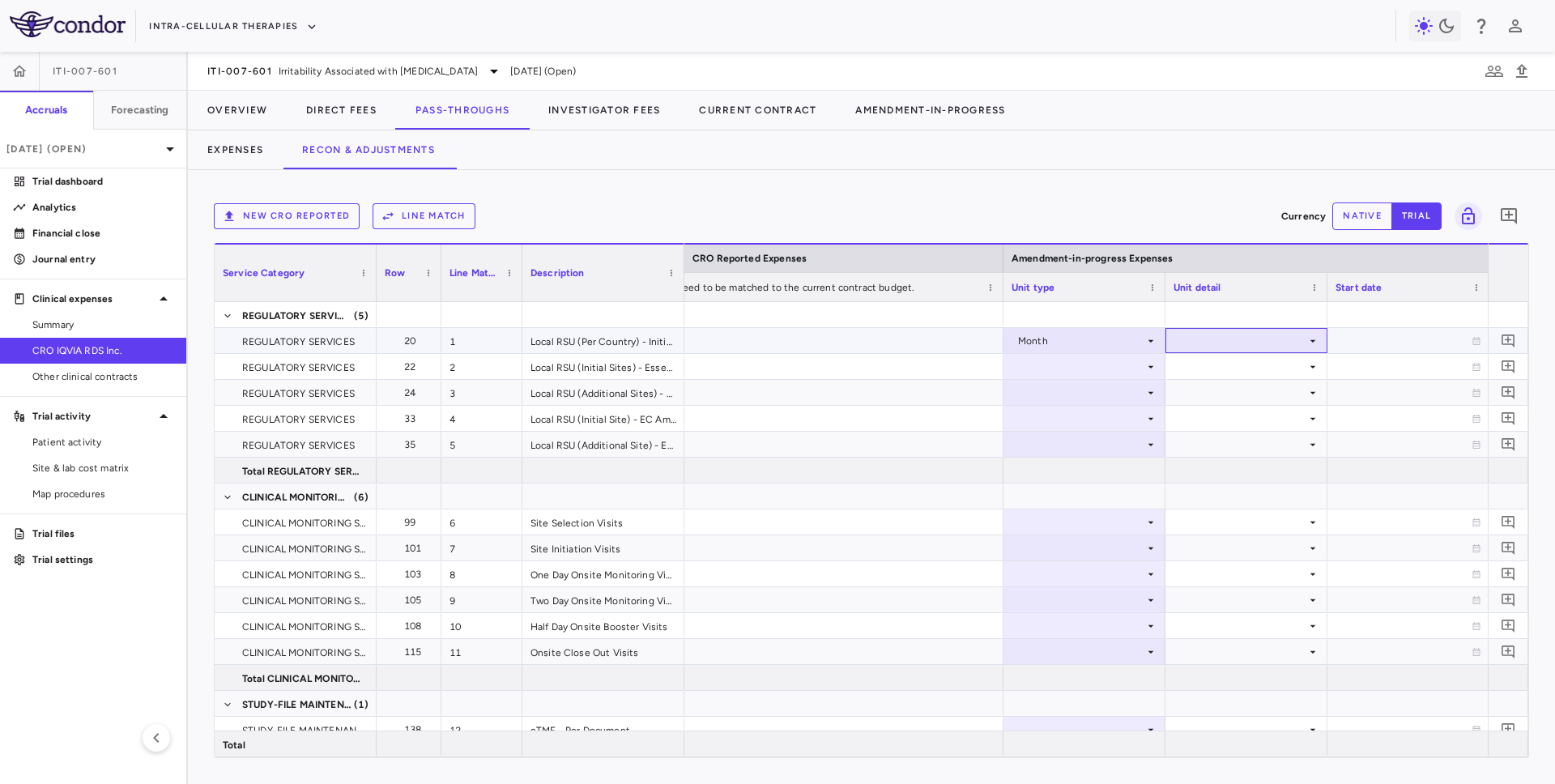
click at [947, 346] on div at bounding box center [1247, 340] width 146 height 23
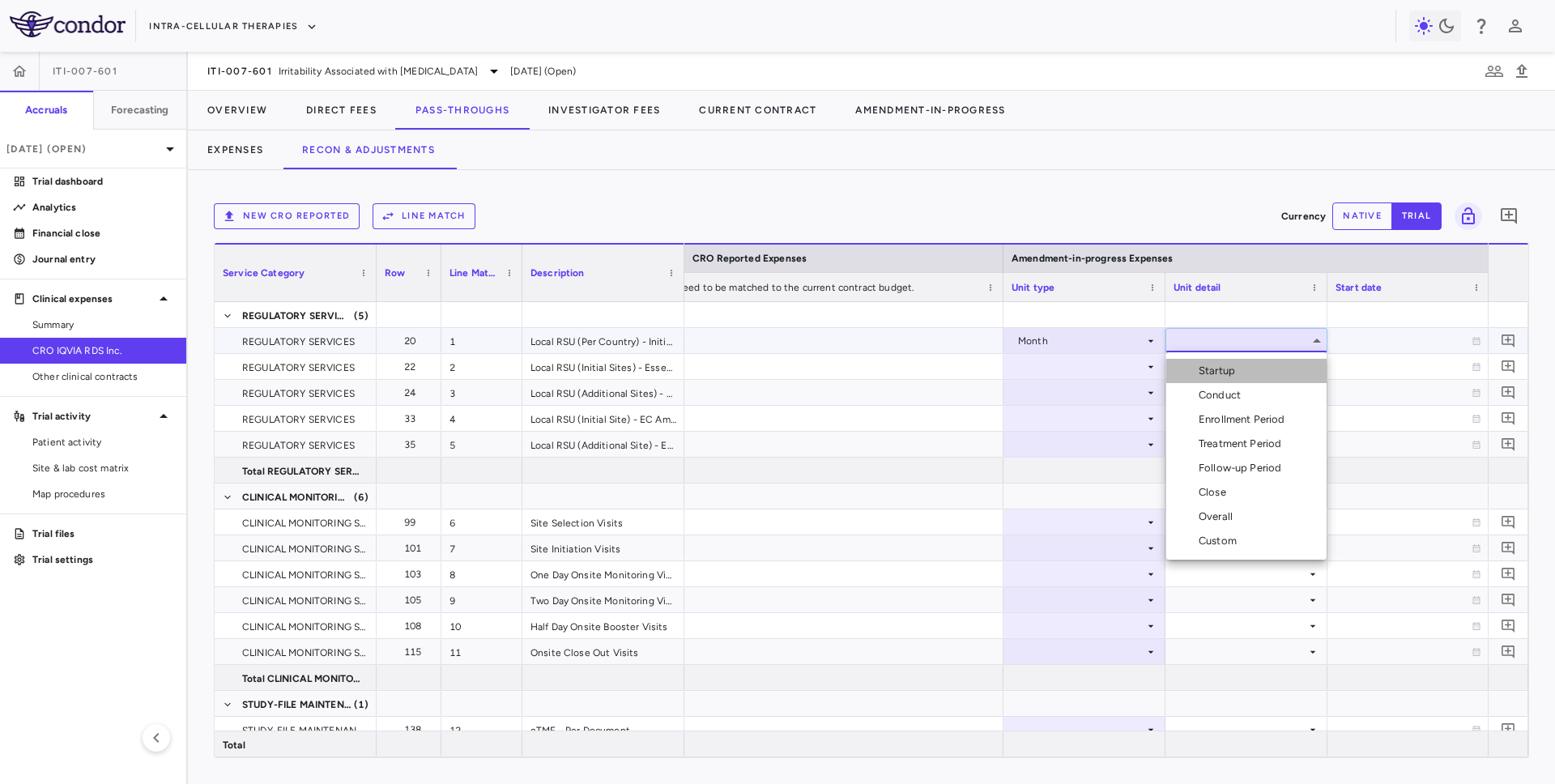
click at [947, 370] on div "Startup" at bounding box center [1220, 371] width 43 height 15
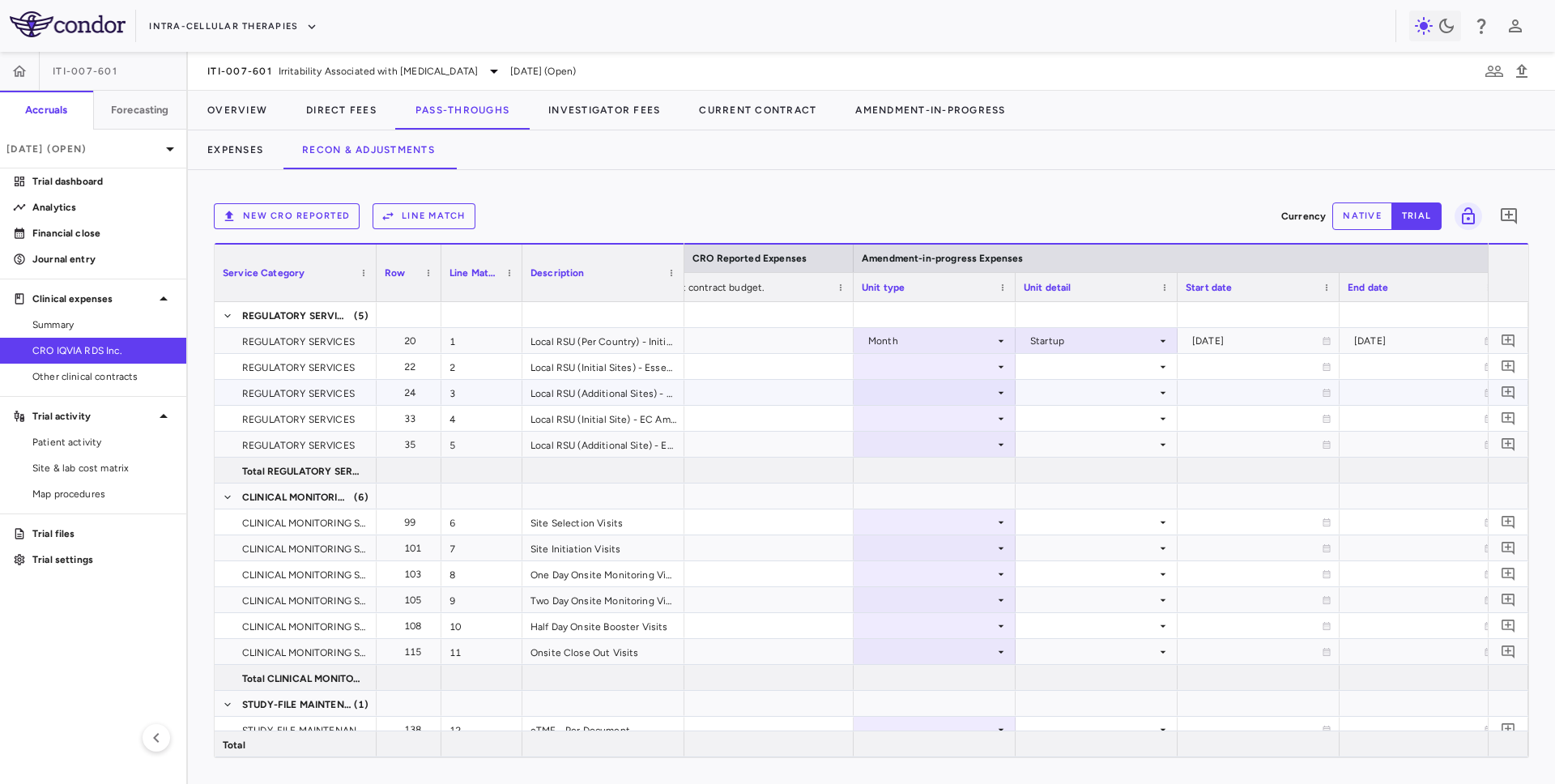
click at [947, 380] on div at bounding box center [935, 392] width 146 height 23
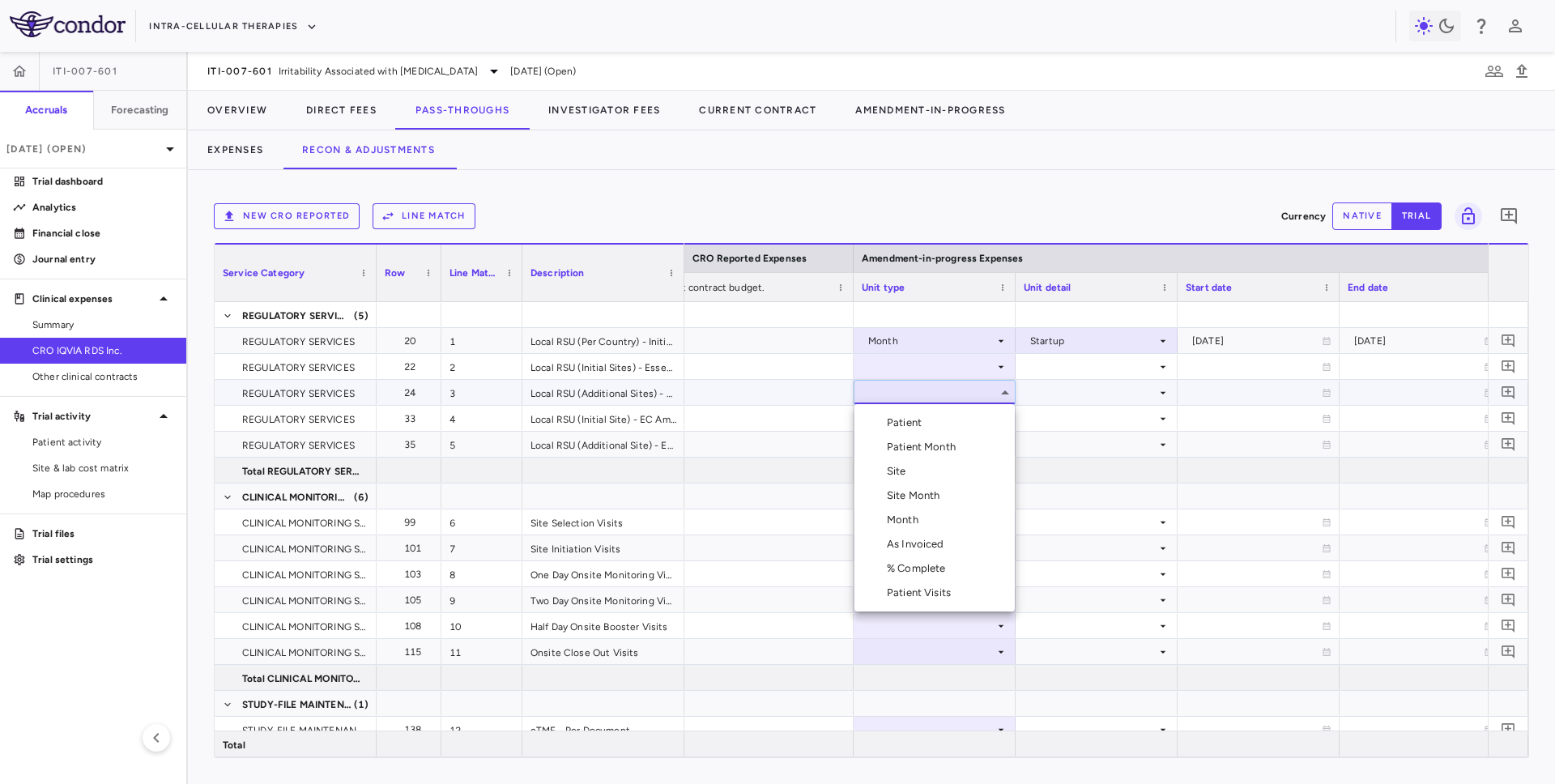
click at [921, 464] on li "Site" at bounding box center [934, 471] width 161 height 24
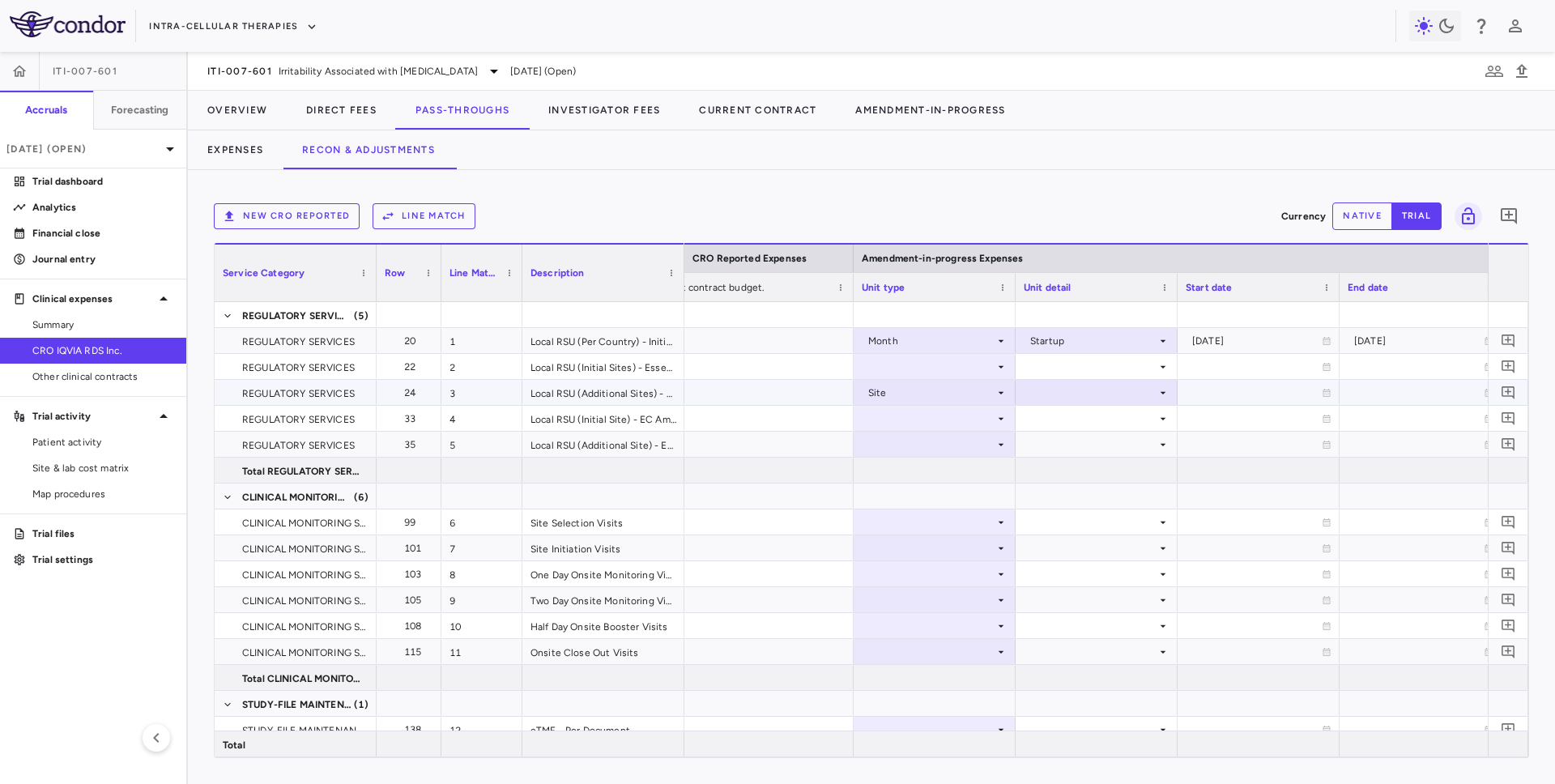
click at [947, 370] on div at bounding box center [935, 367] width 146 height 23
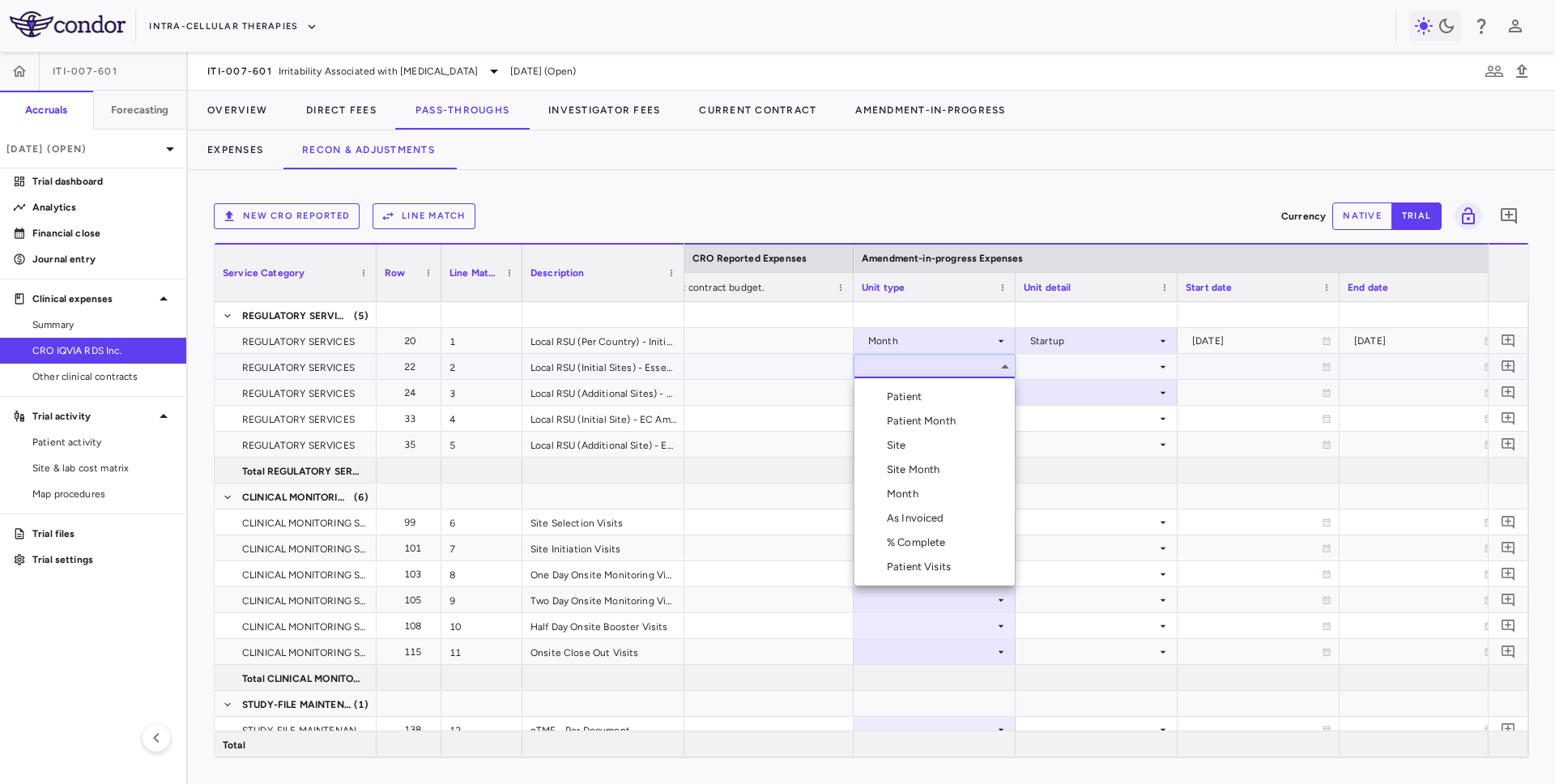
click at [930, 441] on li "Site" at bounding box center [934, 445] width 161 height 24
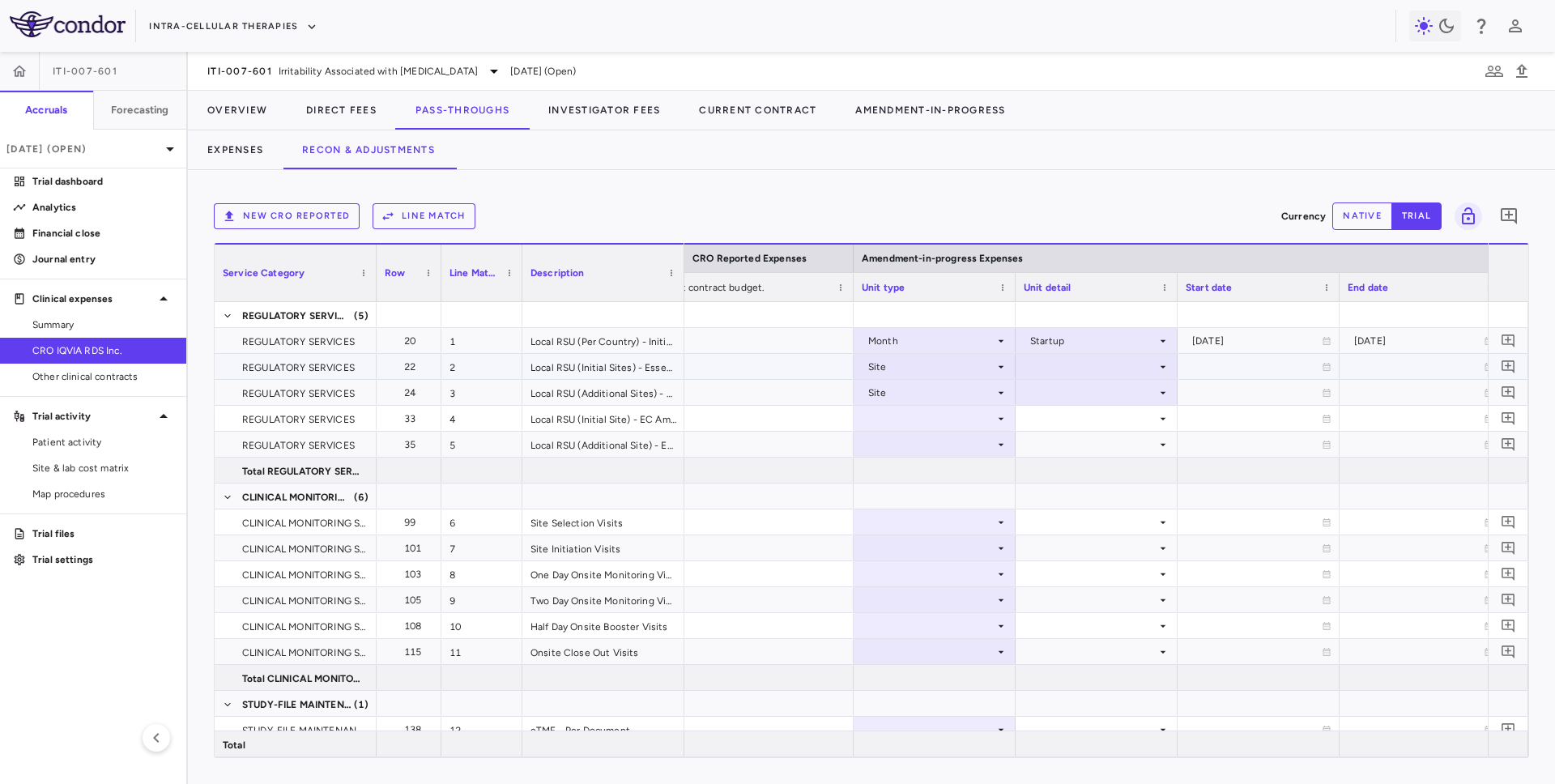
click at [947, 366] on div at bounding box center [1097, 367] width 146 height 23
click at [947, 408] on li "Recruited" at bounding box center [1097, 396] width 161 height 24
click at [947, 359] on div "Recruited" at bounding box center [1094, 367] width 127 height 26
click at [947, 371] on div "Recruited" at bounding box center [1094, 367] width 127 height 26
click at [947, 416] on div "Initiated" at bounding box center [1072, 422] width 47 height 15
